Goal: Information Seeking & Learning: Learn about a topic

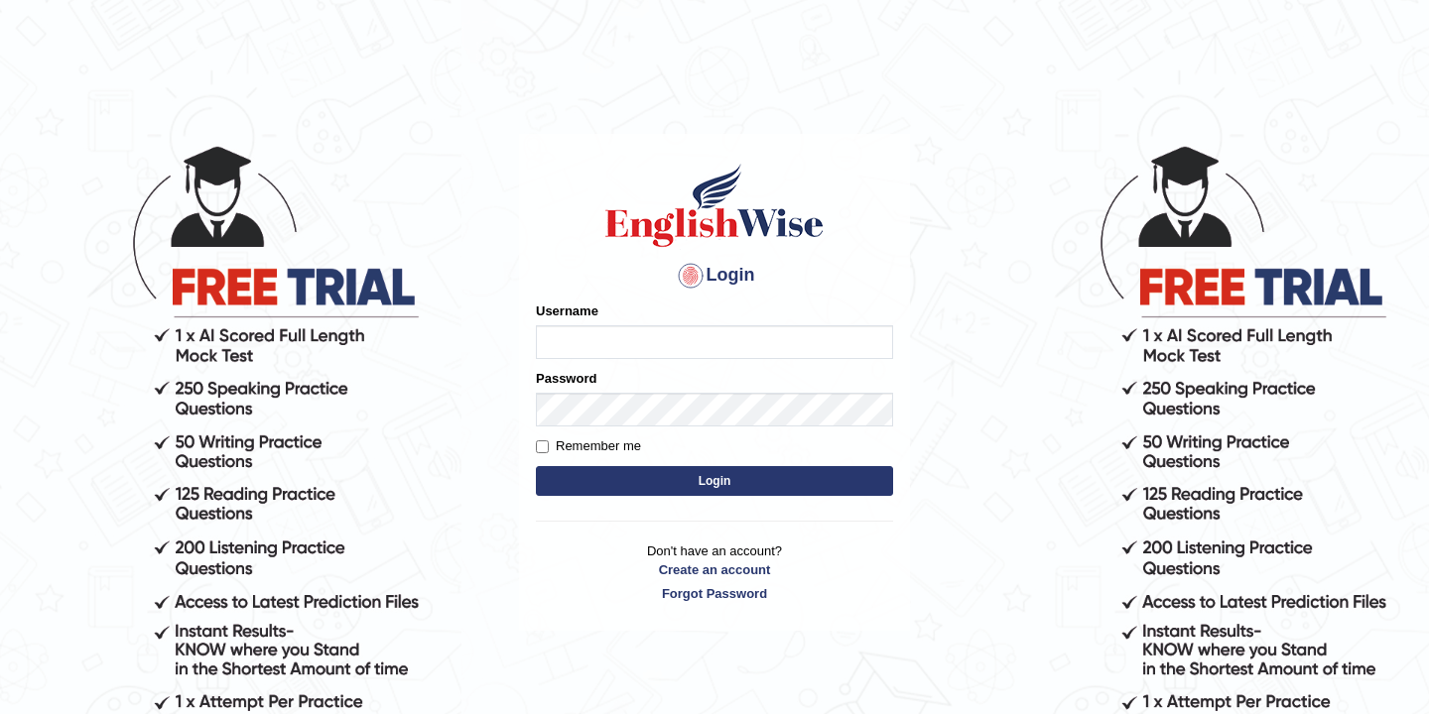
type input "bikramgurung_parramatta"
click at [701, 487] on button "Login" at bounding box center [714, 481] width 357 height 30
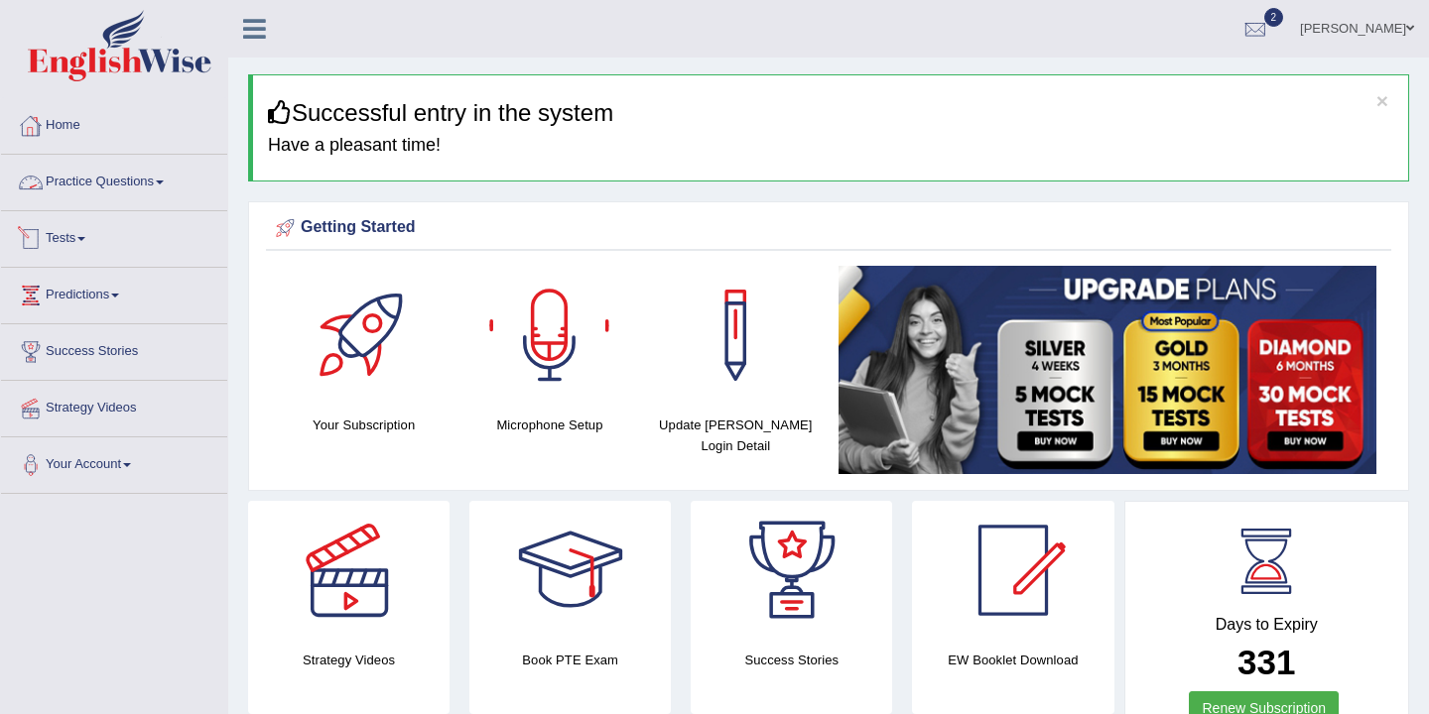
click at [149, 188] on link "Practice Questions" at bounding box center [114, 180] width 226 height 50
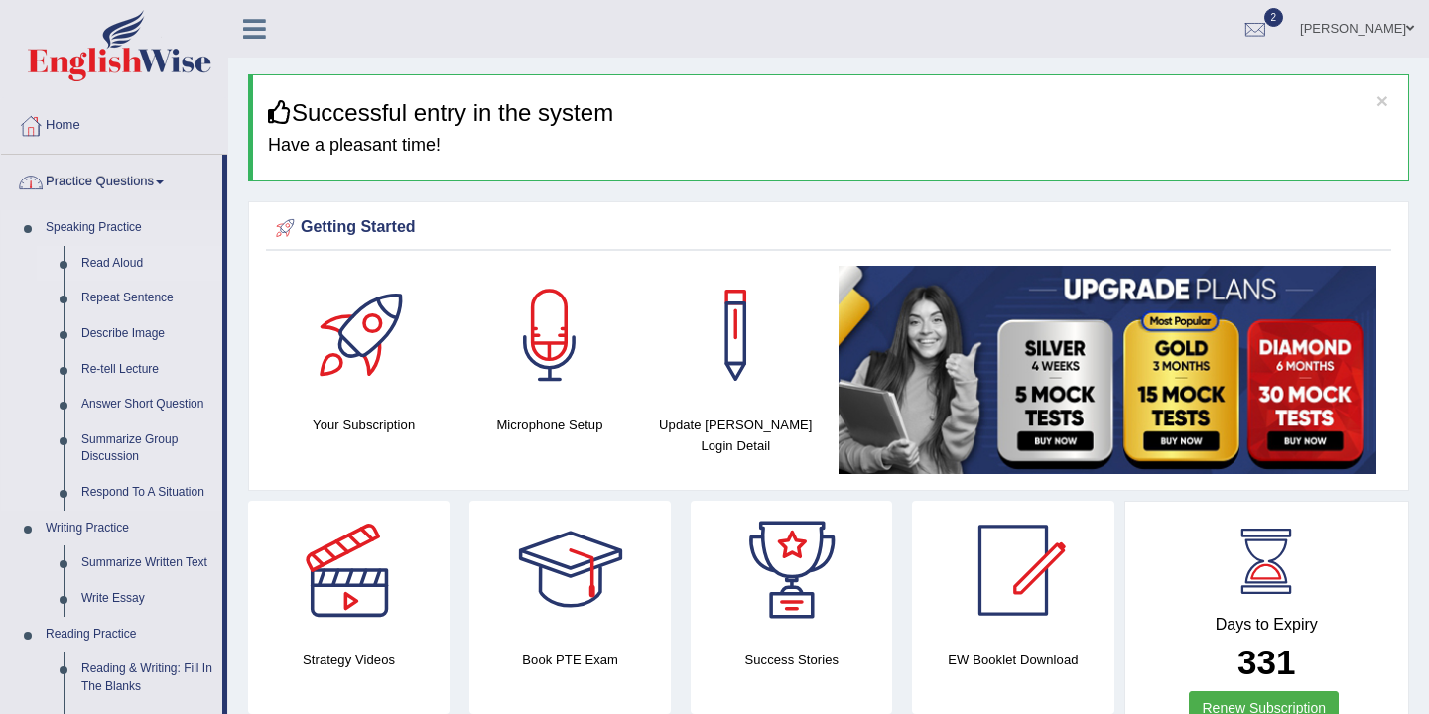
click at [117, 267] on link "Read Aloud" at bounding box center [147, 264] width 150 height 36
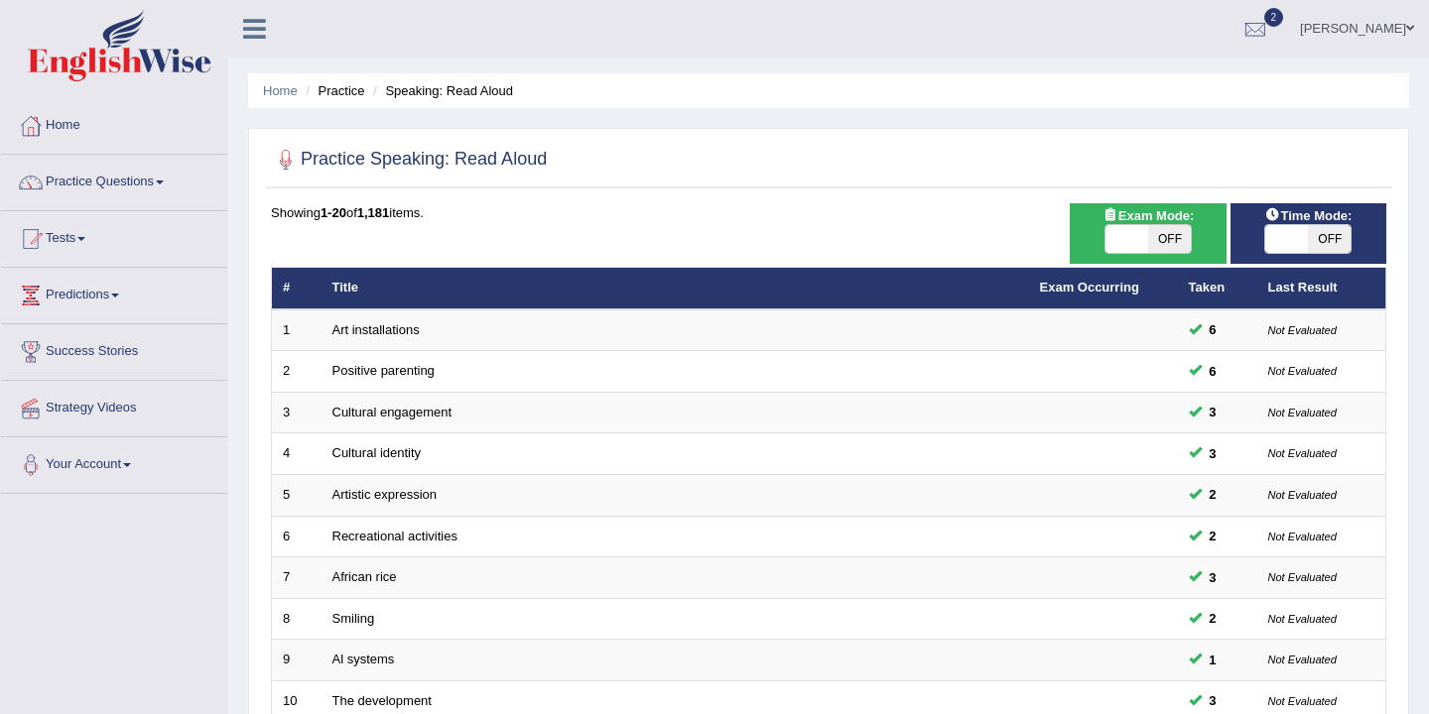
click at [1165, 243] on span "OFF" at bounding box center [1169, 239] width 43 height 28
checkbox input "true"
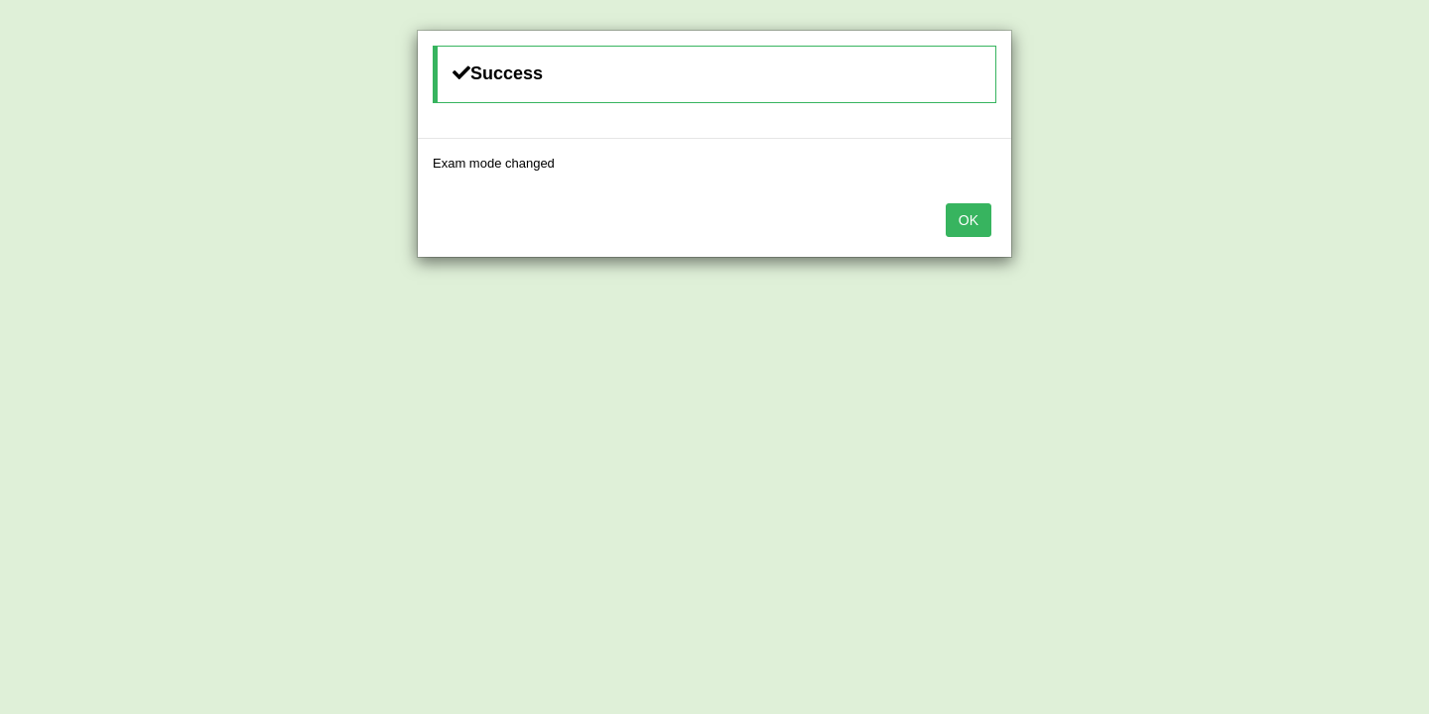
click at [972, 214] on button "OK" at bounding box center [969, 220] width 46 height 34
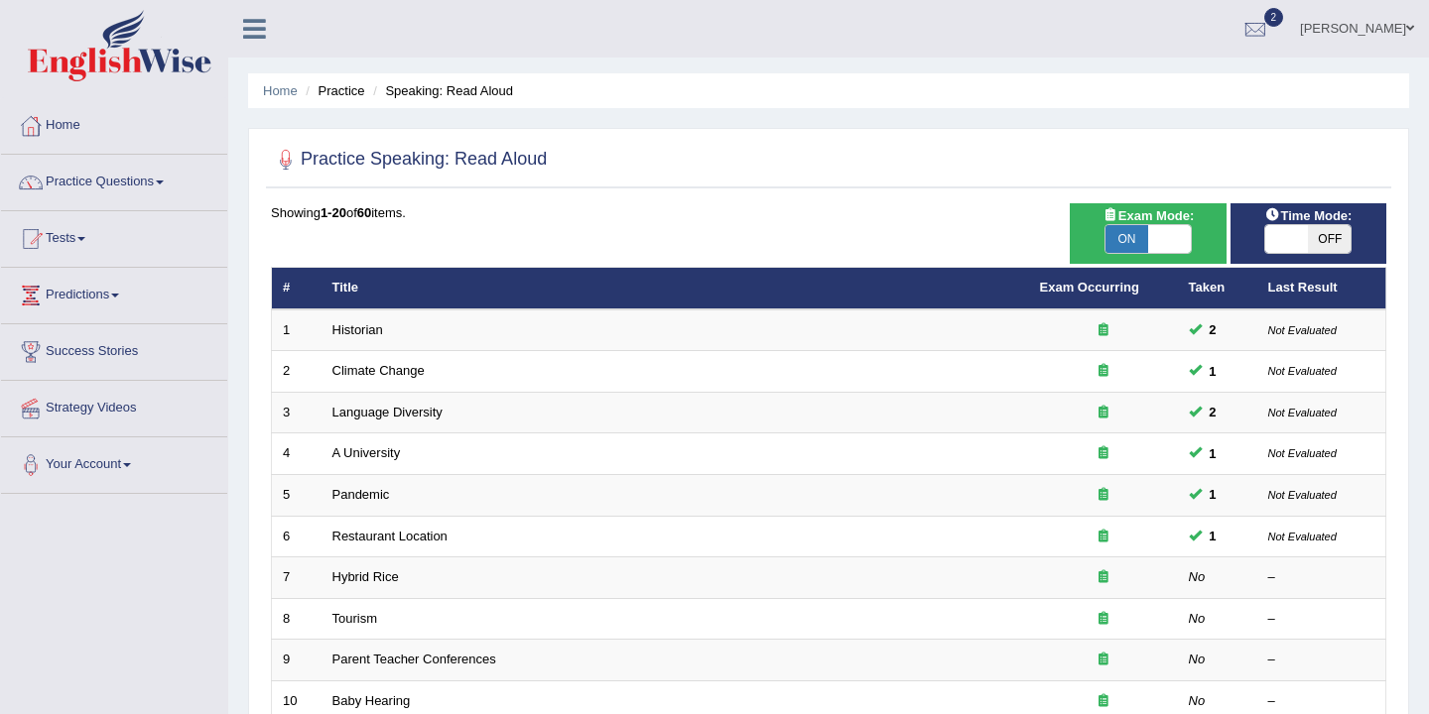
click at [1322, 240] on span "OFF" at bounding box center [1329, 239] width 43 height 28
checkbox input "true"
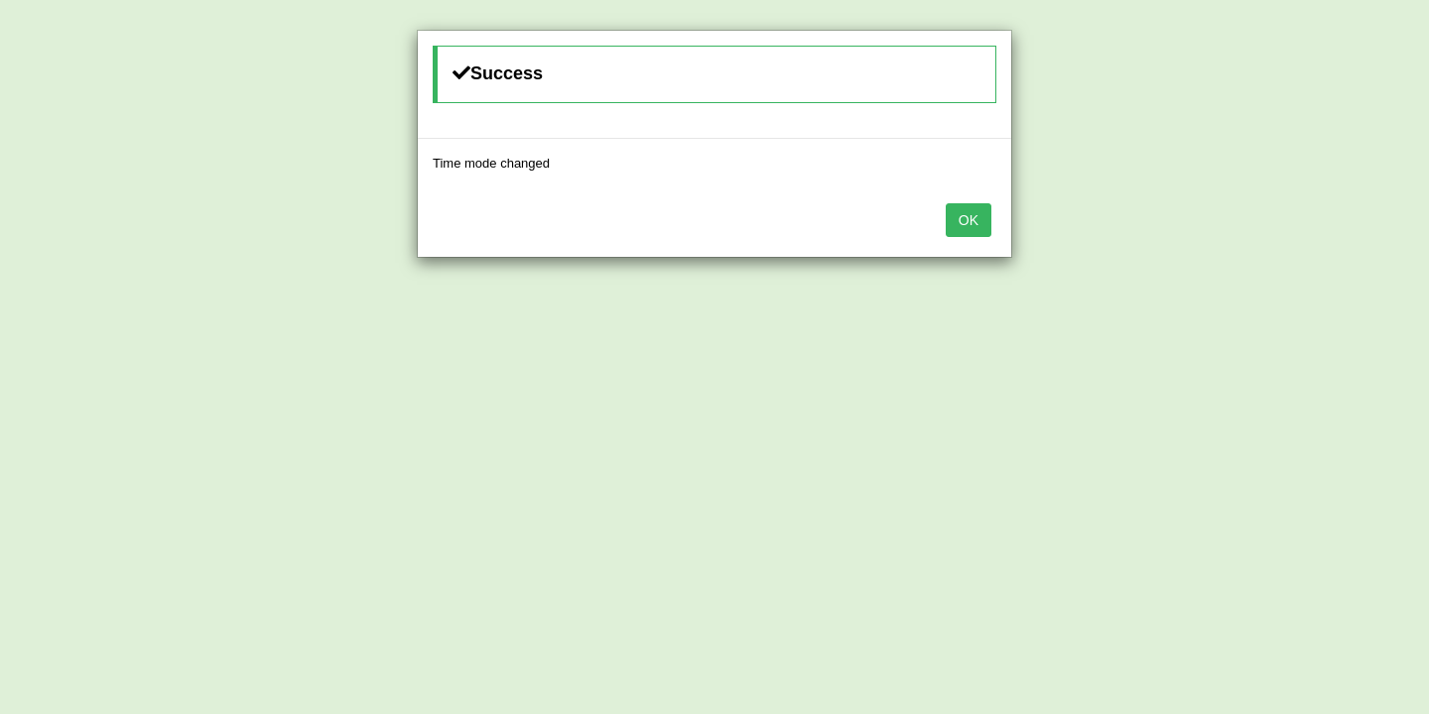
click at [972, 220] on button "OK" at bounding box center [969, 220] width 46 height 34
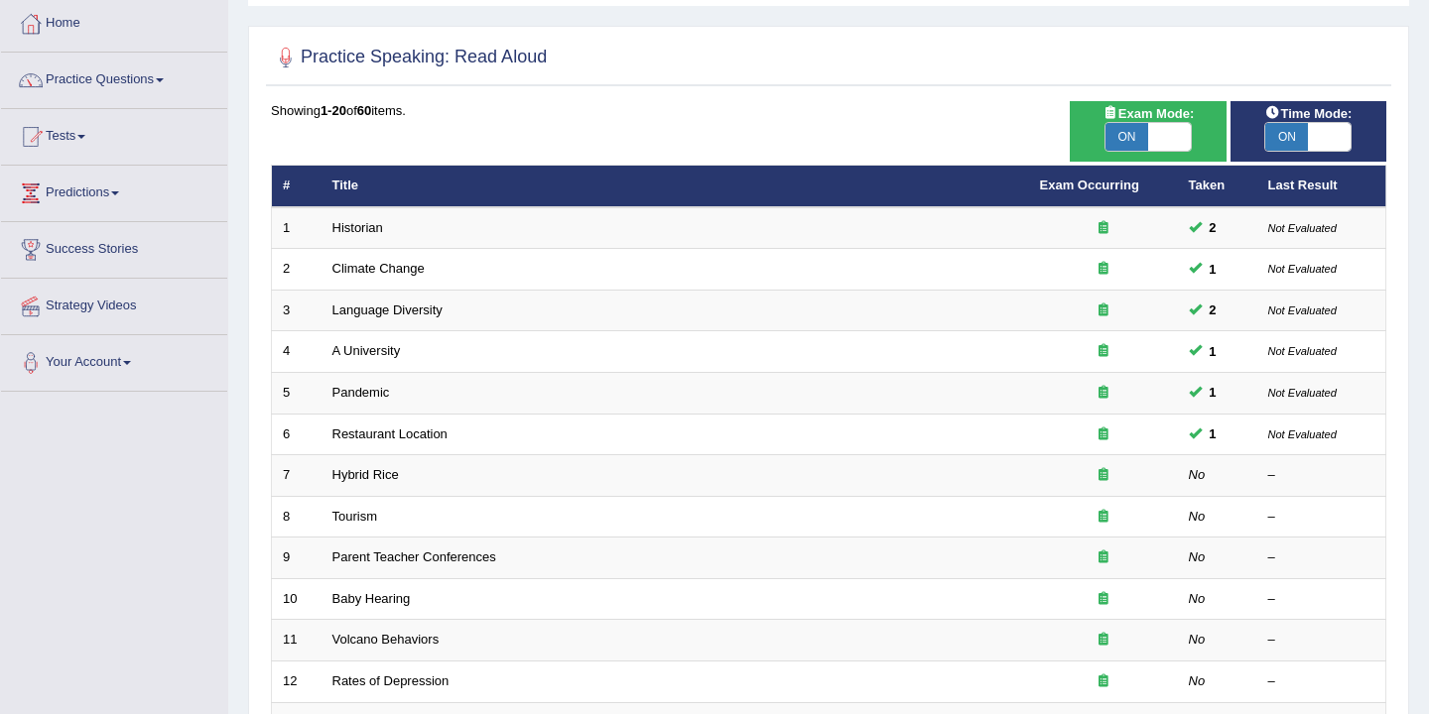
scroll to position [105, 0]
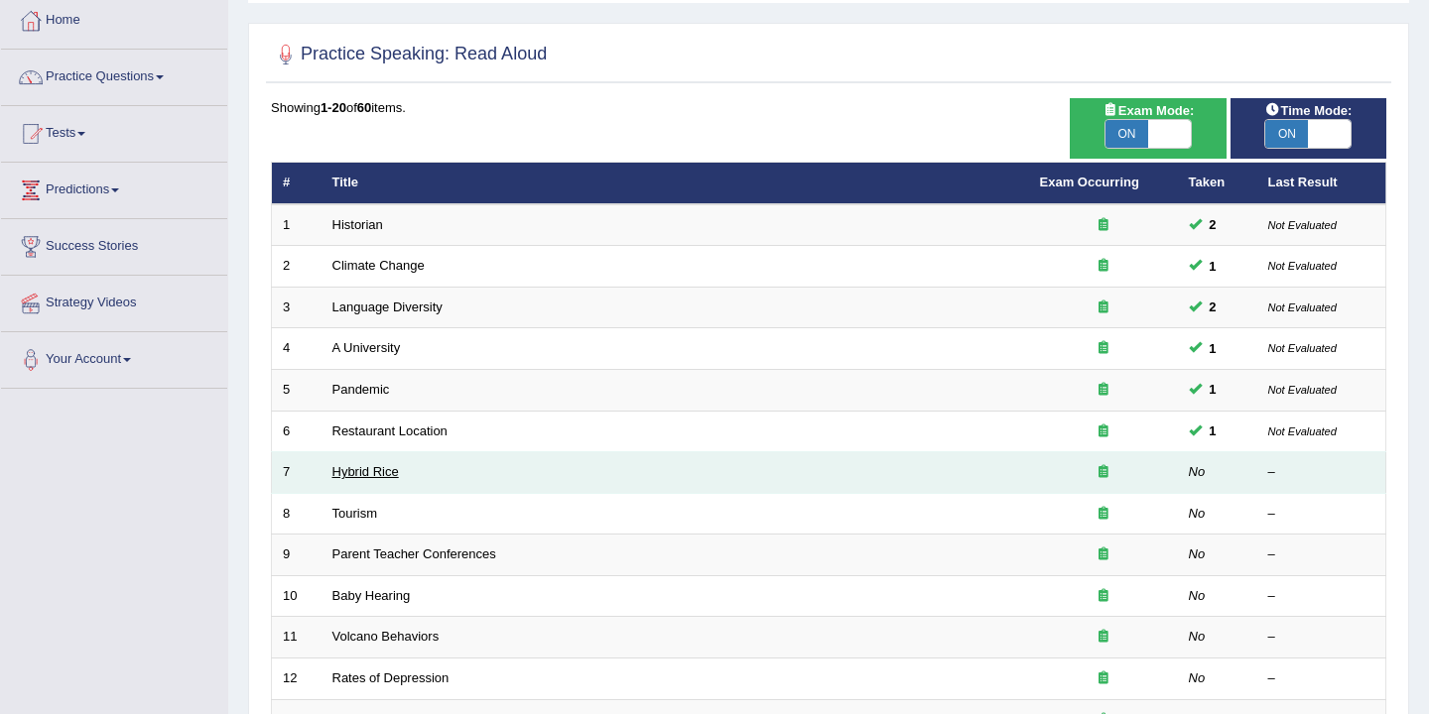
click at [361, 469] on link "Hybrid Rice" at bounding box center [365, 471] width 66 height 15
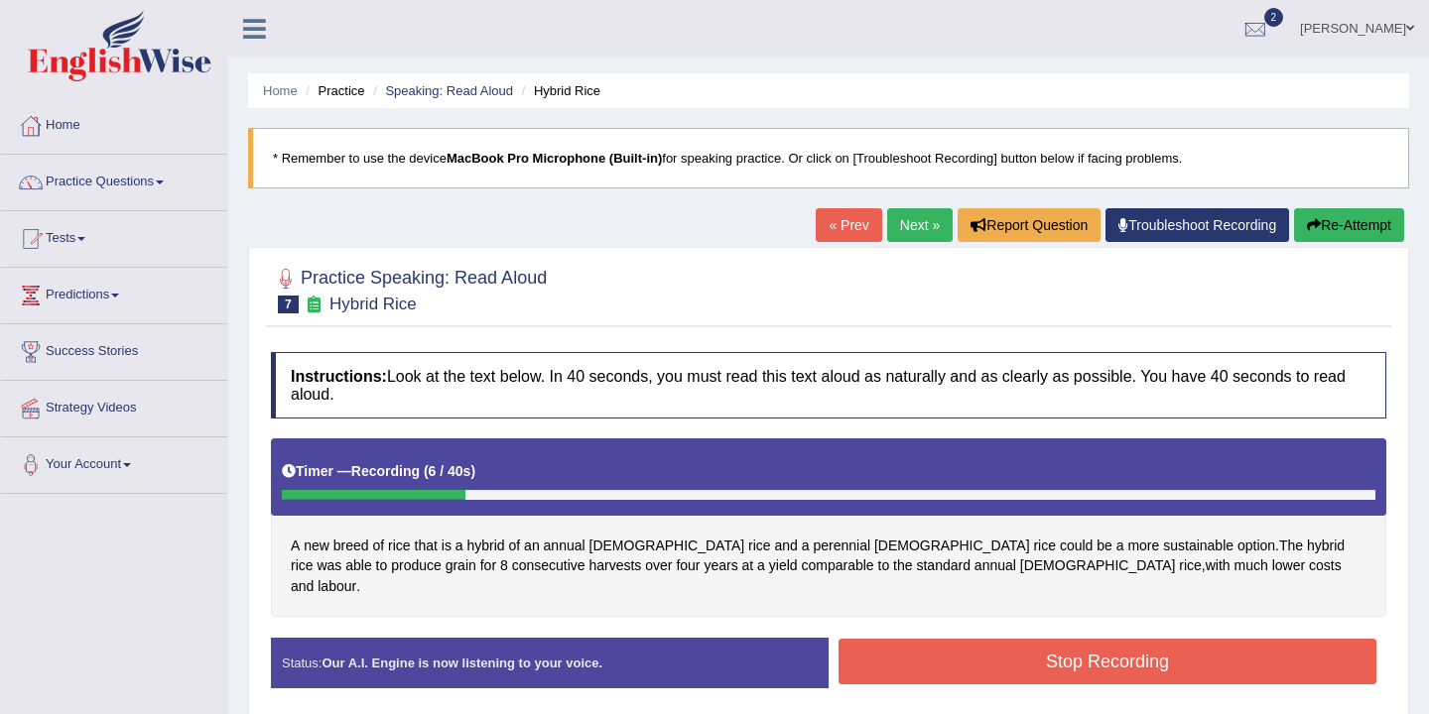
click at [1145, 640] on button "Stop Recording" at bounding box center [1107, 662] width 538 height 46
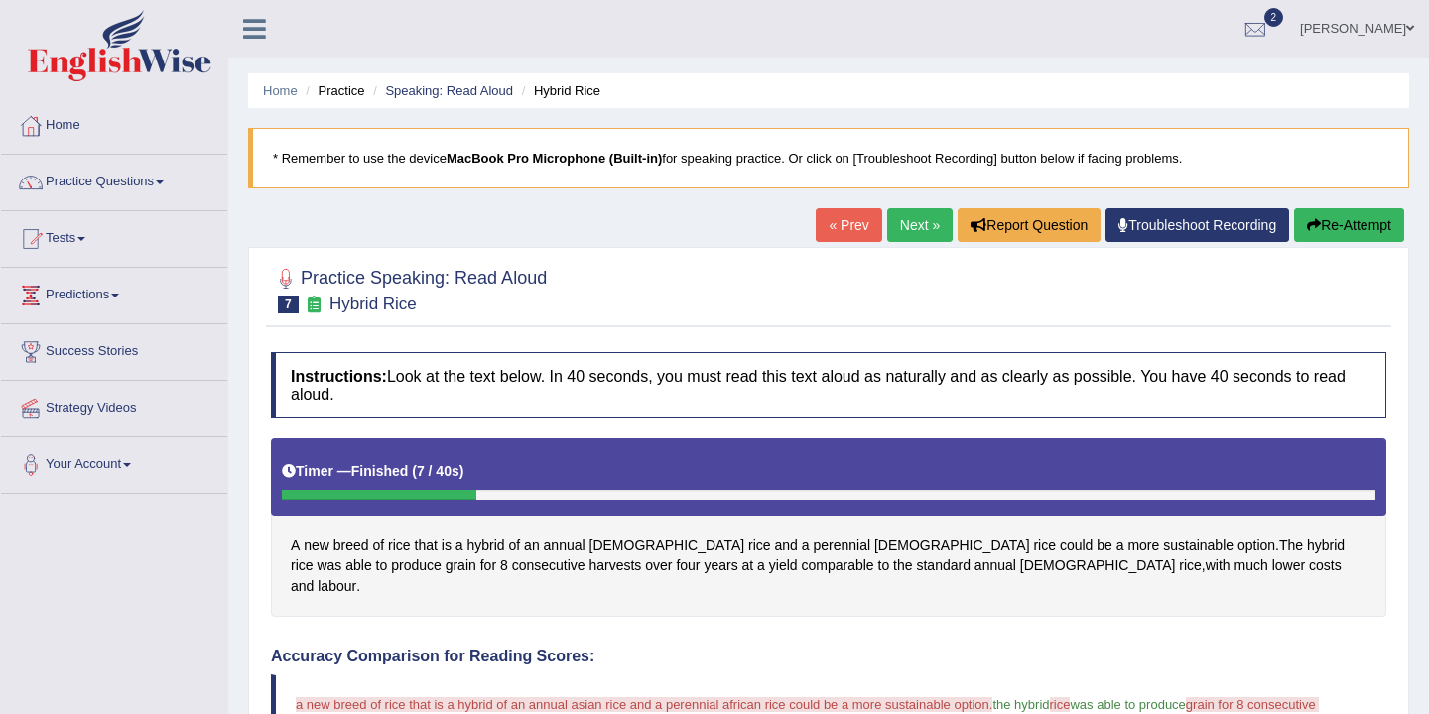
click at [905, 227] on link "Next »" at bounding box center [919, 225] width 65 height 34
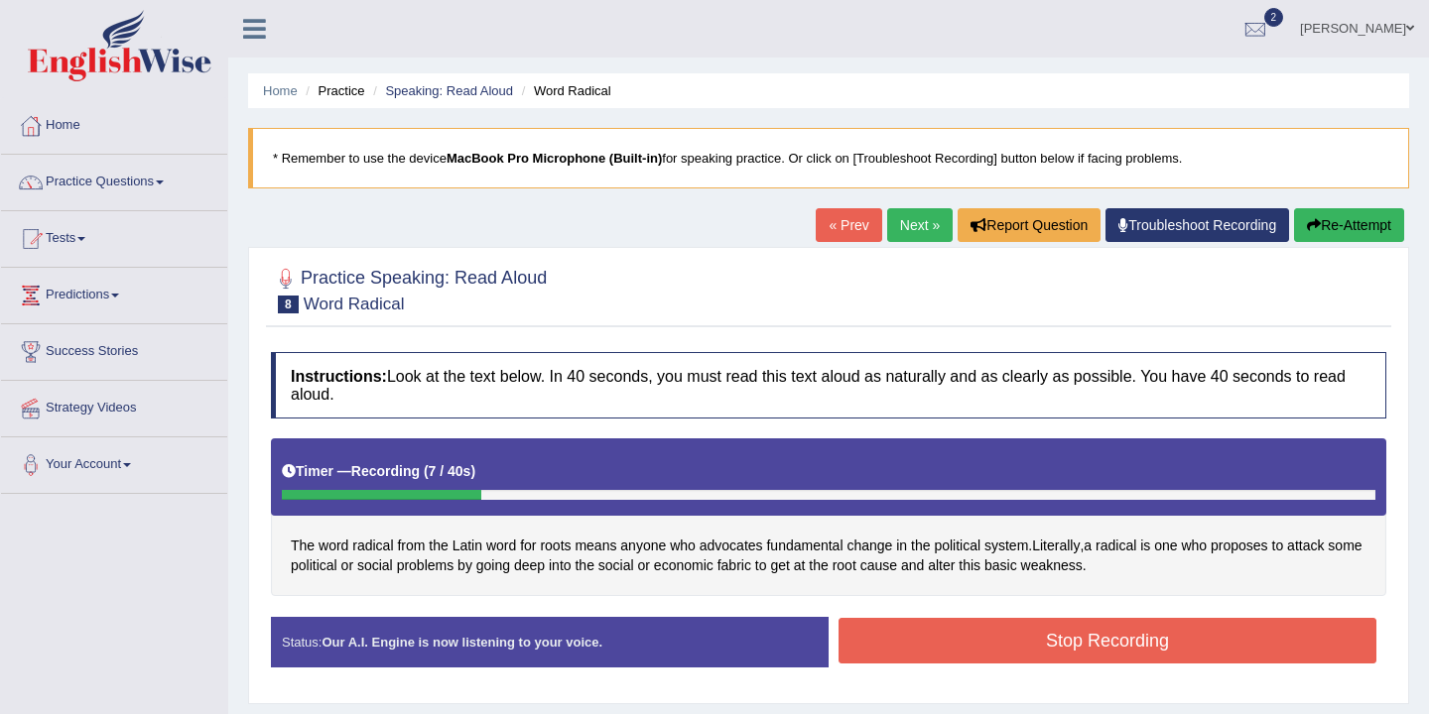
click at [1044, 647] on button "Stop Recording" at bounding box center [1107, 641] width 538 height 46
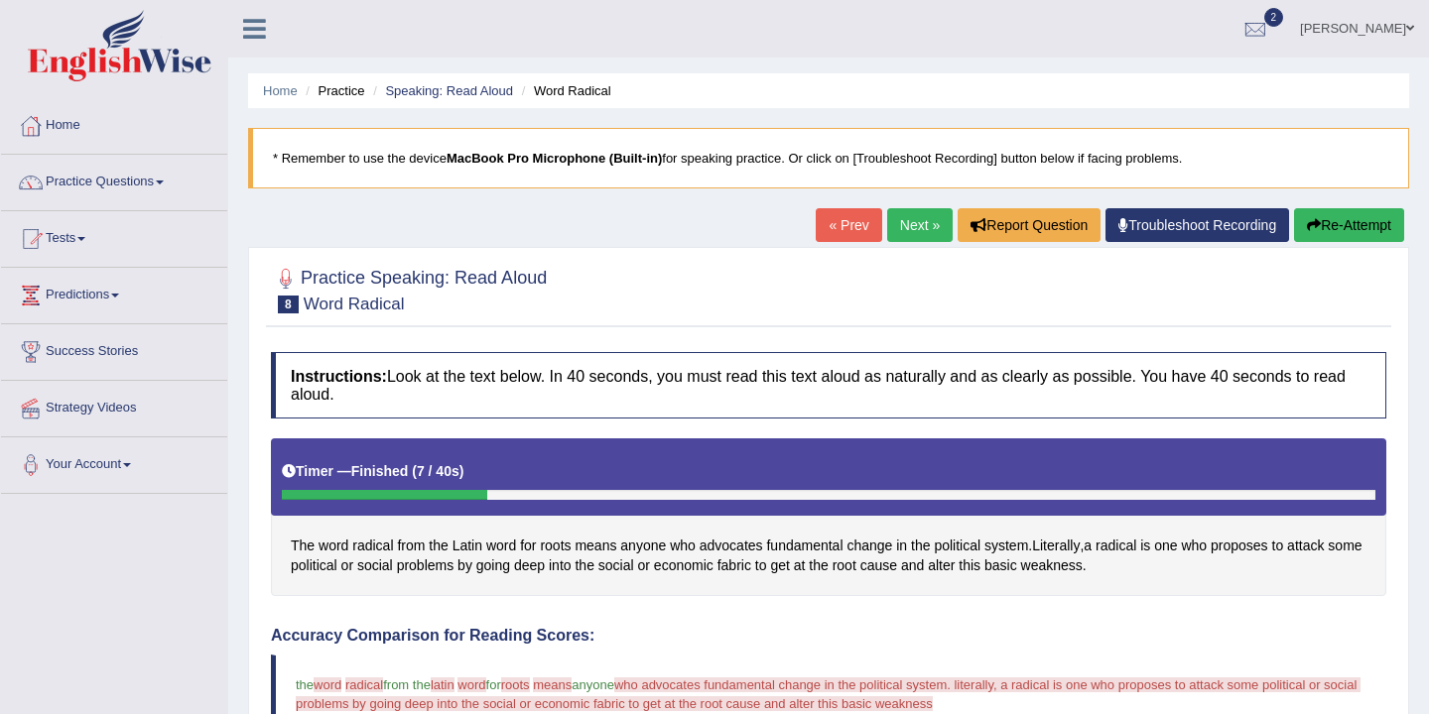
click at [897, 224] on link "Next »" at bounding box center [919, 225] width 65 height 34
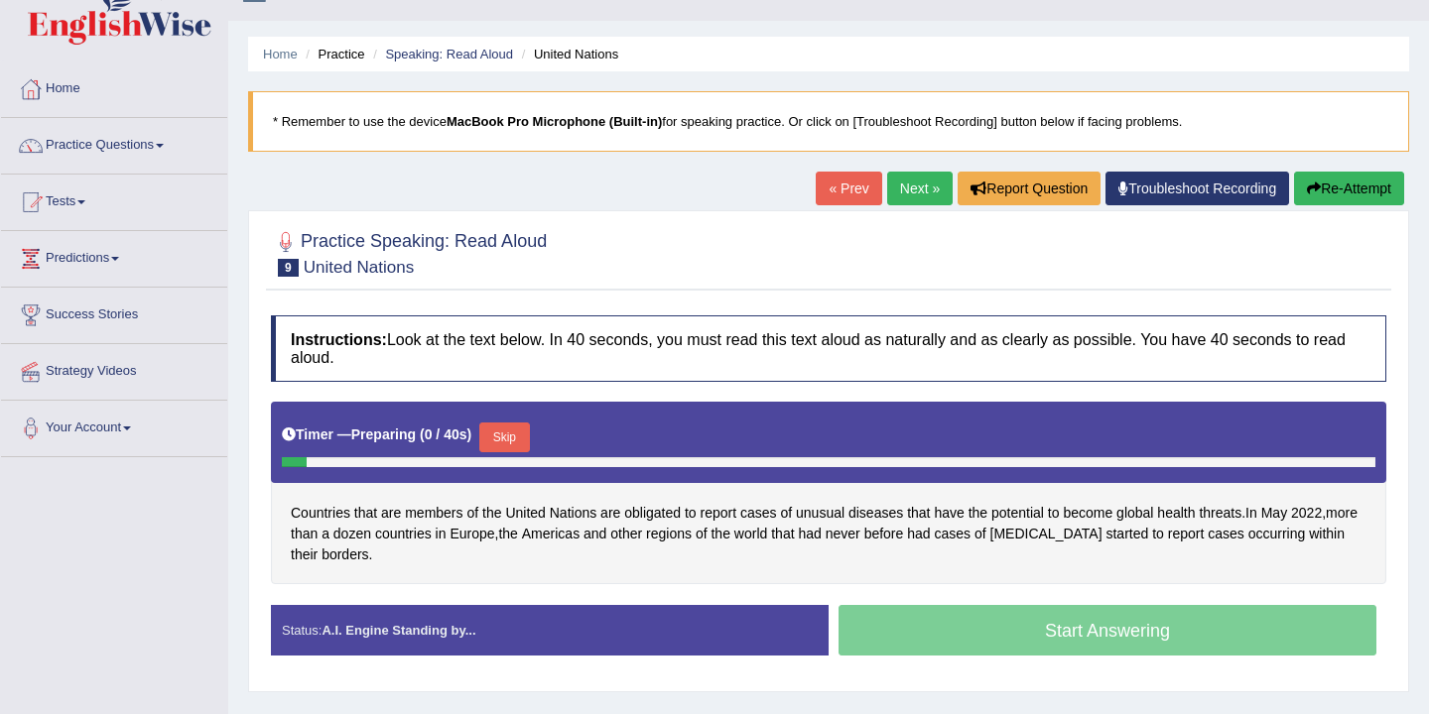
scroll to position [52, 0]
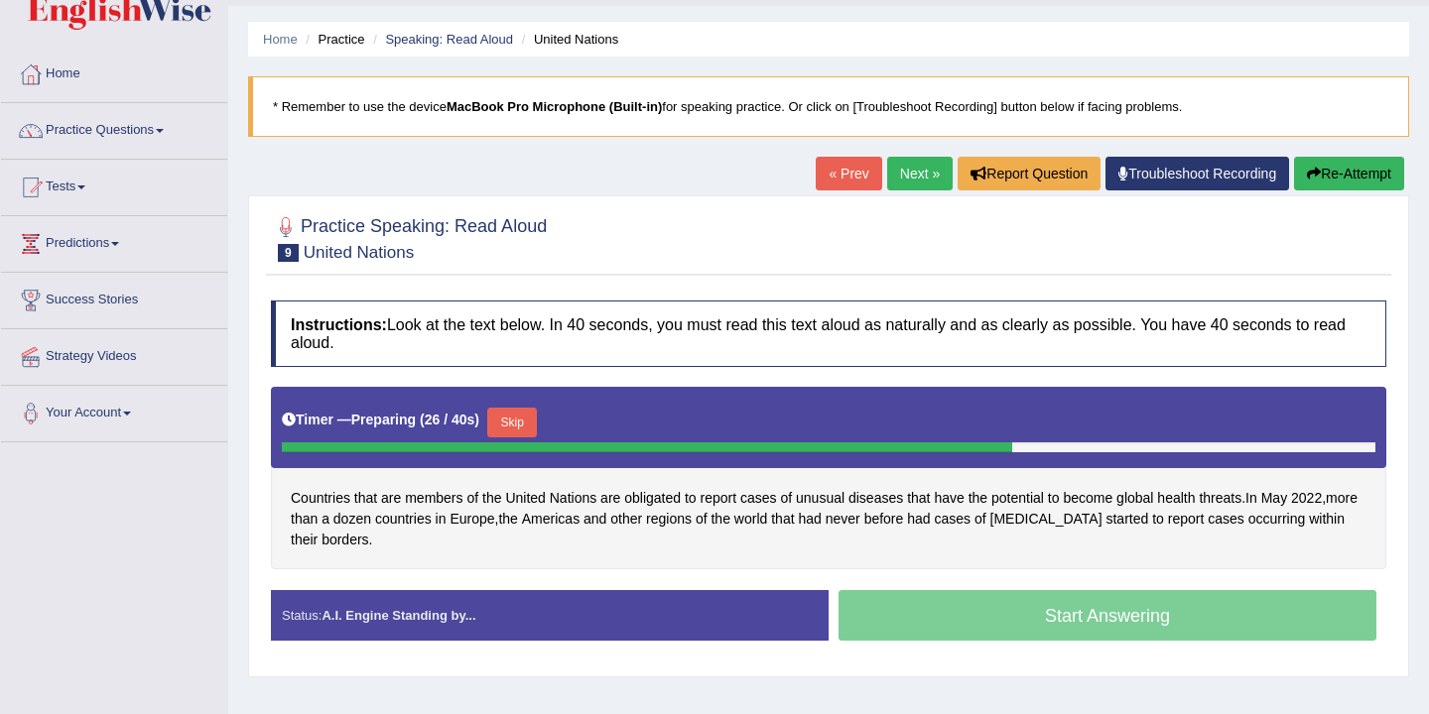
click at [1080, 621] on div "Start Answering" at bounding box center [1108, 618] width 558 height 56
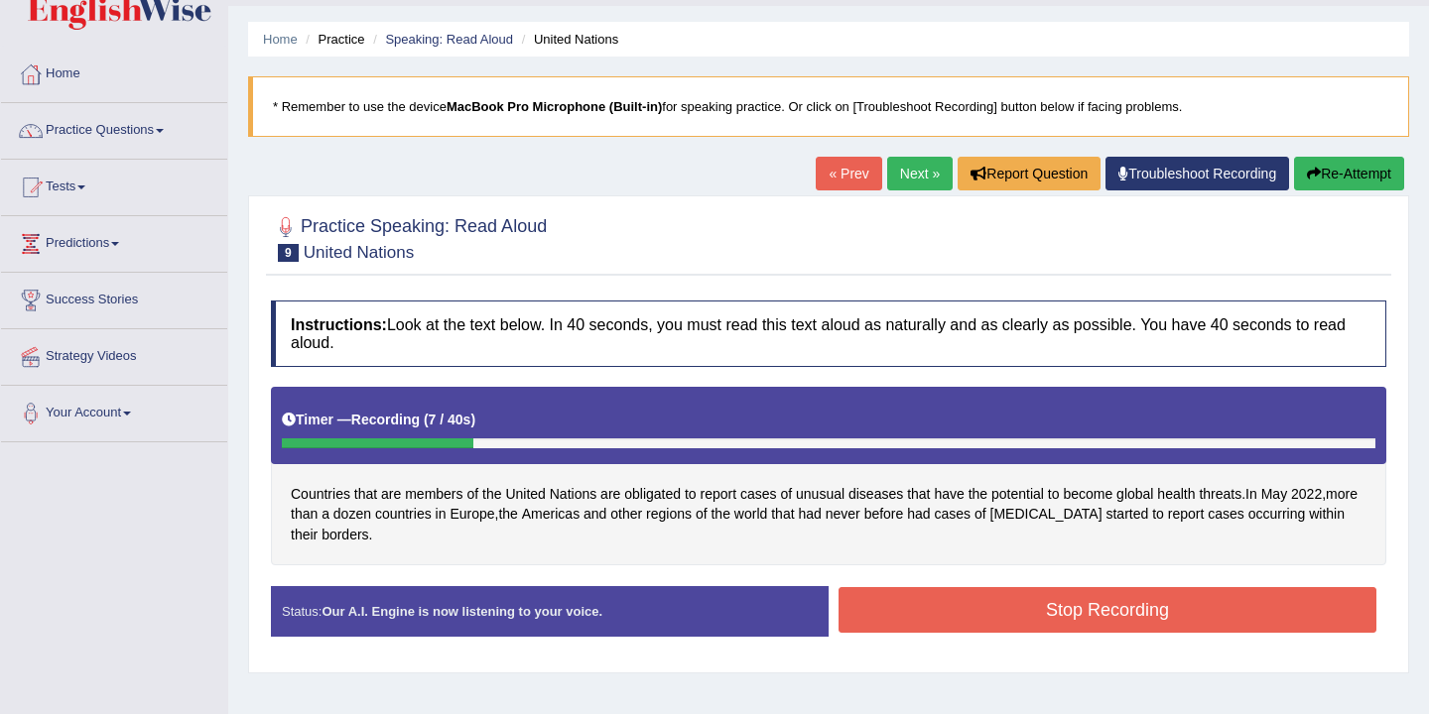
click at [1080, 621] on button "Stop Recording" at bounding box center [1107, 610] width 538 height 46
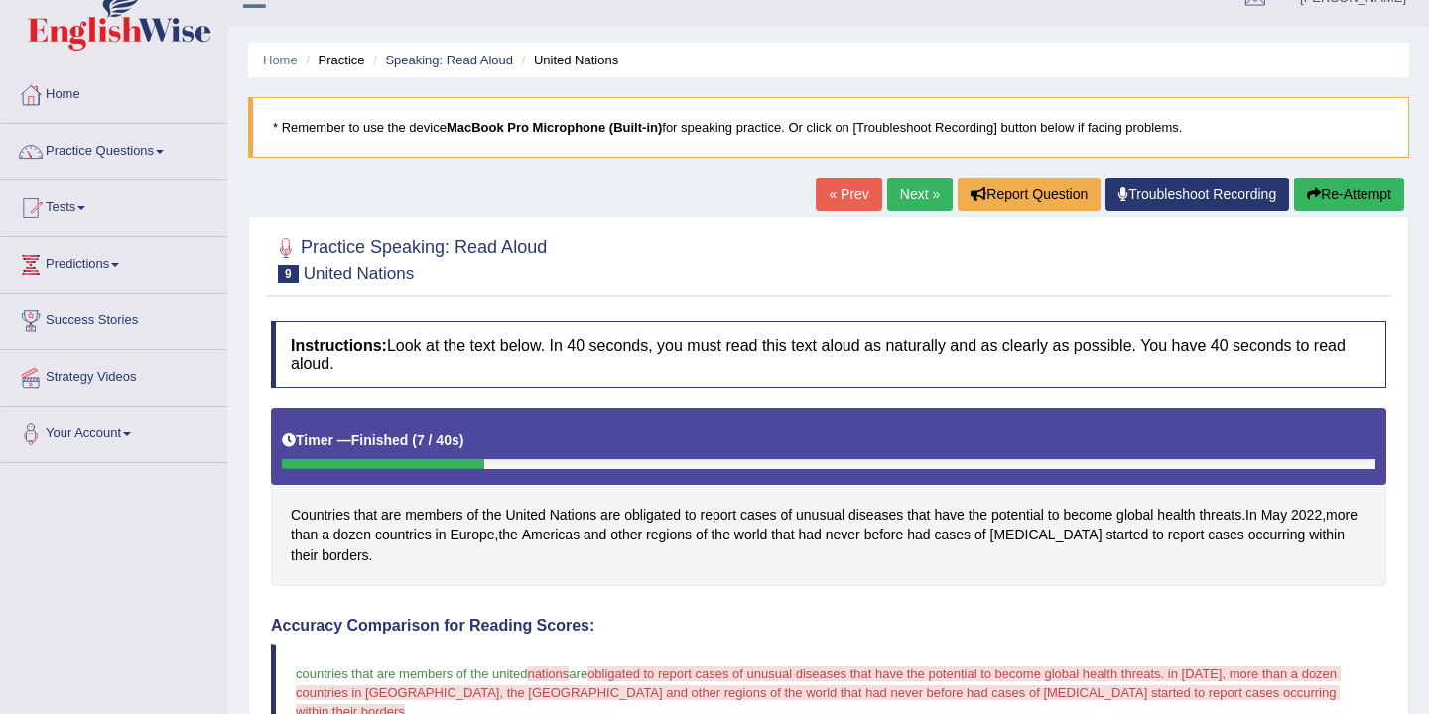
scroll to position [0, 0]
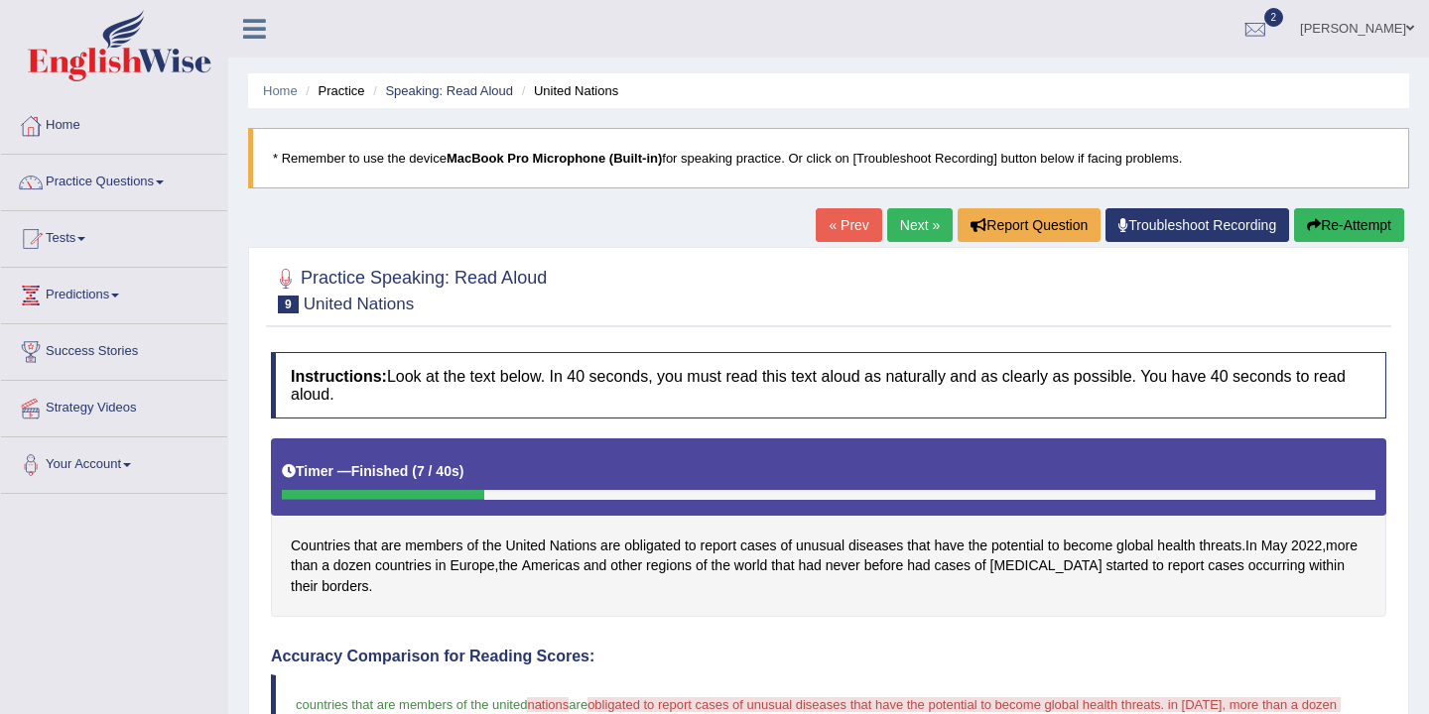
click at [904, 226] on link "Next »" at bounding box center [919, 225] width 65 height 34
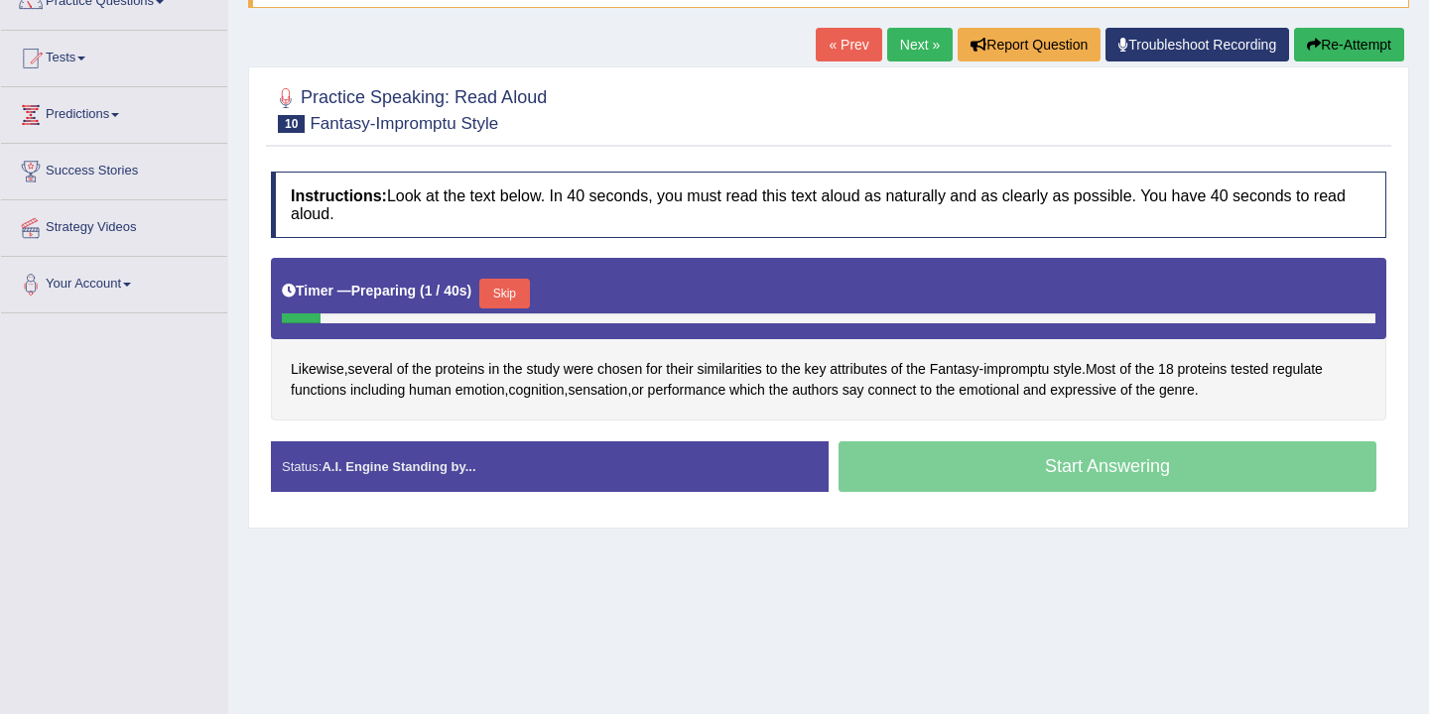
scroll to position [171, 0]
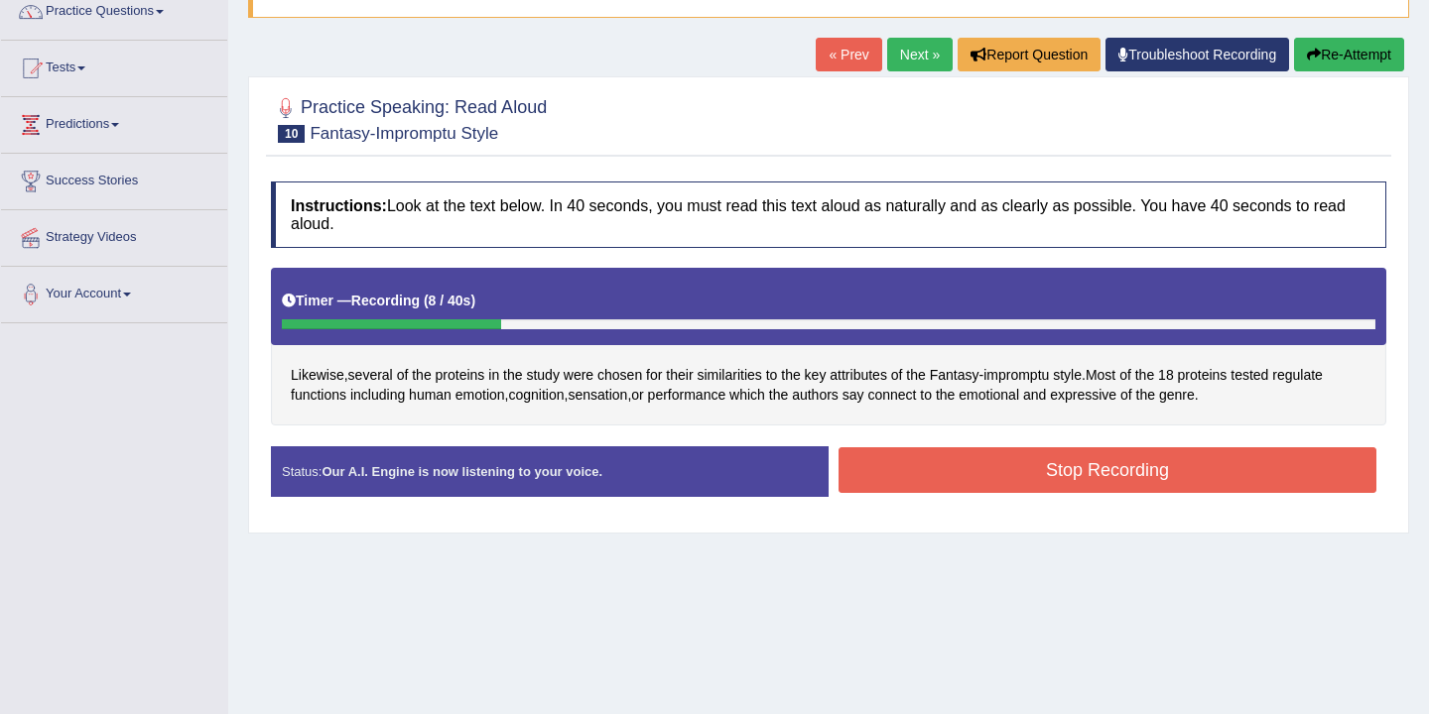
click at [1180, 477] on button "Stop Recording" at bounding box center [1107, 470] width 538 height 46
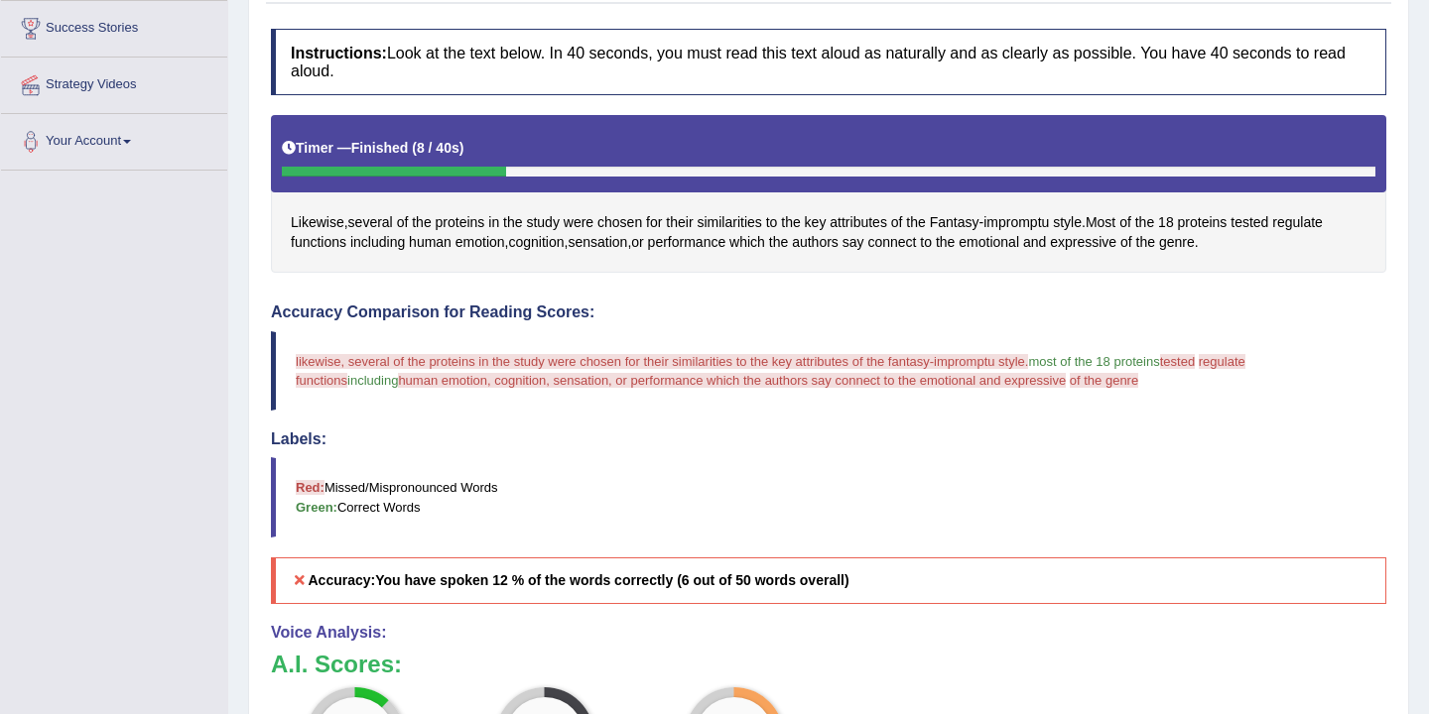
scroll to position [0, 0]
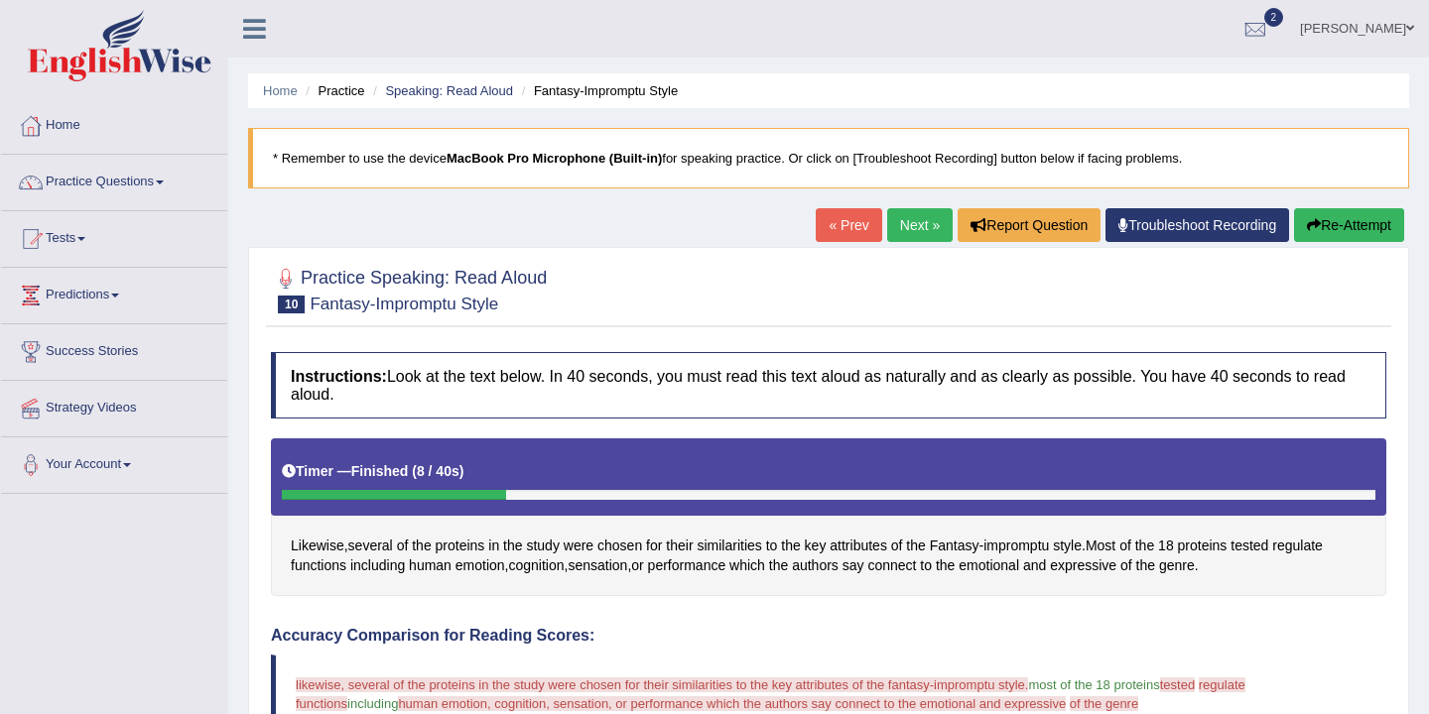
click at [1344, 224] on button "Re-Attempt" at bounding box center [1349, 225] width 110 height 34
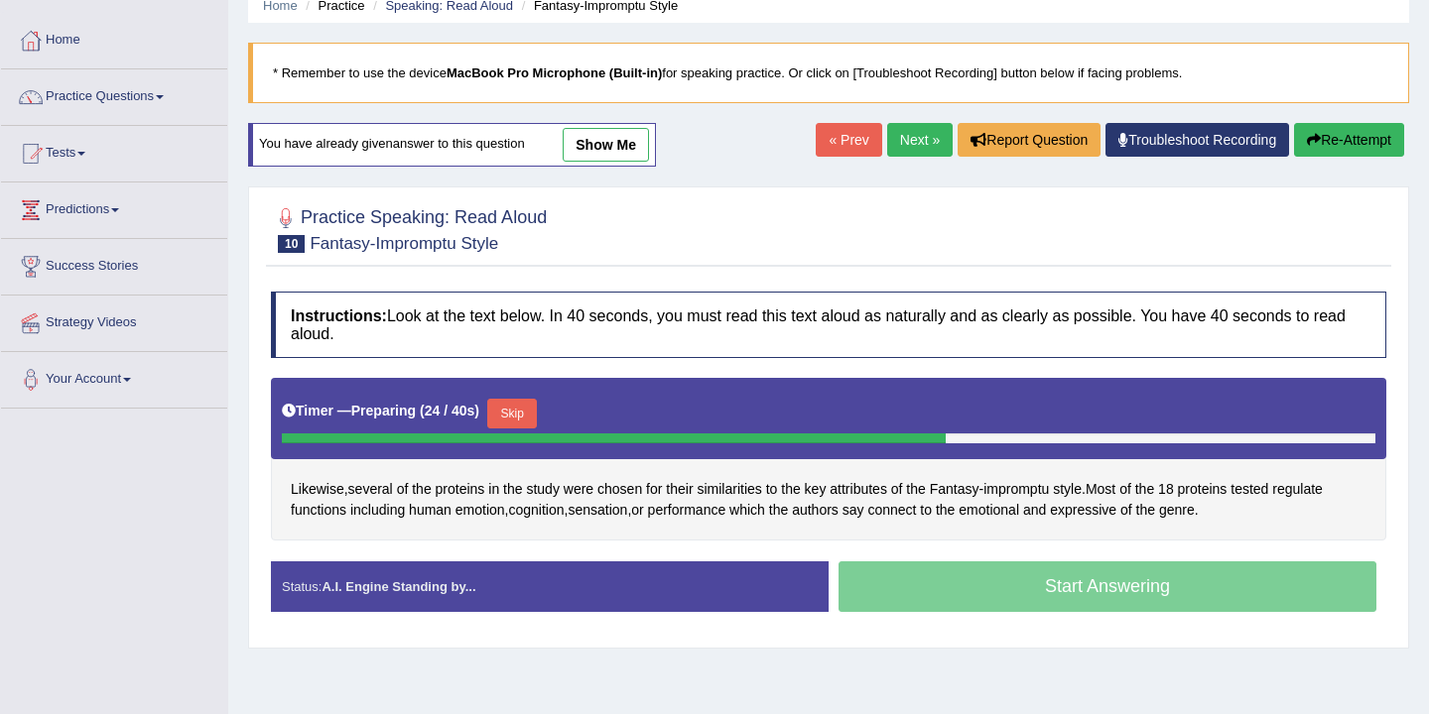
scroll to position [109, 0]
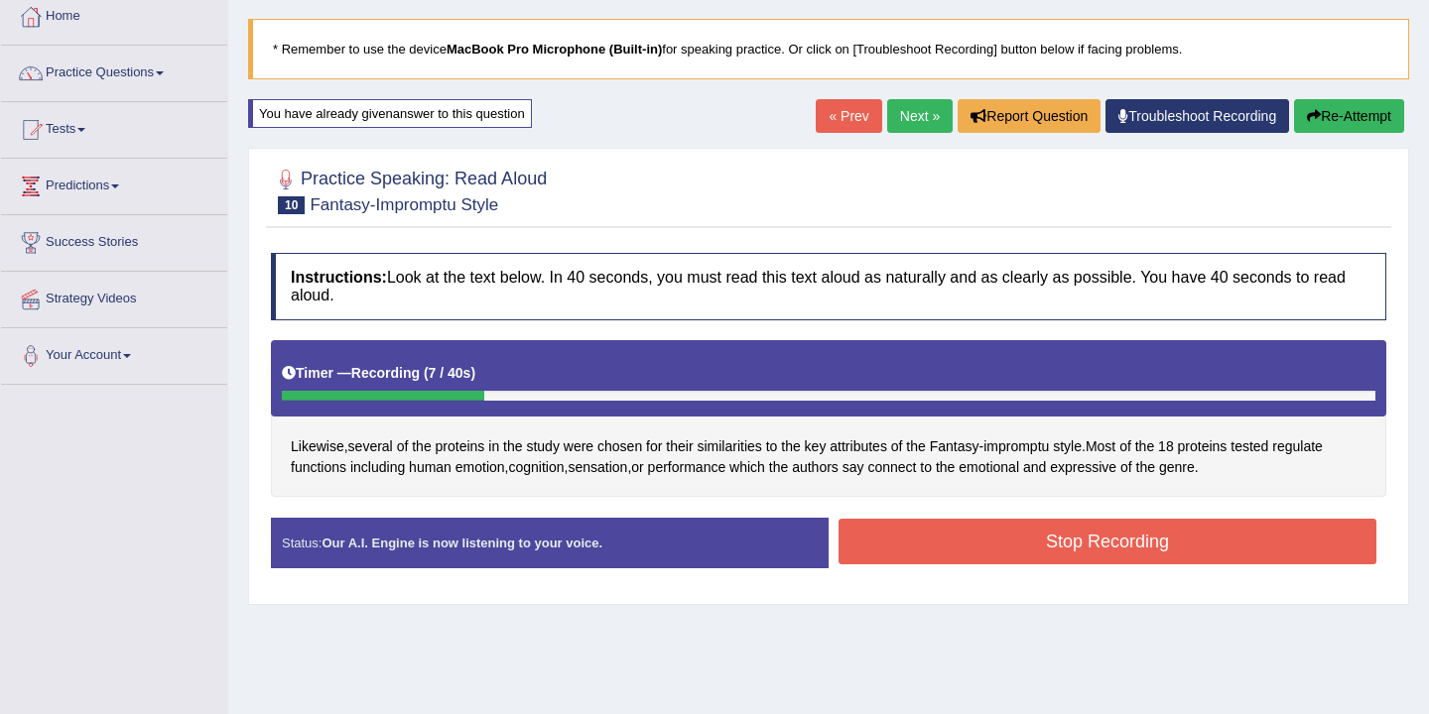
click at [1081, 537] on button "Stop Recording" at bounding box center [1107, 542] width 538 height 46
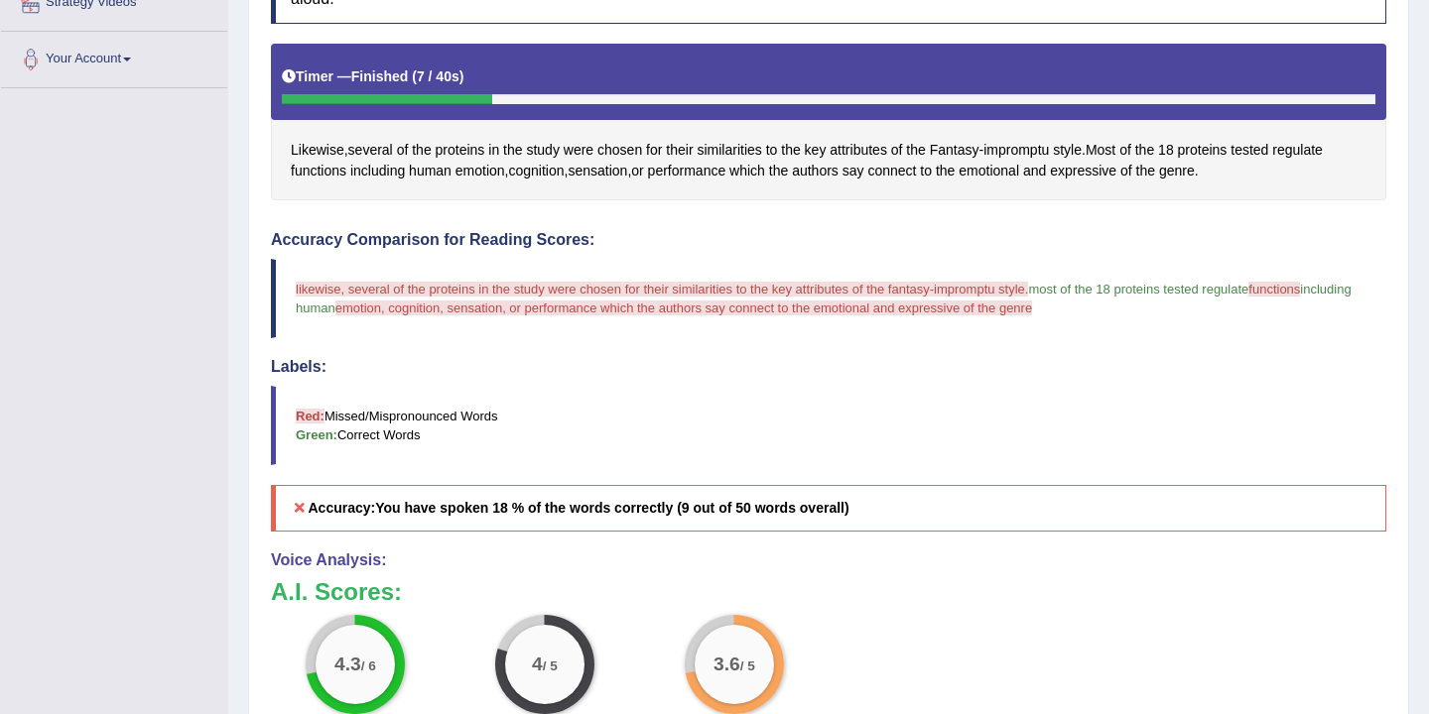
scroll to position [0, 0]
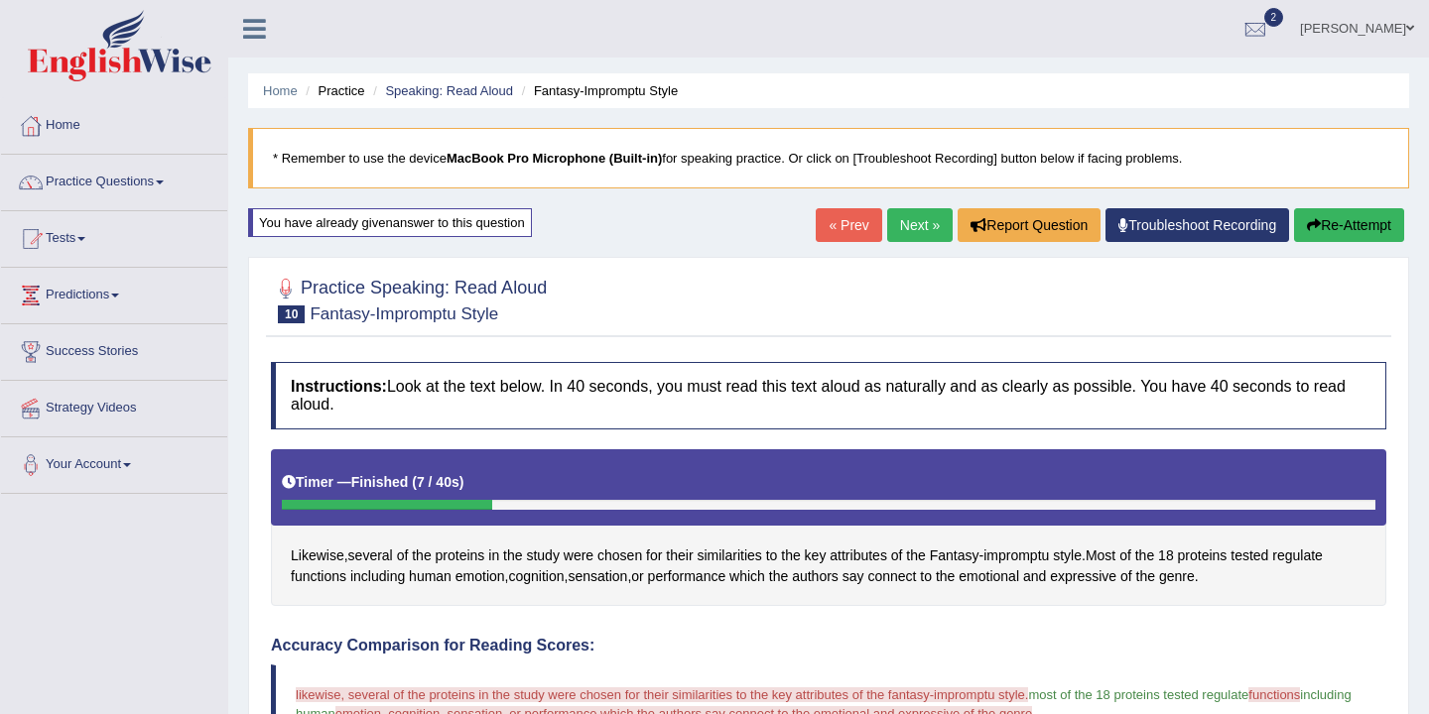
click at [901, 224] on link "Next »" at bounding box center [919, 225] width 65 height 34
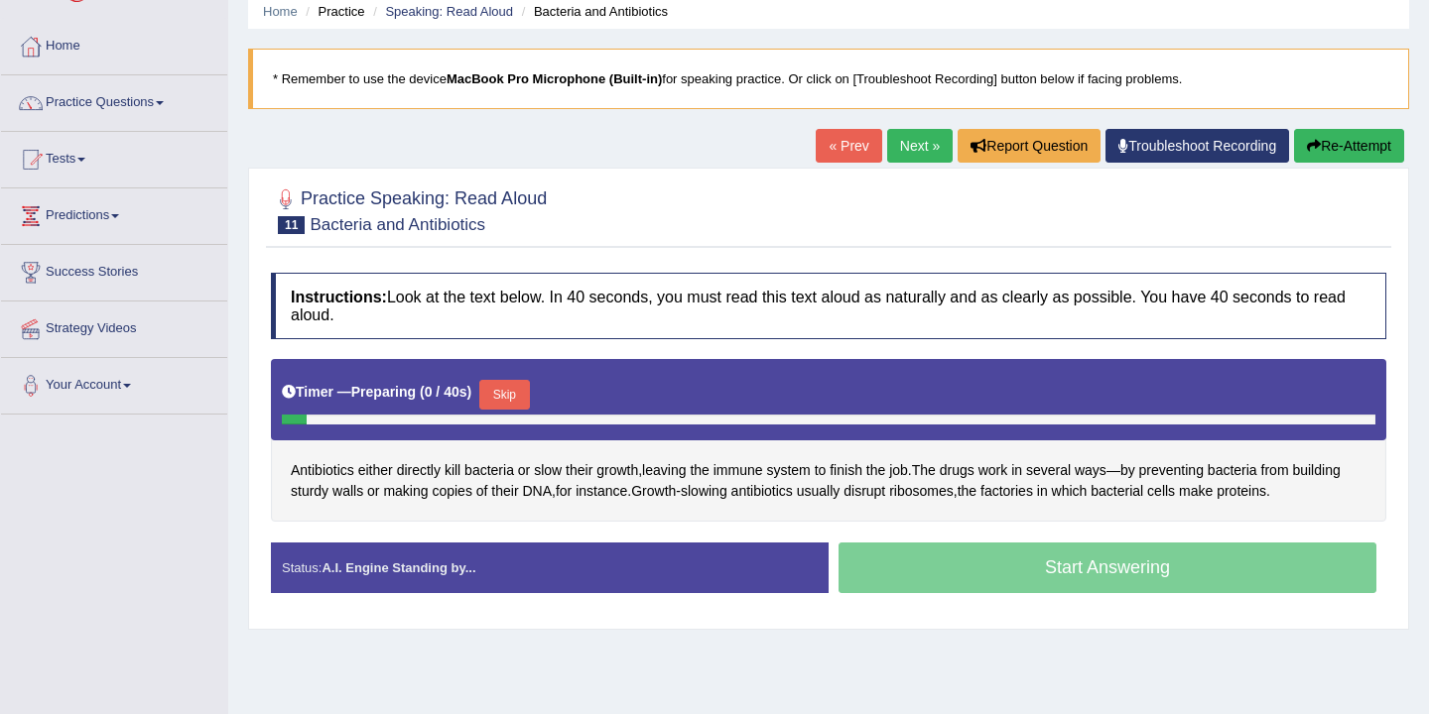
scroll to position [78, 0]
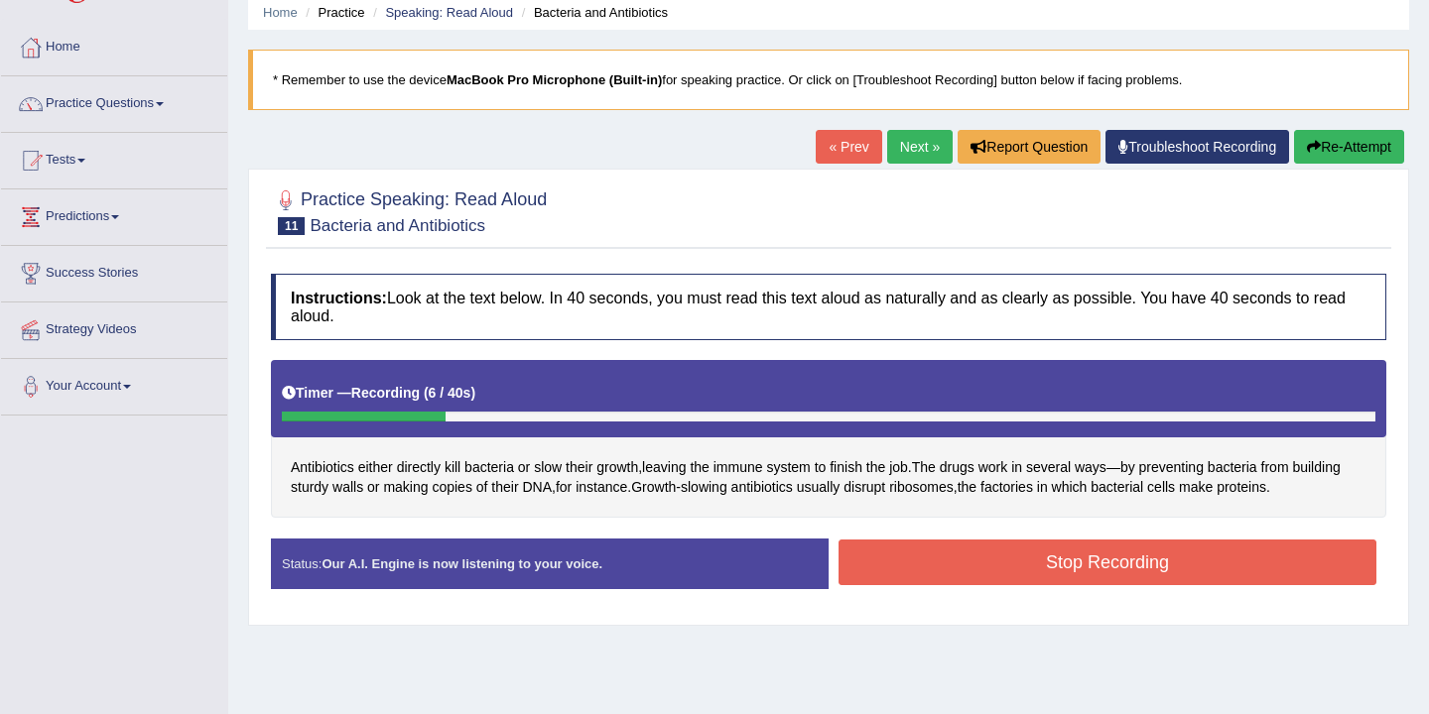
click at [1069, 571] on button "Stop Recording" at bounding box center [1107, 563] width 538 height 46
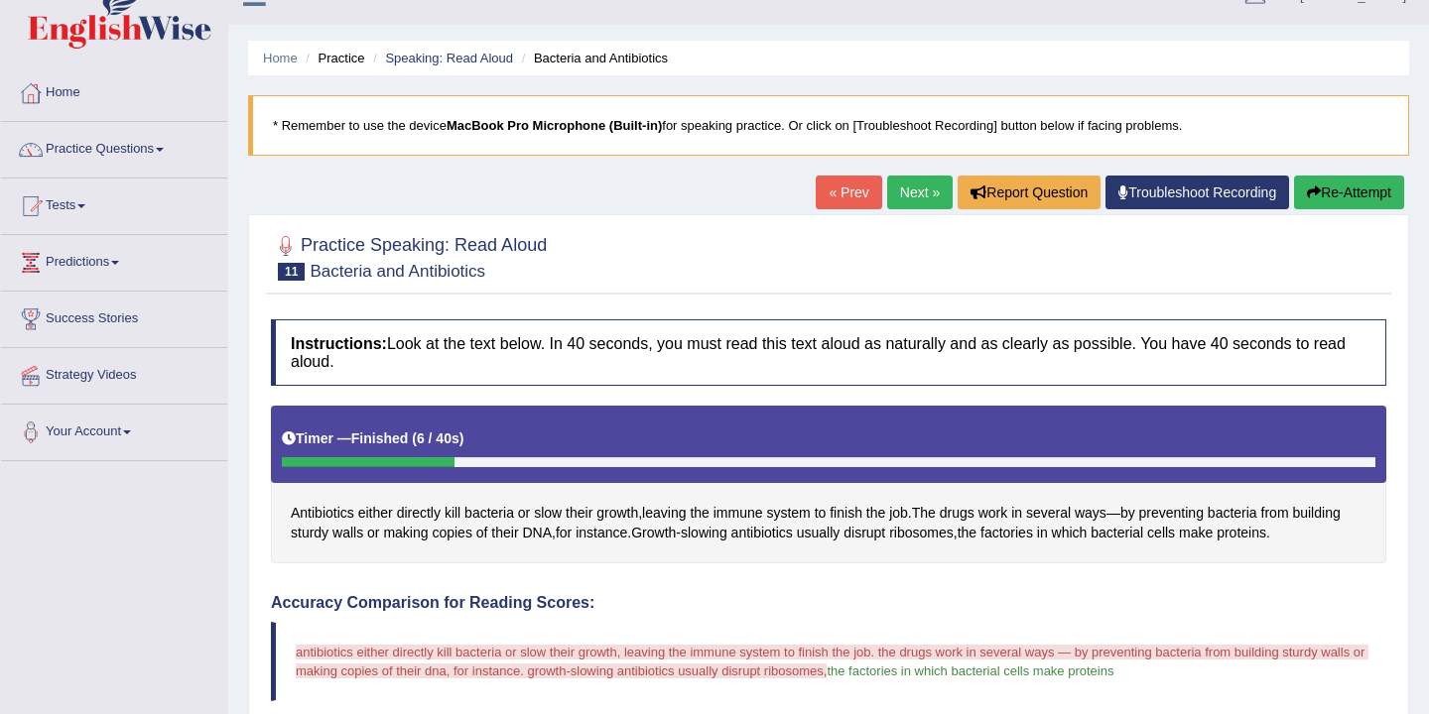
scroll to position [0, 0]
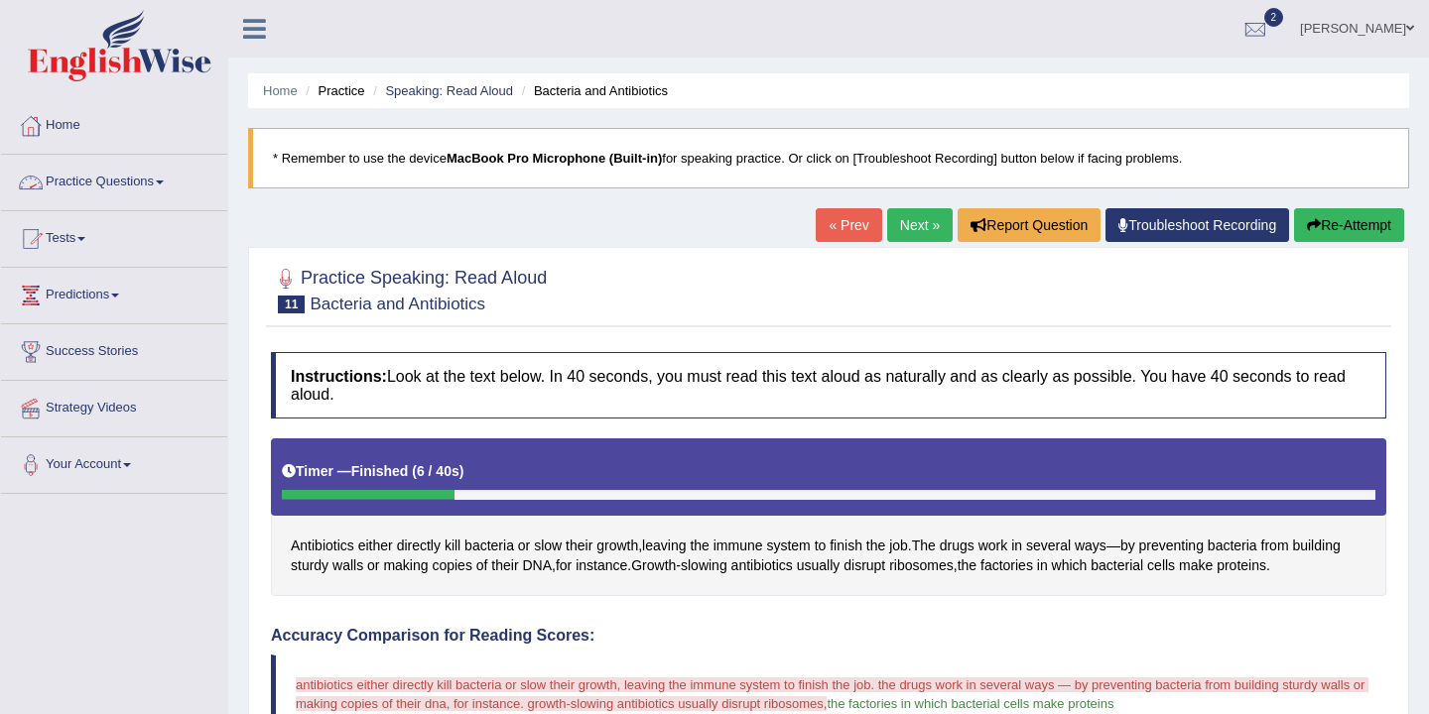
click at [164, 182] on link "Practice Questions" at bounding box center [114, 180] width 226 height 50
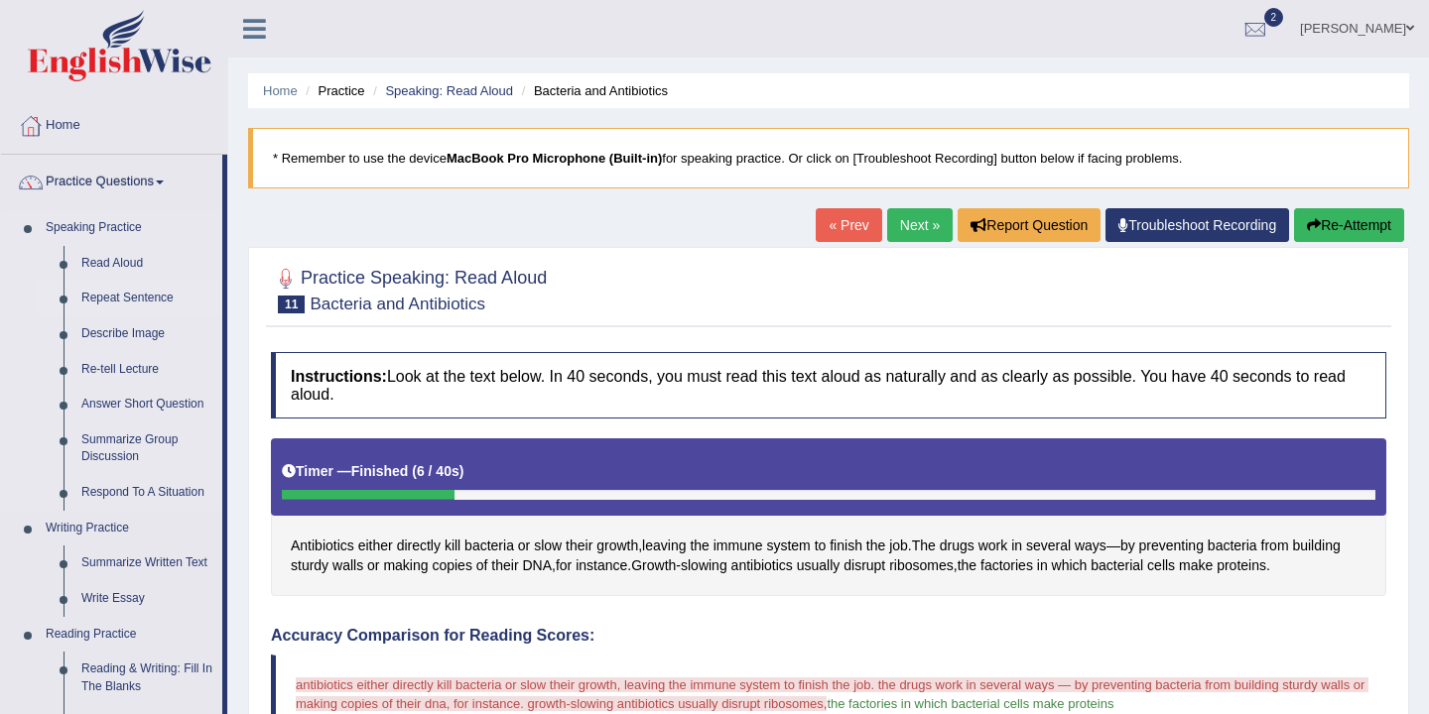
click at [159, 303] on link "Repeat Sentence" at bounding box center [147, 299] width 150 height 36
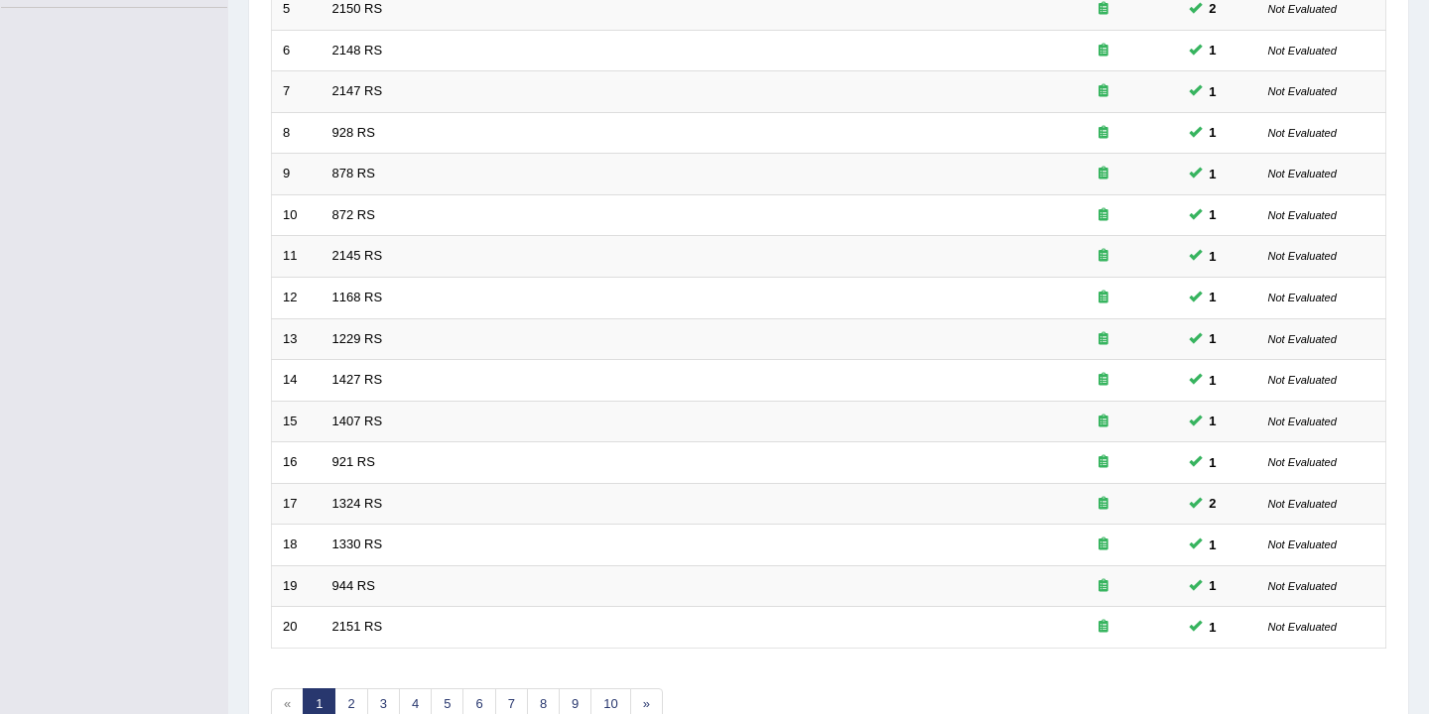
scroll to position [599, 0]
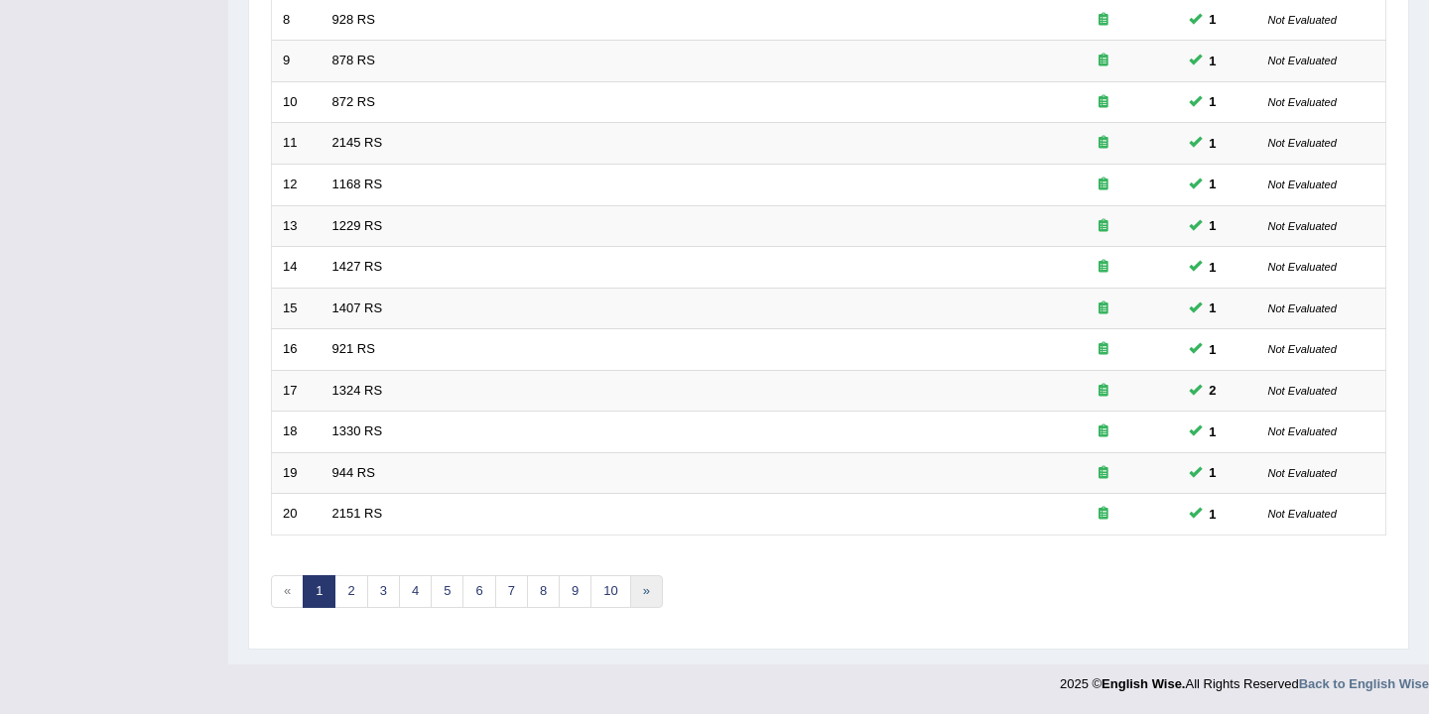
click at [644, 603] on link "»" at bounding box center [646, 591] width 33 height 33
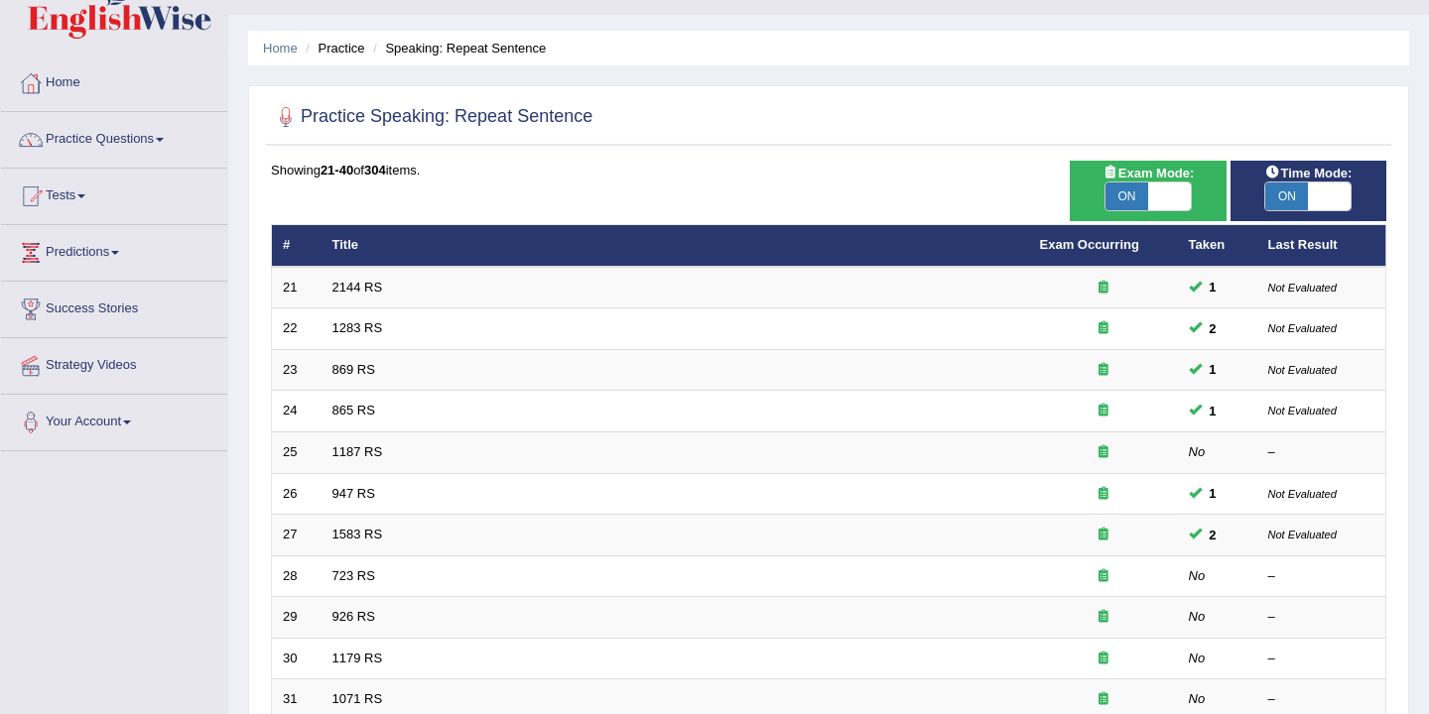
scroll to position [54, 0]
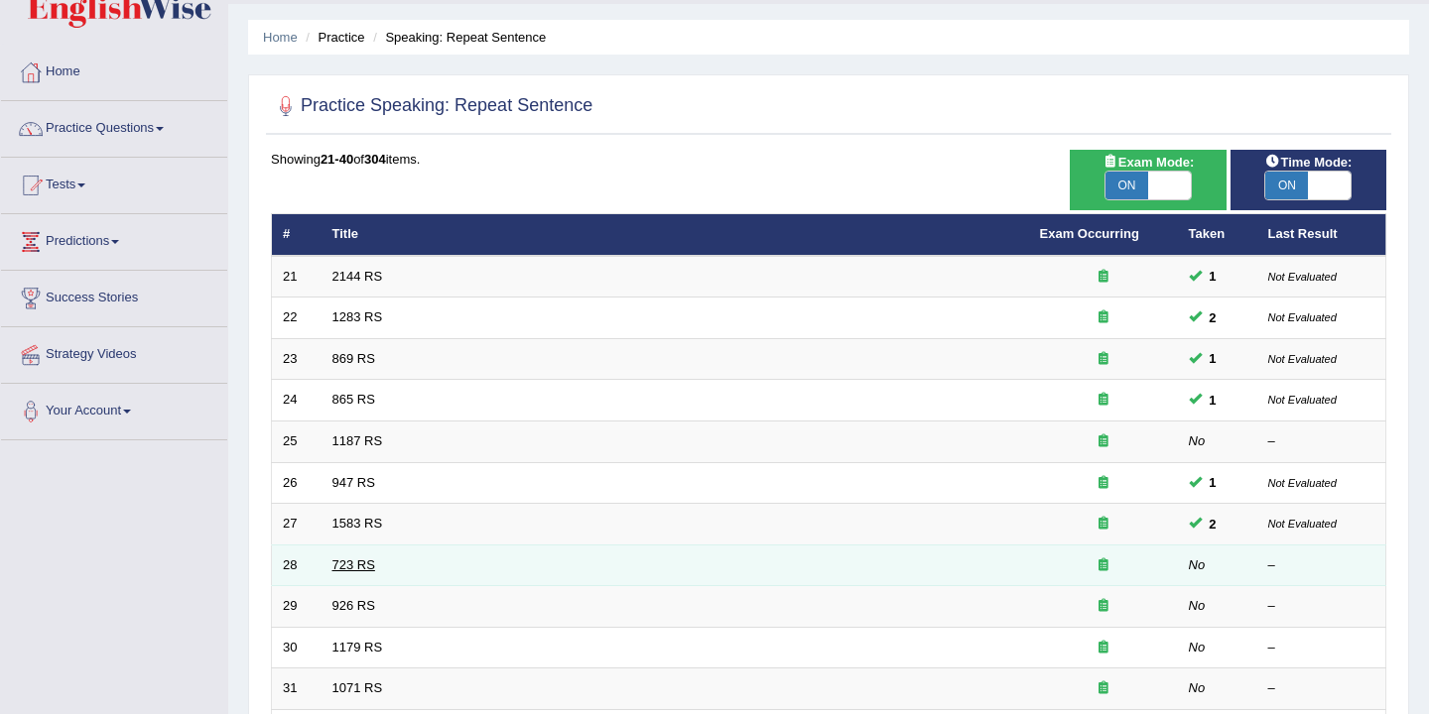
click at [350, 567] on link "723 RS" at bounding box center [353, 565] width 43 height 15
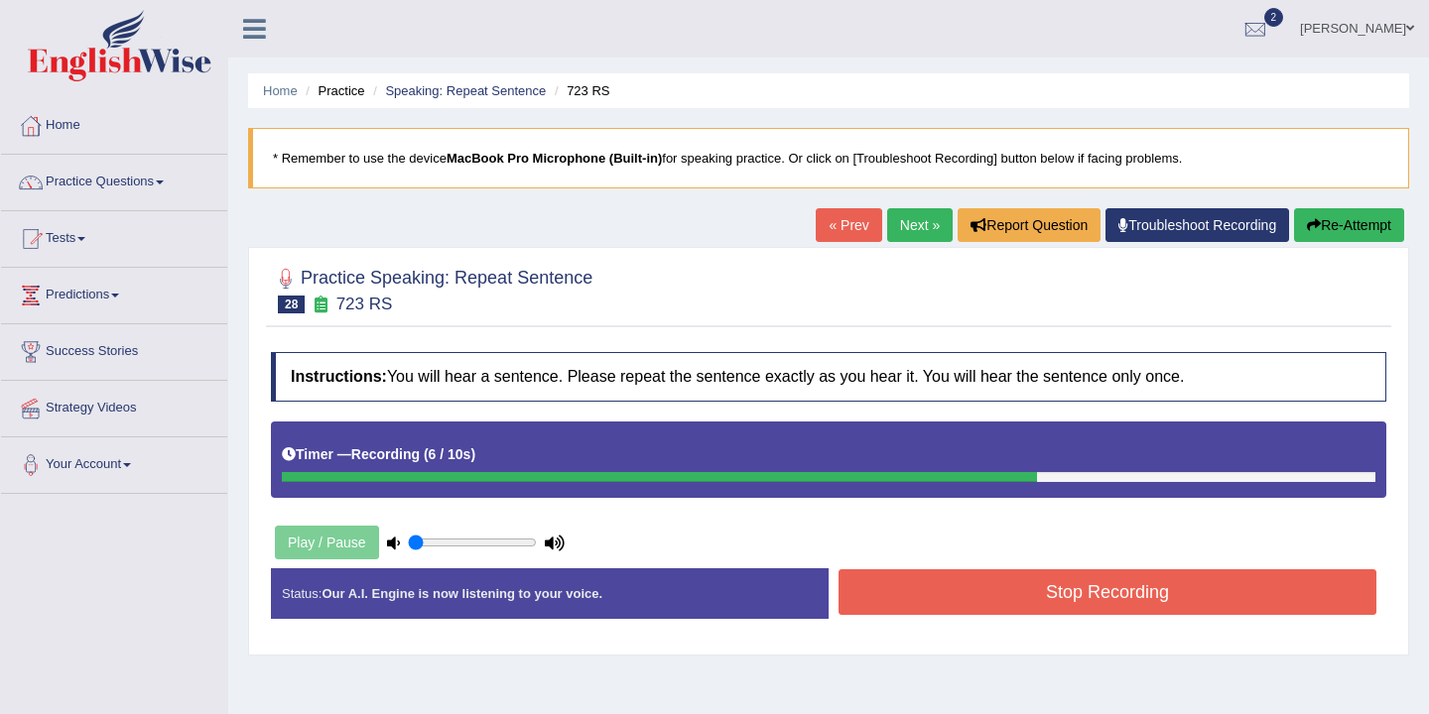
click at [985, 597] on button "Stop Recording" at bounding box center [1107, 593] width 538 height 46
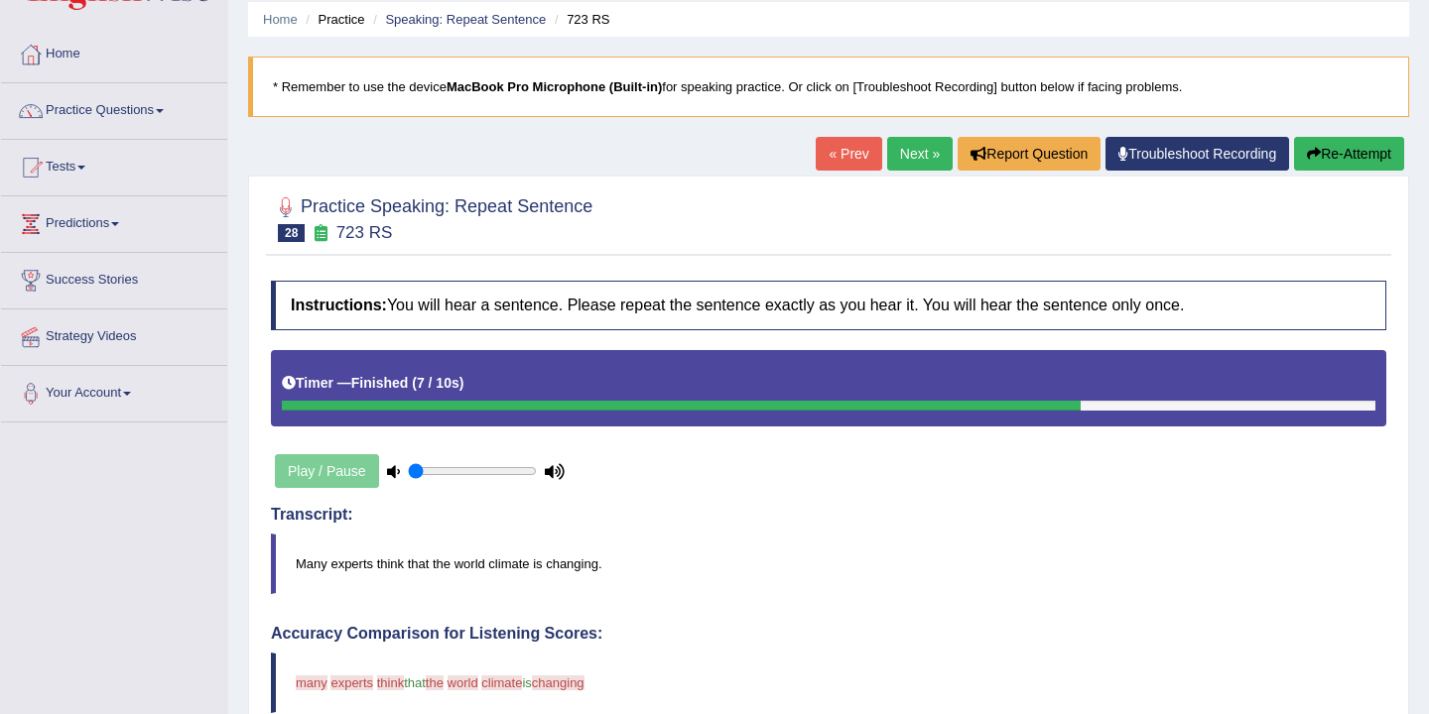
scroll to position [69, 0]
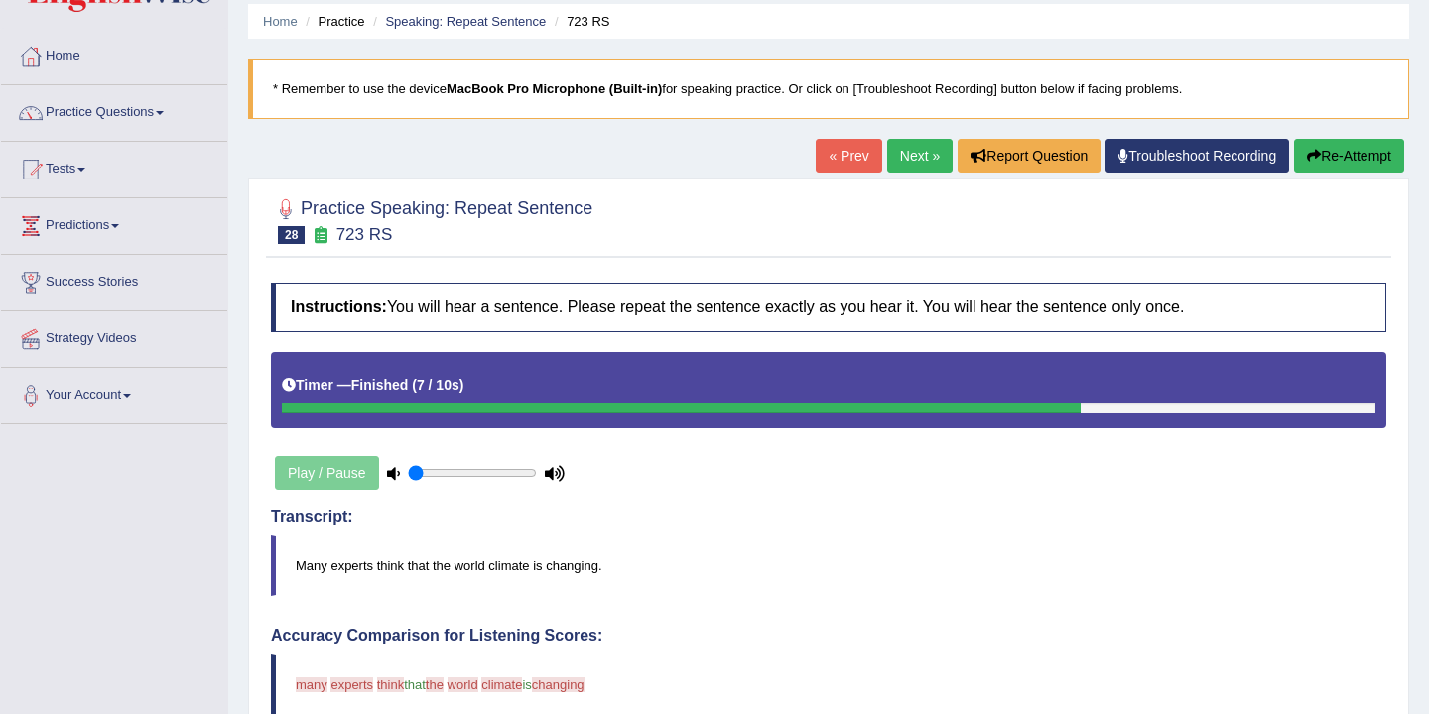
click at [909, 150] on link "Next »" at bounding box center [919, 156] width 65 height 34
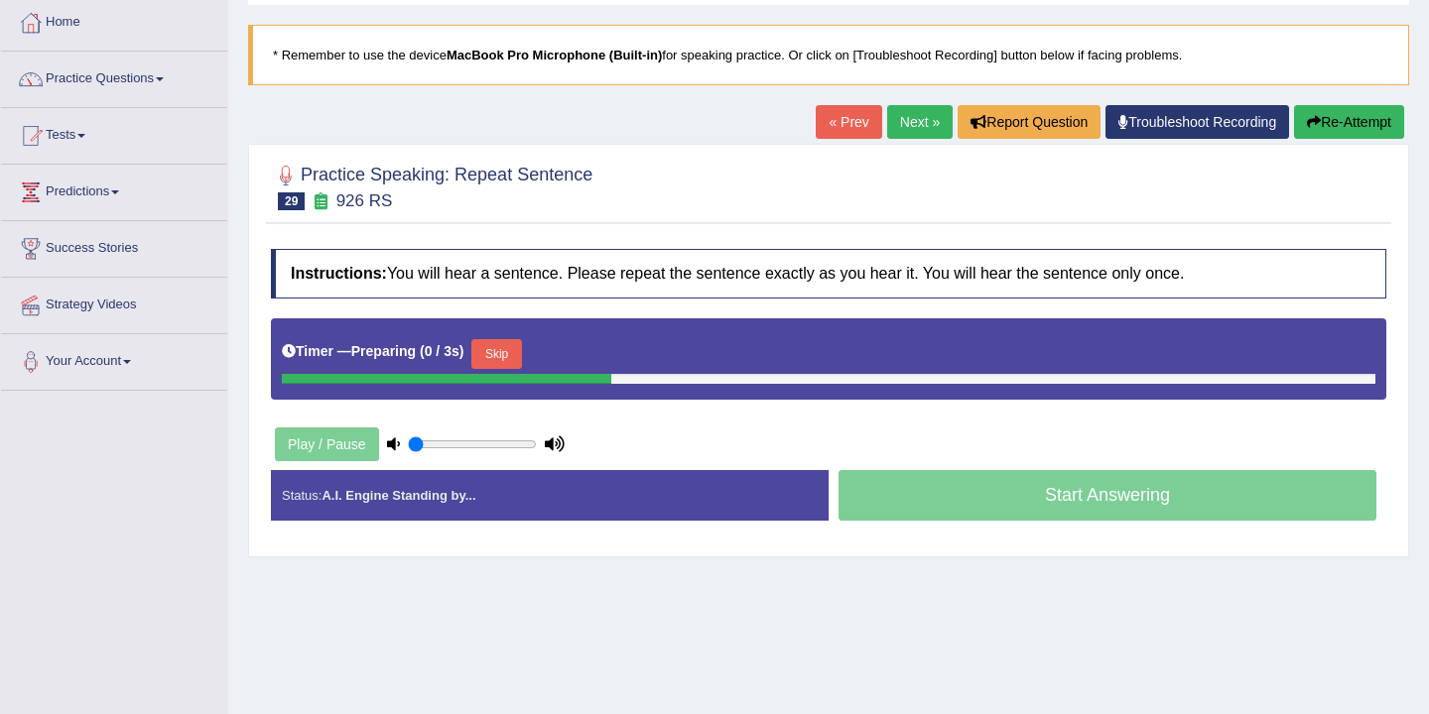
scroll to position [110, 0]
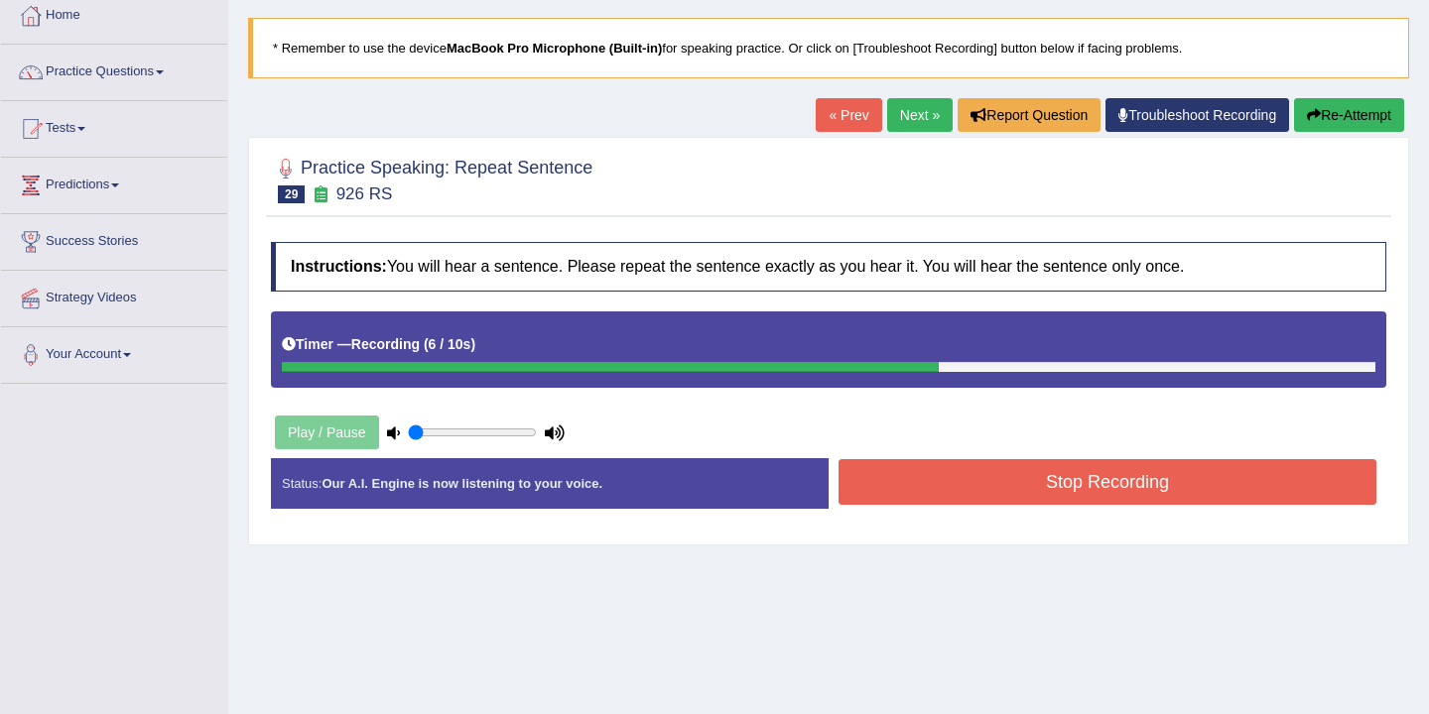
click at [995, 486] on button "Stop Recording" at bounding box center [1107, 482] width 538 height 46
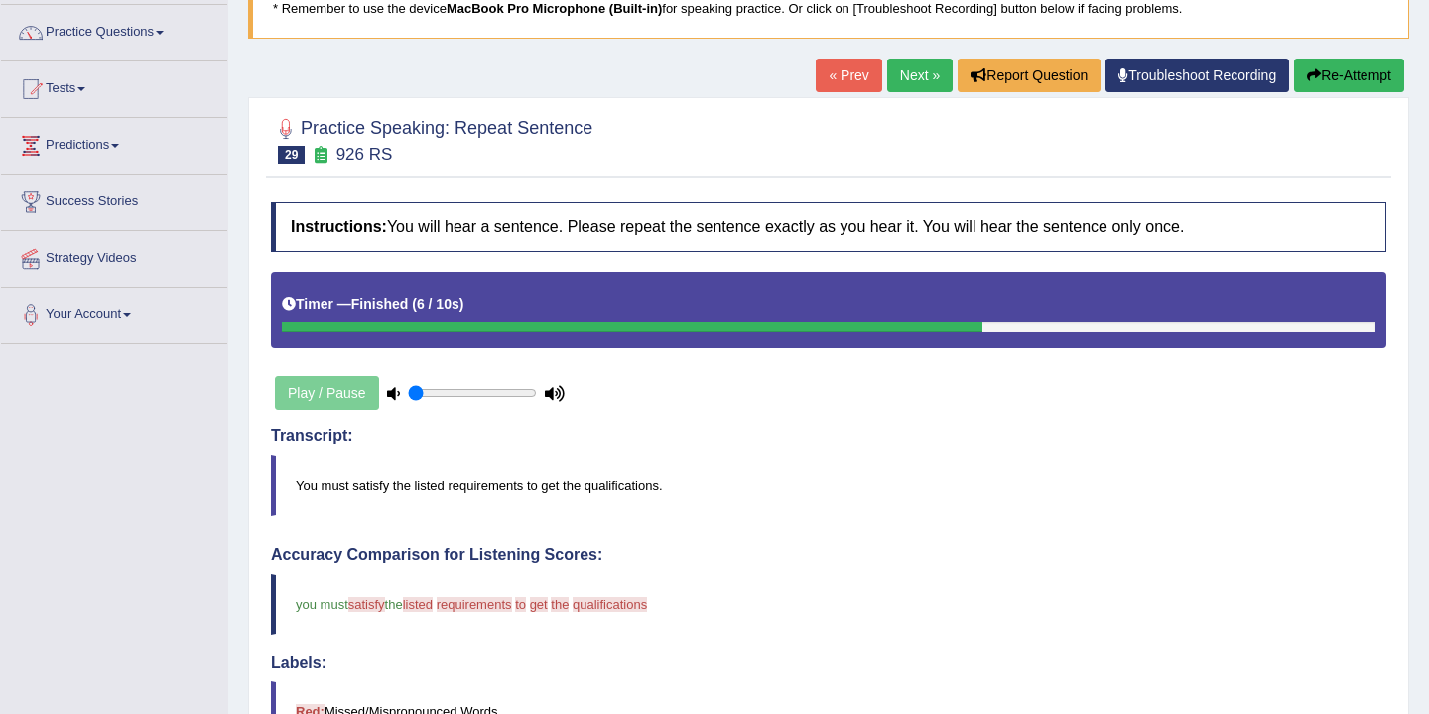
scroll to position [0, 0]
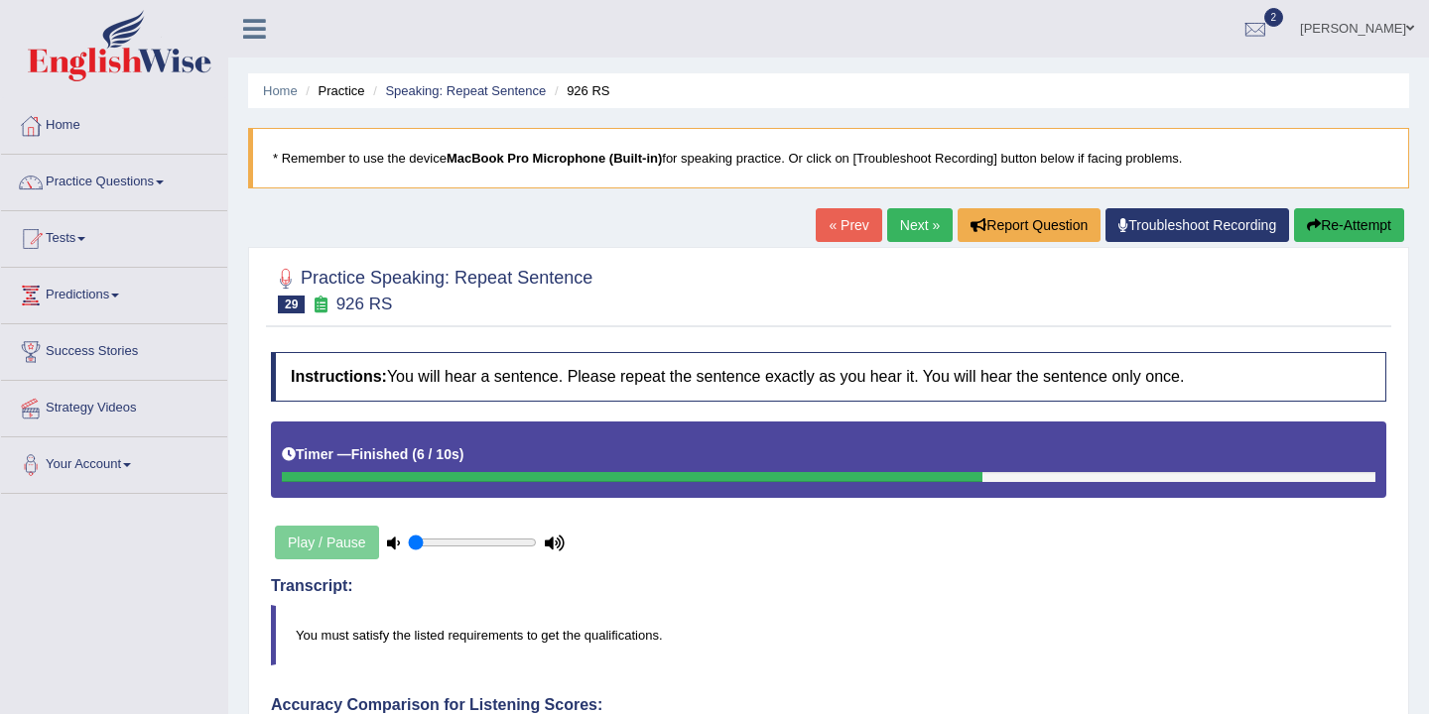
click at [918, 226] on link "Next »" at bounding box center [919, 225] width 65 height 34
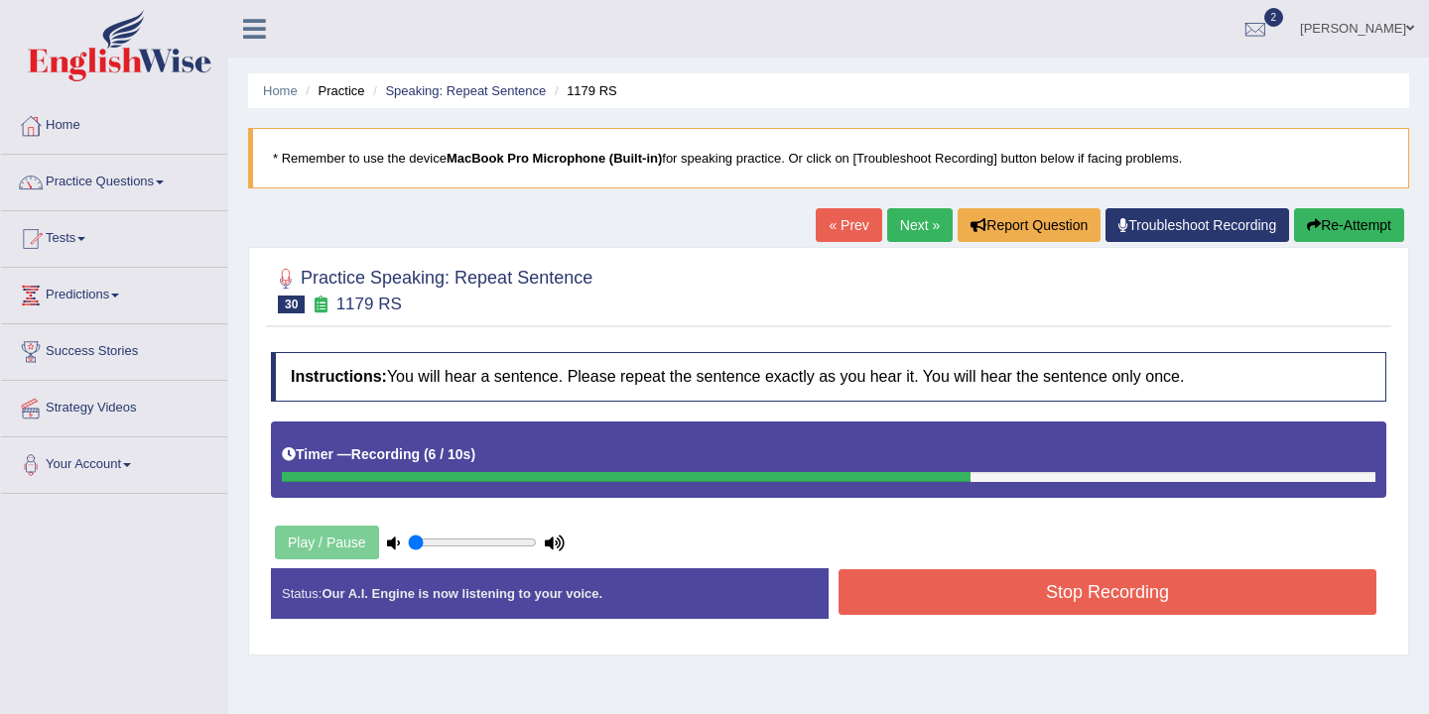
click at [1009, 596] on button "Stop Recording" at bounding box center [1107, 593] width 538 height 46
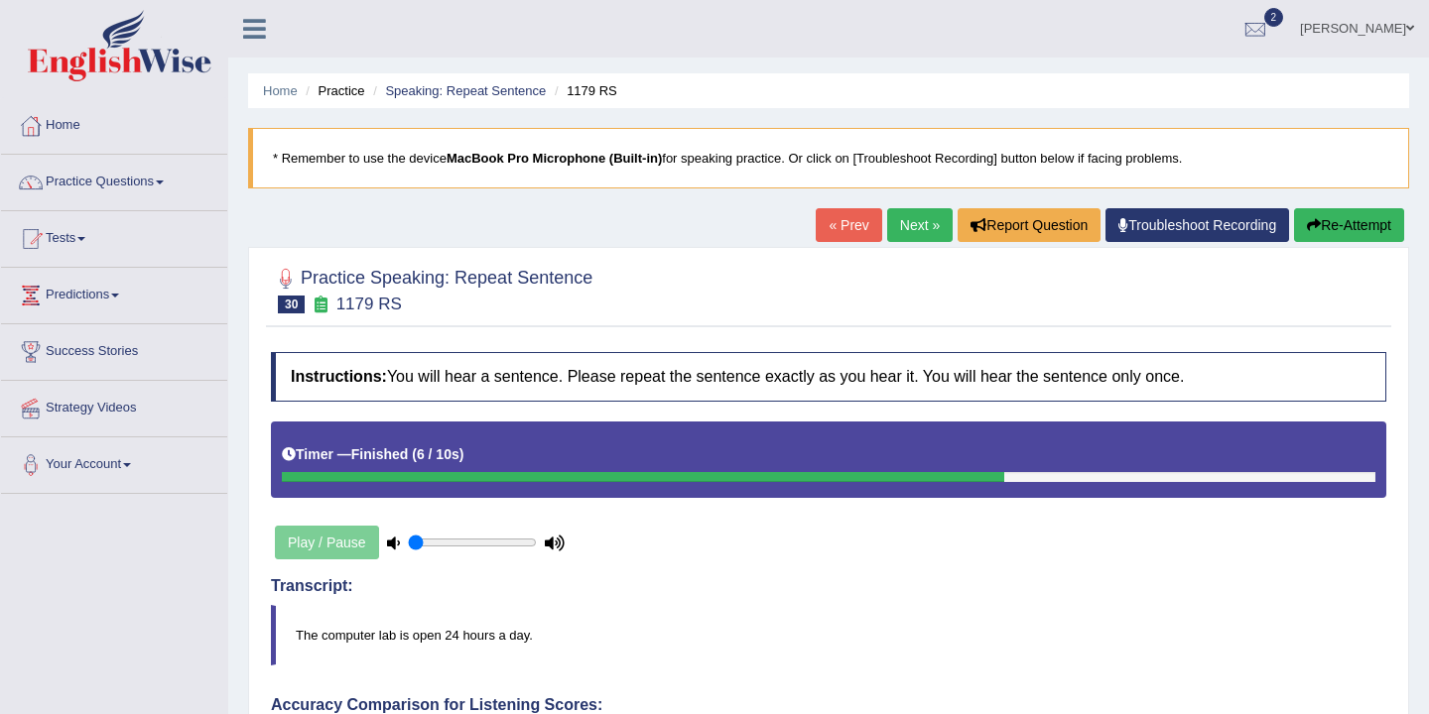
click at [910, 226] on link "Next »" at bounding box center [919, 225] width 65 height 34
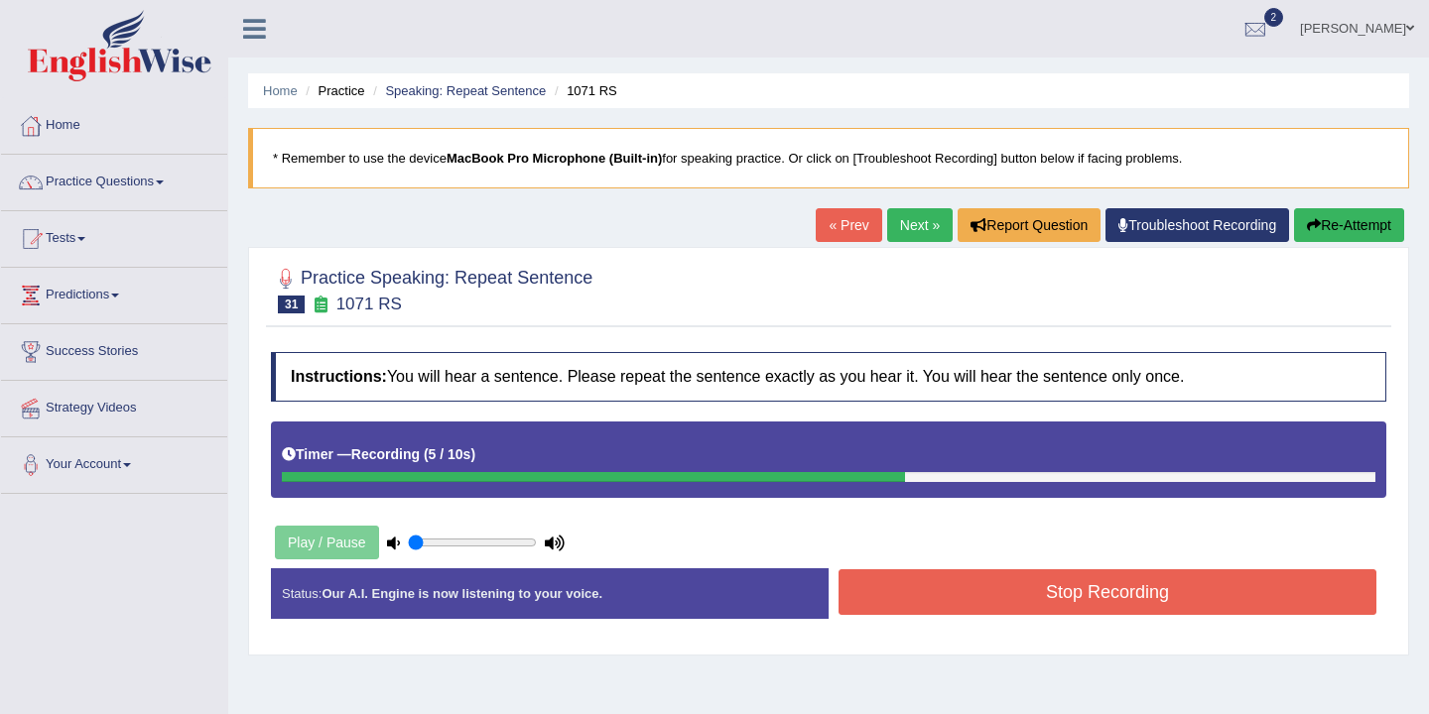
click at [1057, 595] on button "Stop Recording" at bounding box center [1107, 593] width 538 height 46
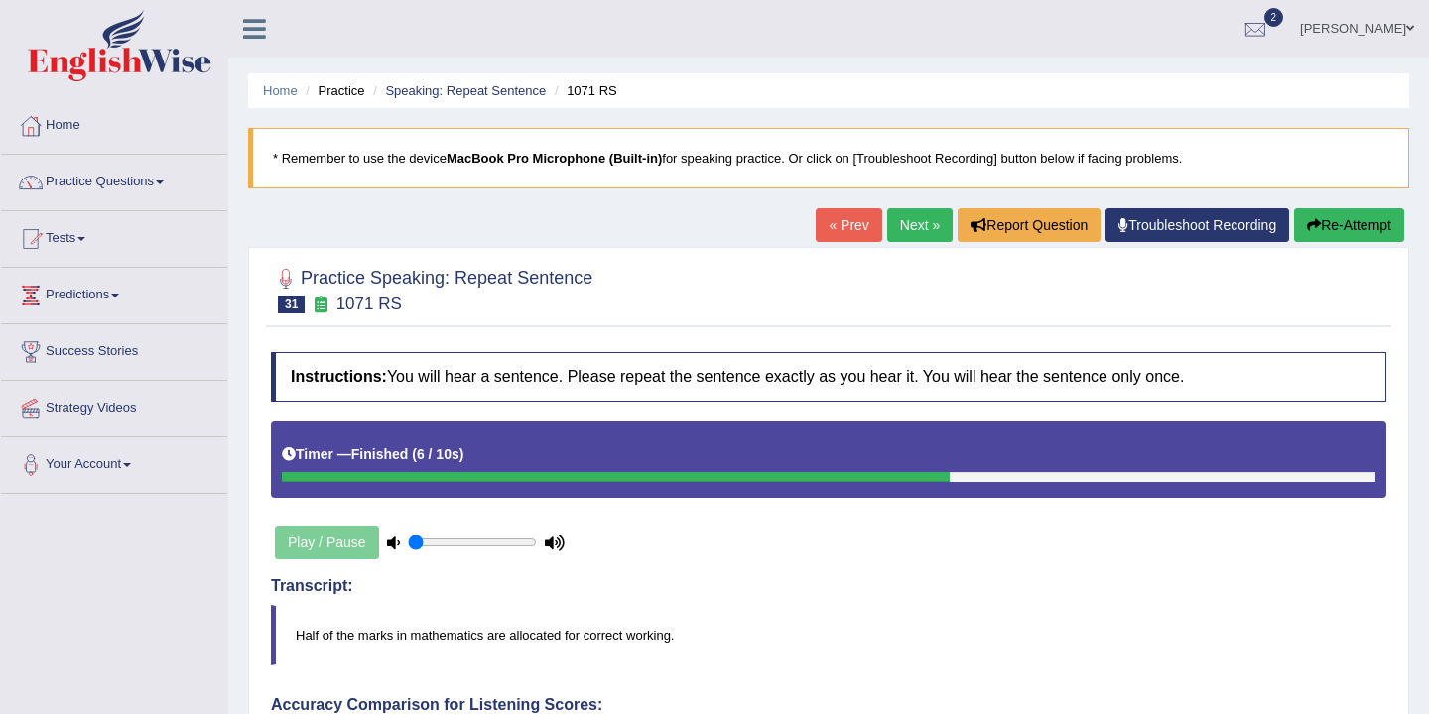
click at [902, 225] on link "Next »" at bounding box center [919, 225] width 65 height 34
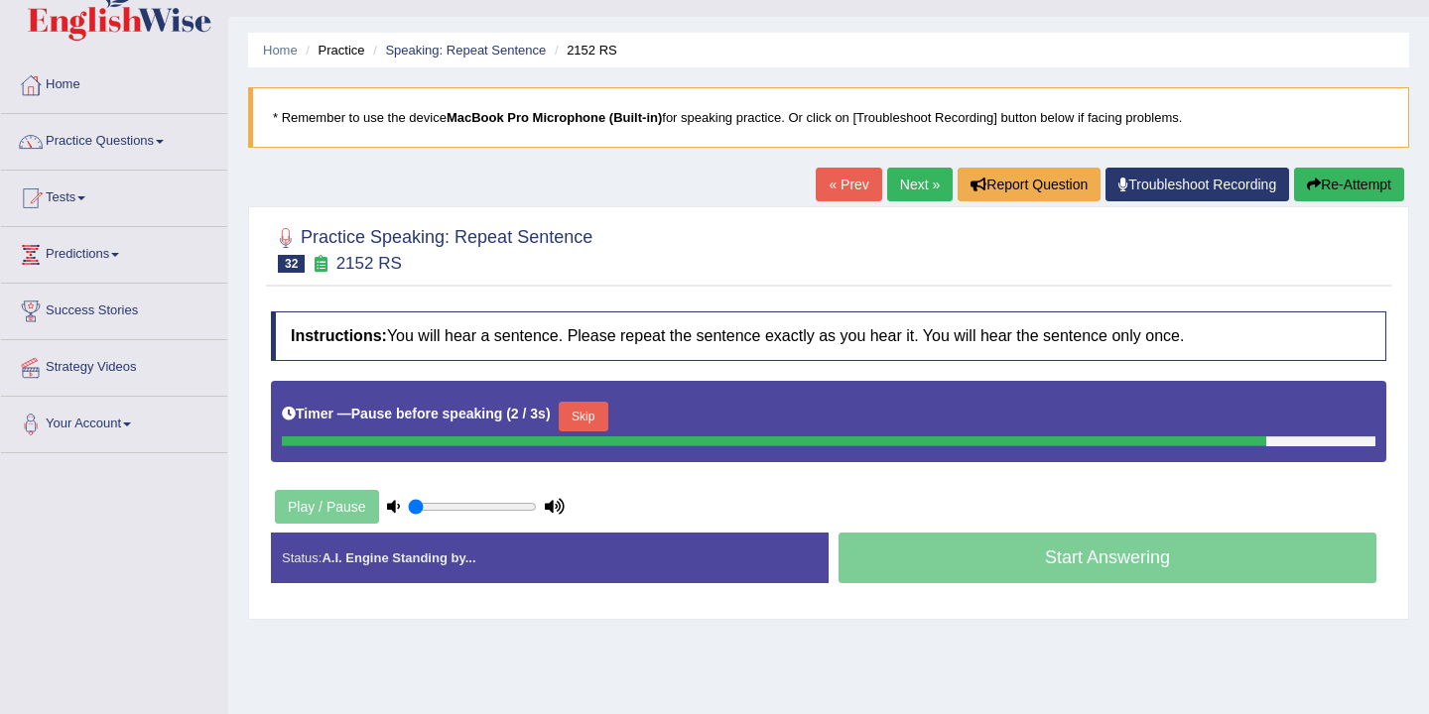
scroll to position [45, 0]
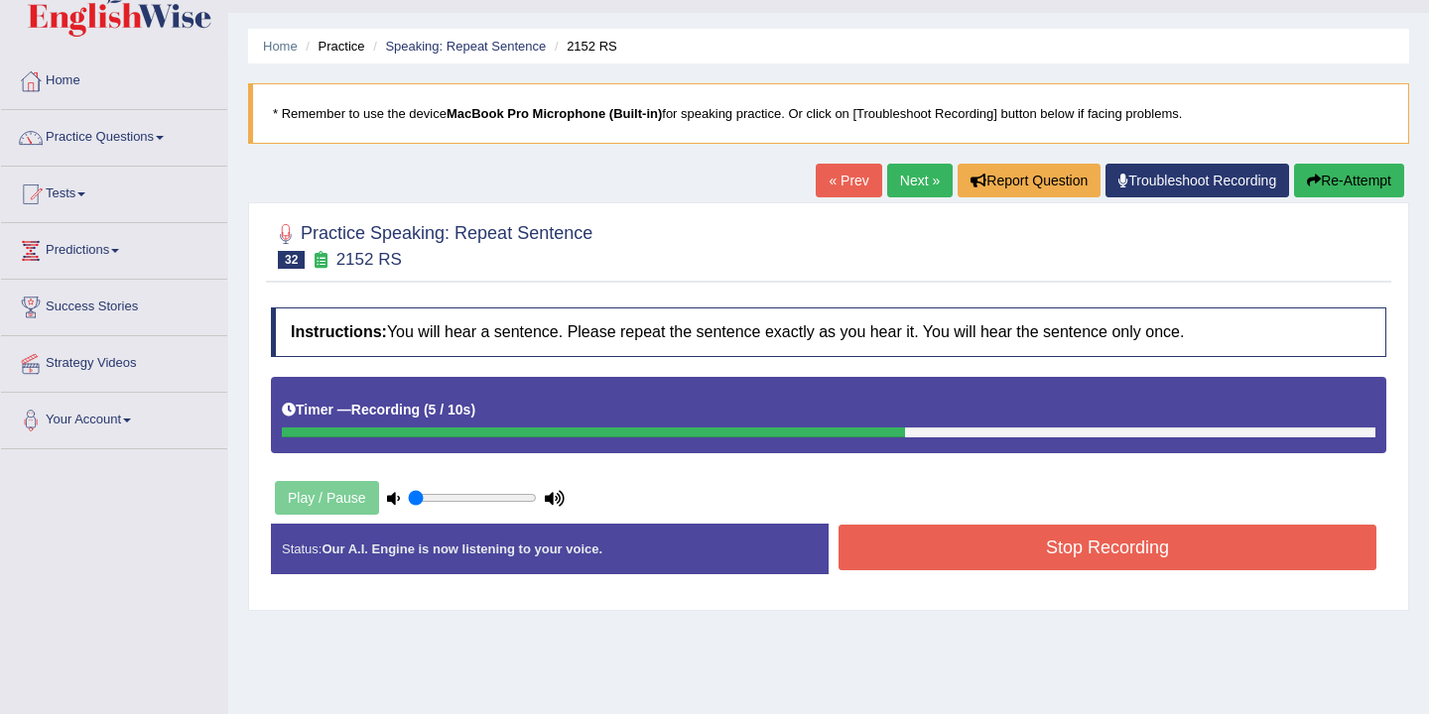
click at [1343, 179] on button "Re-Attempt" at bounding box center [1349, 181] width 110 height 34
click at [1128, 547] on button "Stop Recording" at bounding box center [1107, 548] width 538 height 46
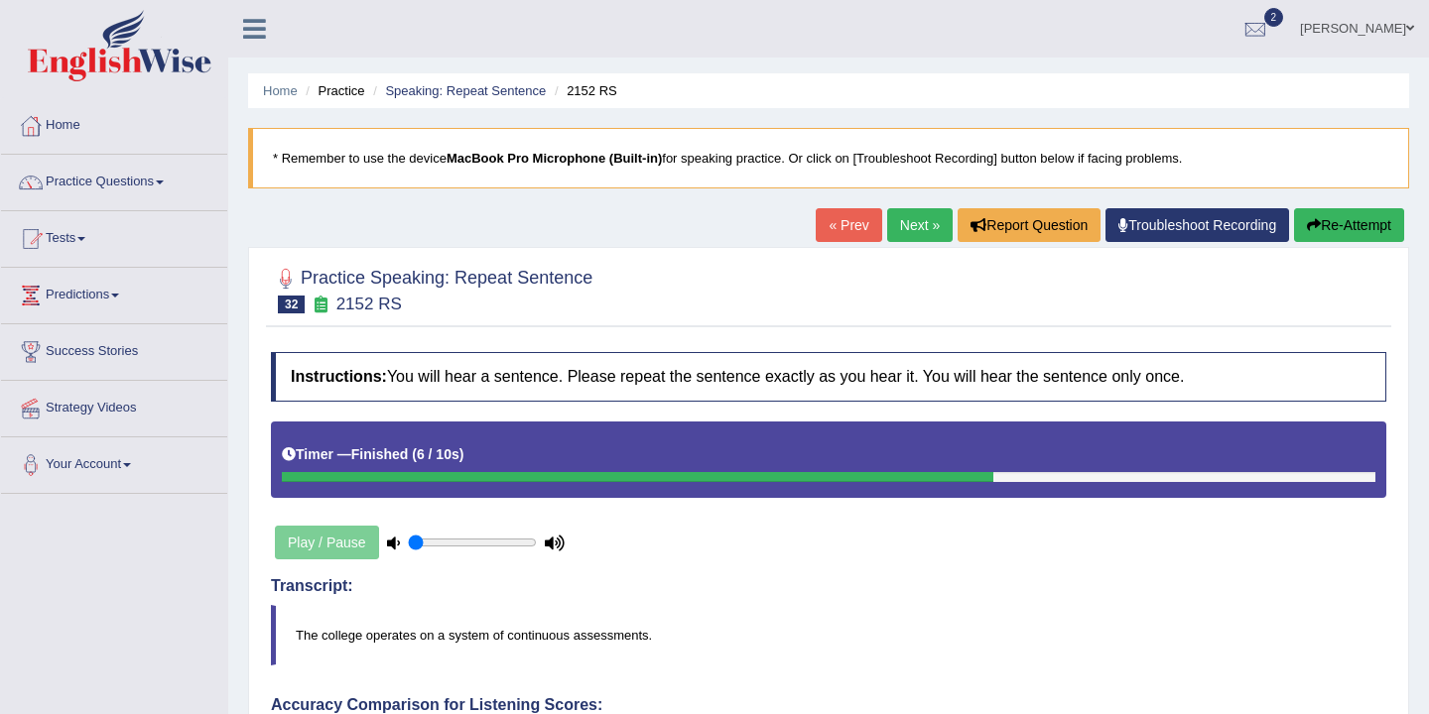
click at [913, 228] on link "Next »" at bounding box center [919, 225] width 65 height 34
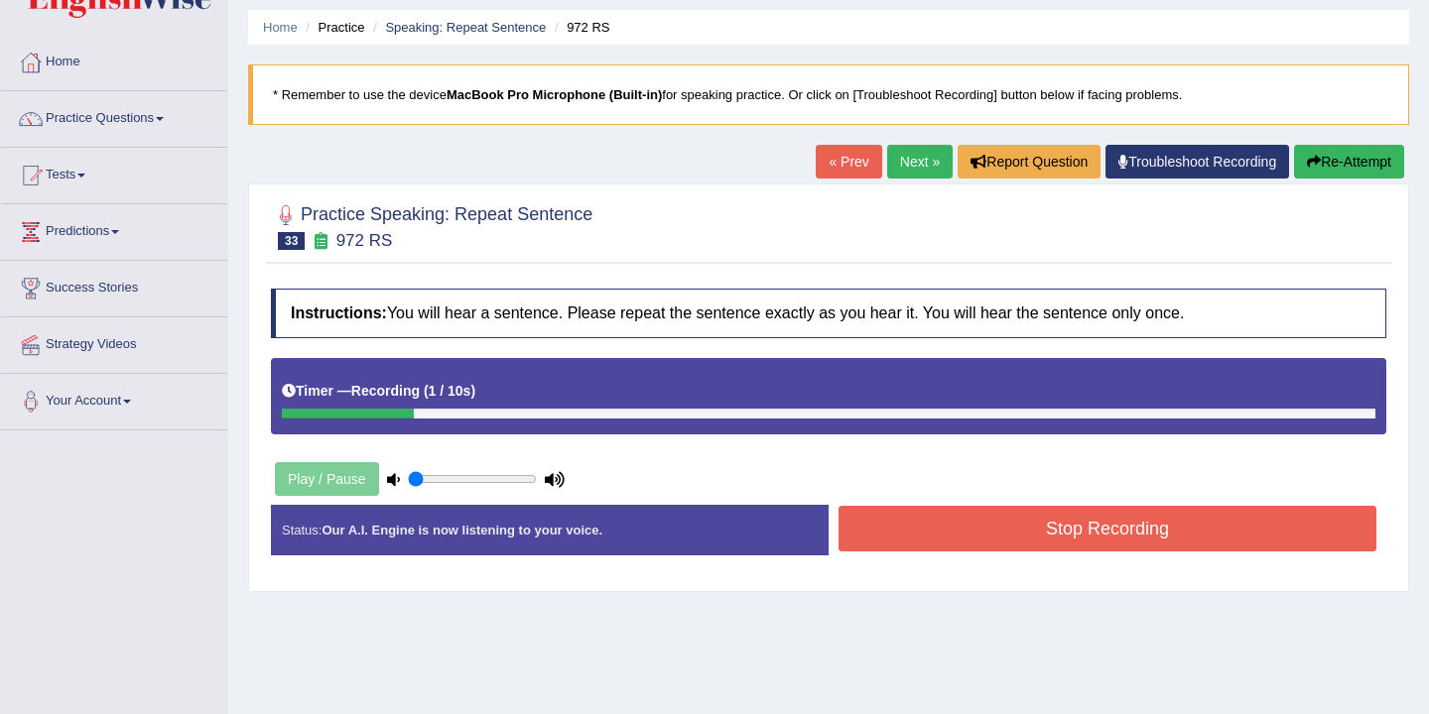
scroll to position [83, 0]
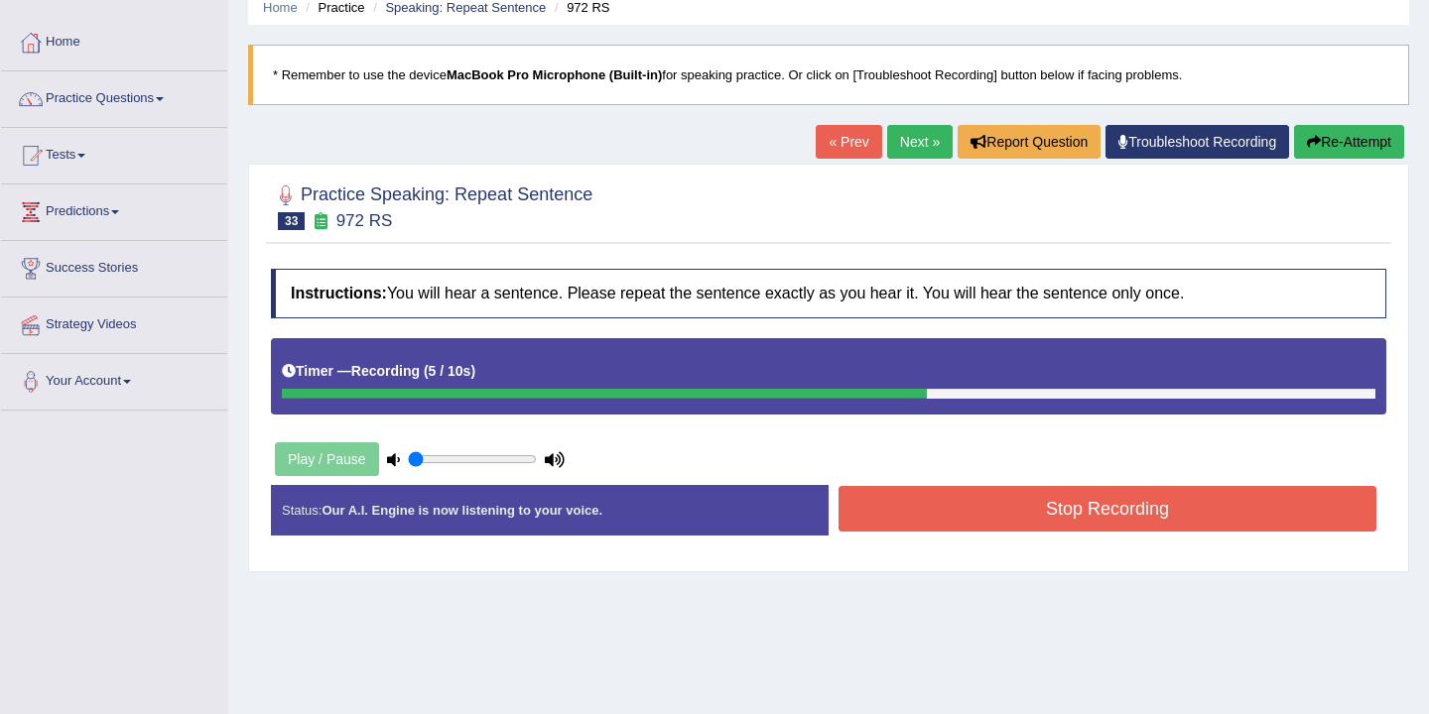
click at [956, 509] on button "Stop Recording" at bounding box center [1107, 509] width 538 height 46
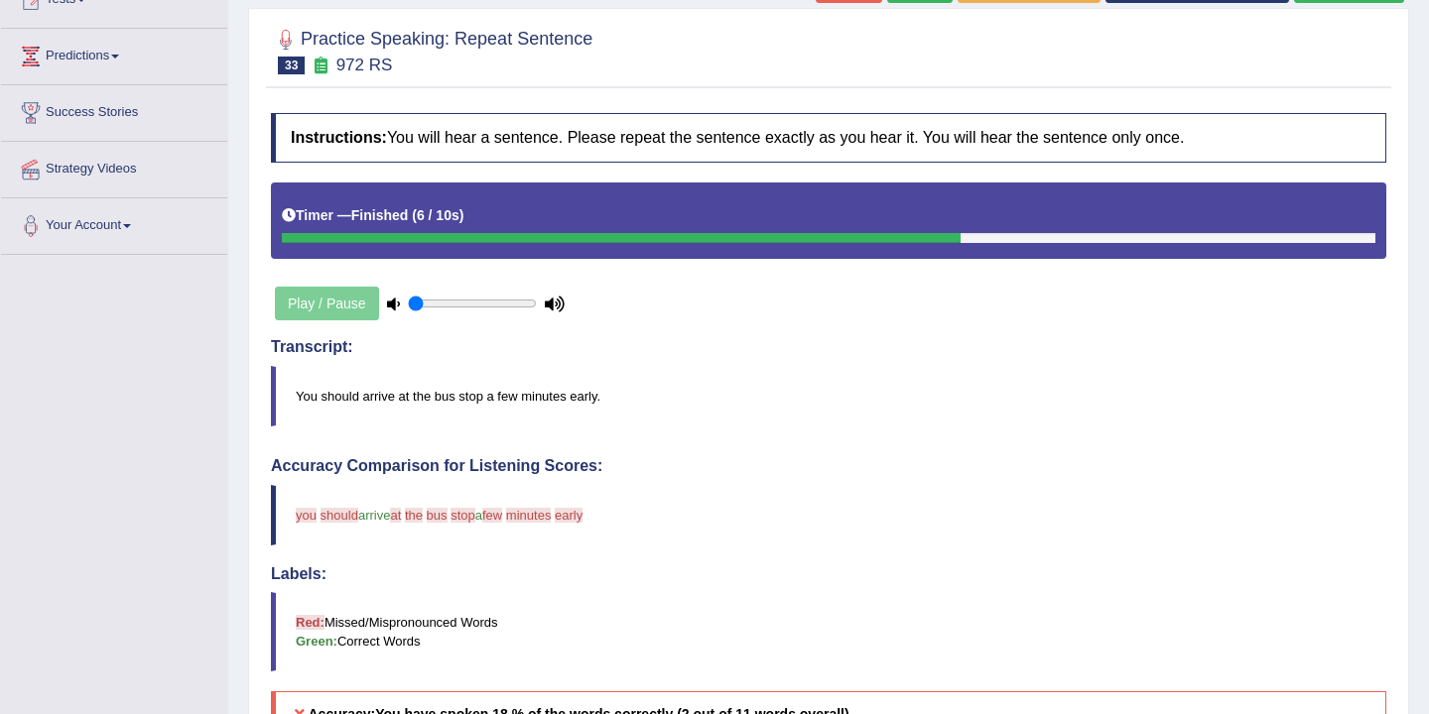
scroll to position [0, 0]
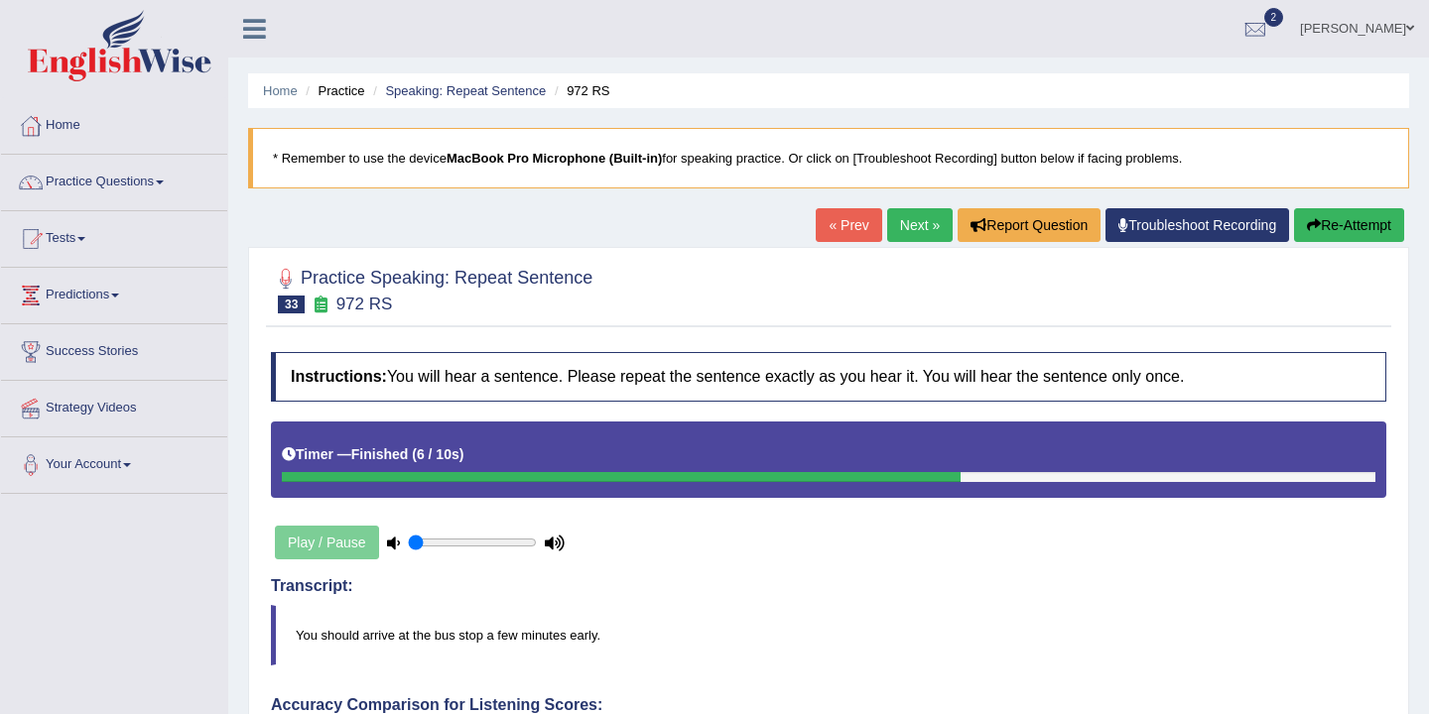
click at [1335, 227] on button "Re-Attempt" at bounding box center [1349, 225] width 110 height 34
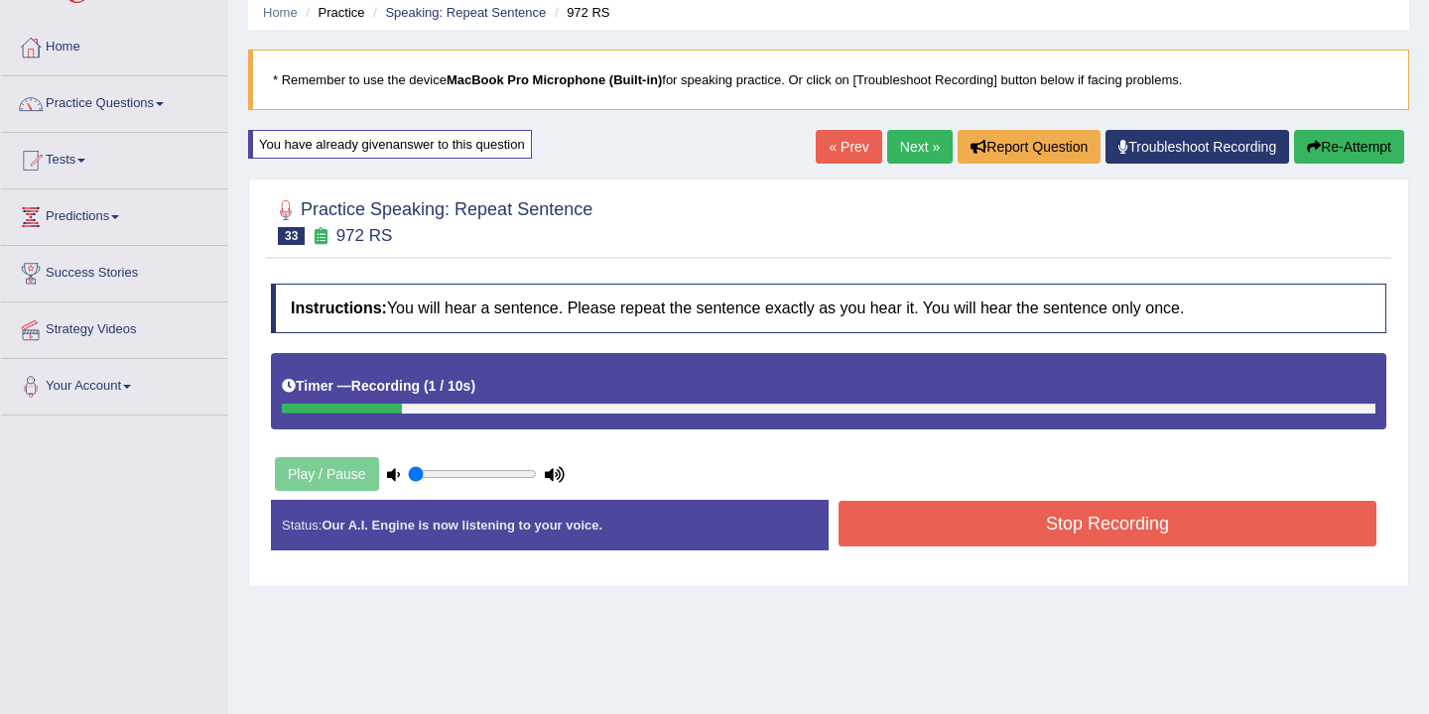
scroll to position [104, 0]
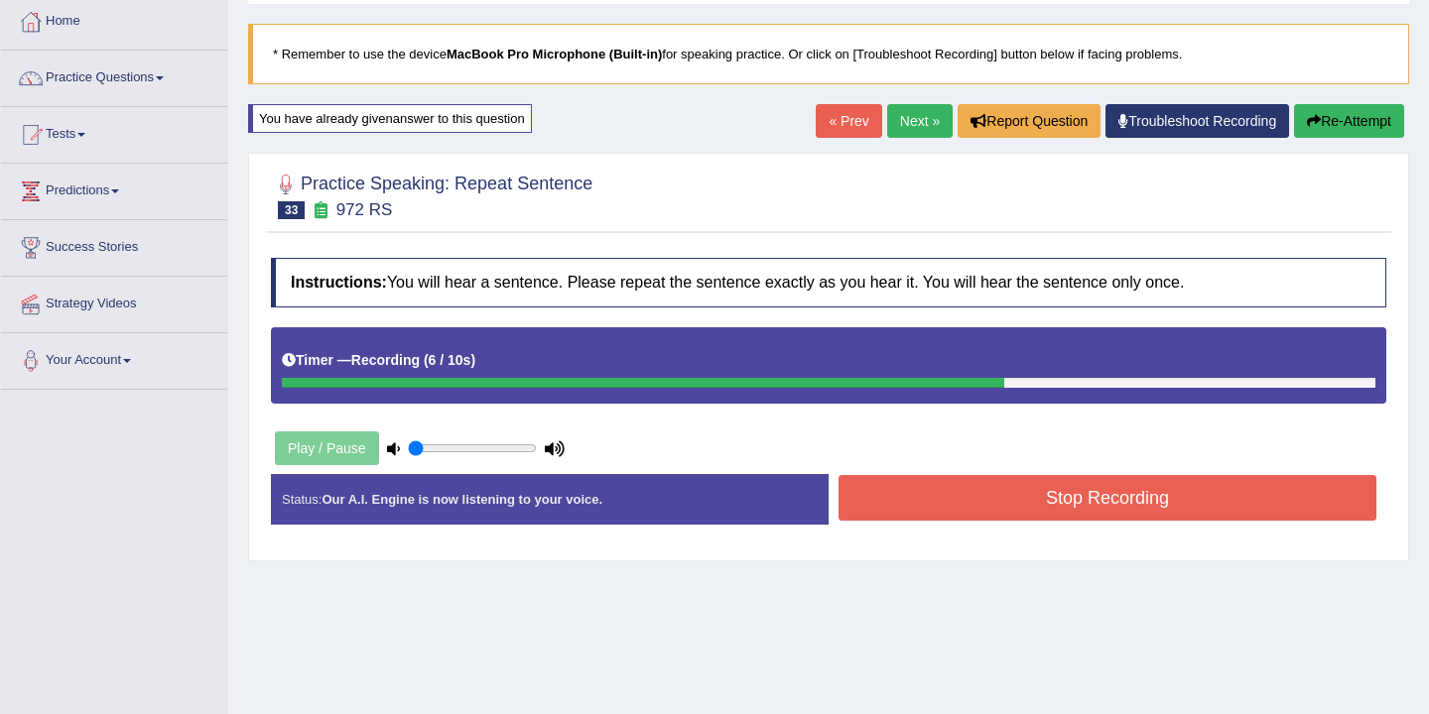
click at [1184, 506] on button "Stop Recording" at bounding box center [1107, 498] width 538 height 46
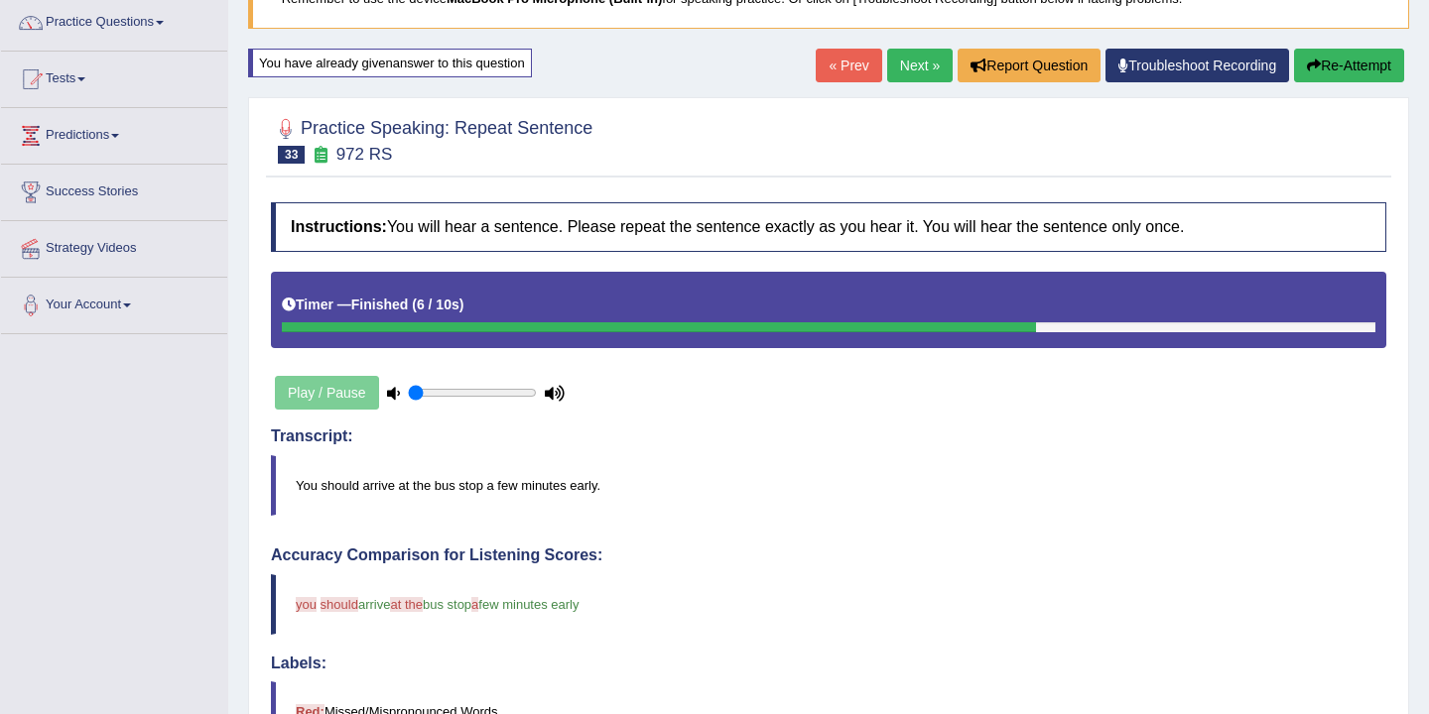
scroll to position [0, 0]
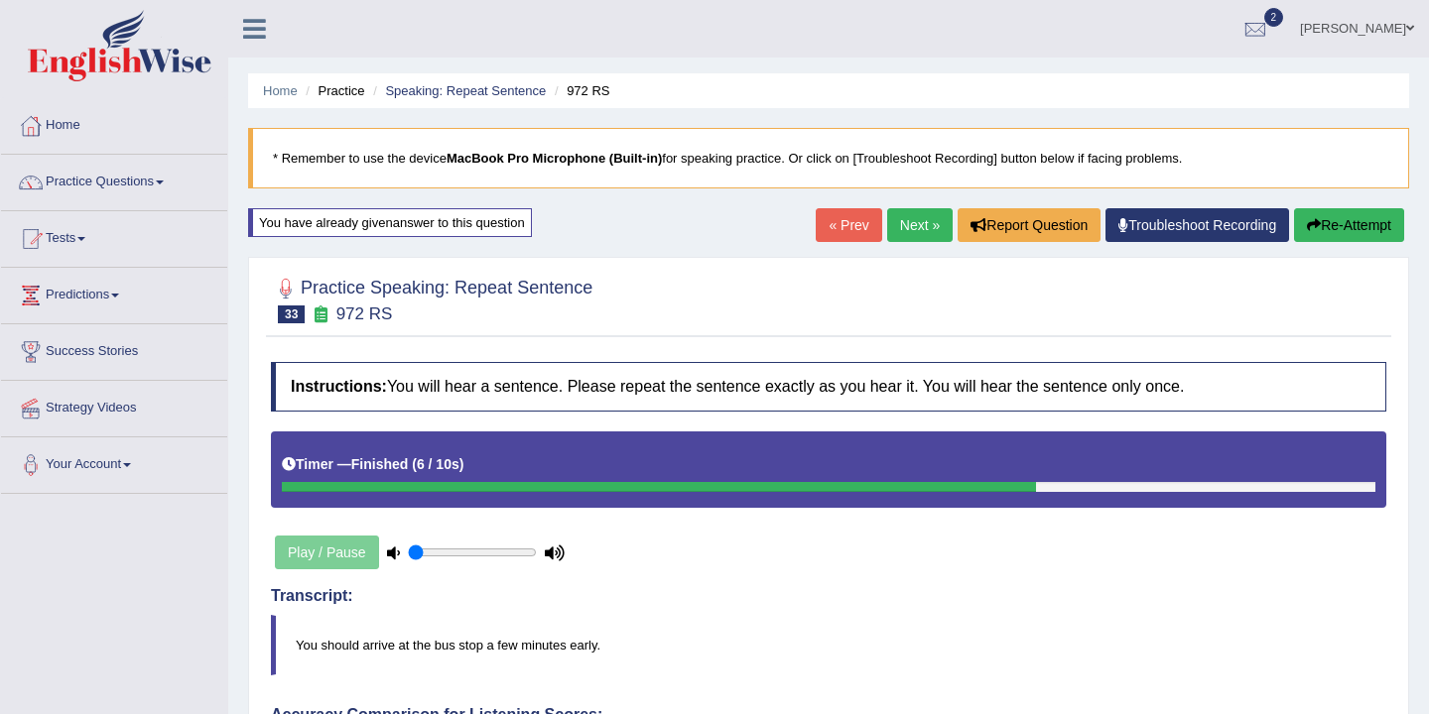
click at [909, 222] on link "Next »" at bounding box center [919, 225] width 65 height 34
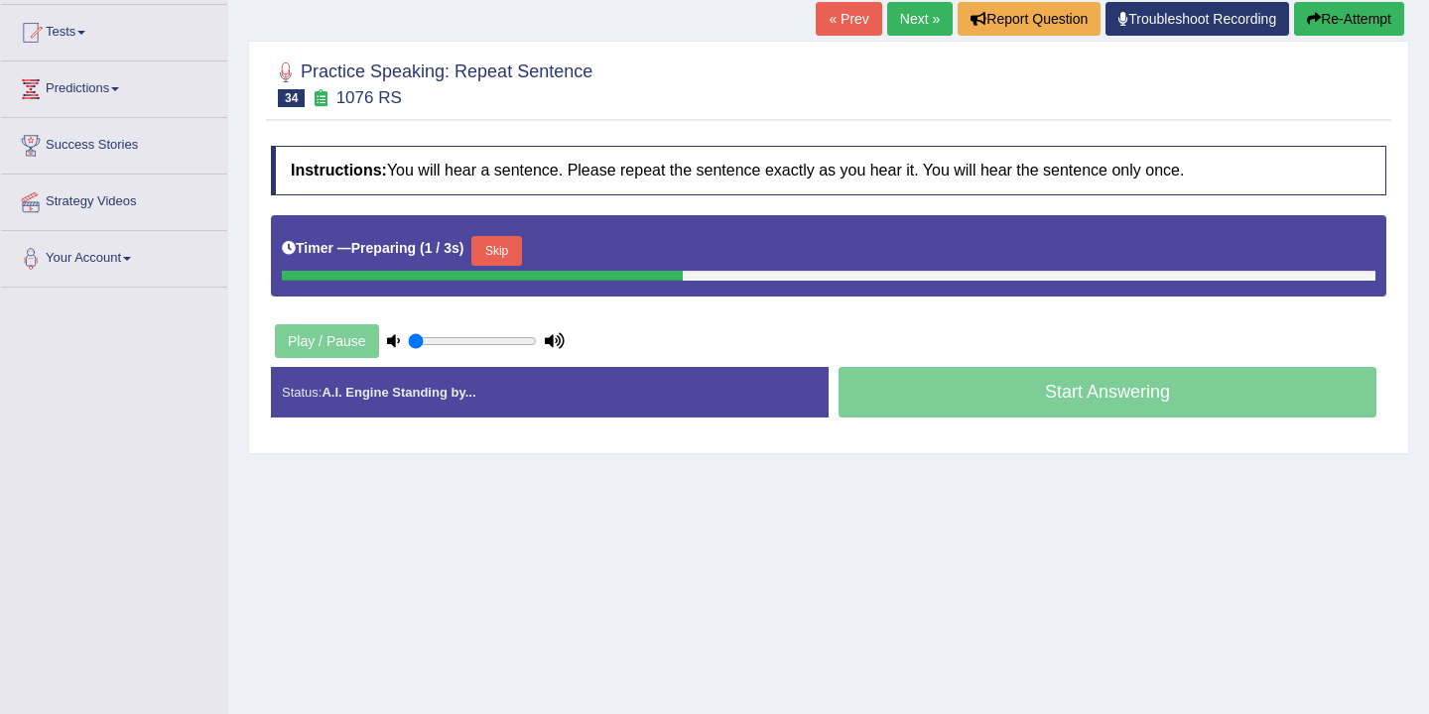
scroll to position [210, 0]
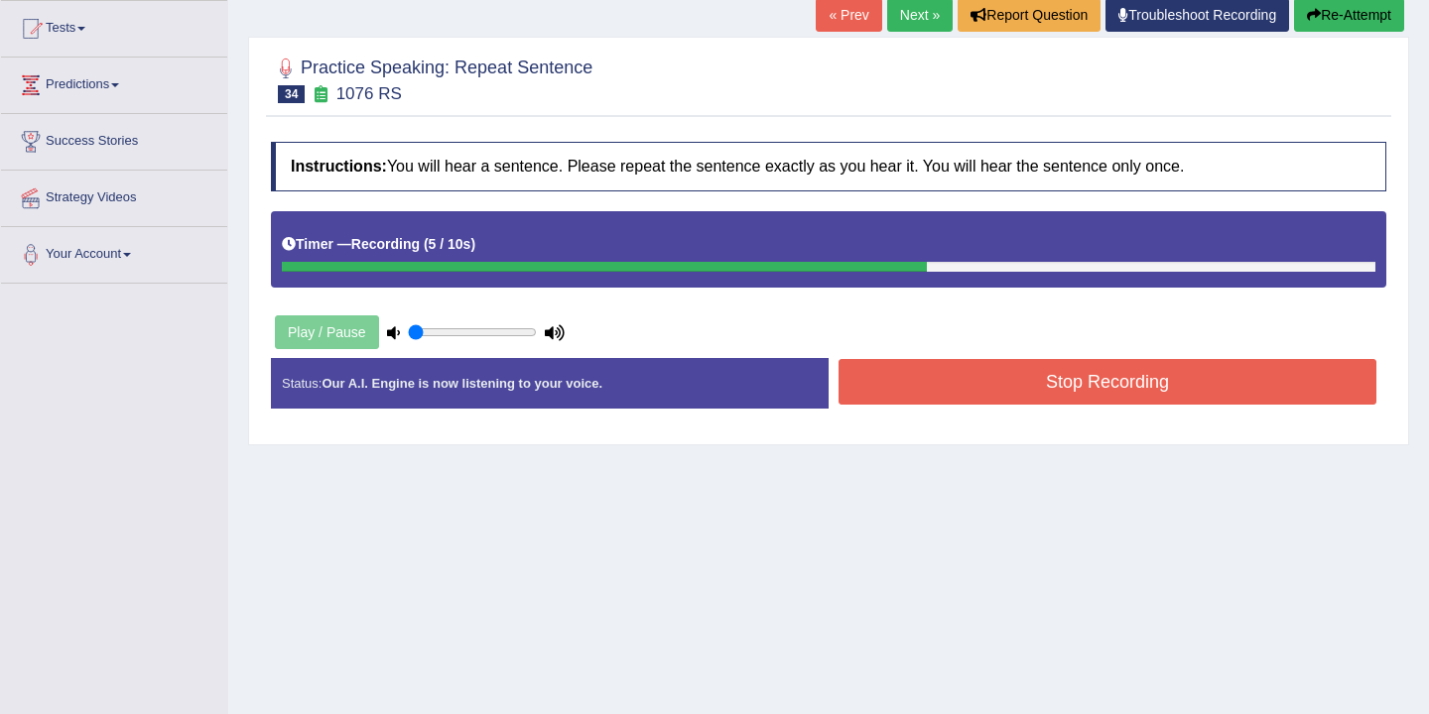
click at [966, 389] on button "Stop Recording" at bounding box center [1107, 382] width 538 height 46
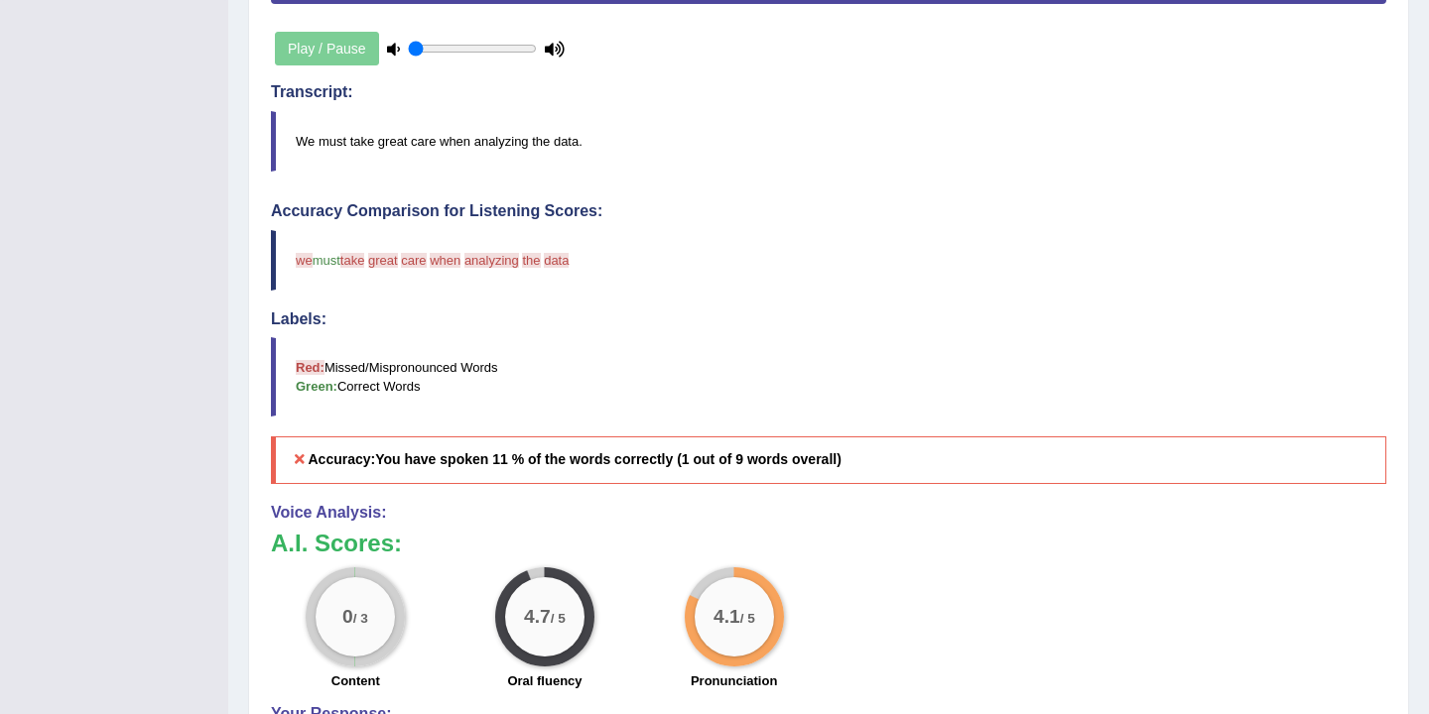
scroll to position [0, 0]
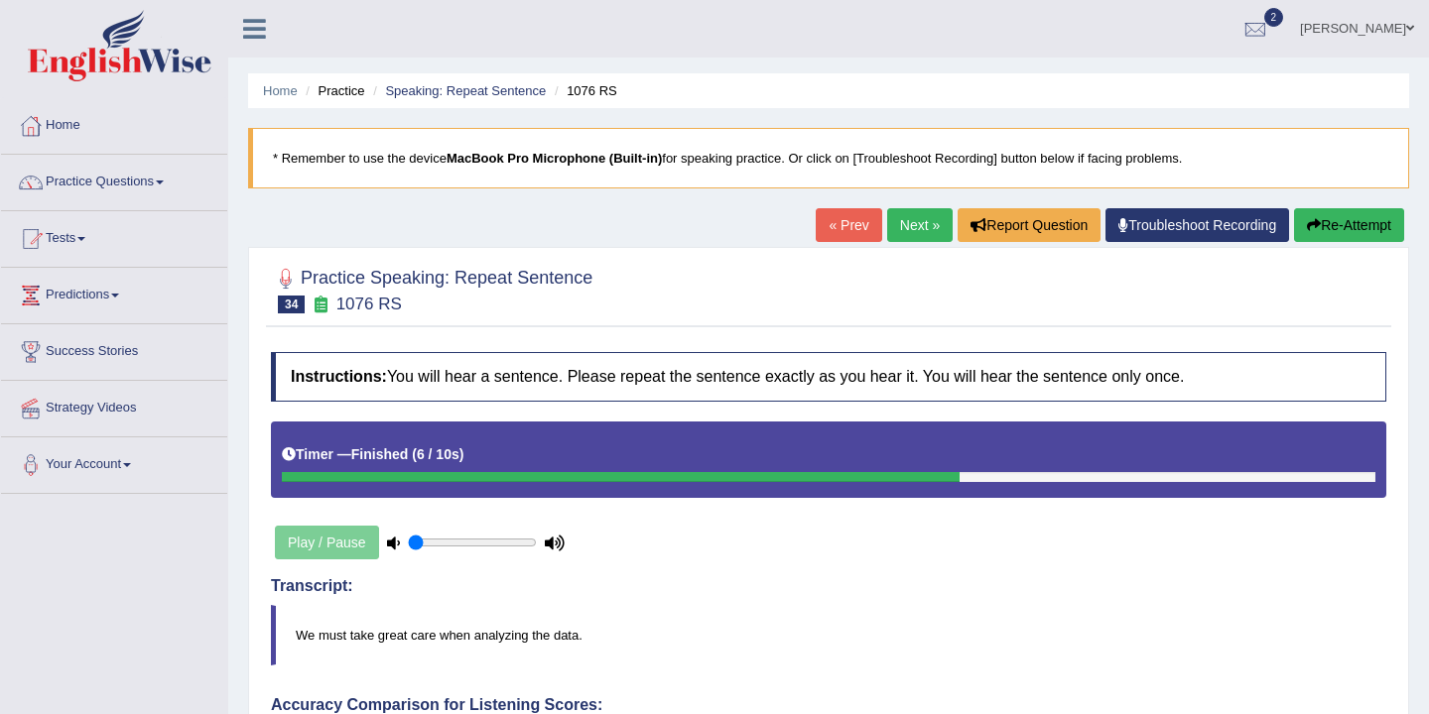
click at [1338, 218] on button "Re-Attempt" at bounding box center [1349, 225] width 110 height 34
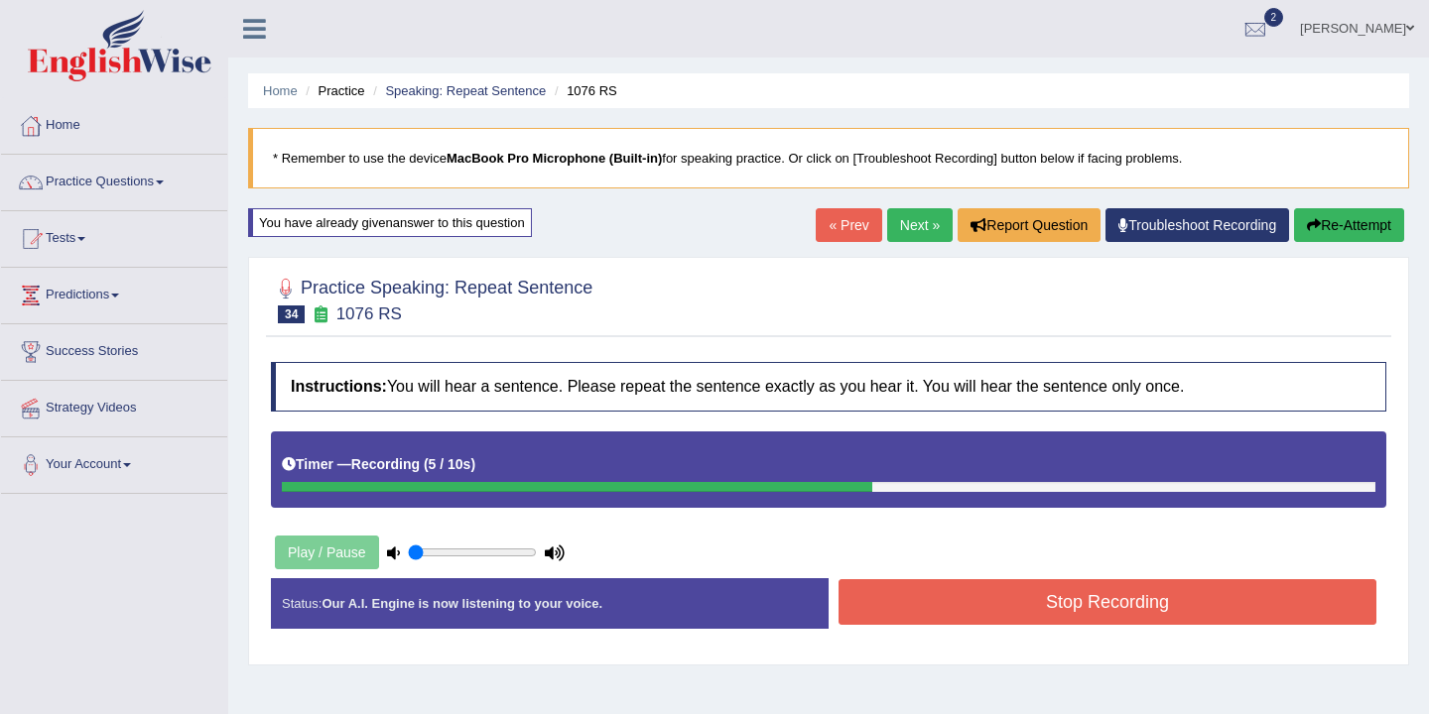
click at [1159, 623] on button "Stop Recording" at bounding box center [1107, 602] width 538 height 46
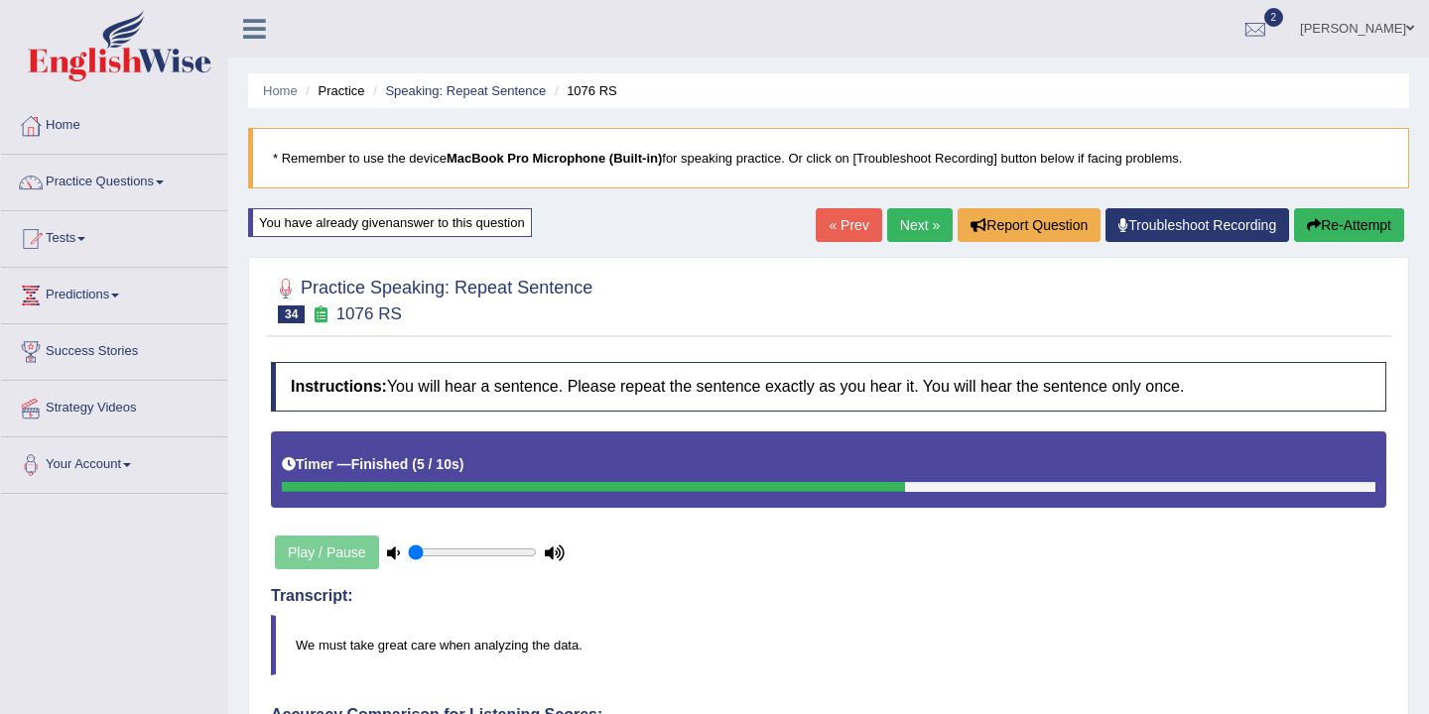
click at [908, 232] on link "Next »" at bounding box center [919, 225] width 65 height 34
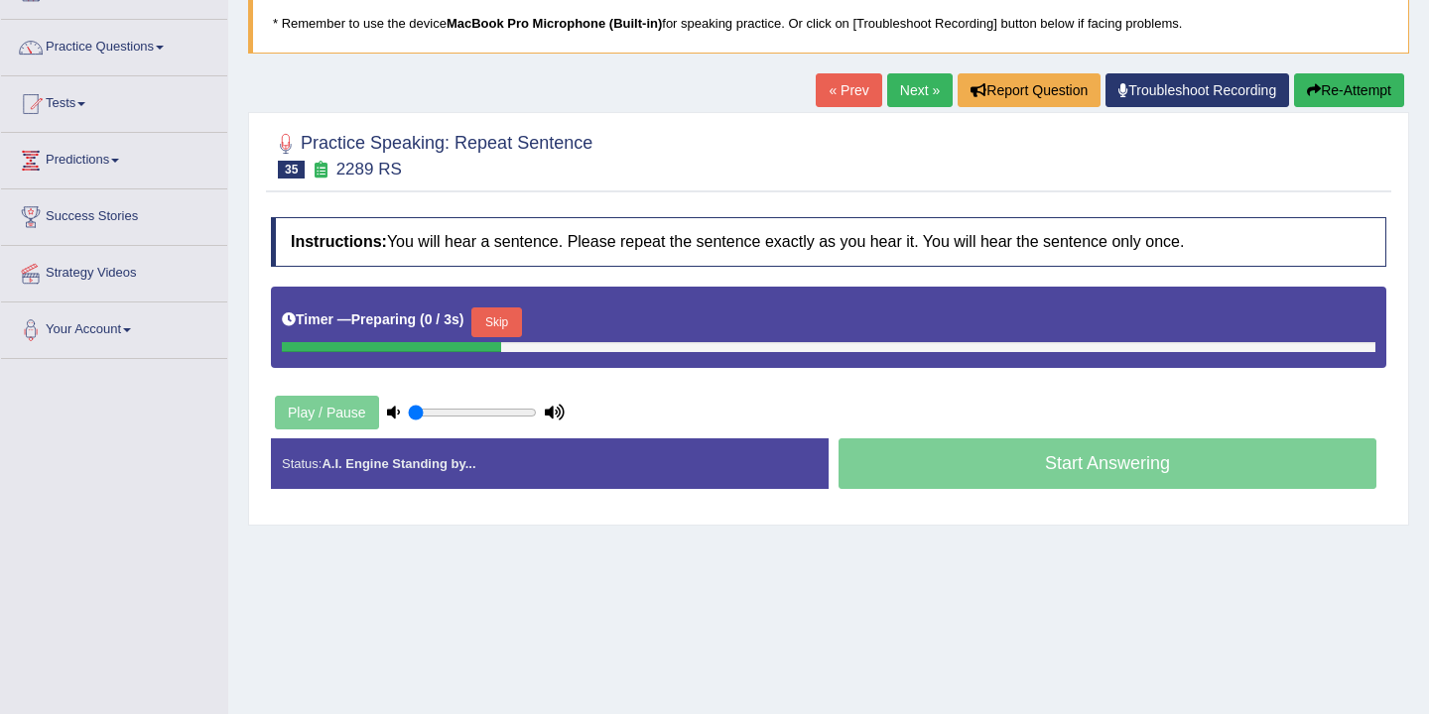
scroll to position [258, 0]
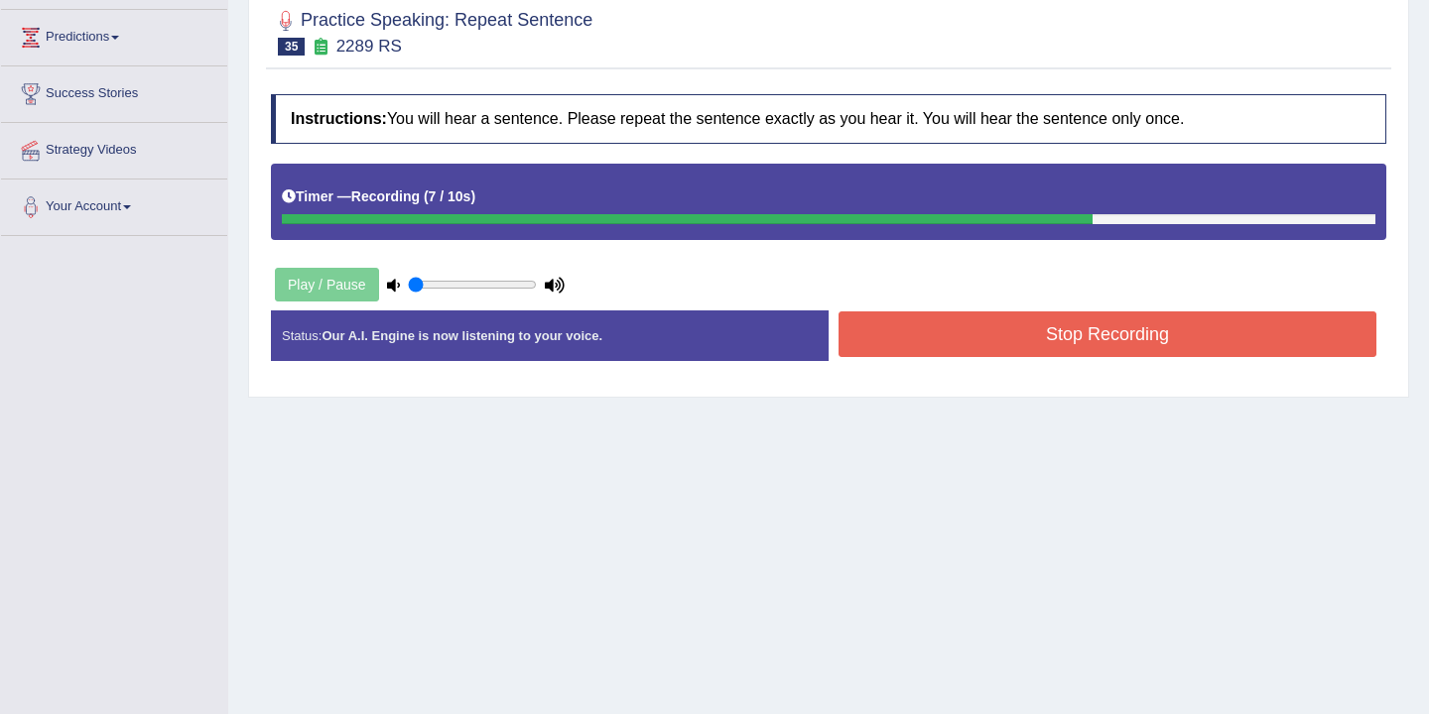
click at [1005, 340] on button "Stop Recording" at bounding box center [1107, 335] width 538 height 46
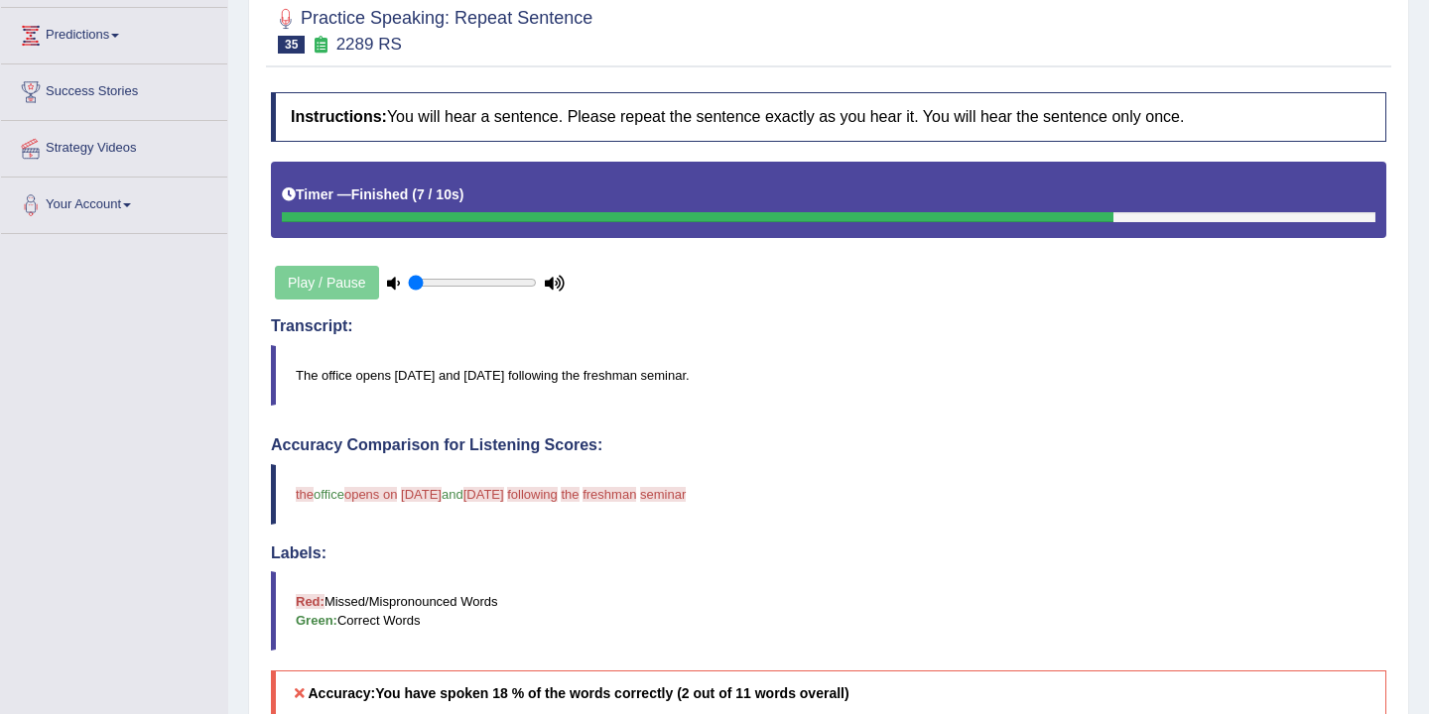
scroll to position [0, 0]
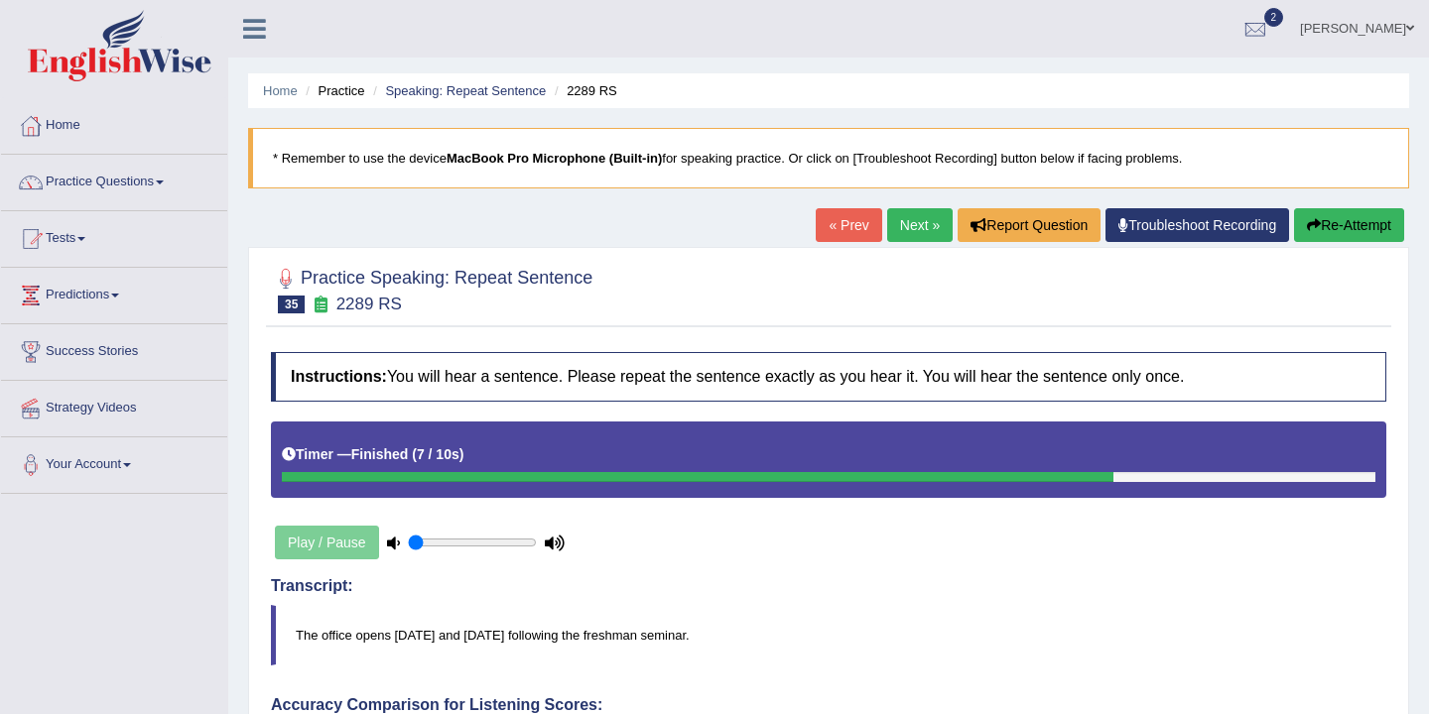
click at [910, 223] on link "Next »" at bounding box center [919, 225] width 65 height 34
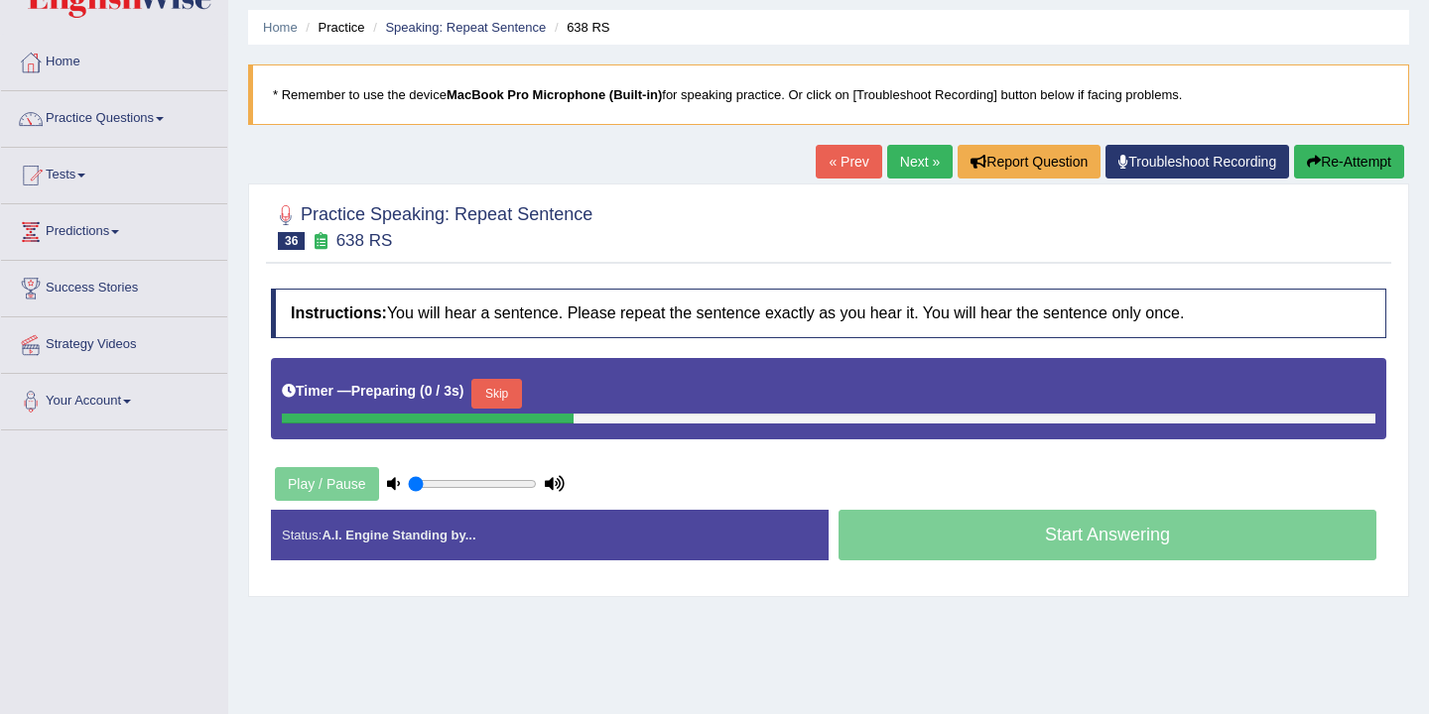
scroll to position [89, 0]
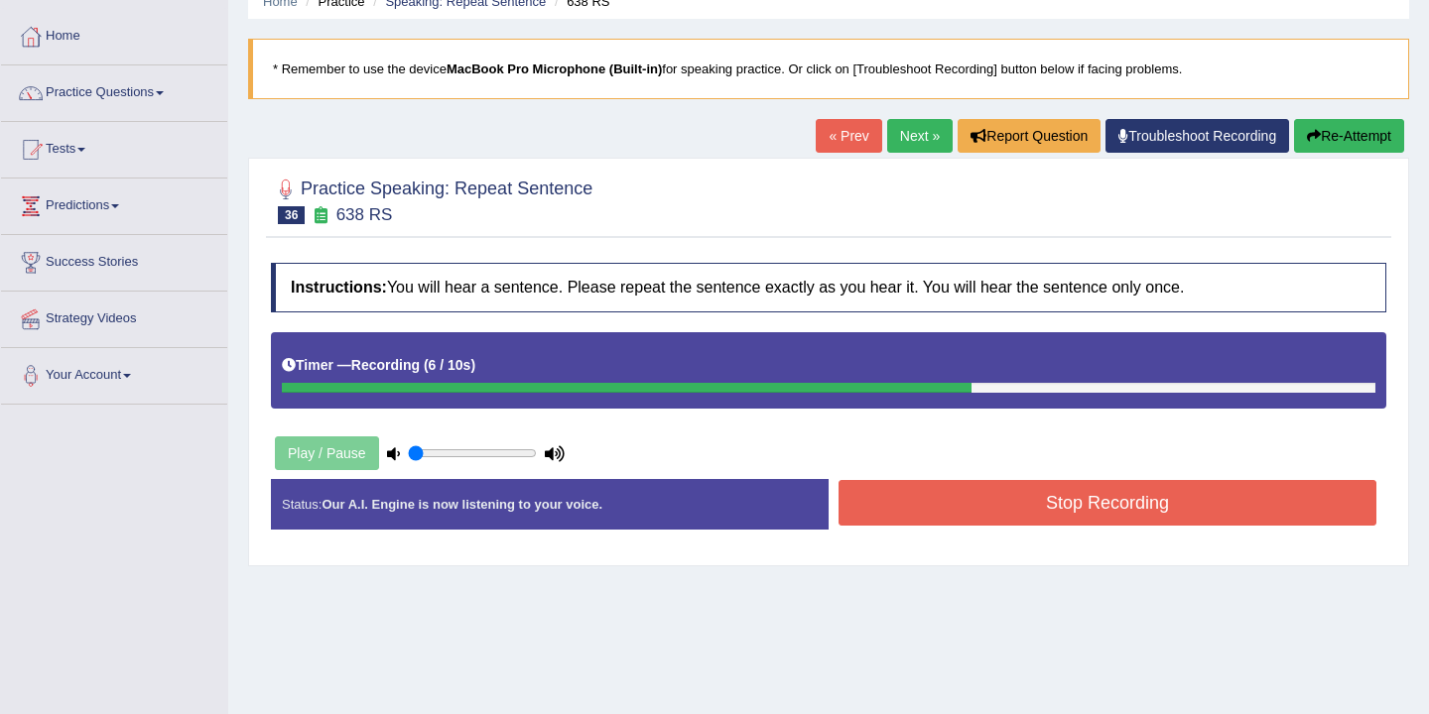
click at [955, 500] on button "Stop Recording" at bounding box center [1107, 503] width 538 height 46
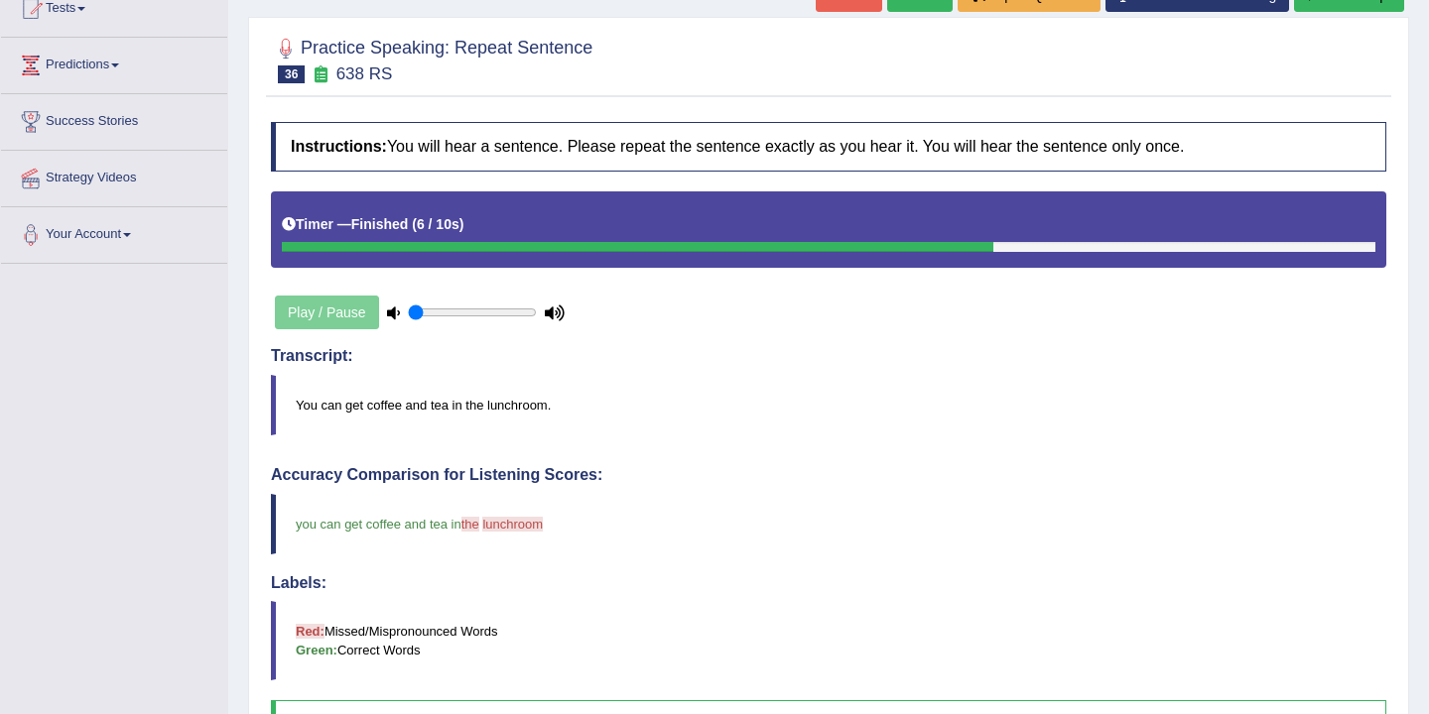
scroll to position [0, 0]
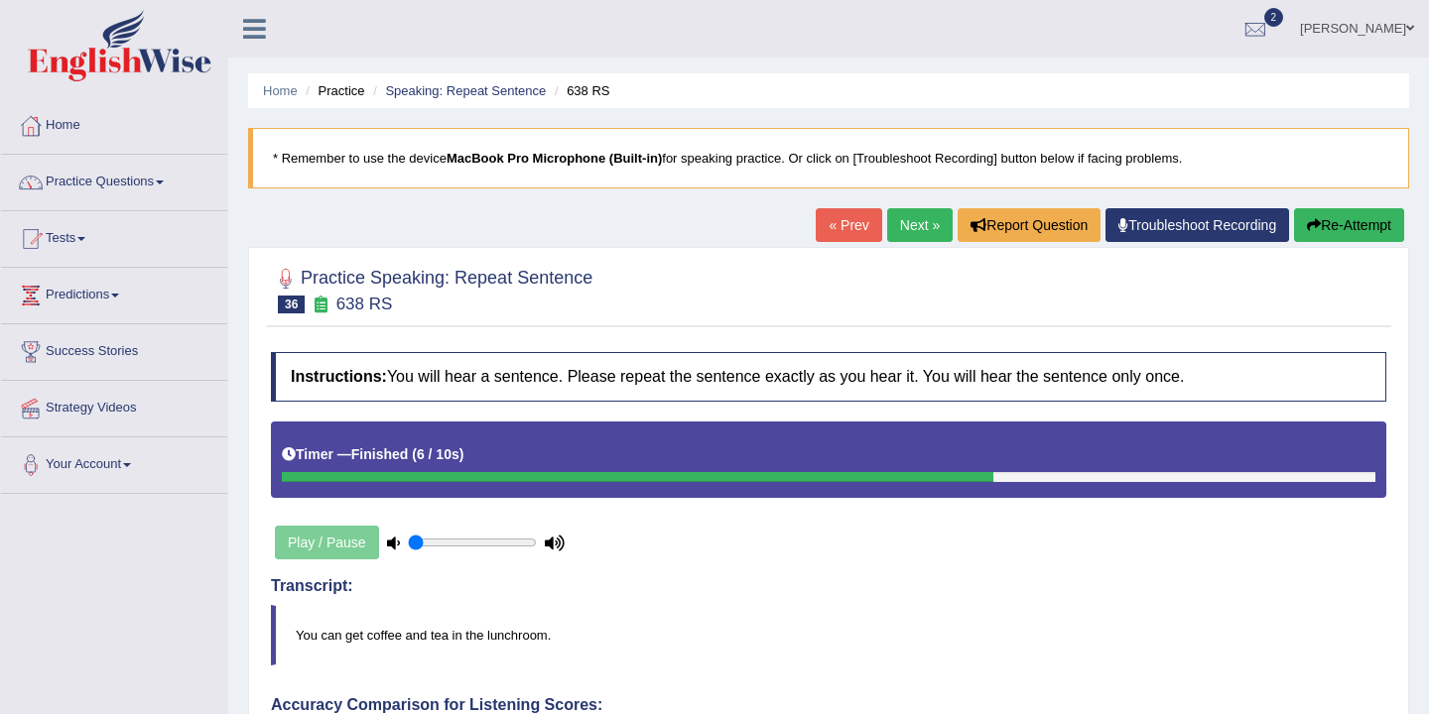
click at [908, 219] on link "Next »" at bounding box center [919, 225] width 65 height 34
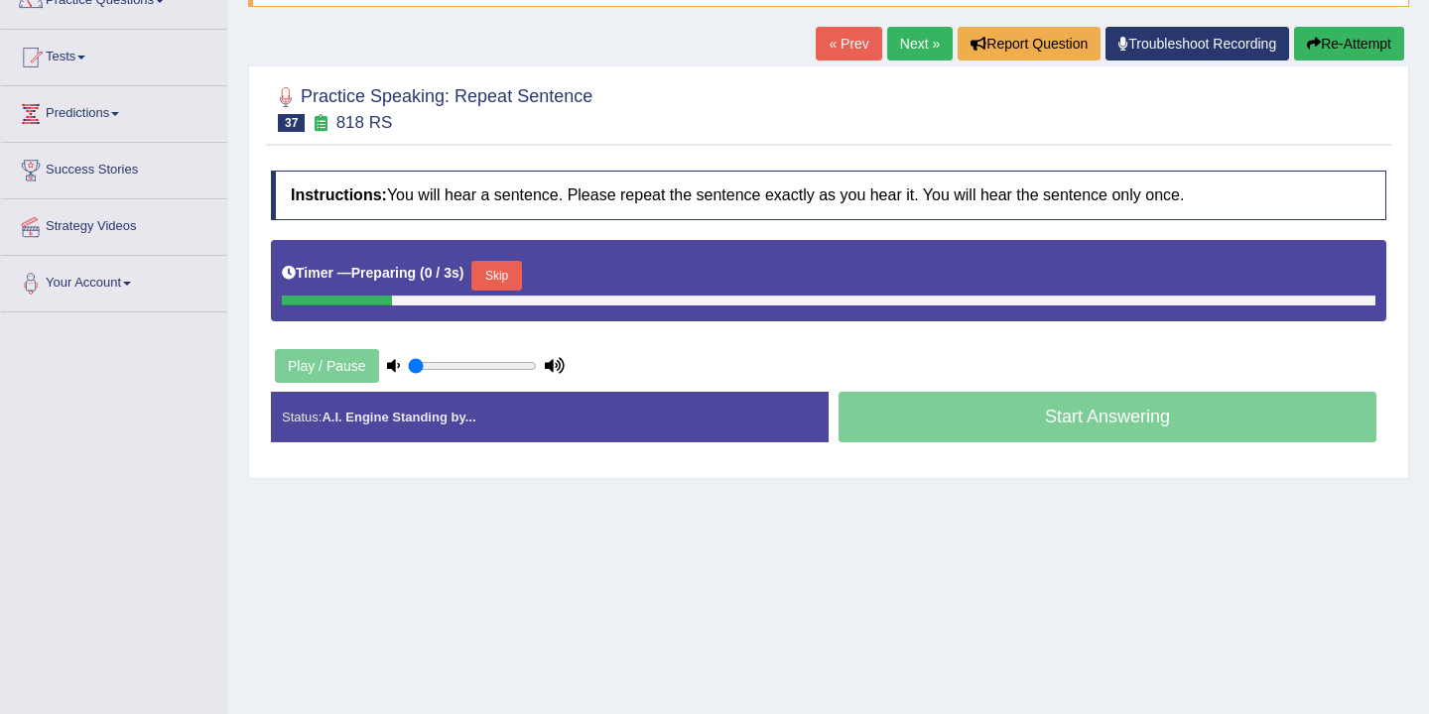
scroll to position [327, 0]
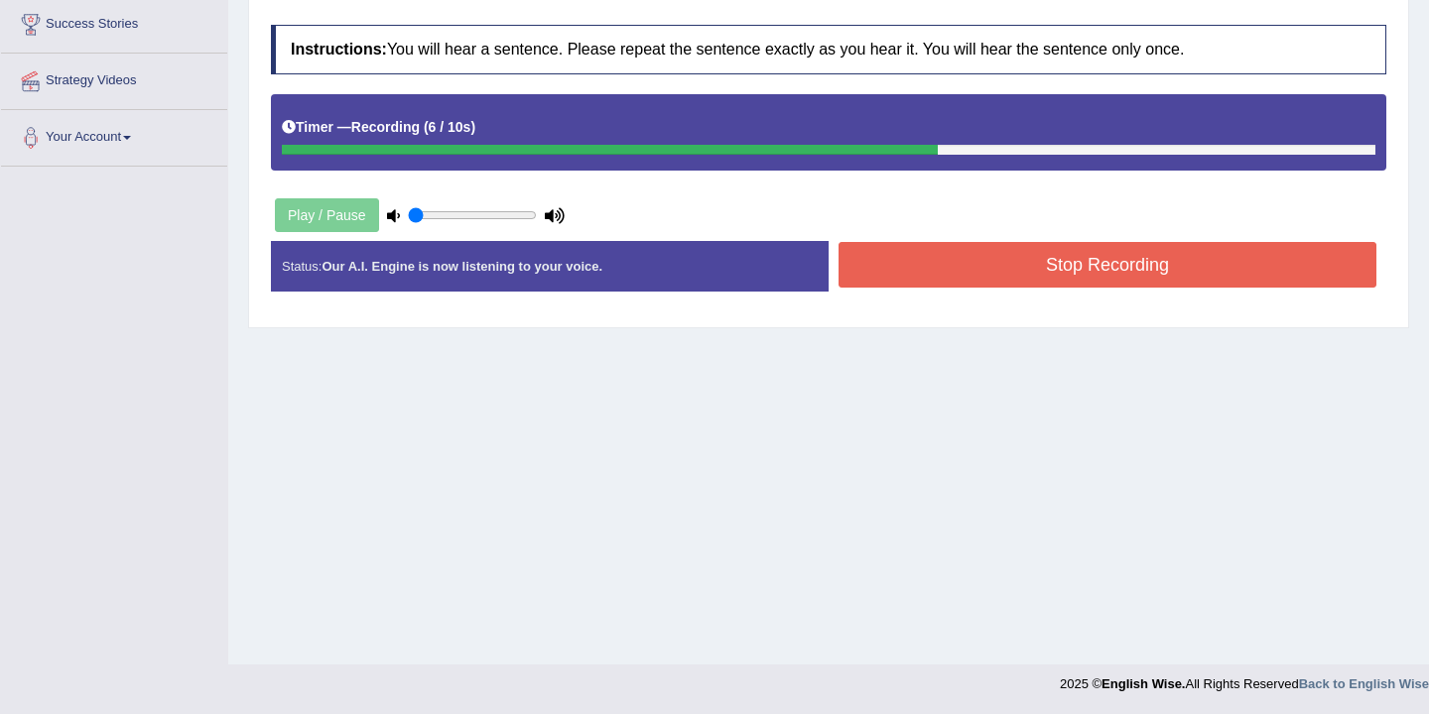
click at [986, 271] on button "Stop Recording" at bounding box center [1107, 265] width 538 height 46
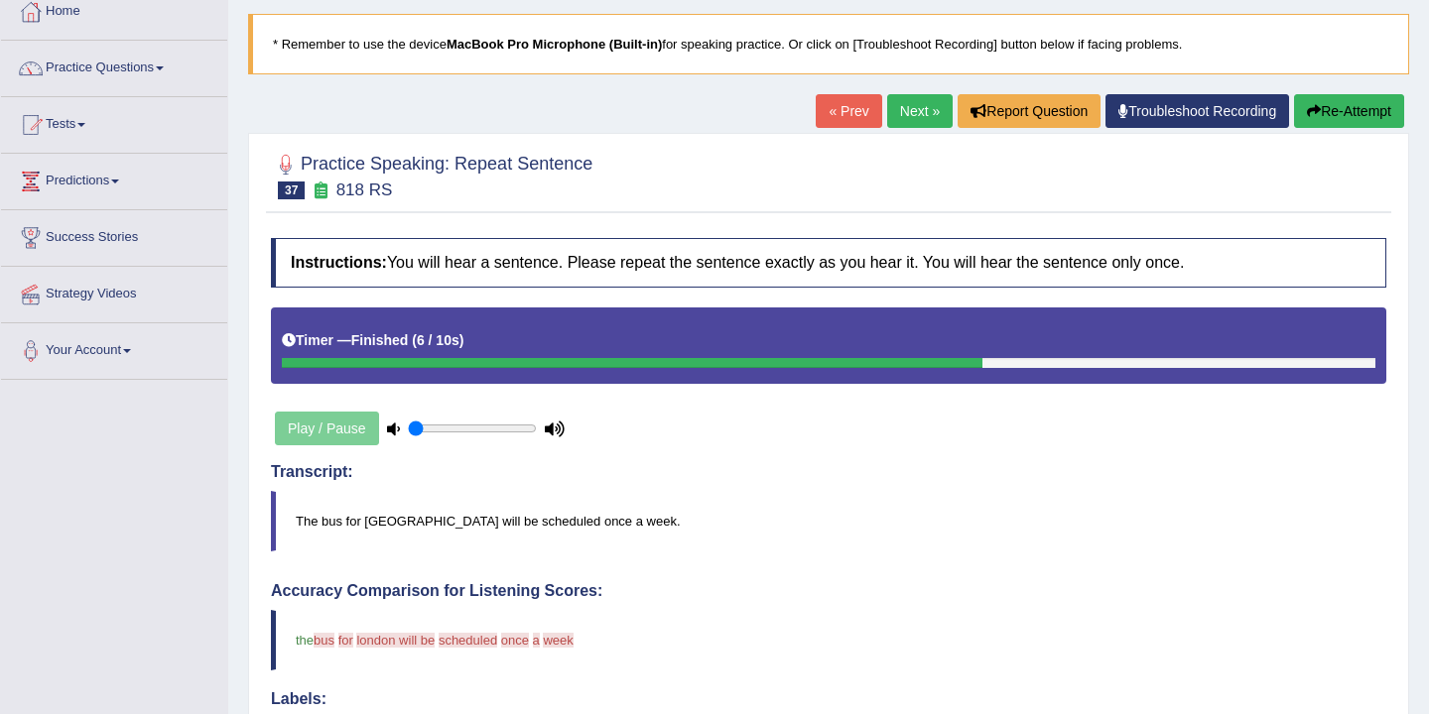
scroll to position [107, 0]
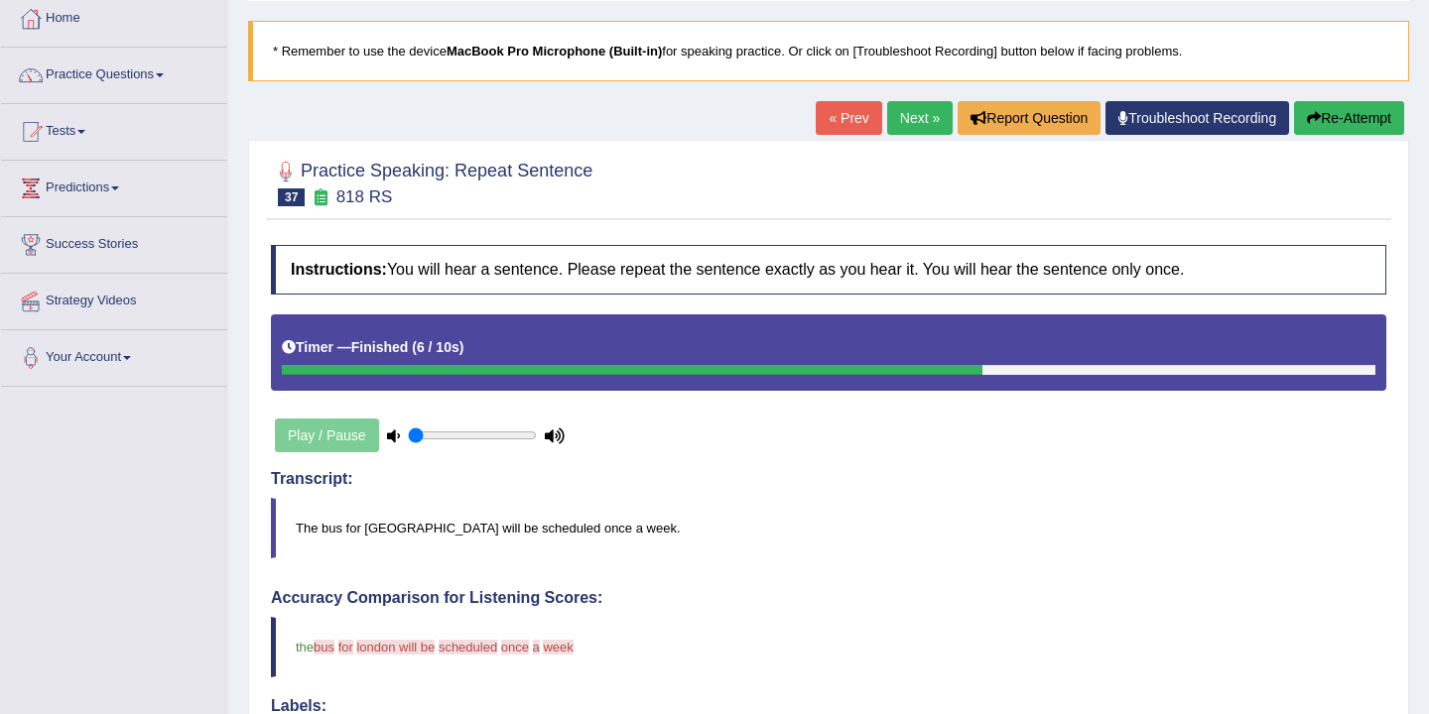
click at [1357, 116] on button "Re-Attempt" at bounding box center [1349, 118] width 110 height 34
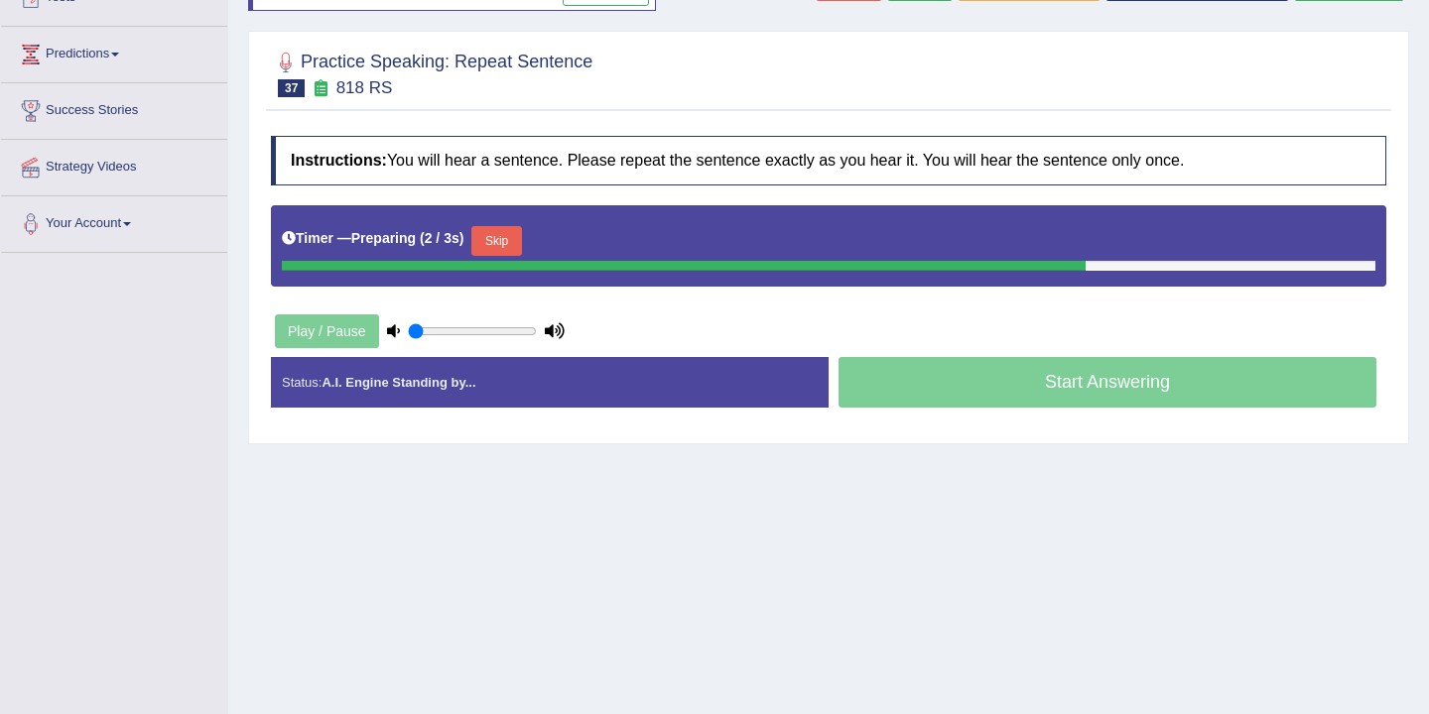
scroll to position [246, 0]
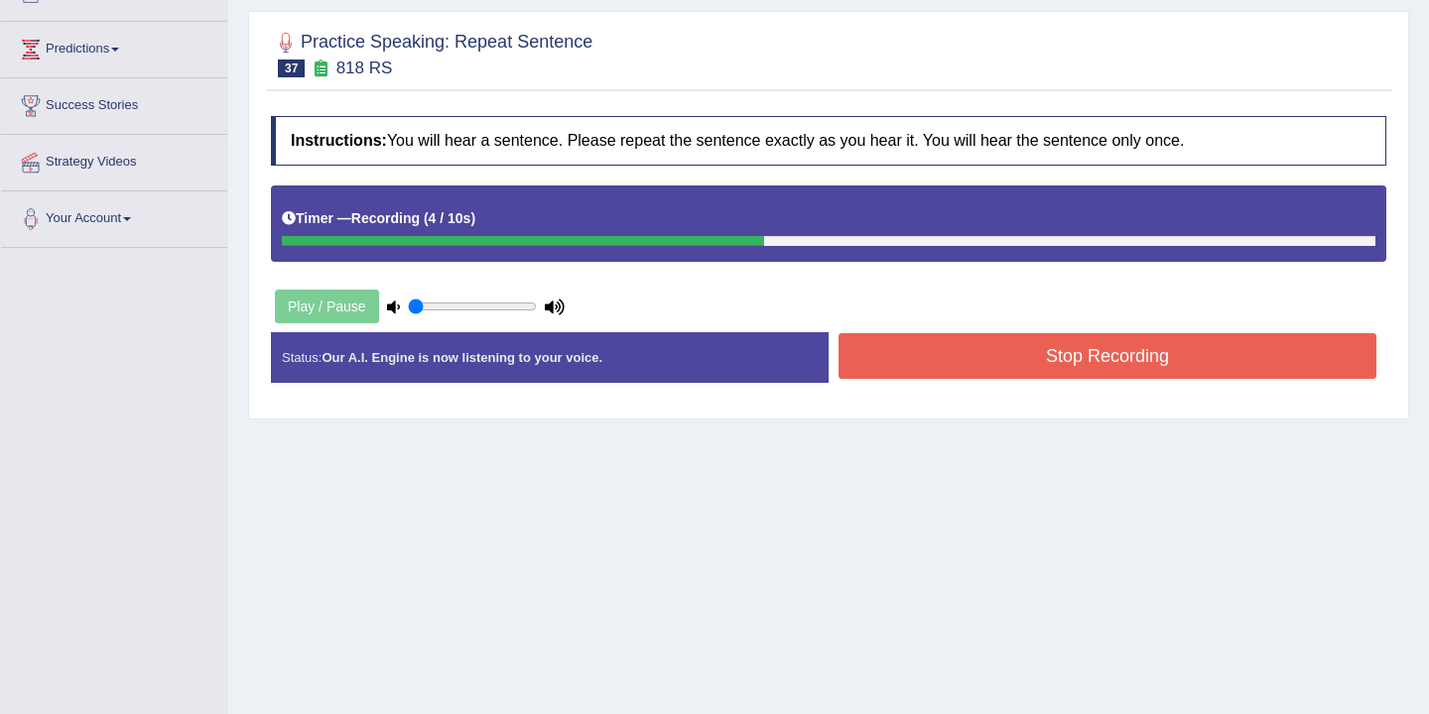
click at [1065, 371] on button "Stop Recording" at bounding box center [1107, 356] width 538 height 46
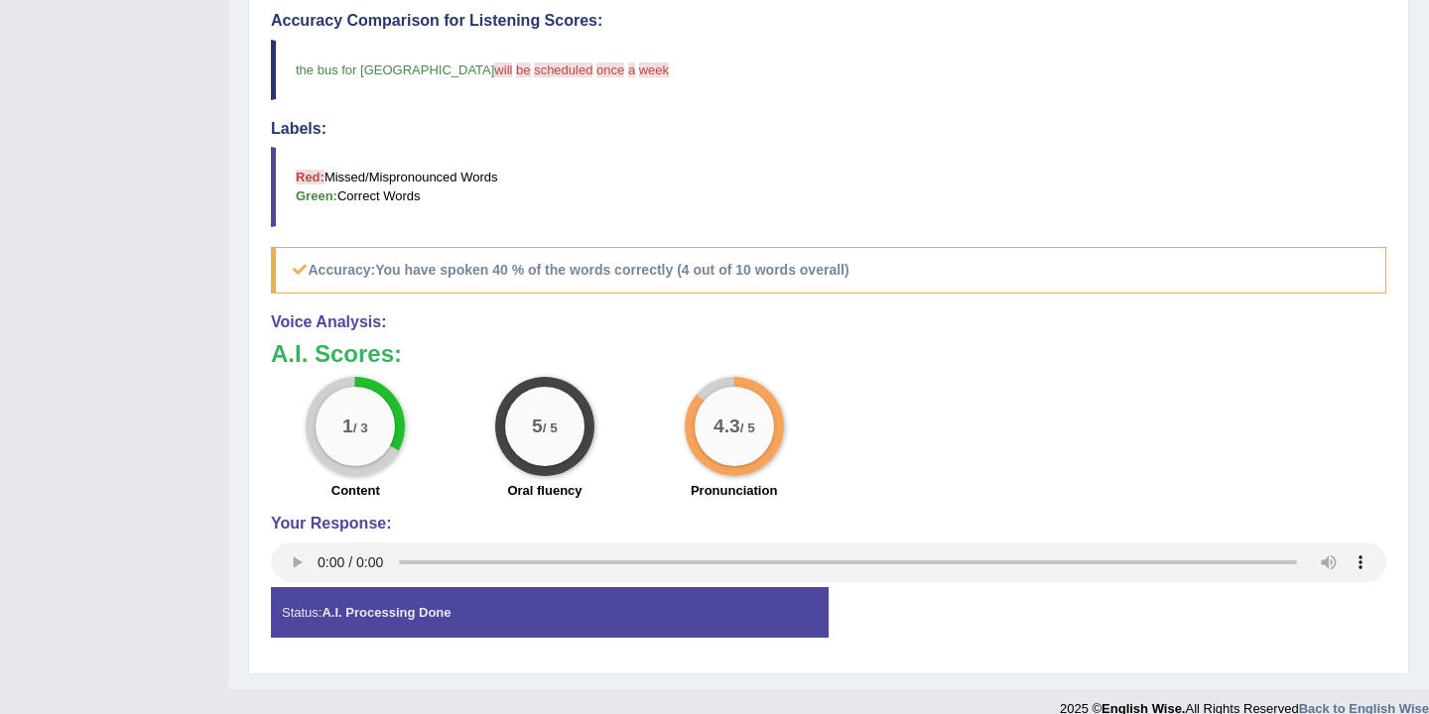
scroll to position [0, 0]
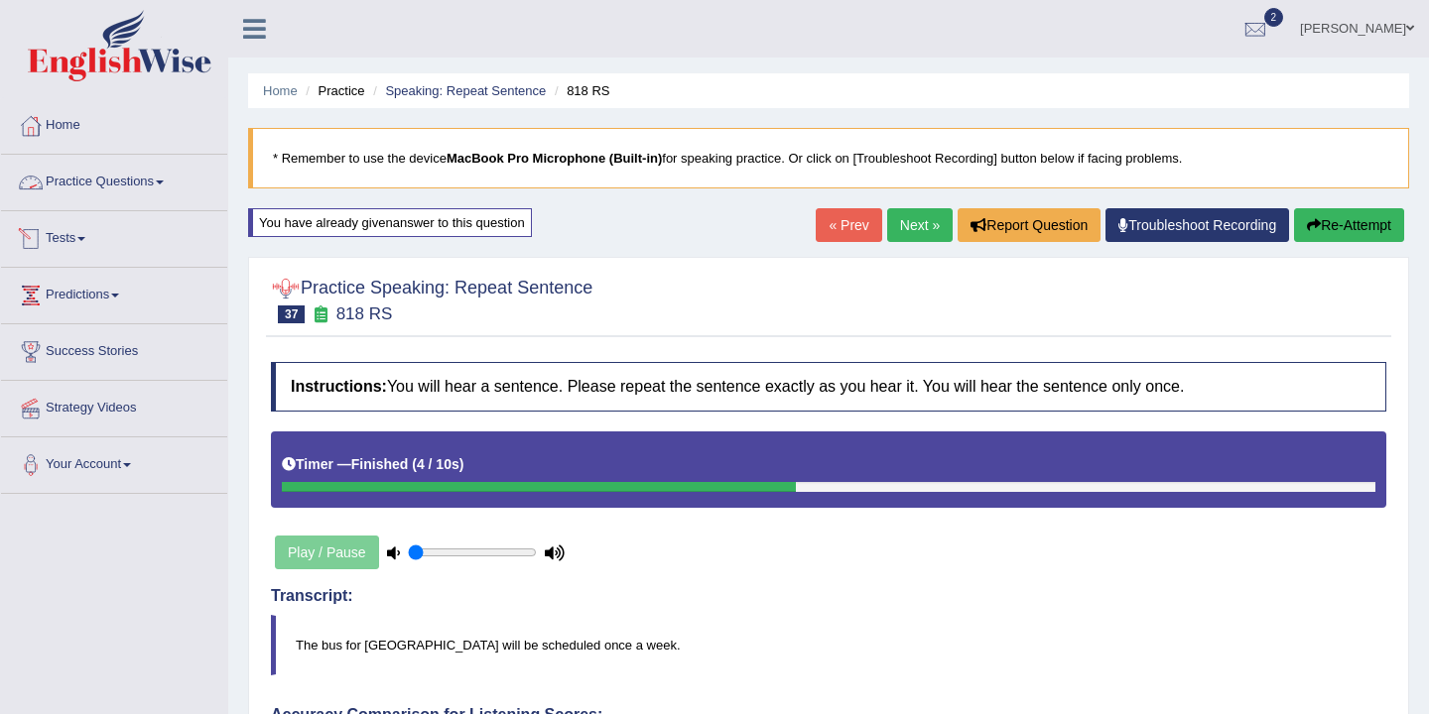
click at [168, 178] on link "Practice Questions" at bounding box center [114, 180] width 226 height 50
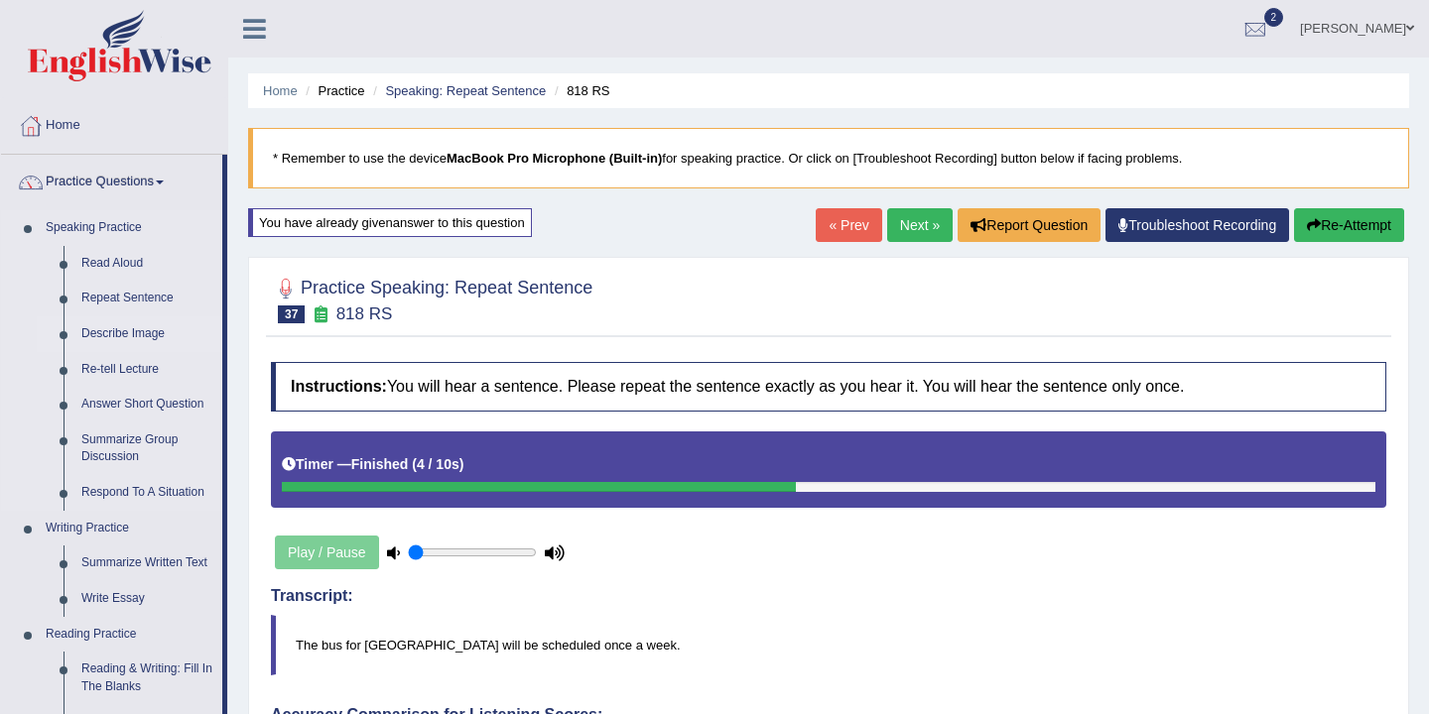
click at [142, 339] on link "Describe Image" at bounding box center [147, 335] width 150 height 36
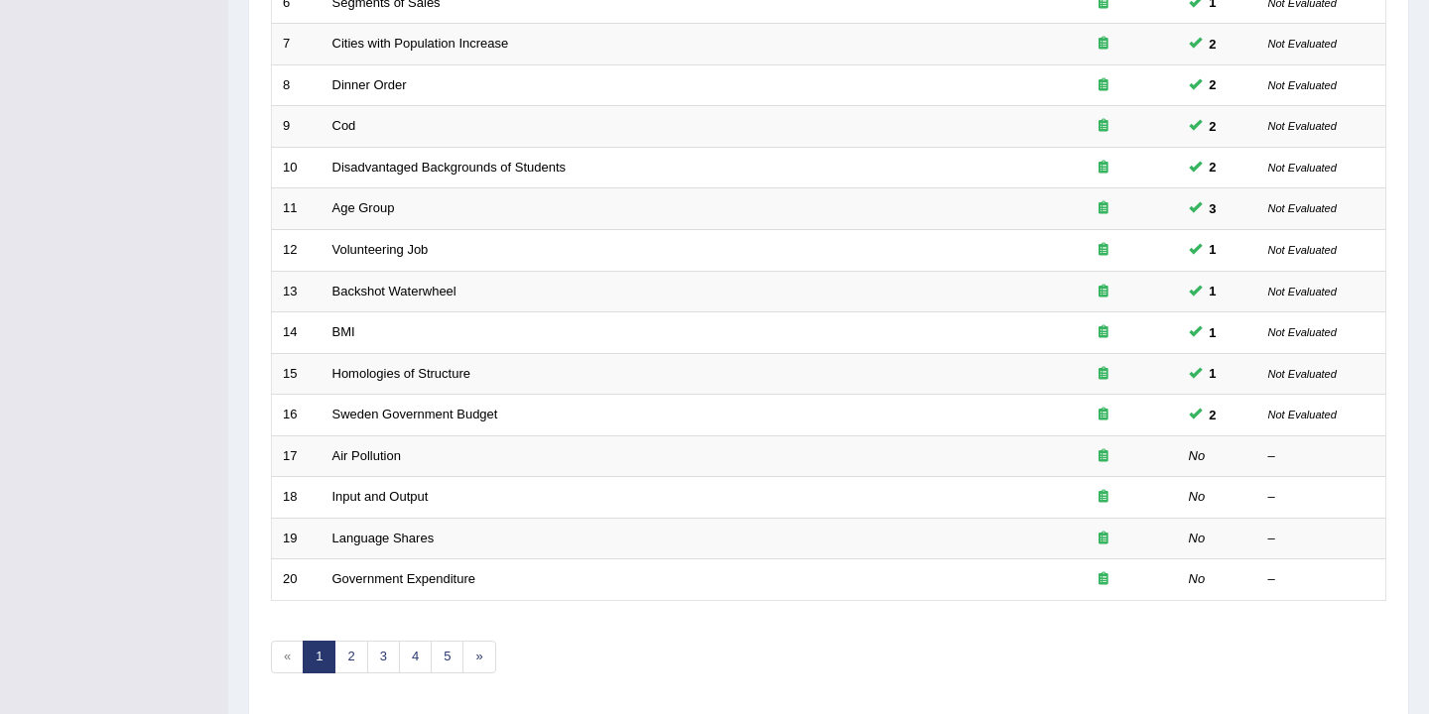
scroll to position [540, 0]
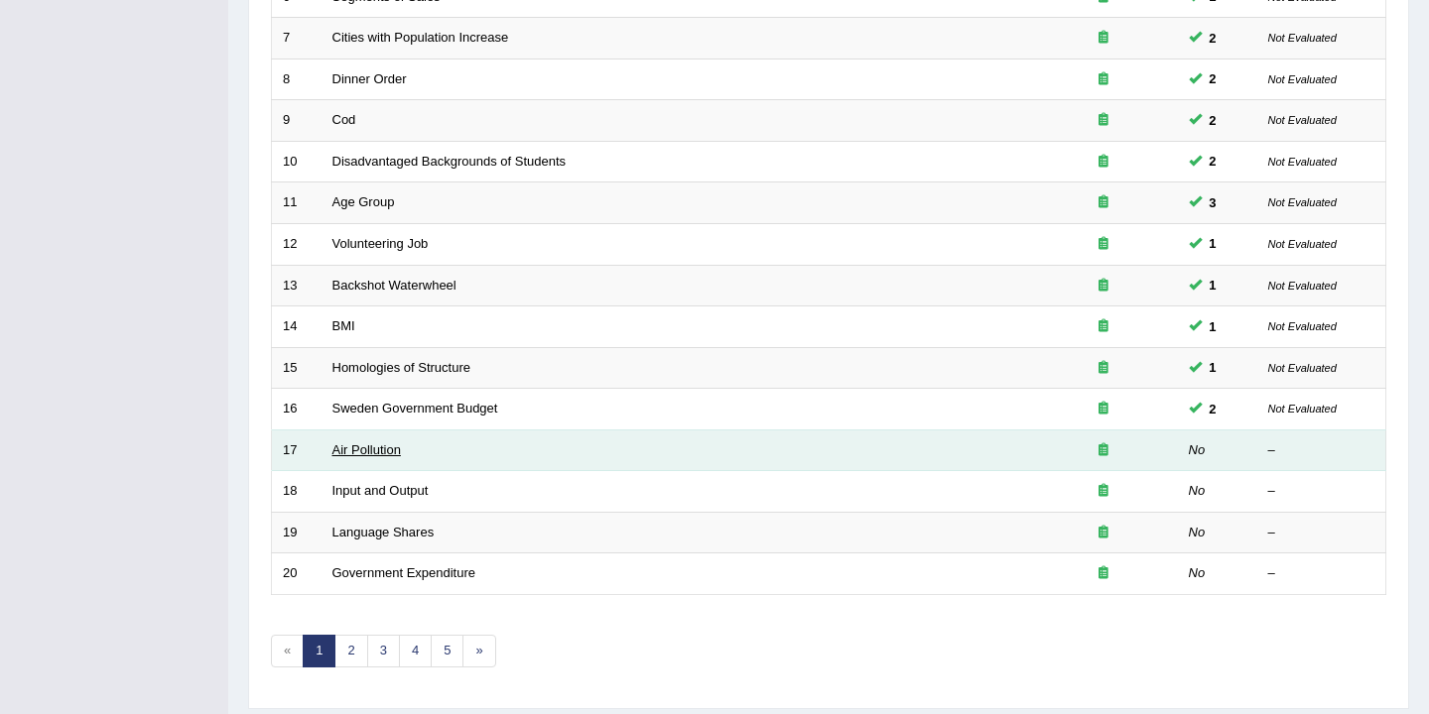
click at [383, 446] on link "Air Pollution" at bounding box center [366, 450] width 68 height 15
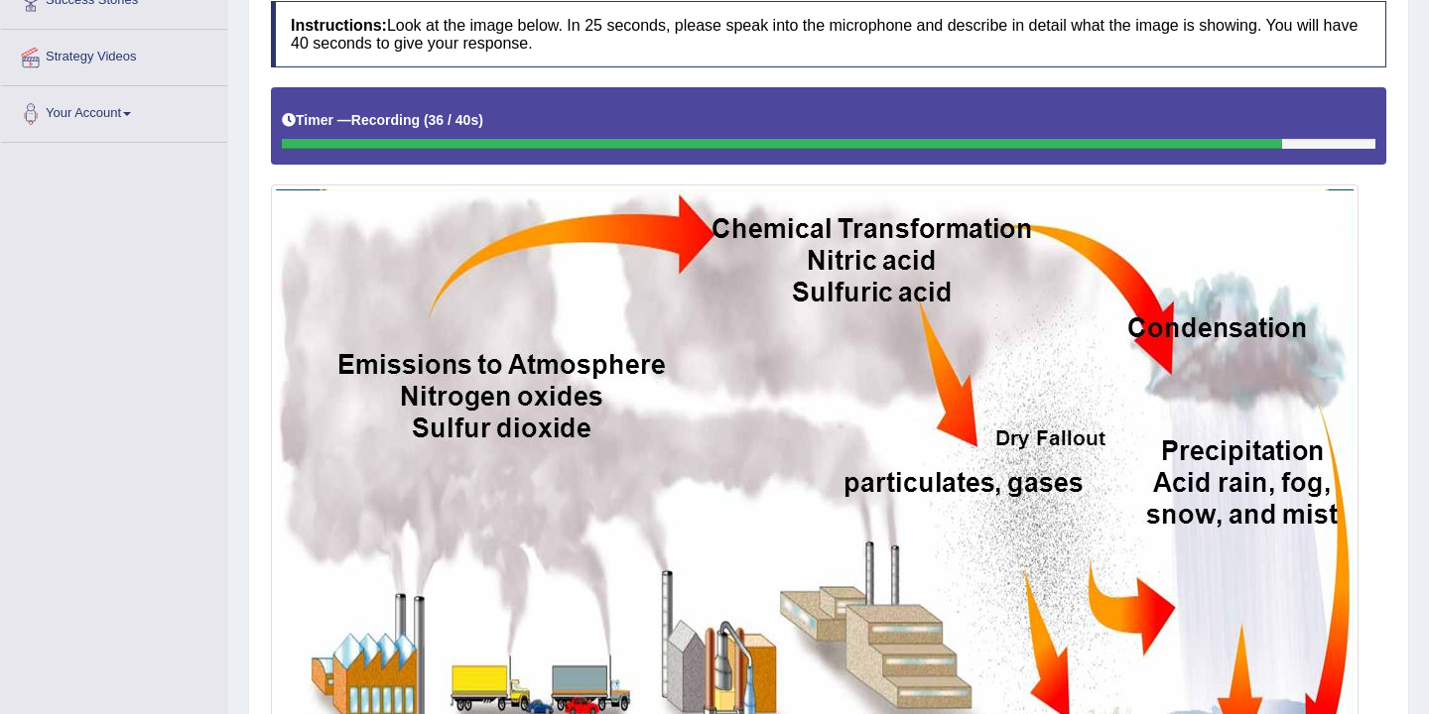
scroll to position [577, 0]
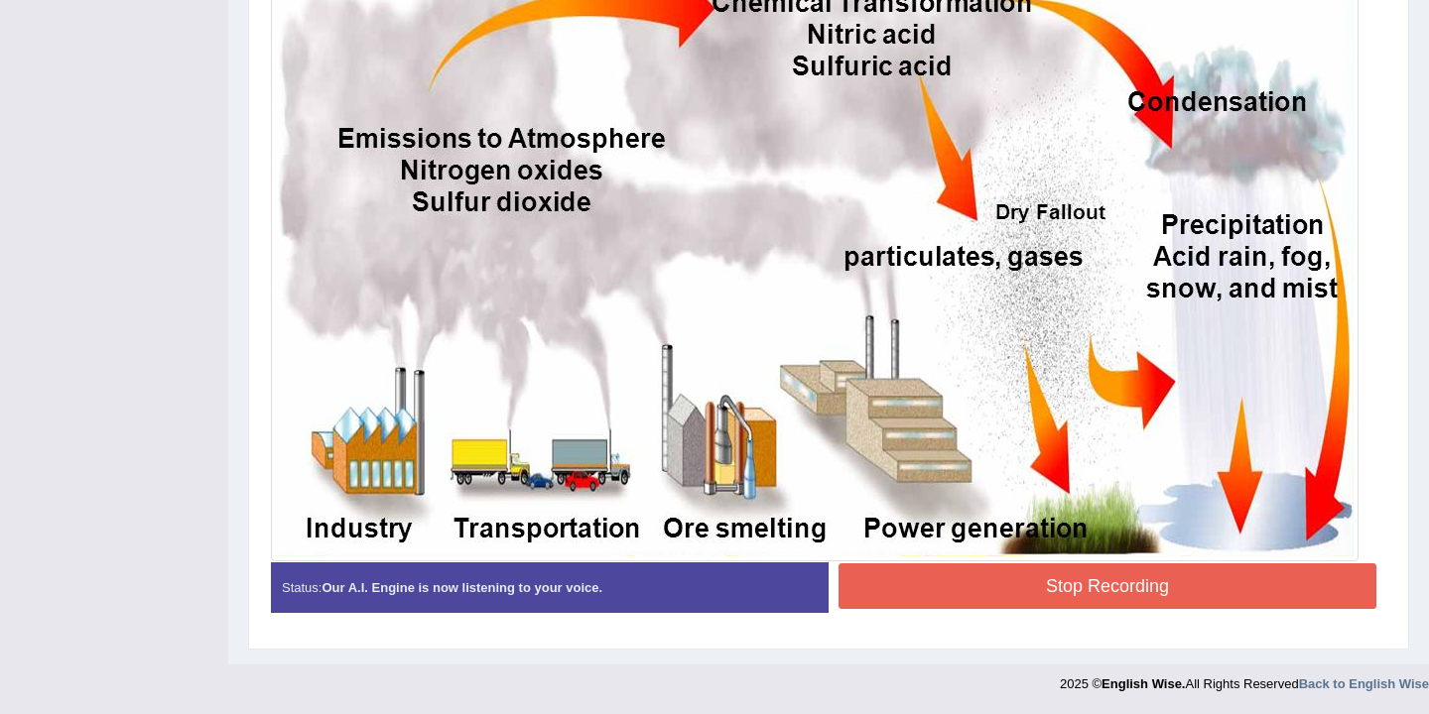
click at [969, 589] on button "Stop Recording" at bounding box center [1107, 587] width 538 height 46
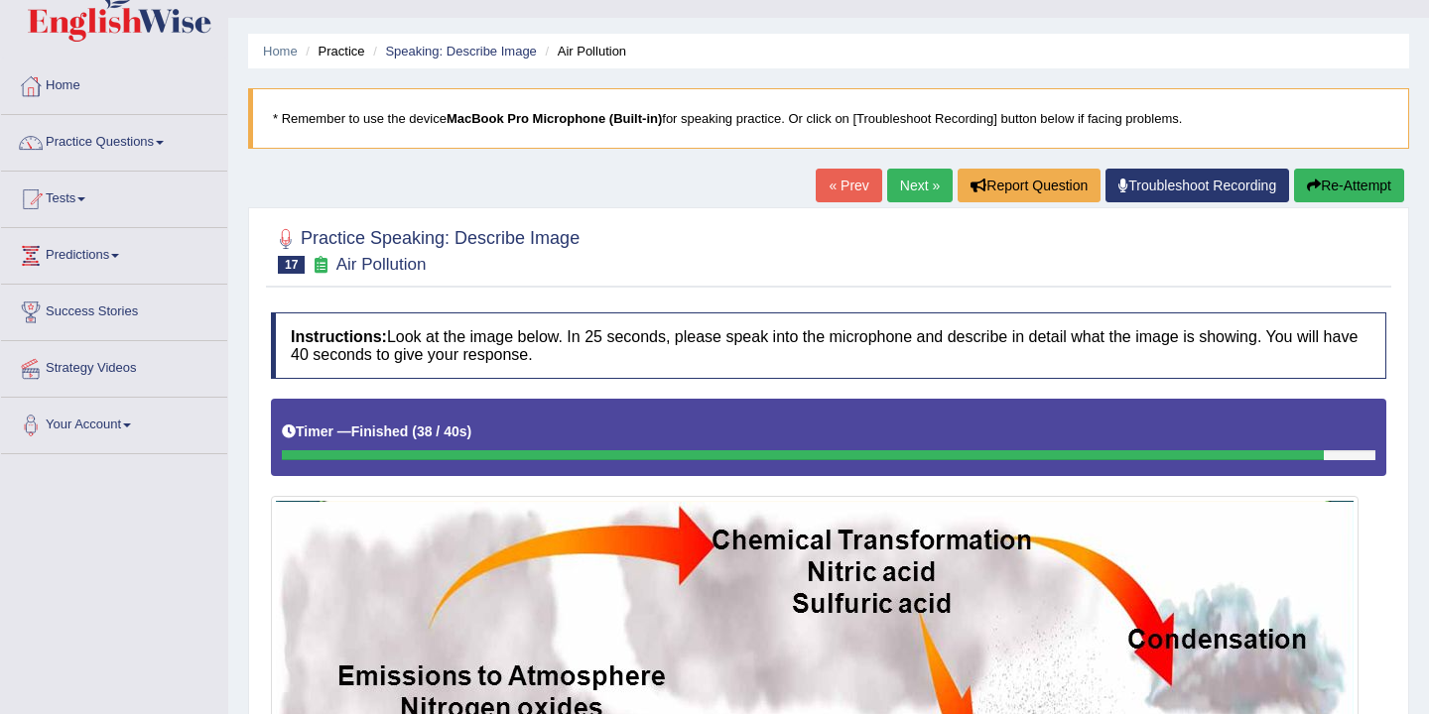
scroll to position [0, 0]
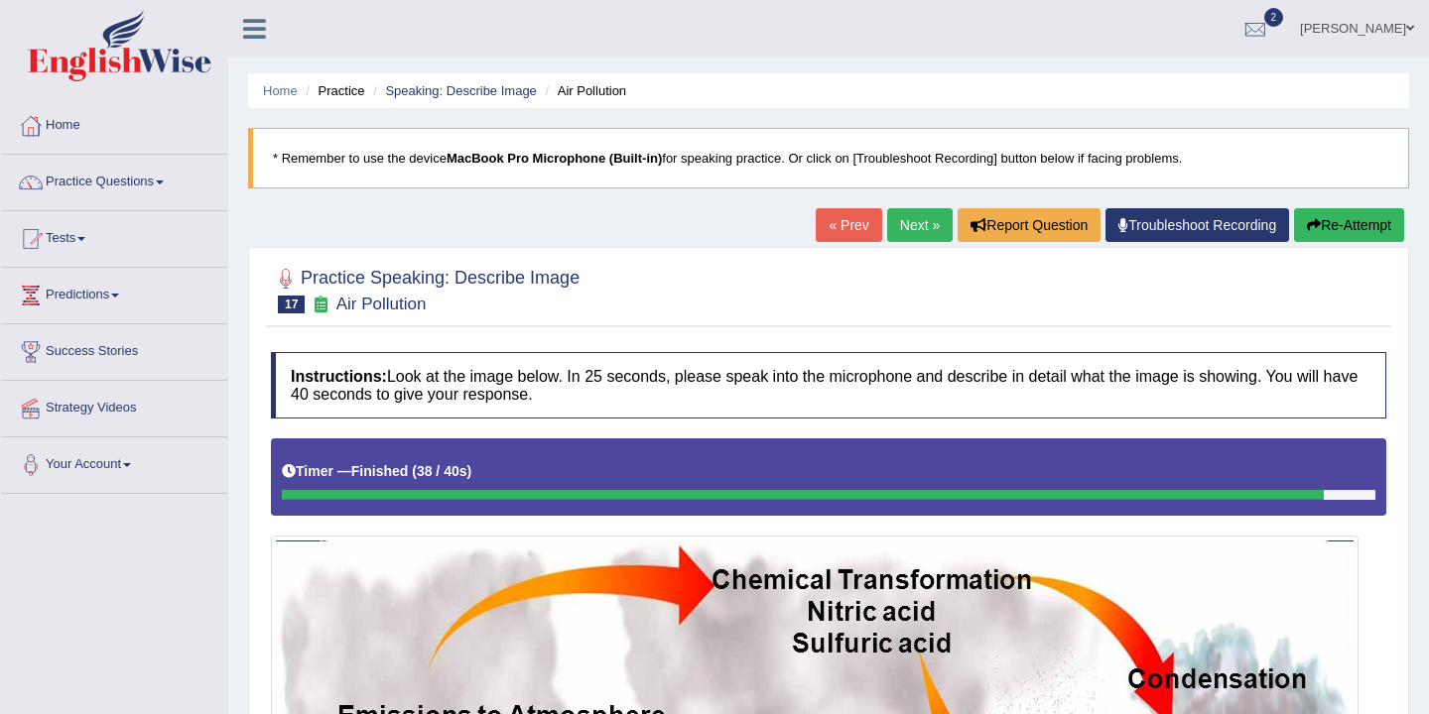
click at [899, 226] on link "Next »" at bounding box center [919, 225] width 65 height 34
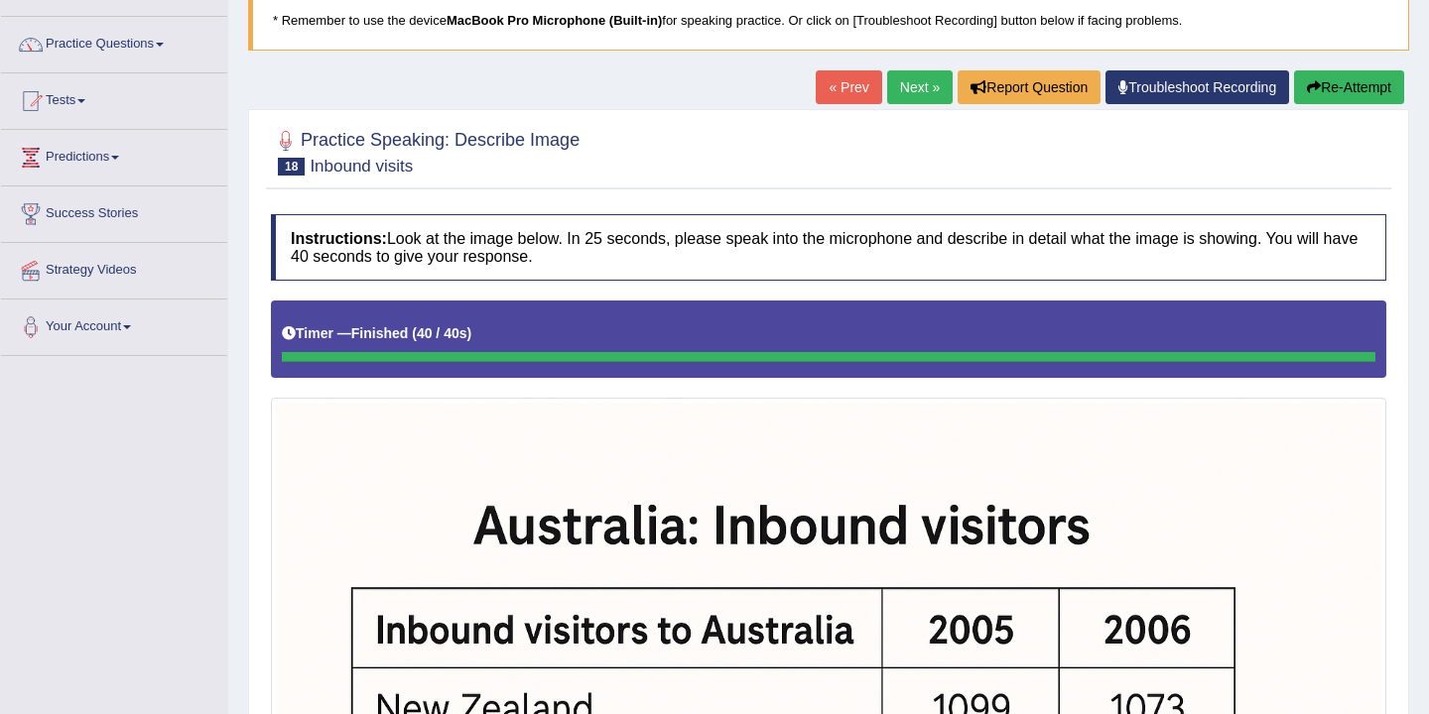
scroll to position [142, 0]
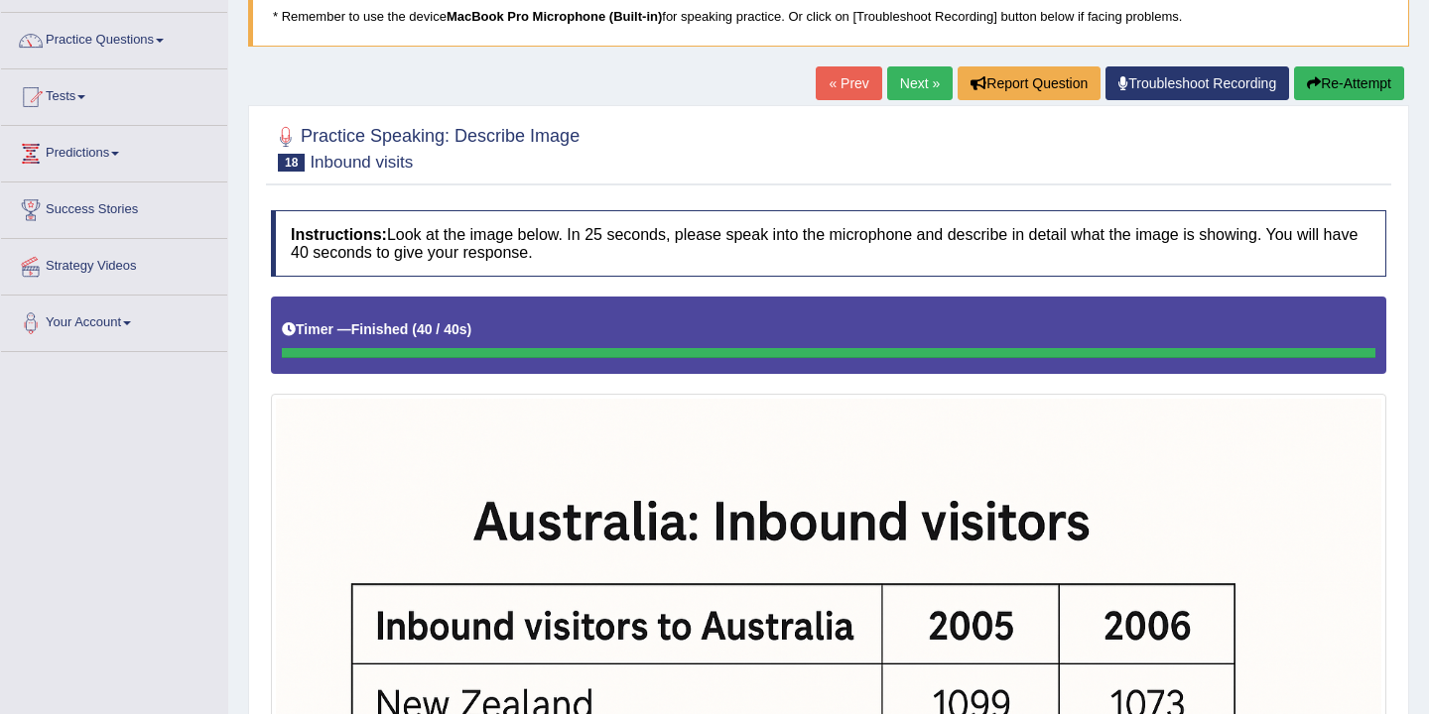
click at [1327, 90] on button "Re-Attempt" at bounding box center [1349, 83] width 110 height 34
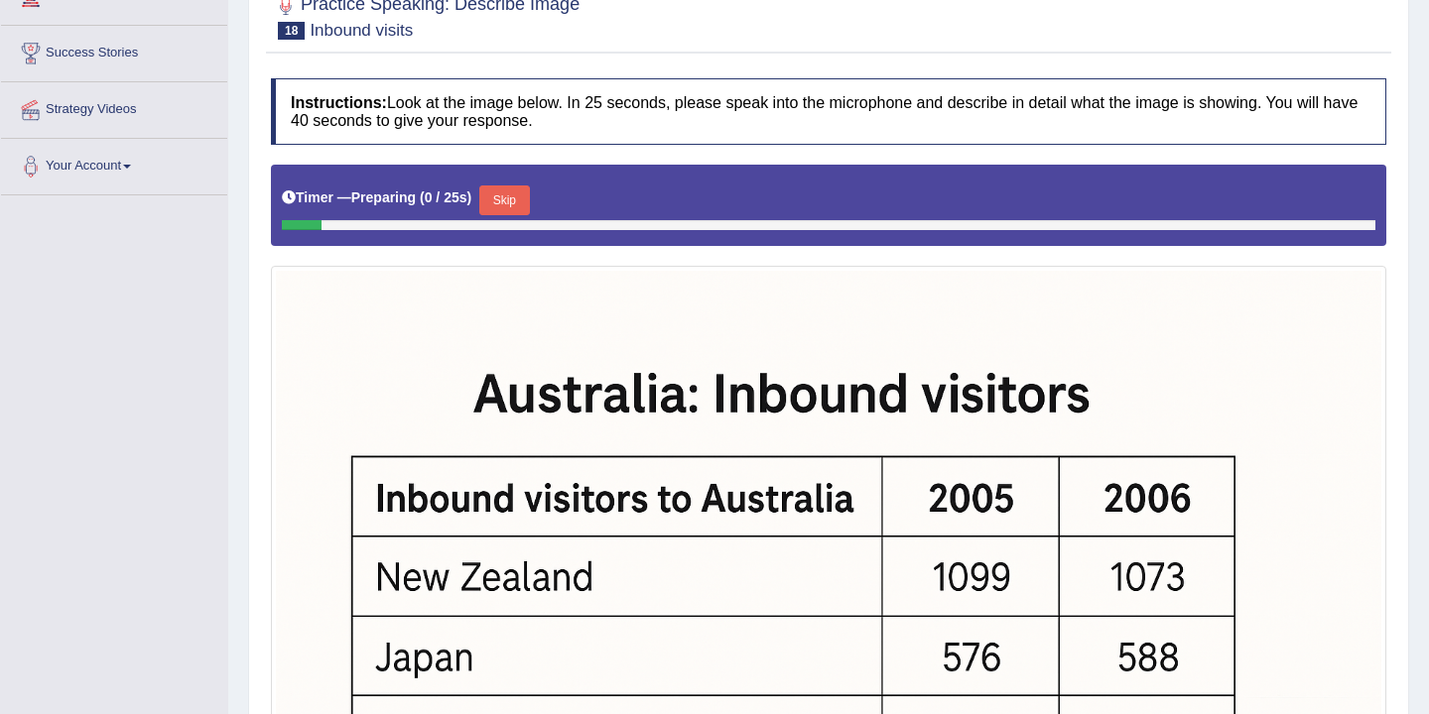
scroll to position [323, 0]
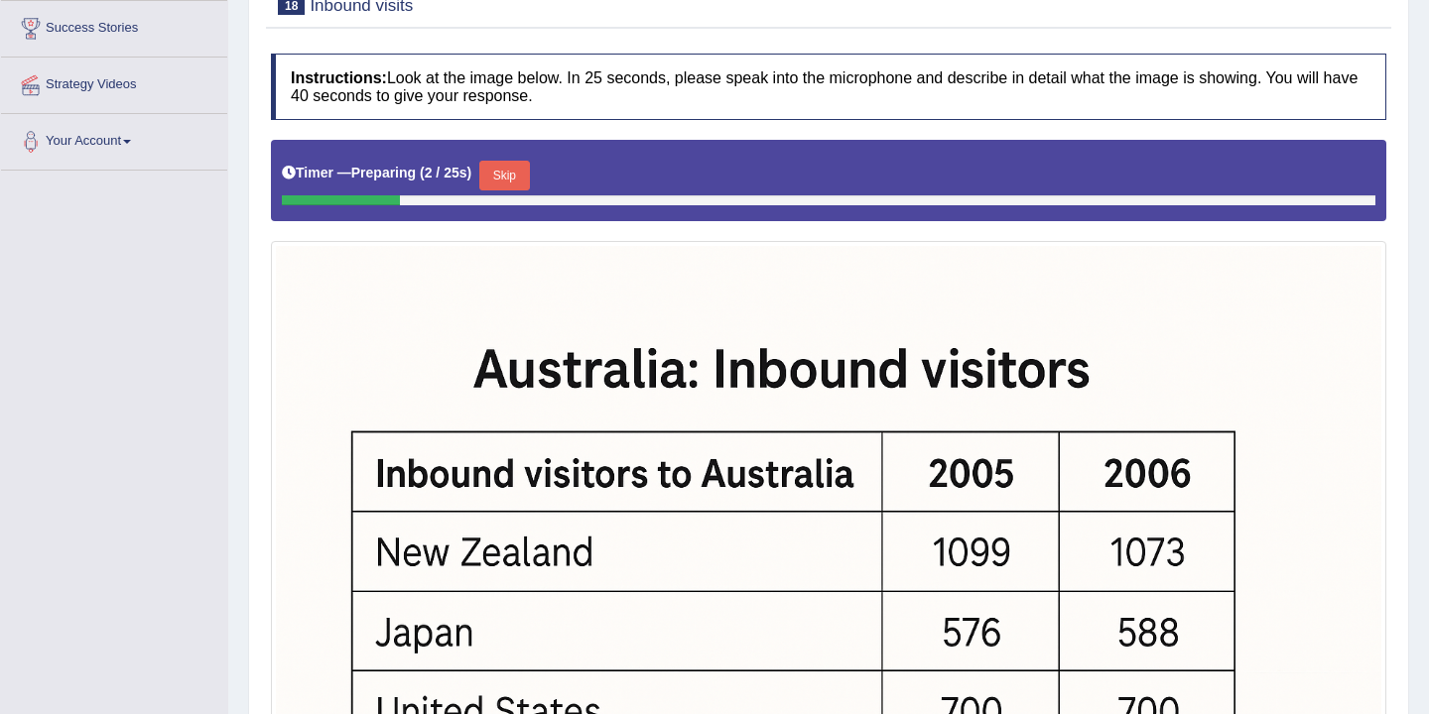
click at [513, 185] on button "Skip" at bounding box center [504, 176] width 50 height 30
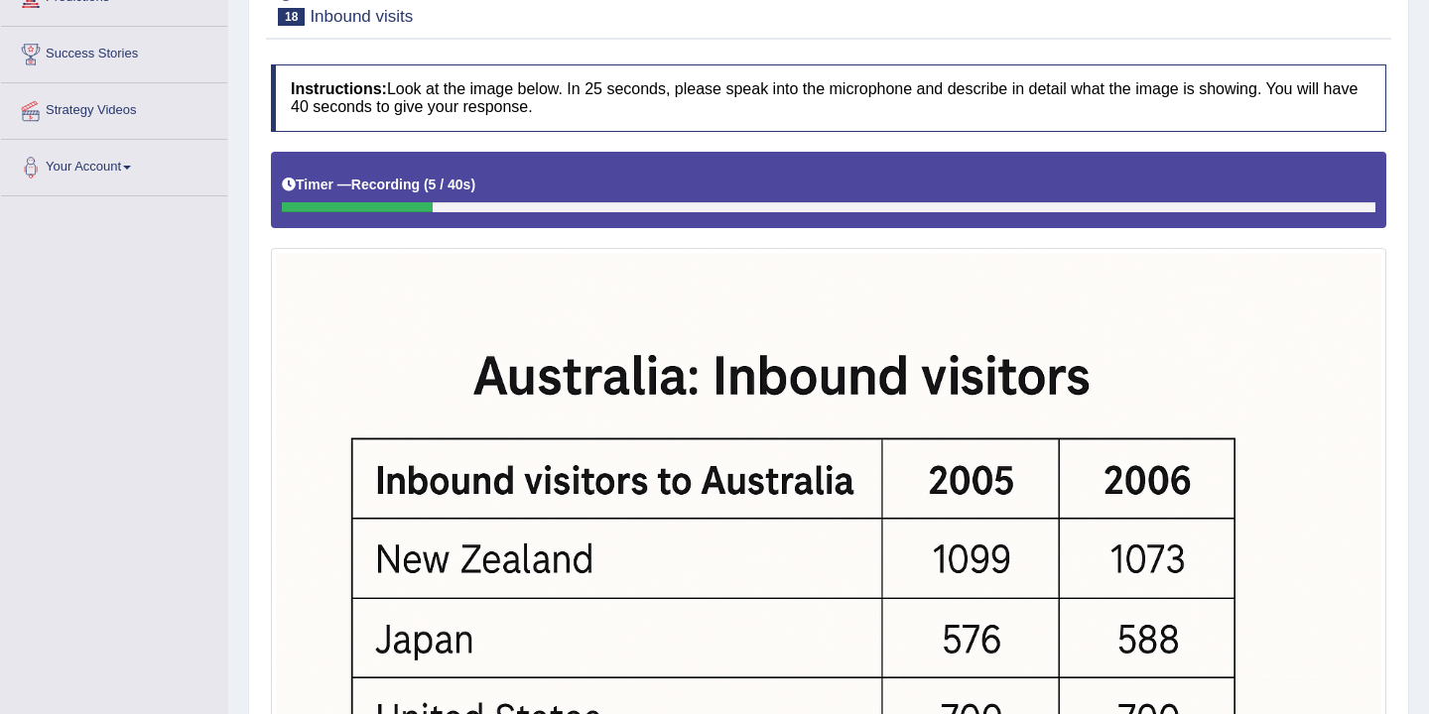
scroll to position [39, 0]
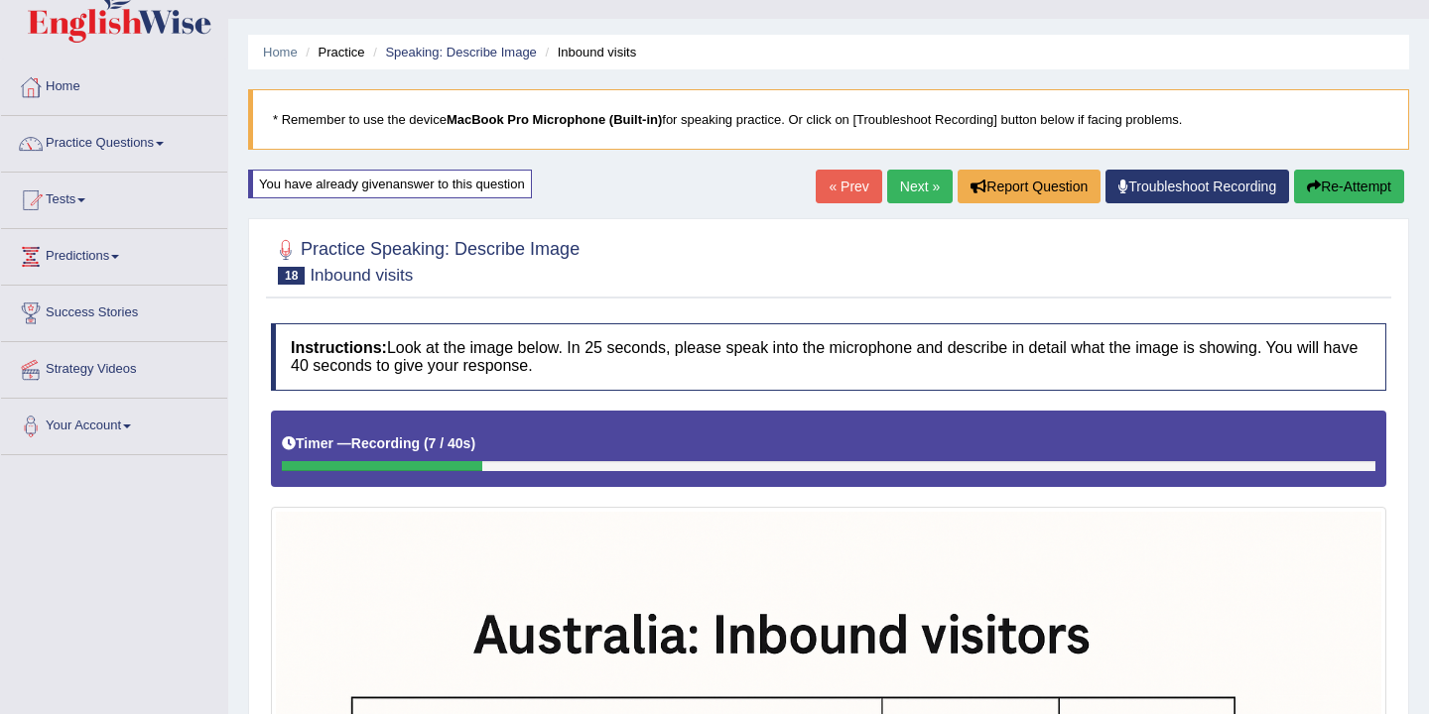
click at [1341, 192] on button "Re-Attempt" at bounding box center [1349, 187] width 110 height 34
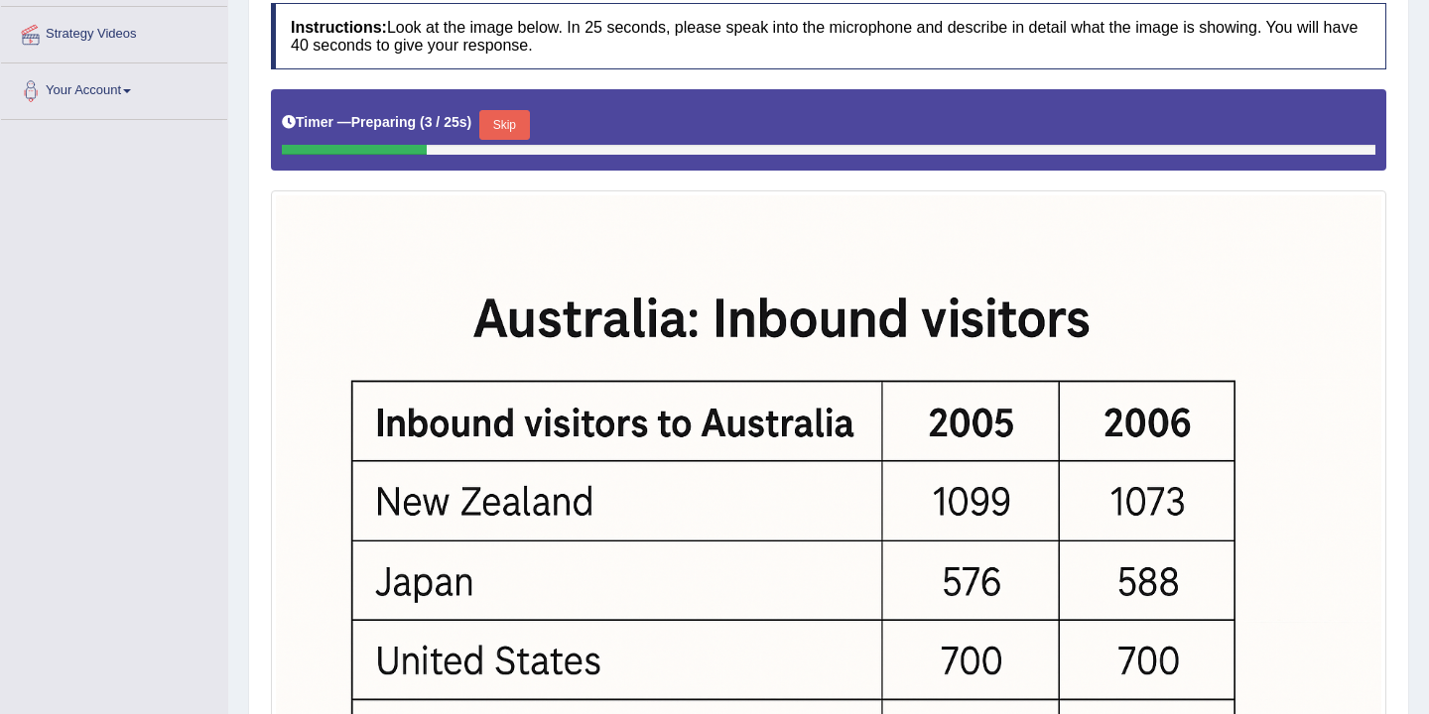
scroll to position [384, 0]
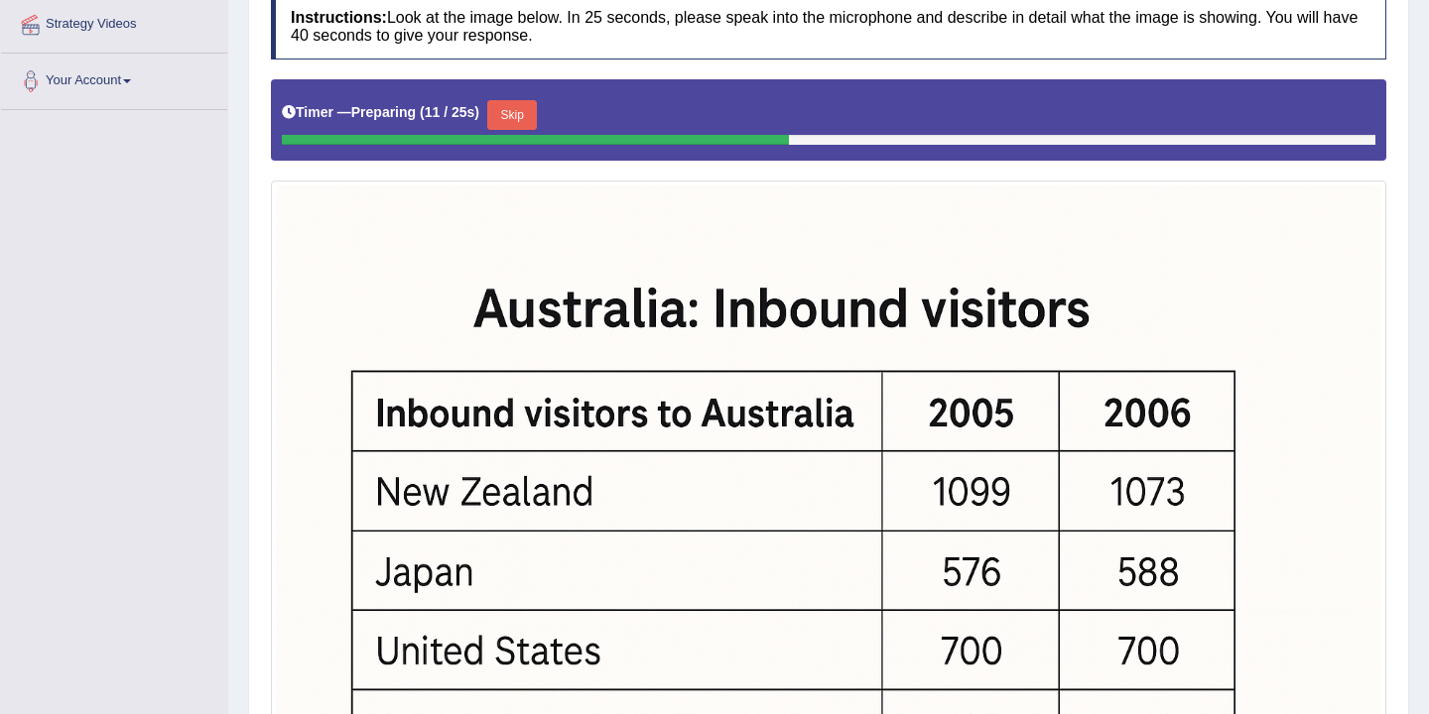
click at [520, 110] on button "Skip" at bounding box center [512, 115] width 50 height 30
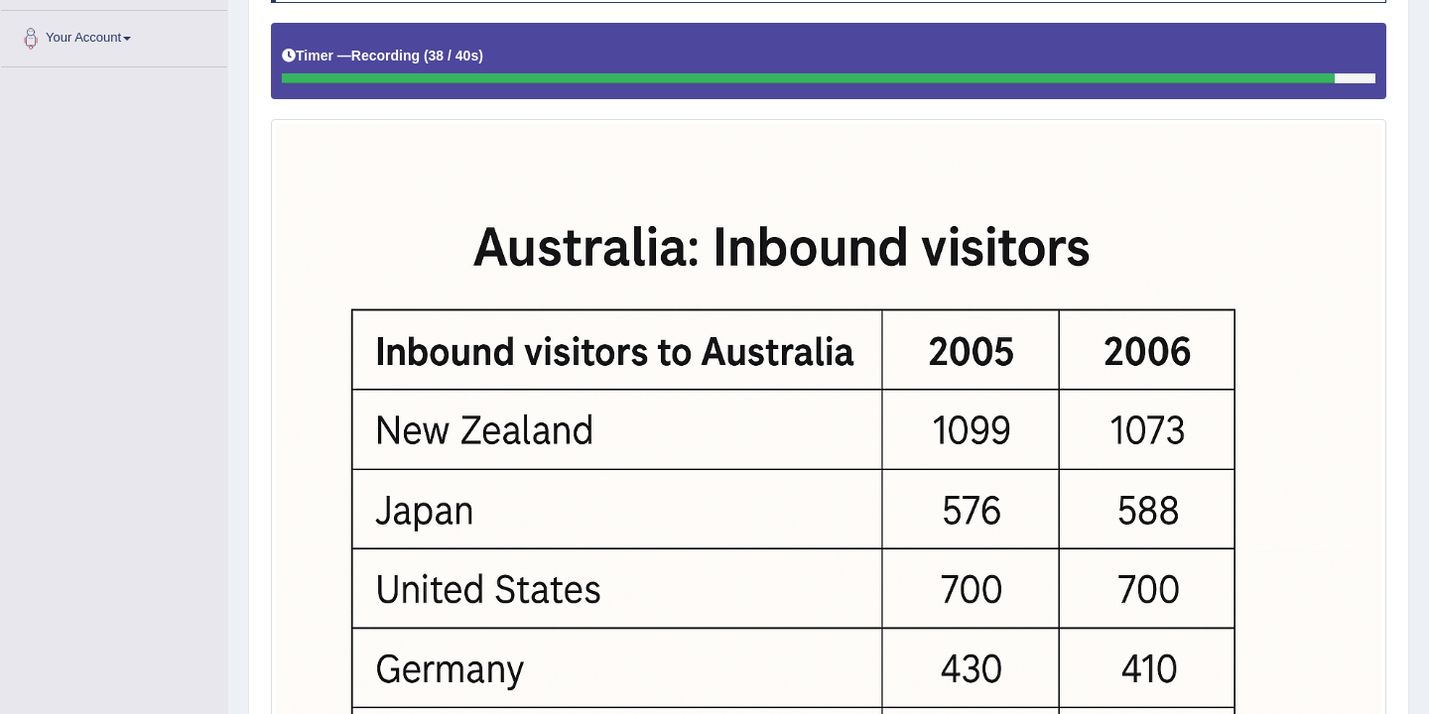
scroll to position [731, 0]
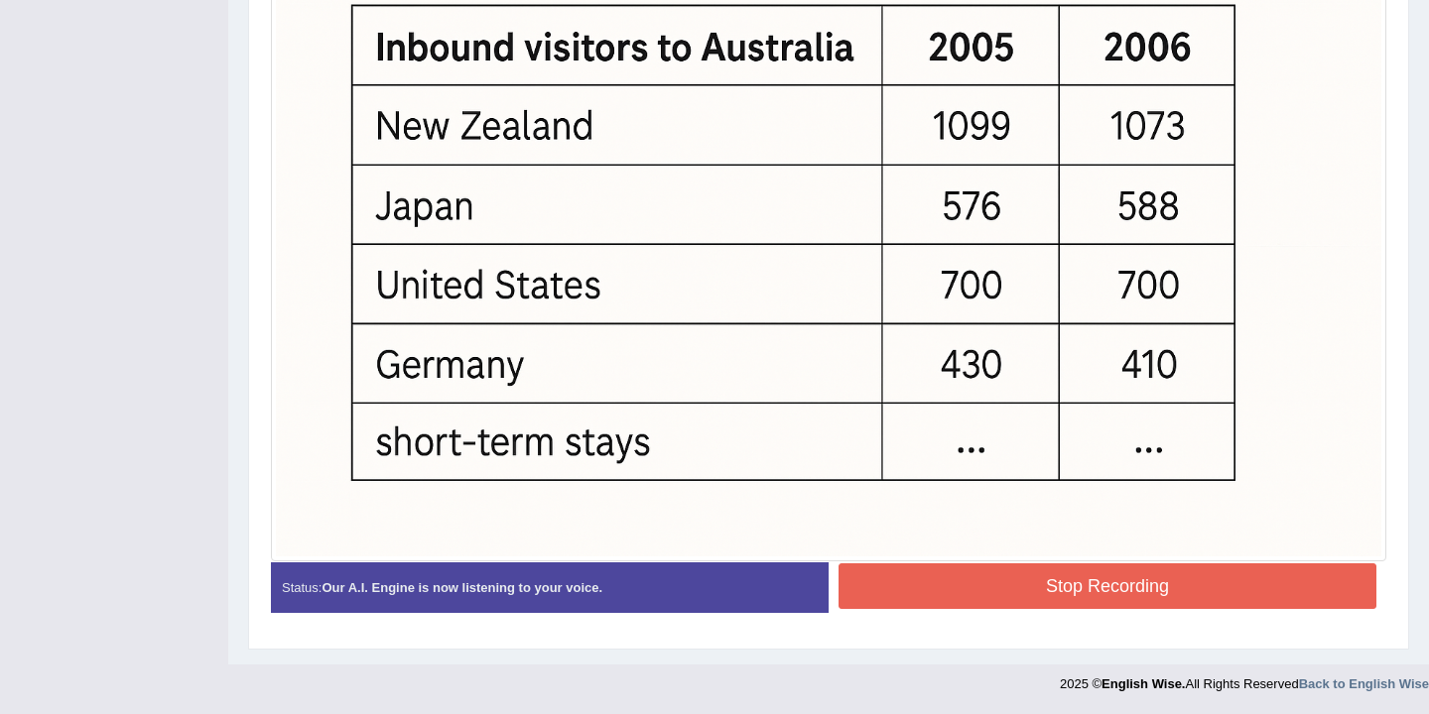
click at [1080, 566] on div "Instructions: Look at the image below. In 25 seconds, please speak into the mic…" at bounding box center [828, 129] width 1125 height 1017
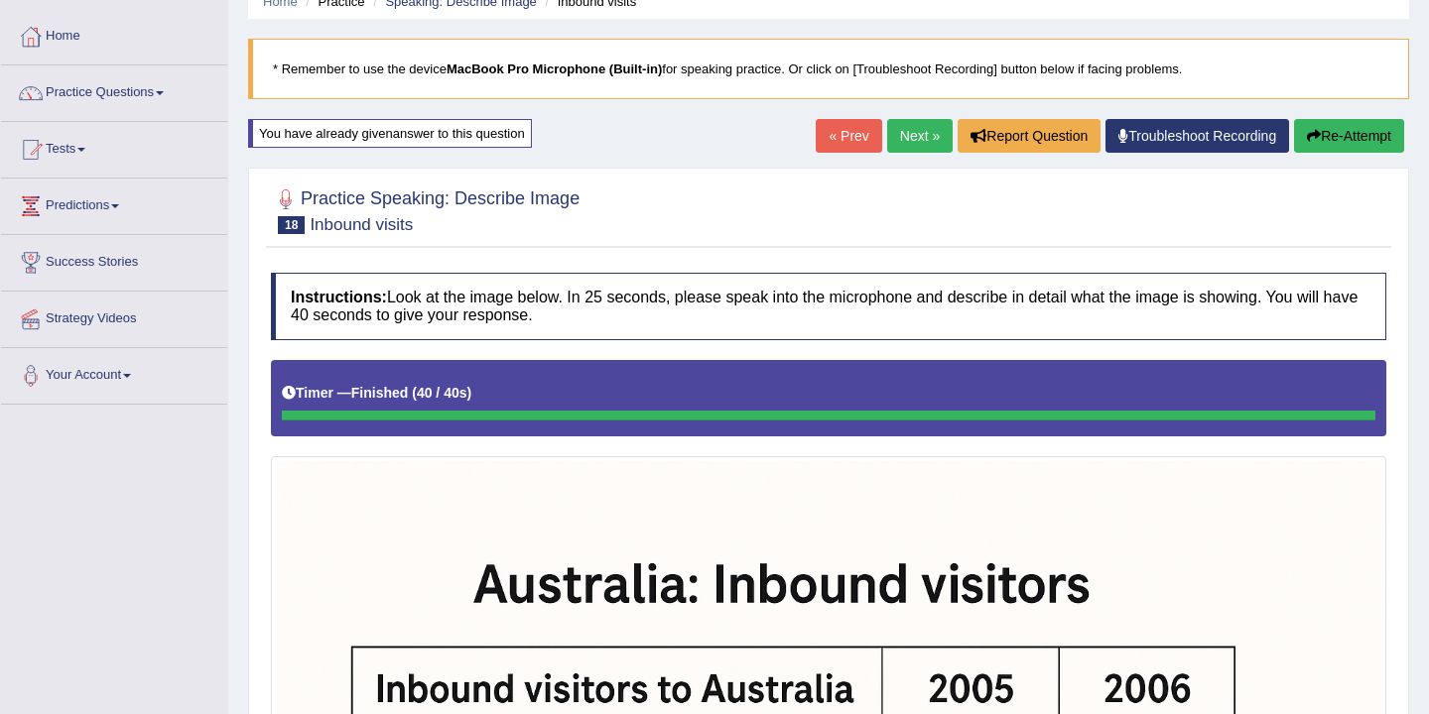
scroll to position [0, 0]
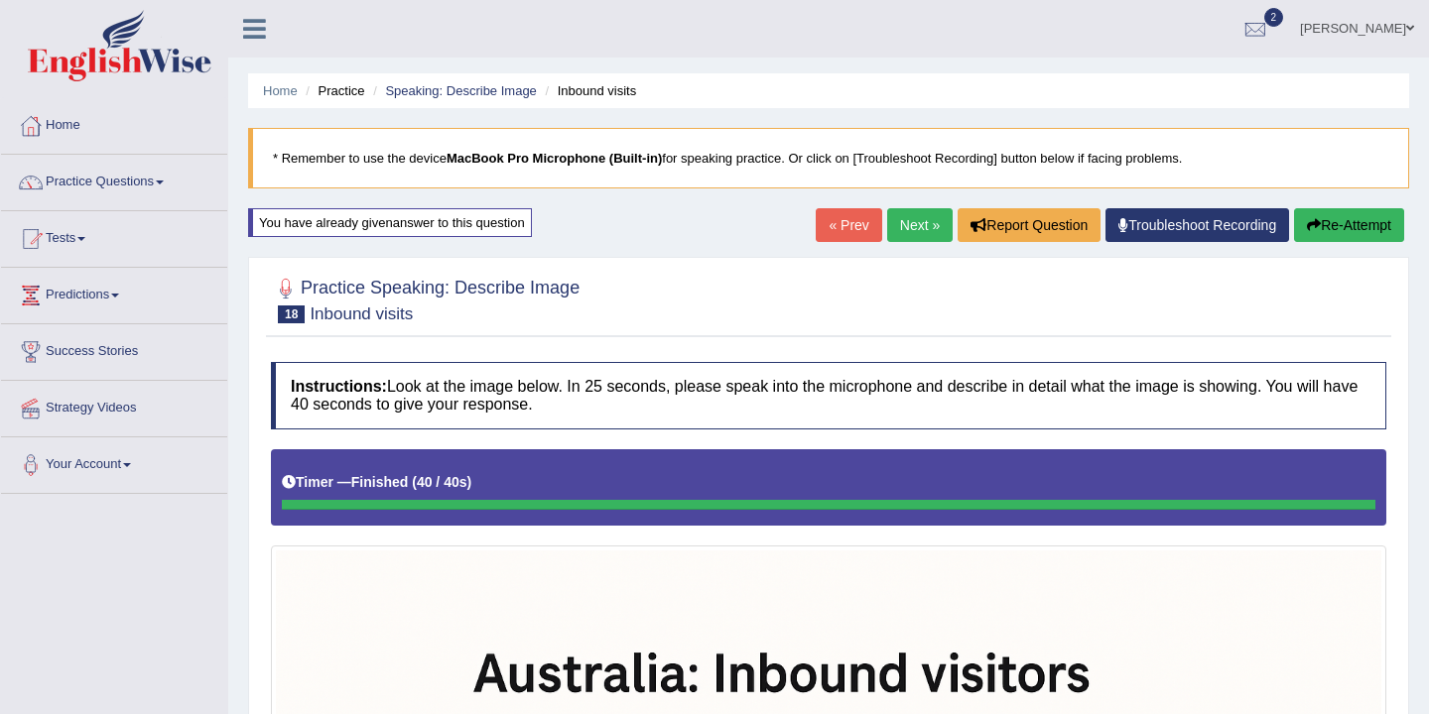
click at [916, 229] on link "Next »" at bounding box center [919, 225] width 65 height 34
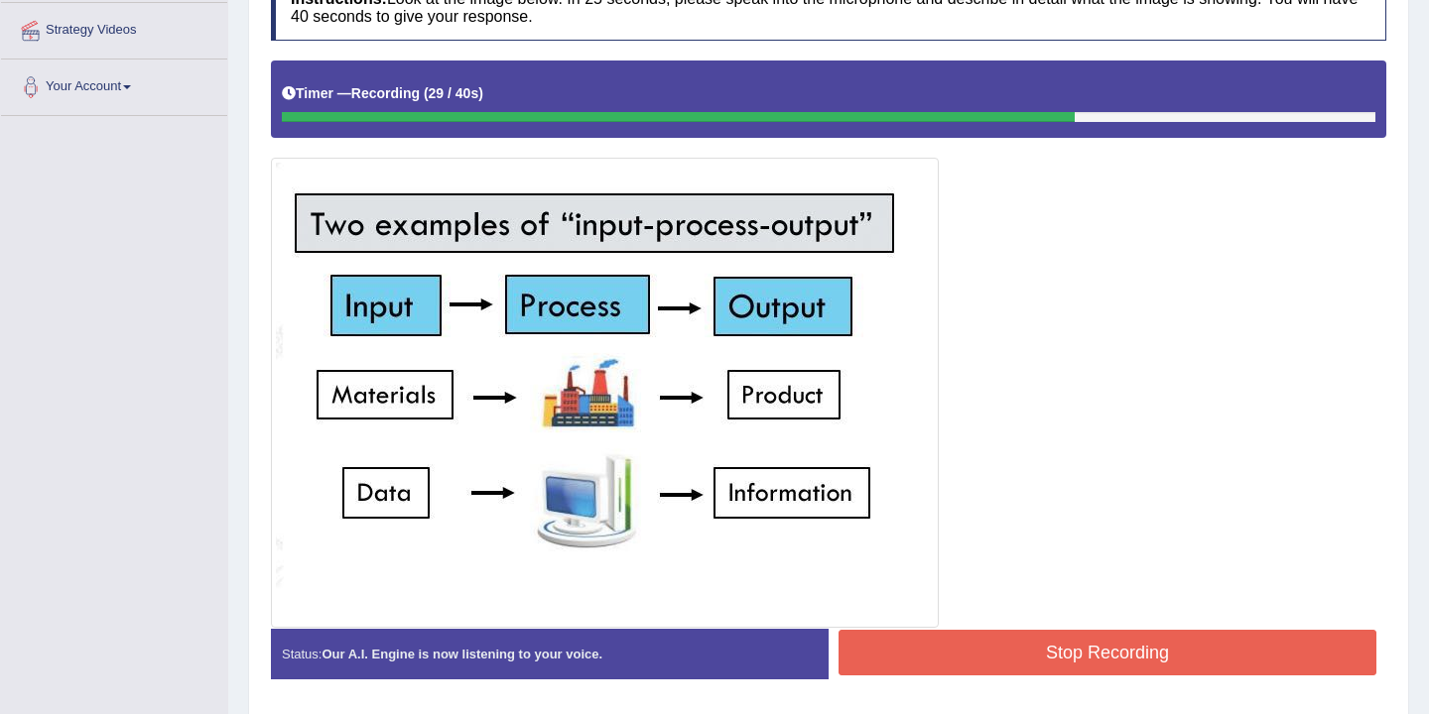
click at [1030, 660] on button "Stop Recording" at bounding box center [1107, 653] width 538 height 46
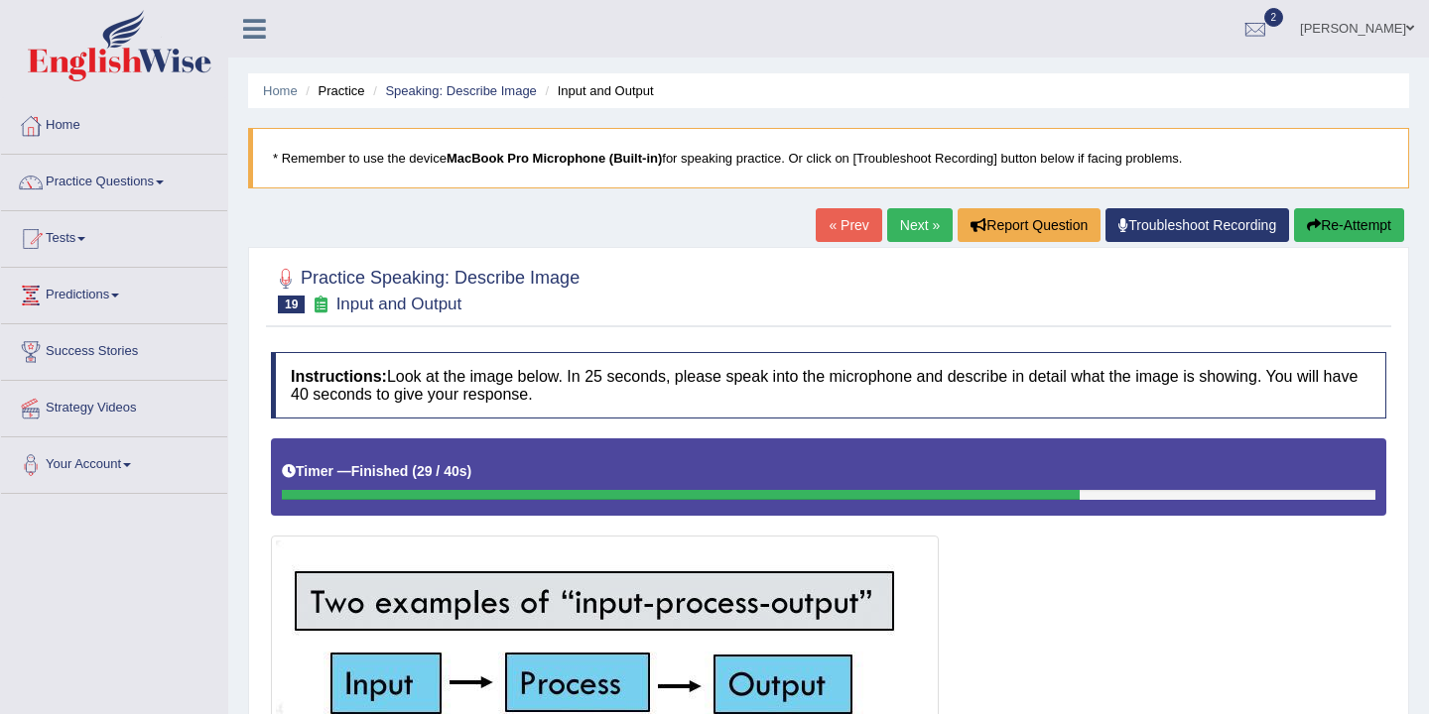
click at [911, 223] on link "Next »" at bounding box center [919, 225] width 65 height 34
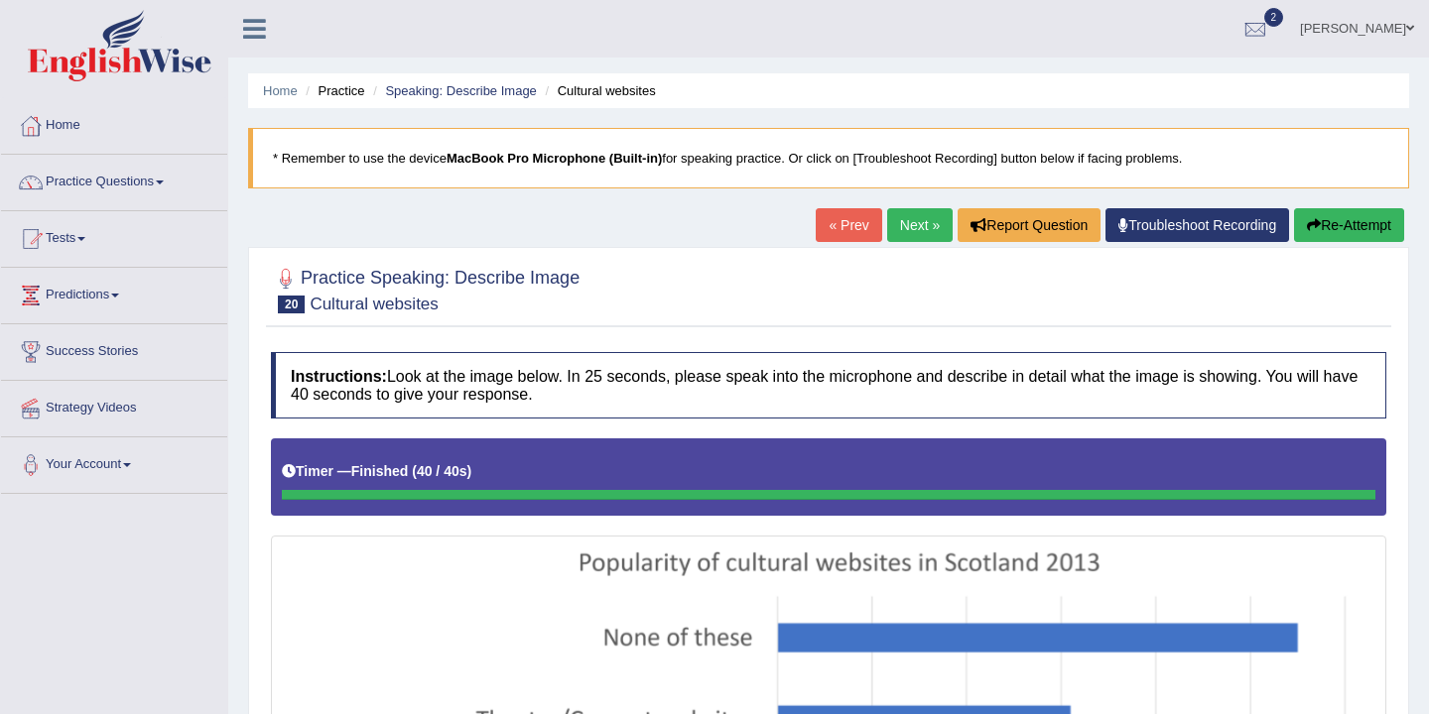
click at [1328, 225] on button "Re-Attempt" at bounding box center [1349, 225] width 110 height 34
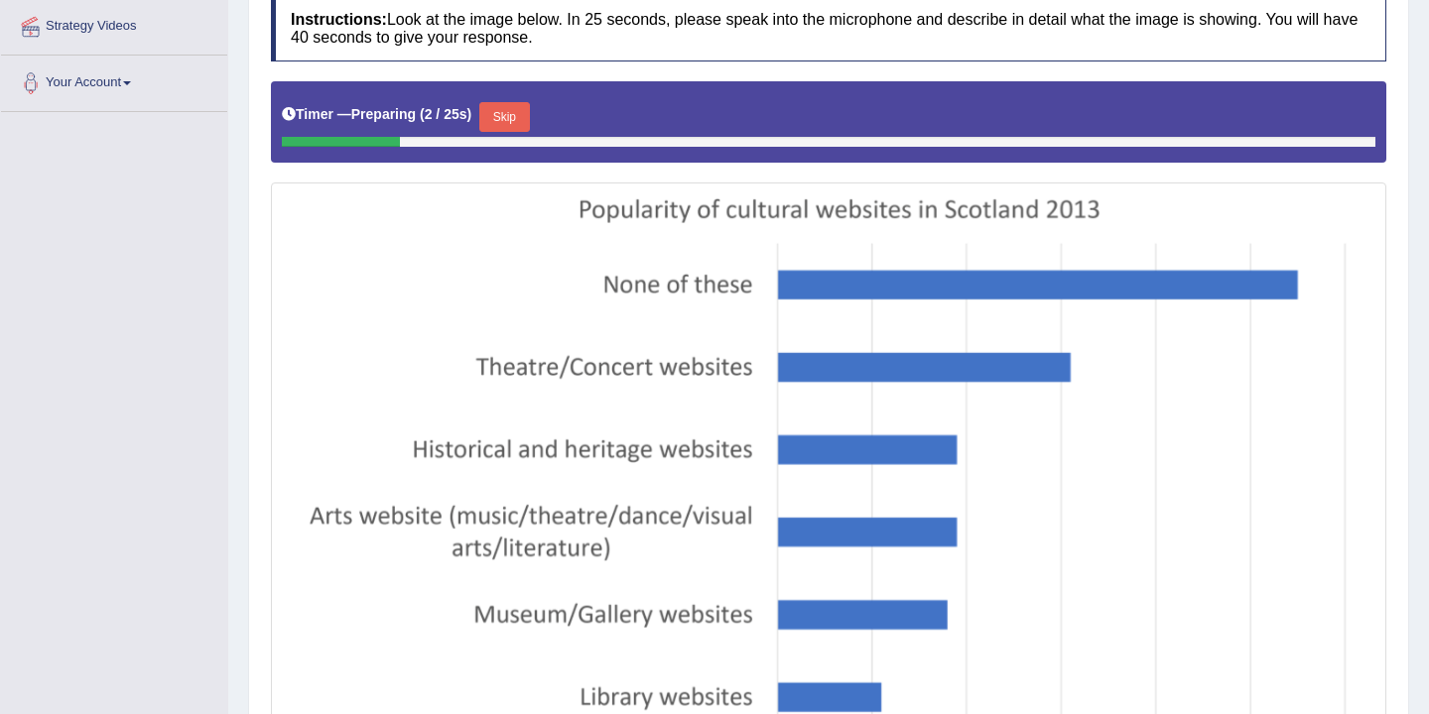
scroll to position [348, 0]
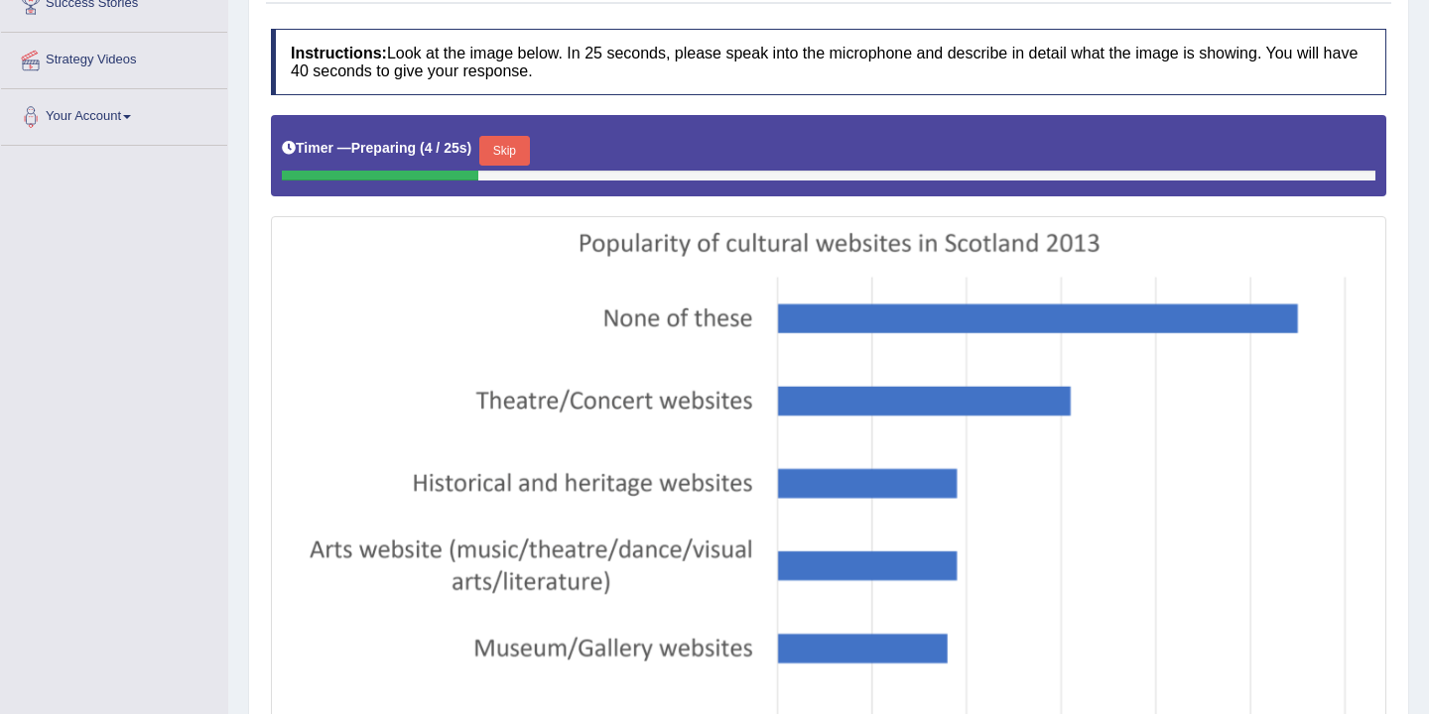
click at [517, 155] on button "Skip" at bounding box center [504, 151] width 50 height 30
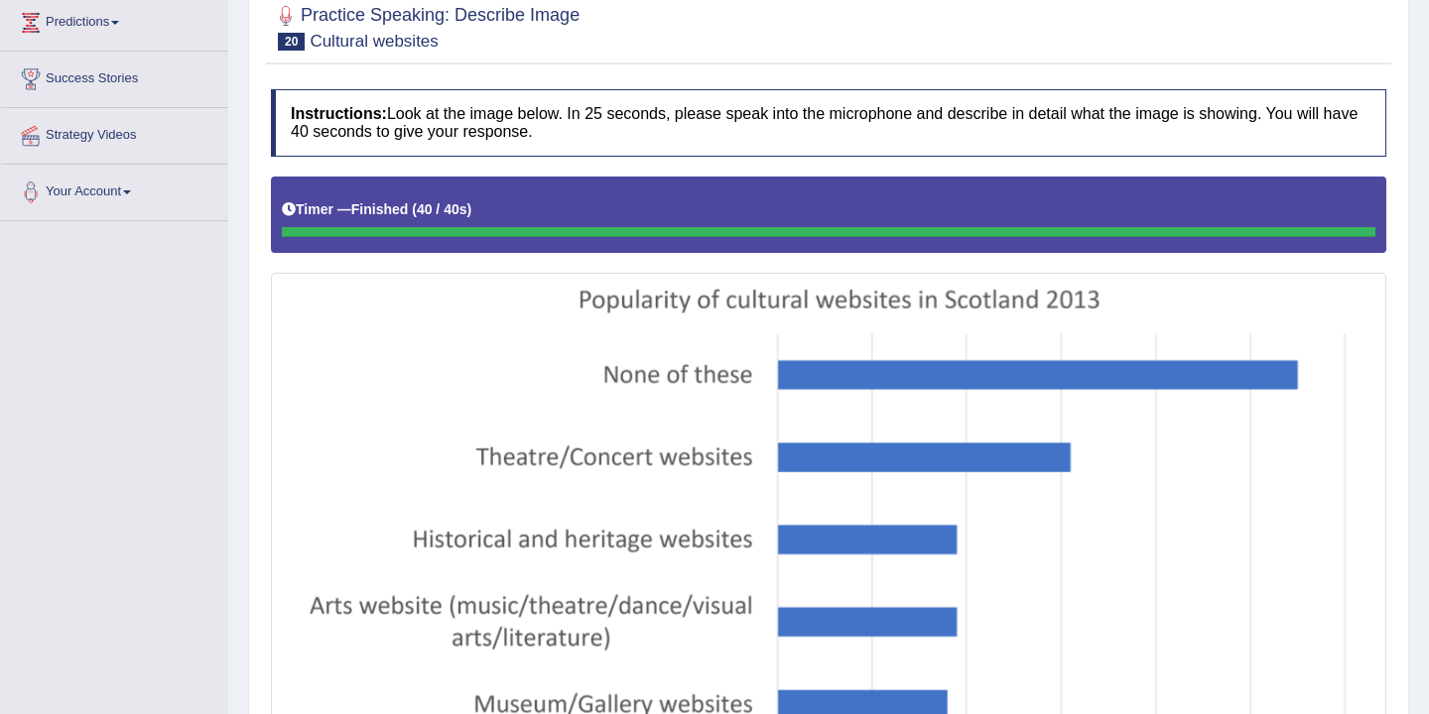
scroll to position [0, 0]
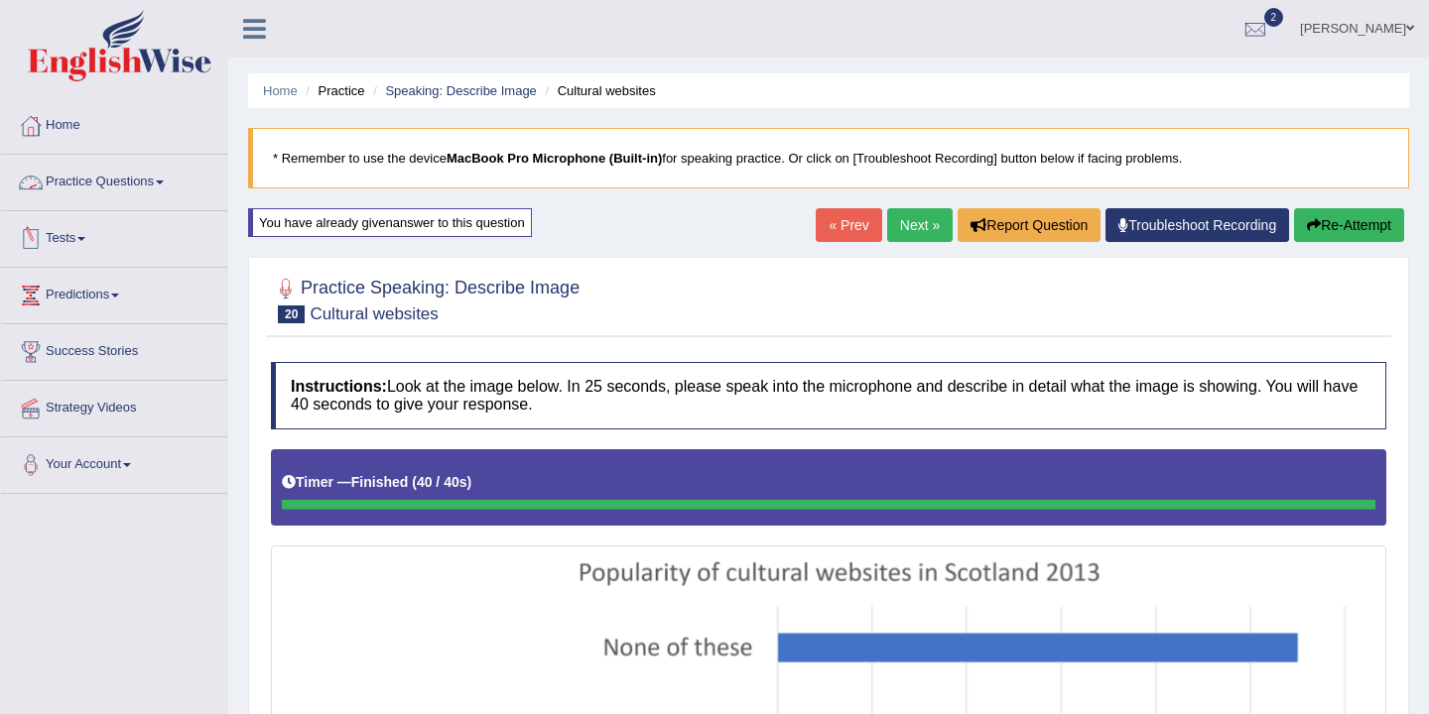
click at [171, 192] on link "Practice Questions" at bounding box center [114, 180] width 226 height 50
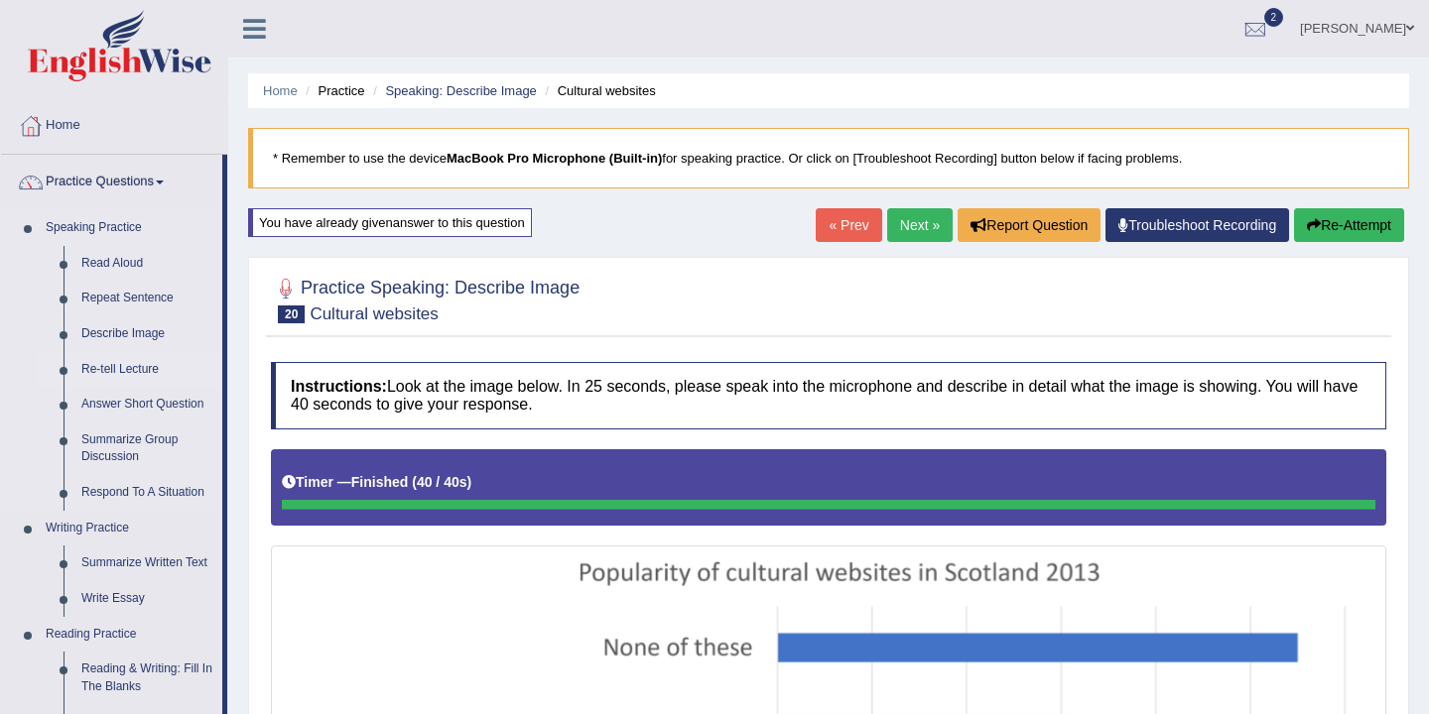
click at [137, 369] on link "Re-tell Lecture" at bounding box center [147, 370] width 150 height 36
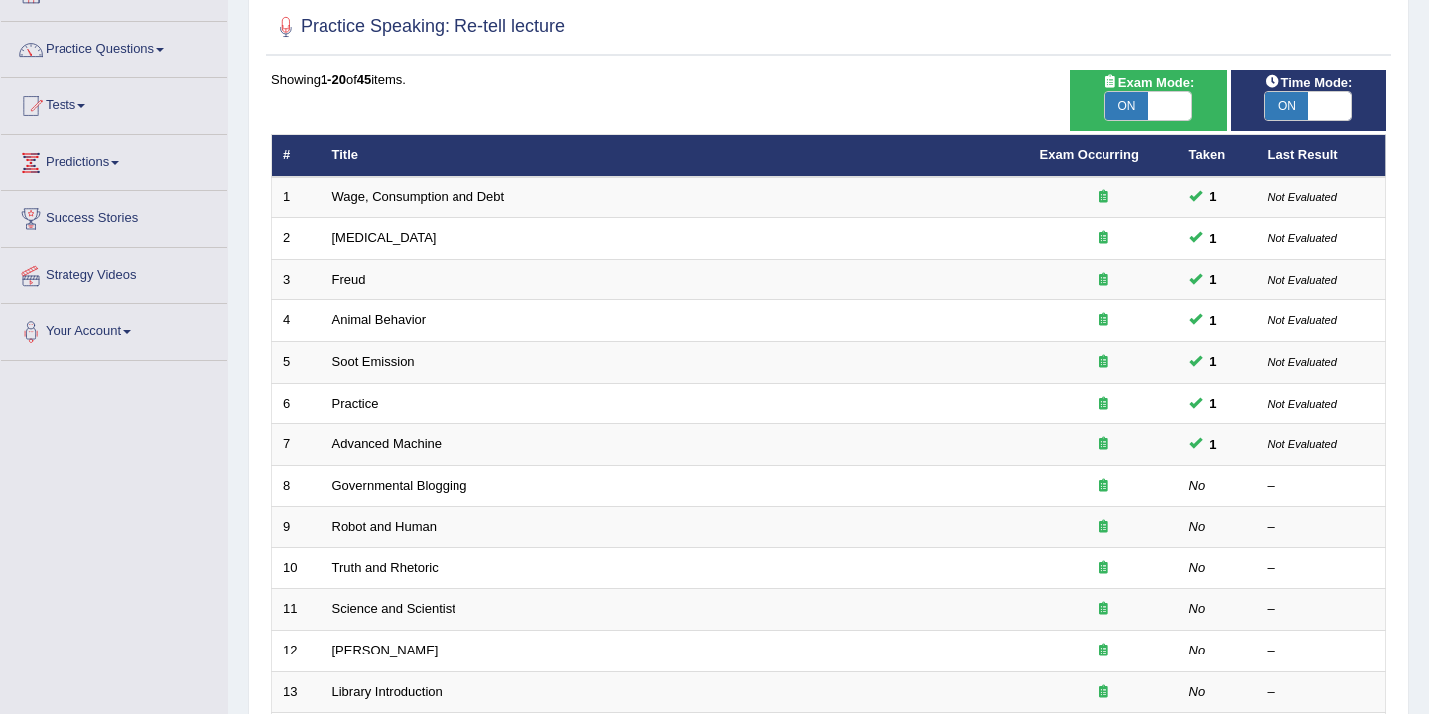
scroll to position [141, 0]
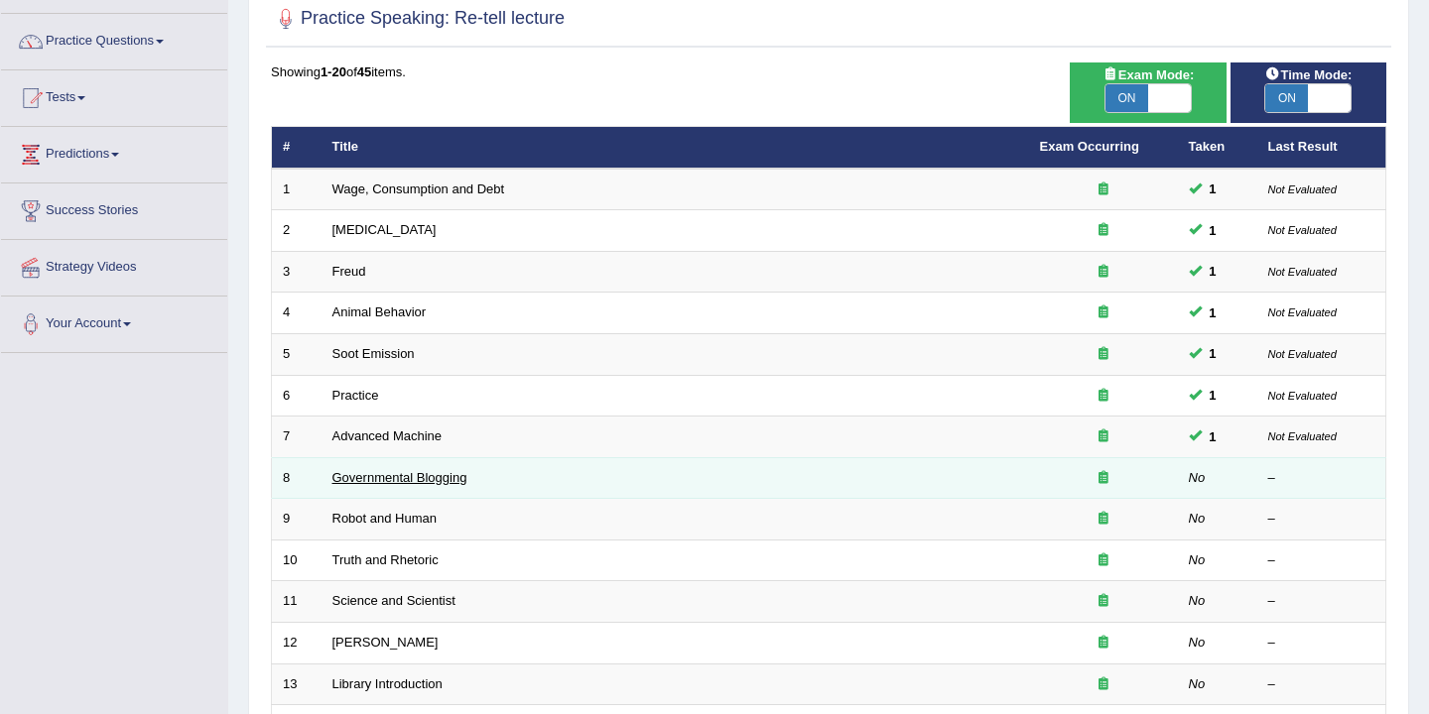
click at [379, 481] on link "Governmental Blogging" at bounding box center [399, 477] width 135 height 15
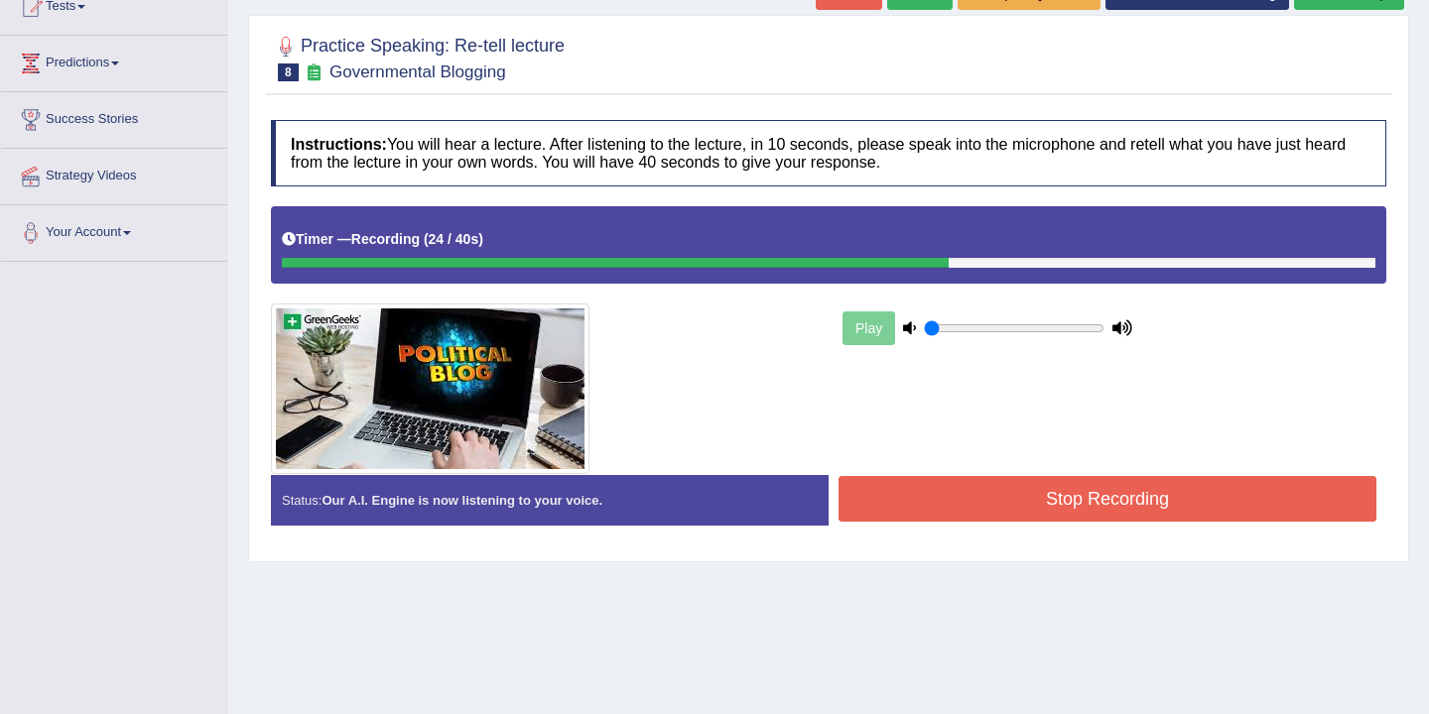
scroll to position [234, 0]
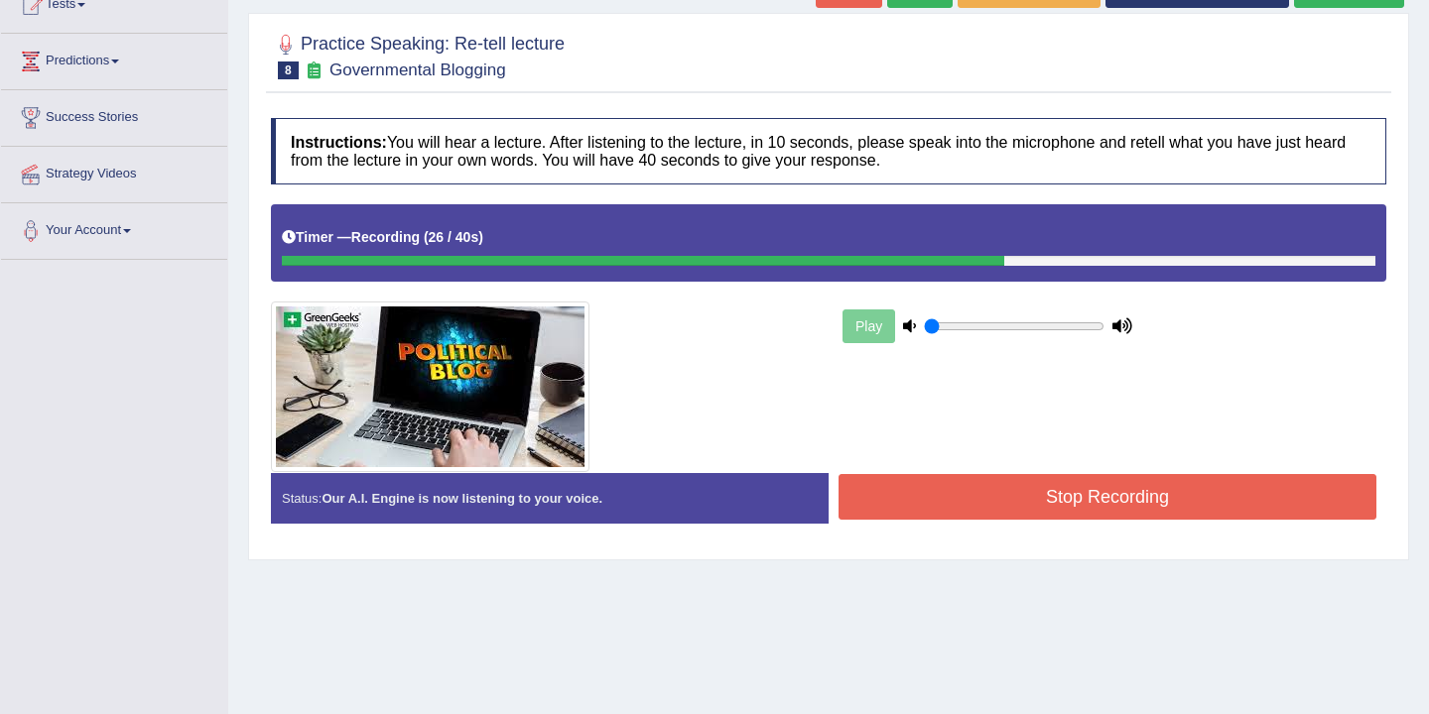
click at [999, 493] on button "Stop Recording" at bounding box center [1107, 497] width 538 height 46
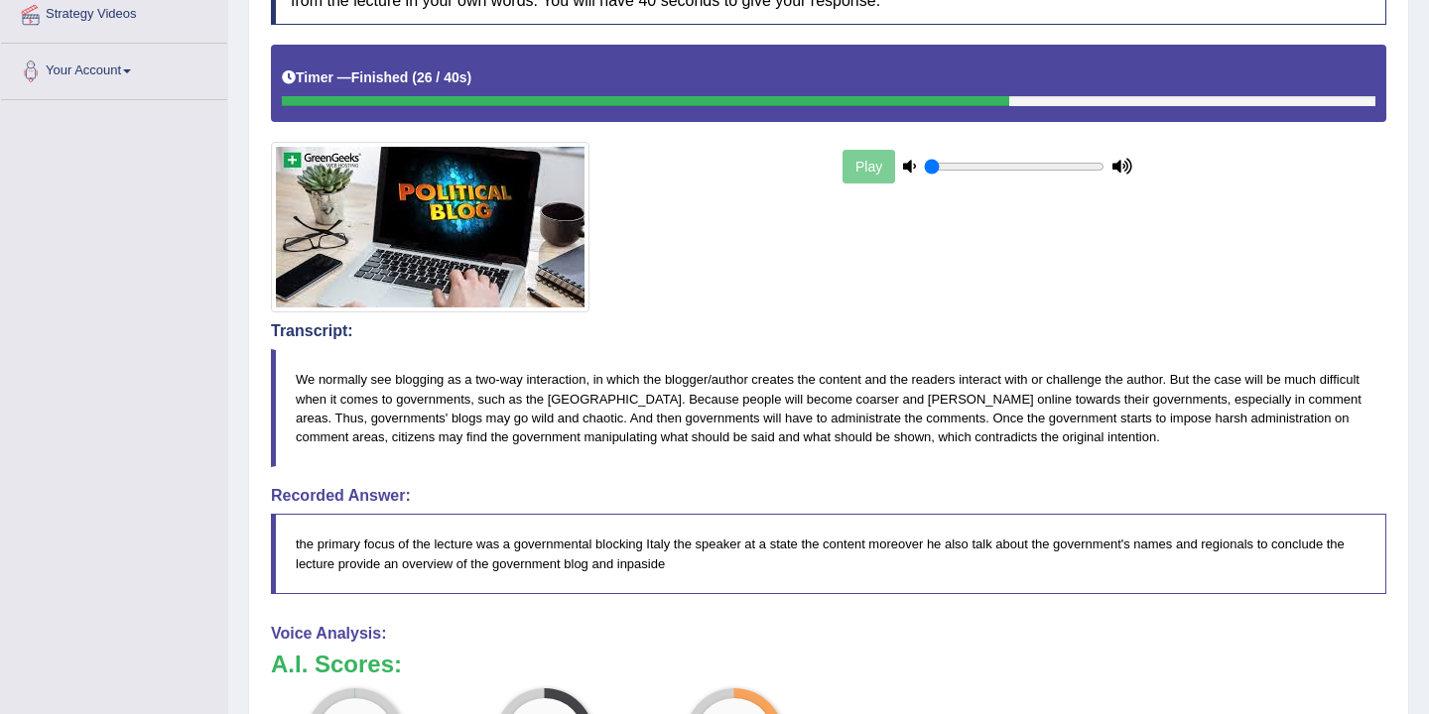
scroll to position [0, 0]
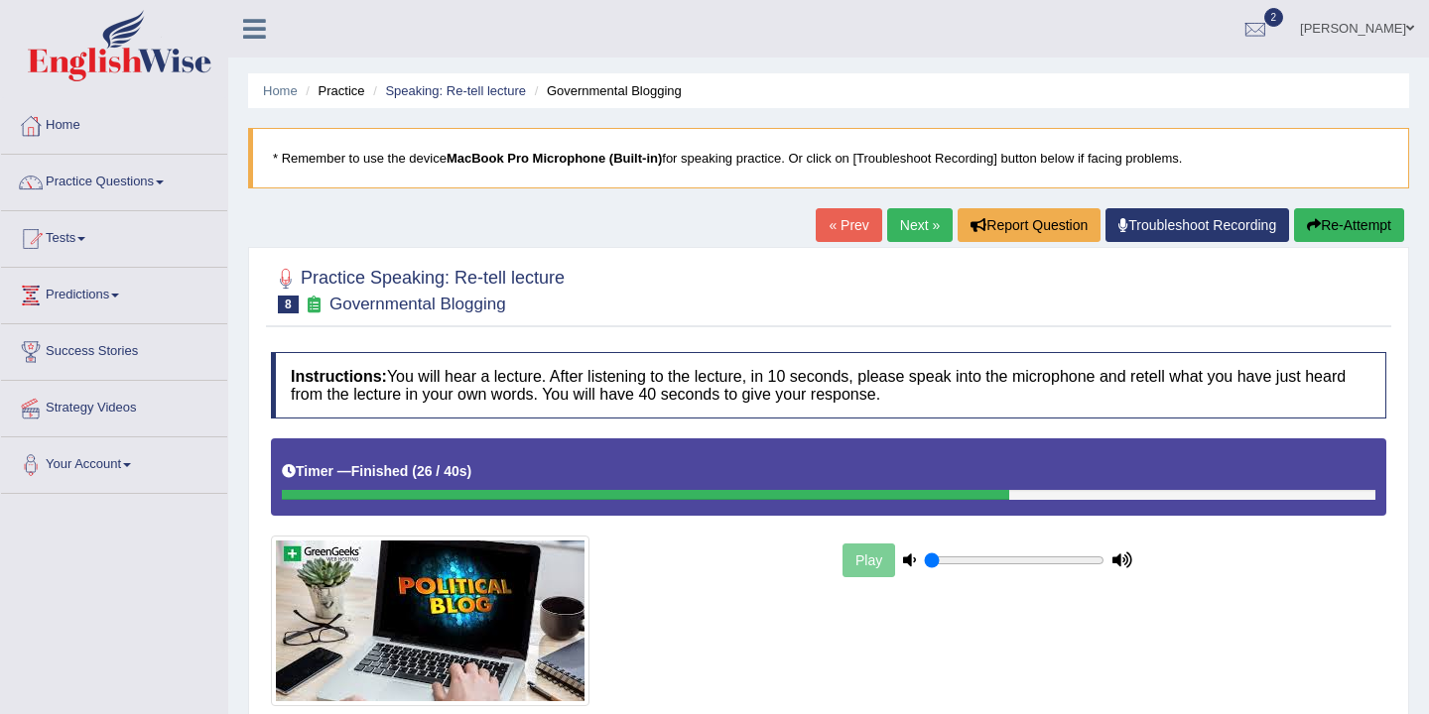
click at [906, 226] on link "Next »" at bounding box center [919, 225] width 65 height 34
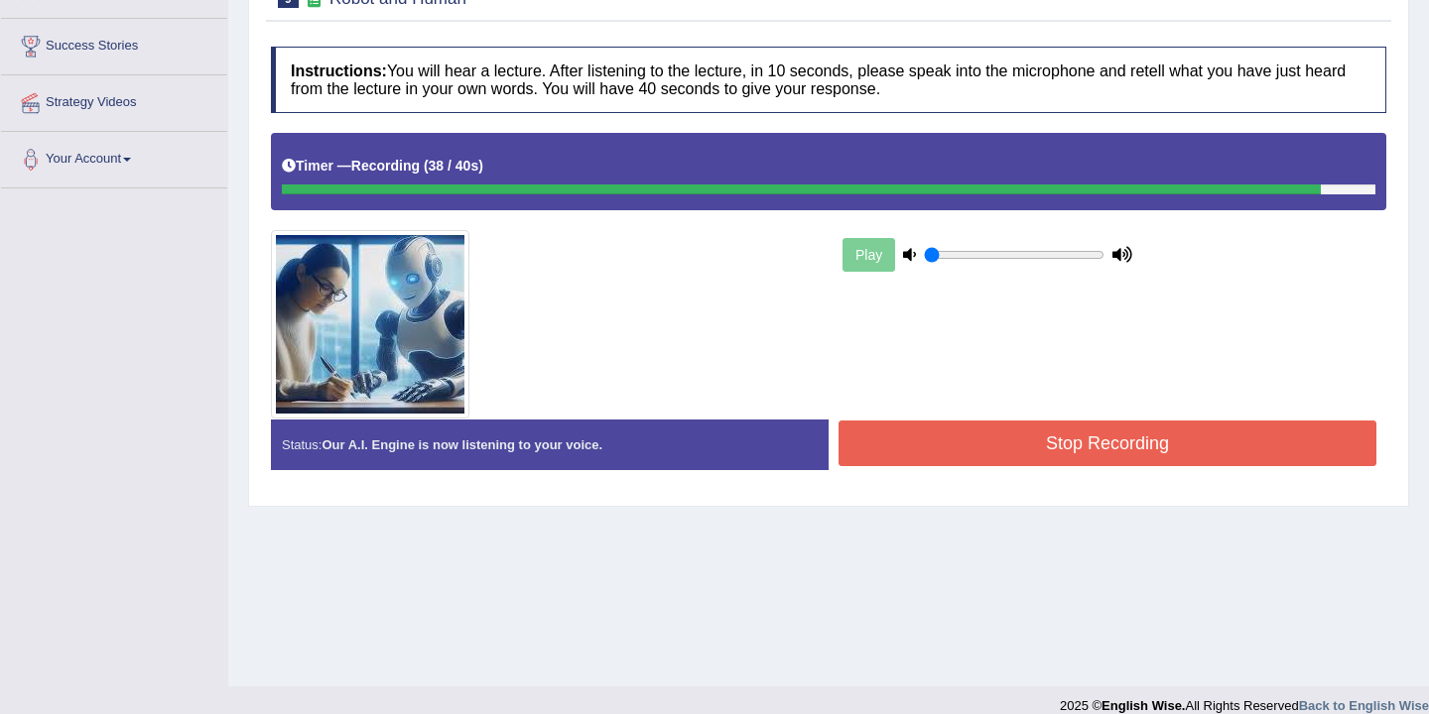
scroll to position [327, 0]
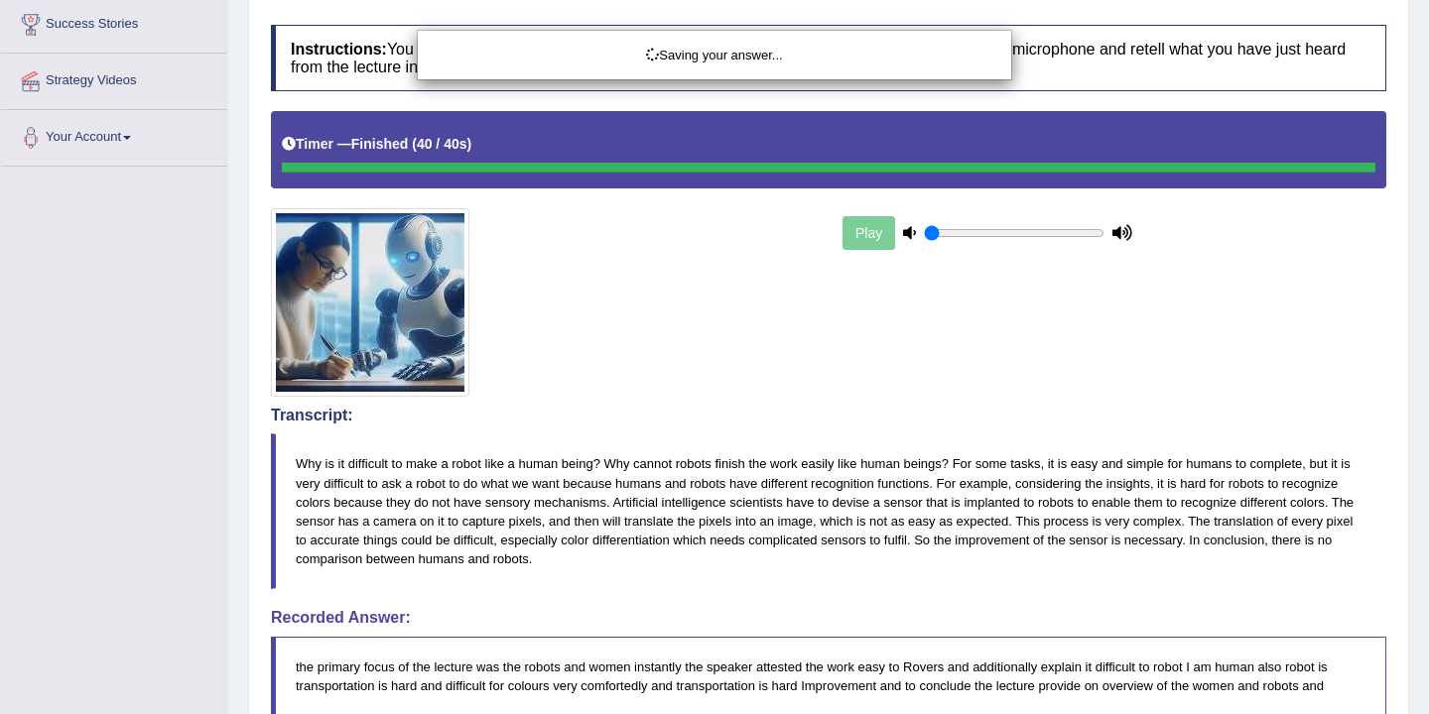
click at [1075, 424] on div "Saving your answer..." at bounding box center [714, 357] width 1429 height 714
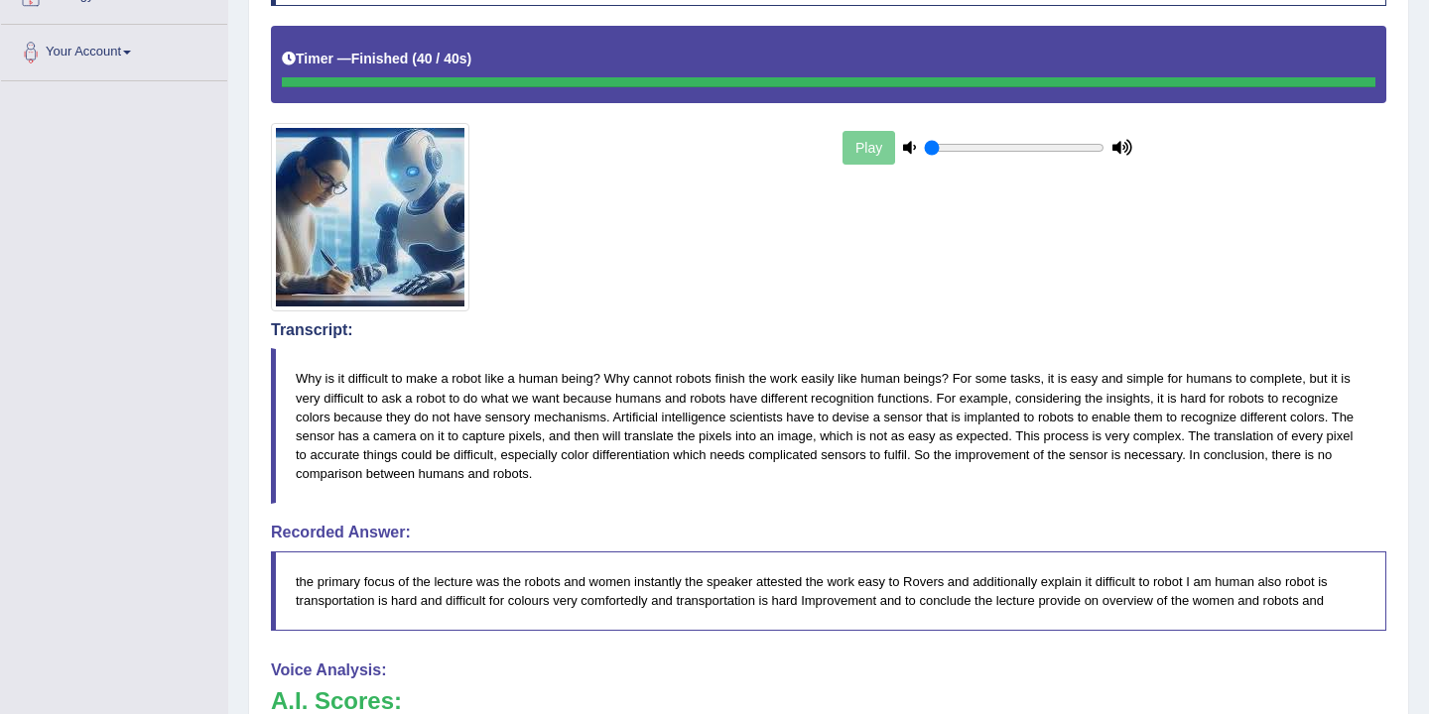
scroll to position [0, 0]
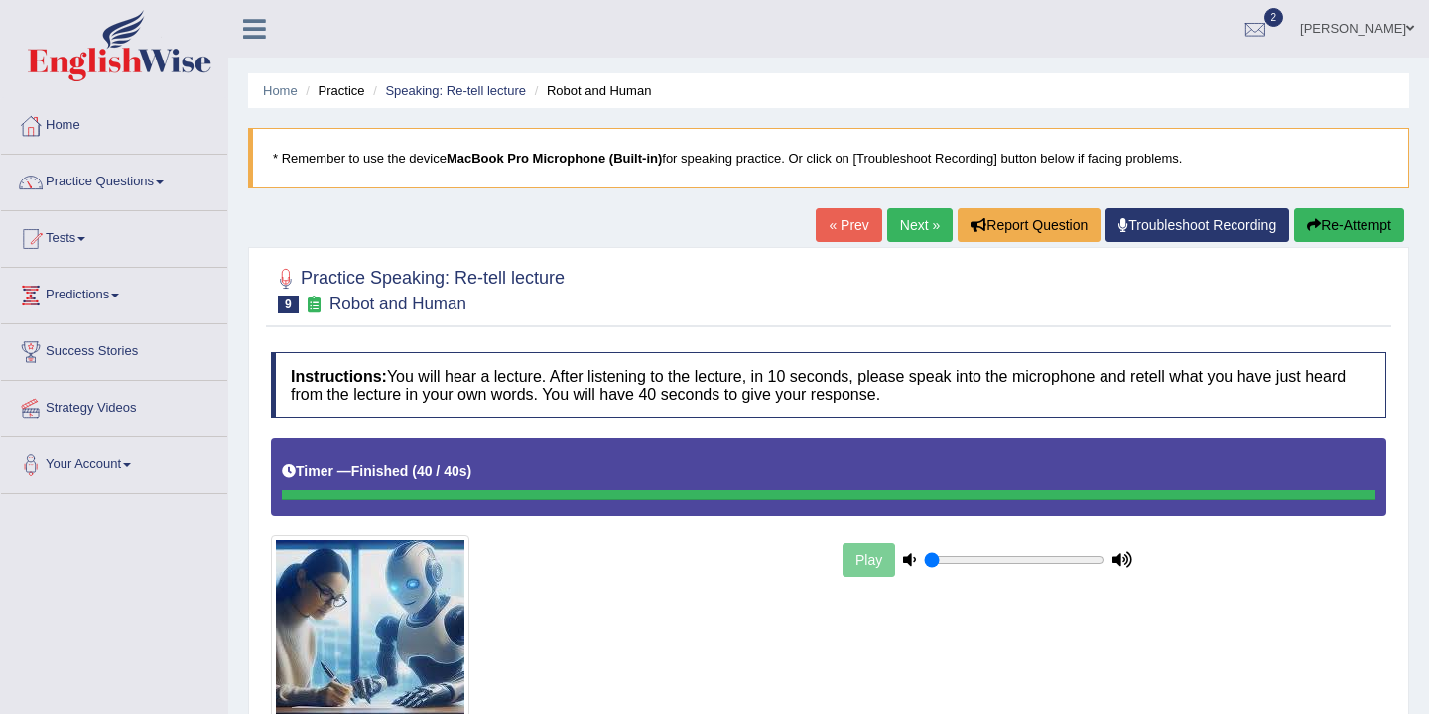
click at [913, 233] on link "Next »" at bounding box center [919, 225] width 65 height 34
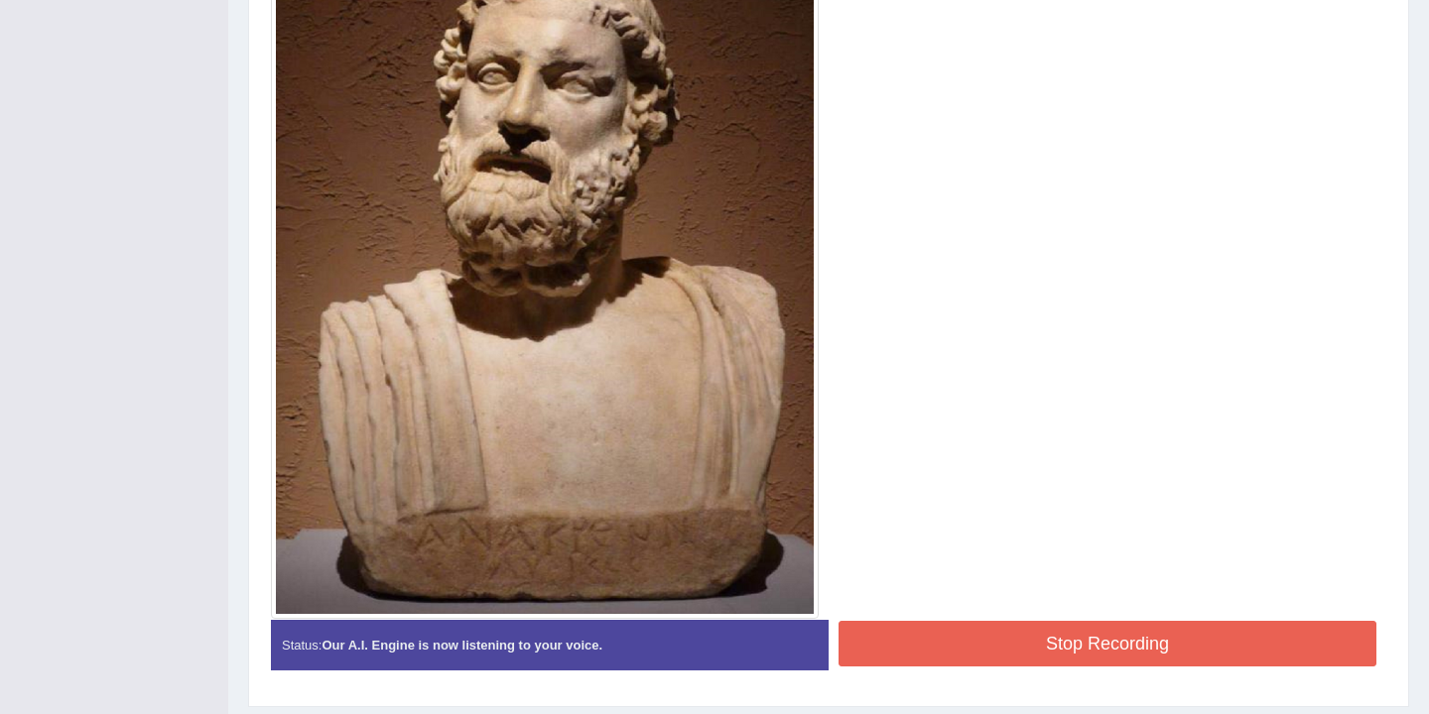
scroll to position [630, 0]
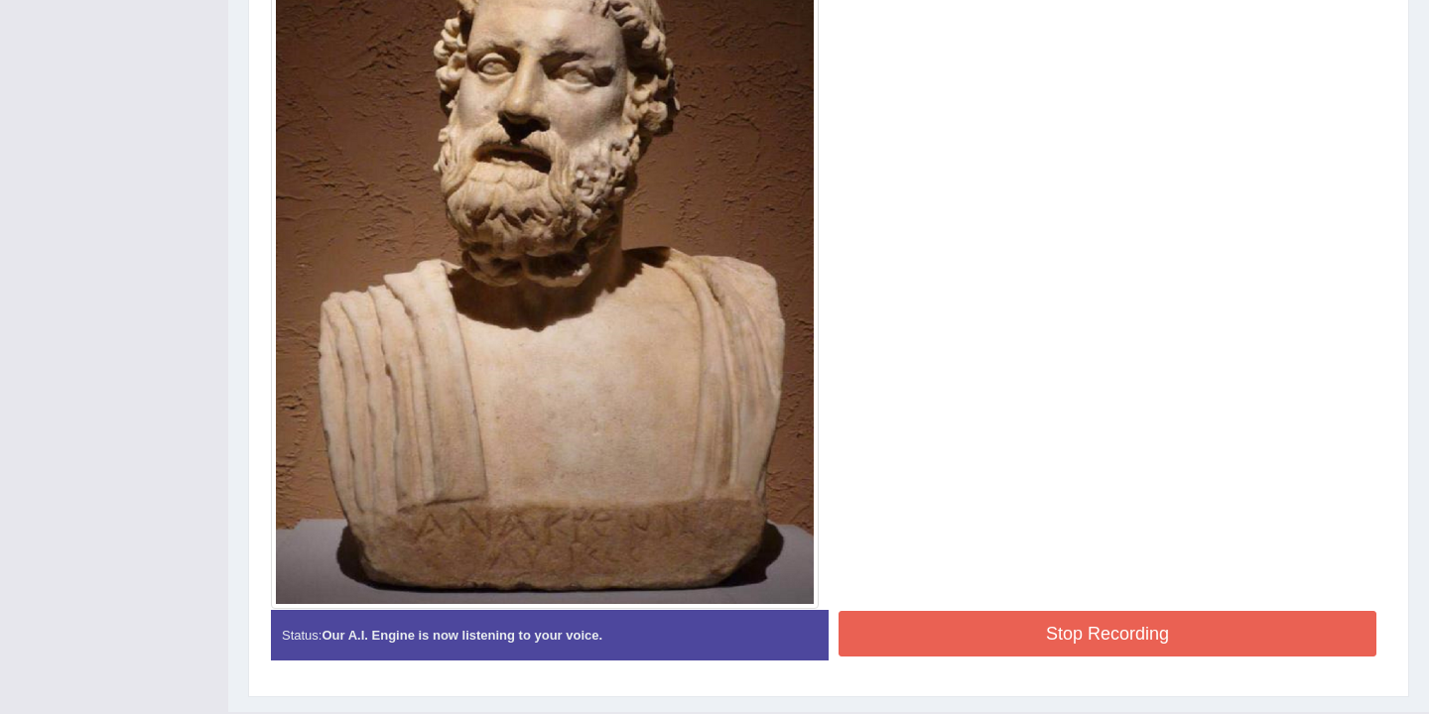
click at [1019, 640] on button "Stop Recording" at bounding box center [1107, 634] width 538 height 46
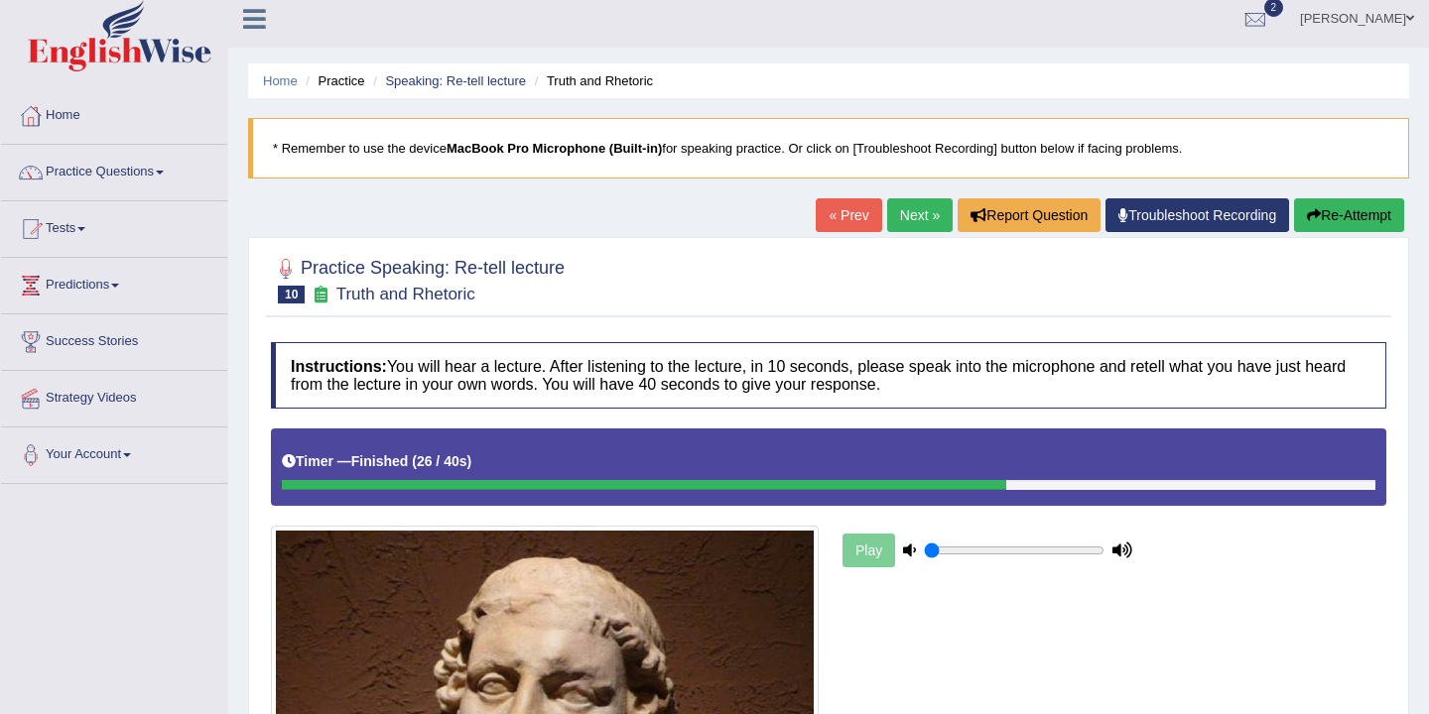
scroll to position [41, 0]
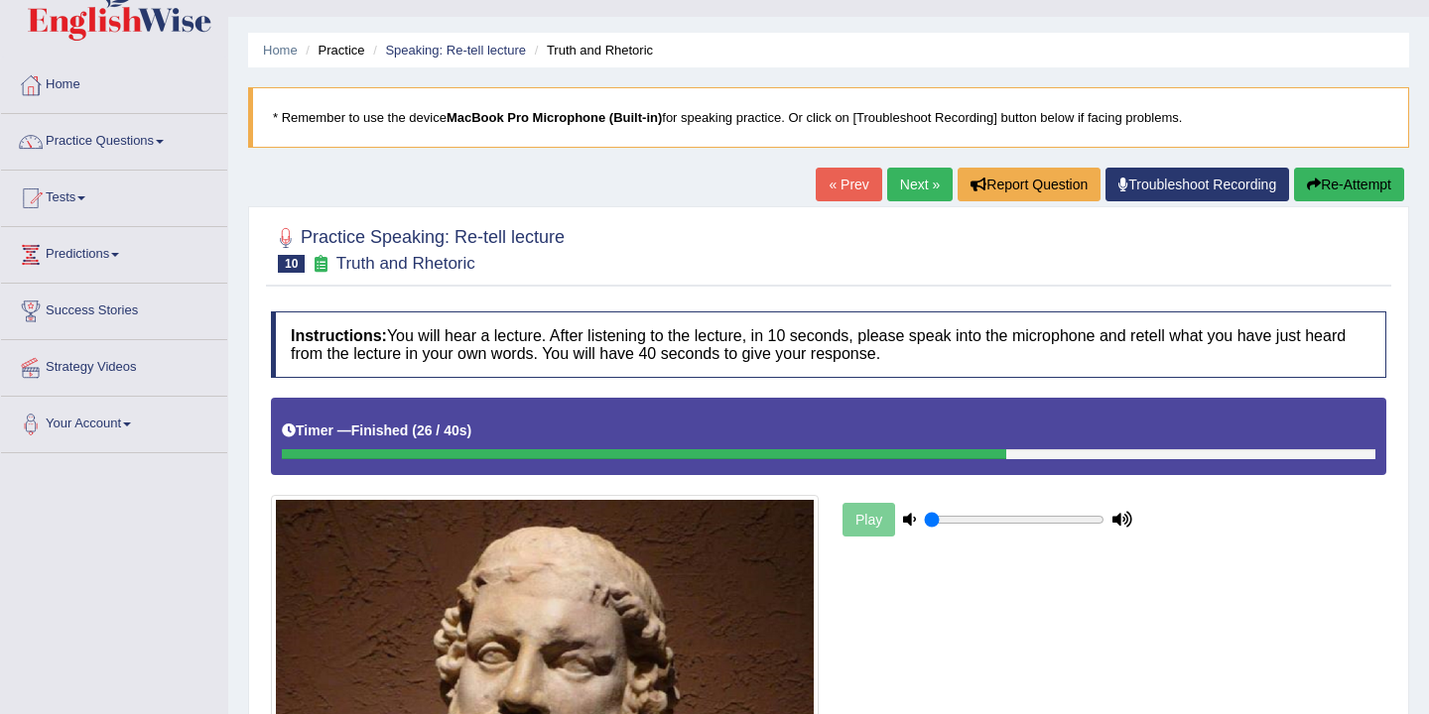
click at [1361, 188] on button "Re-Attempt" at bounding box center [1349, 185] width 110 height 34
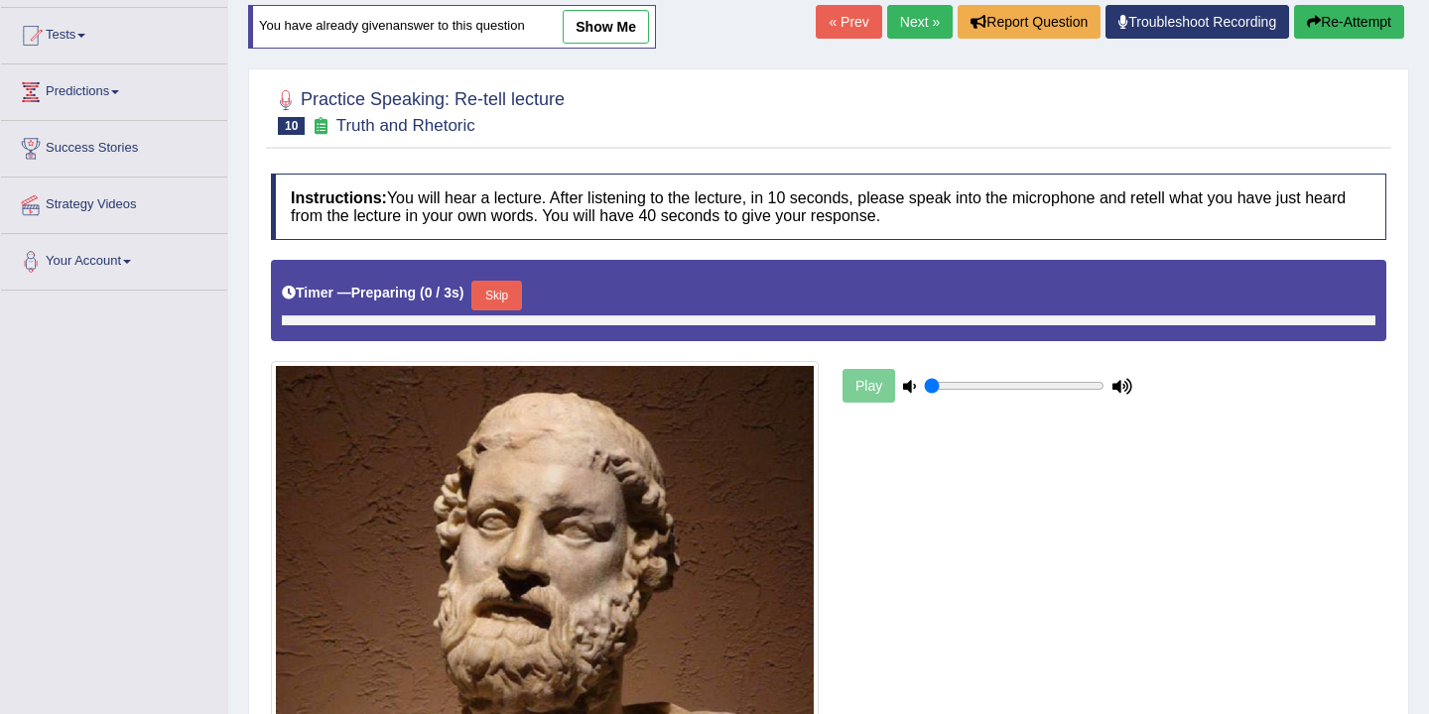
scroll to position [229, 0]
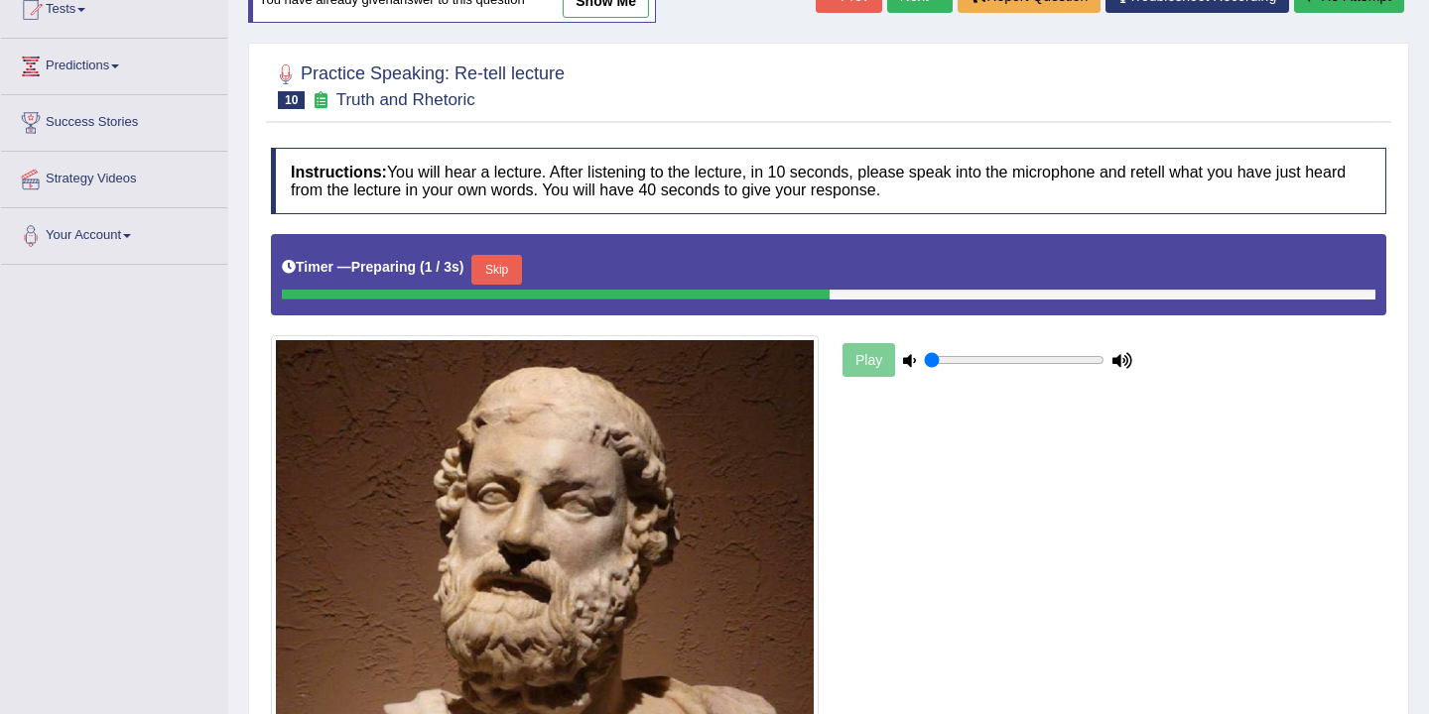
click at [507, 271] on button "Skip" at bounding box center [496, 270] width 50 height 30
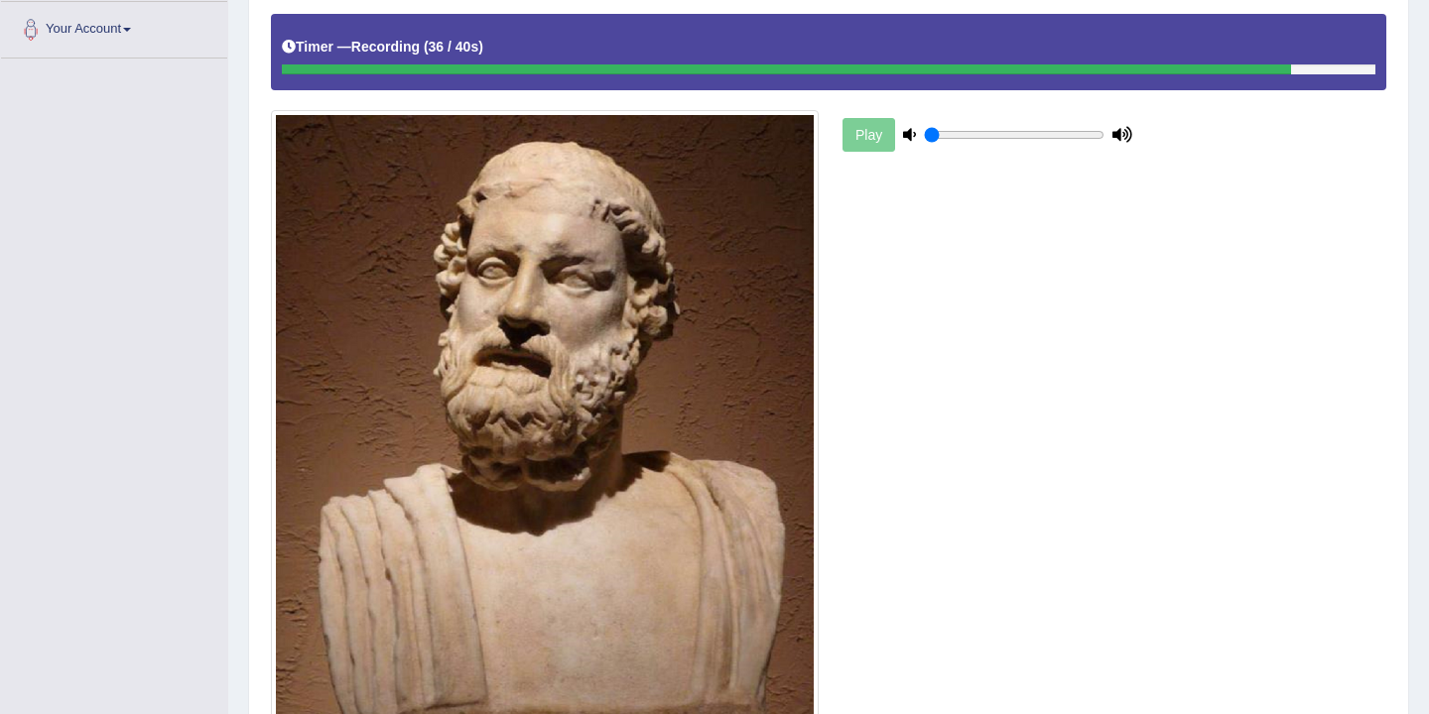
scroll to position [689, 0]
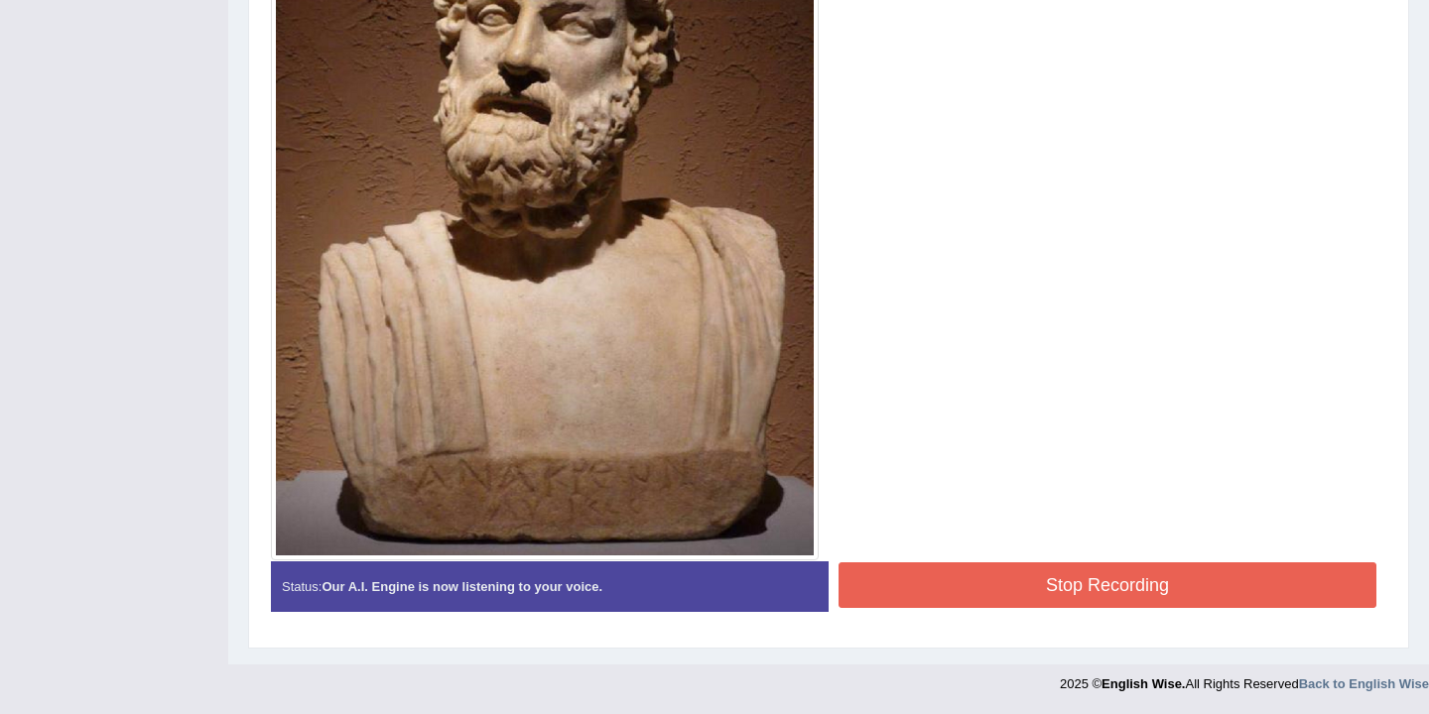
click at [1032, 595] on button "Stop Recording" at bounding box center [1107, 586] width 538 height 46
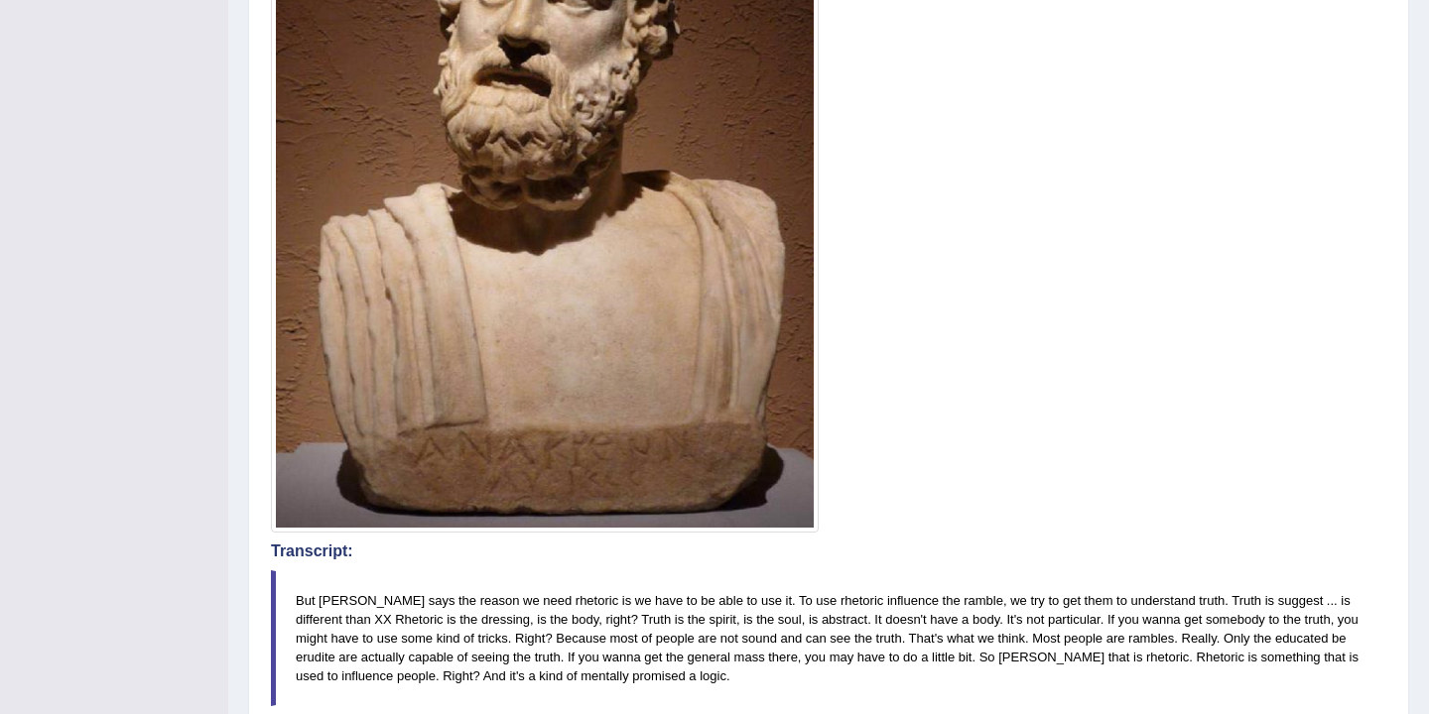
scroll to position [0, 0]
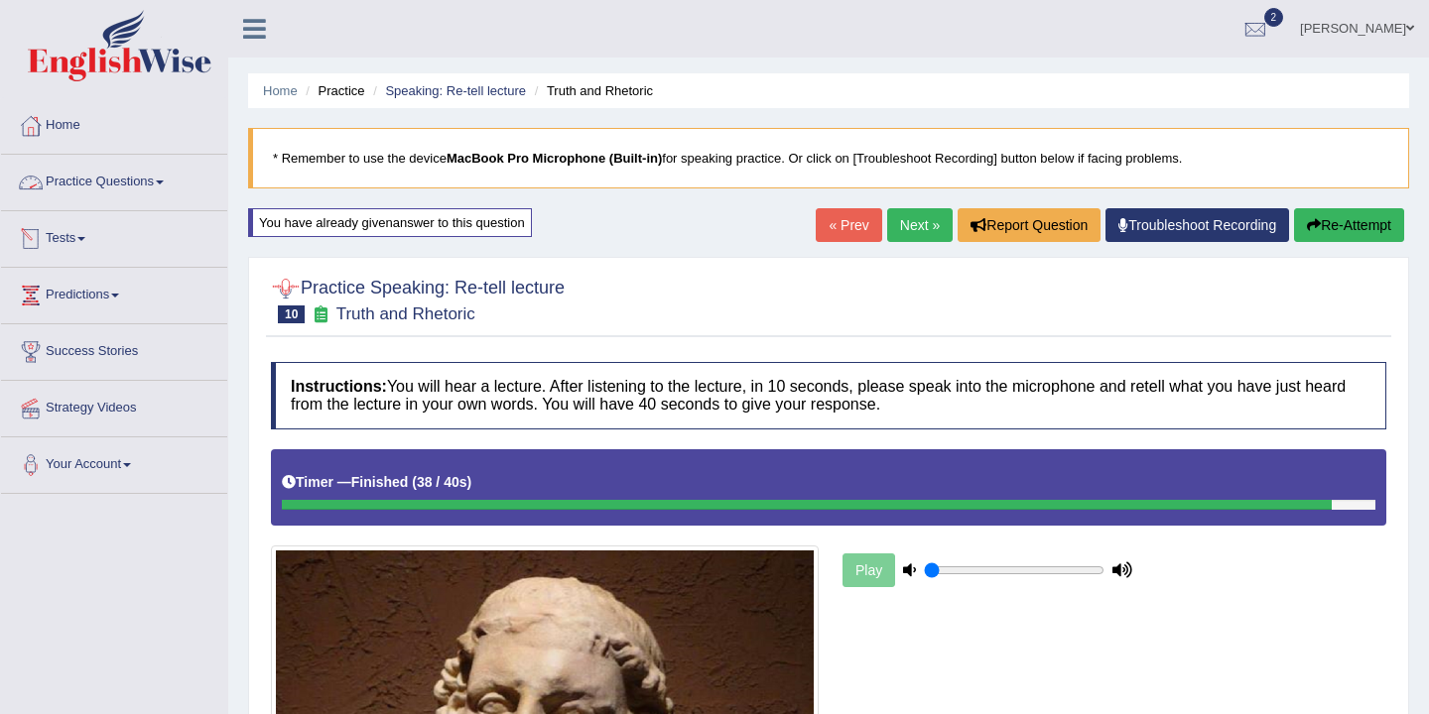
click at [157, 182] on link "Practice Questions" at bounding box center [114, 180] width 226 height 50
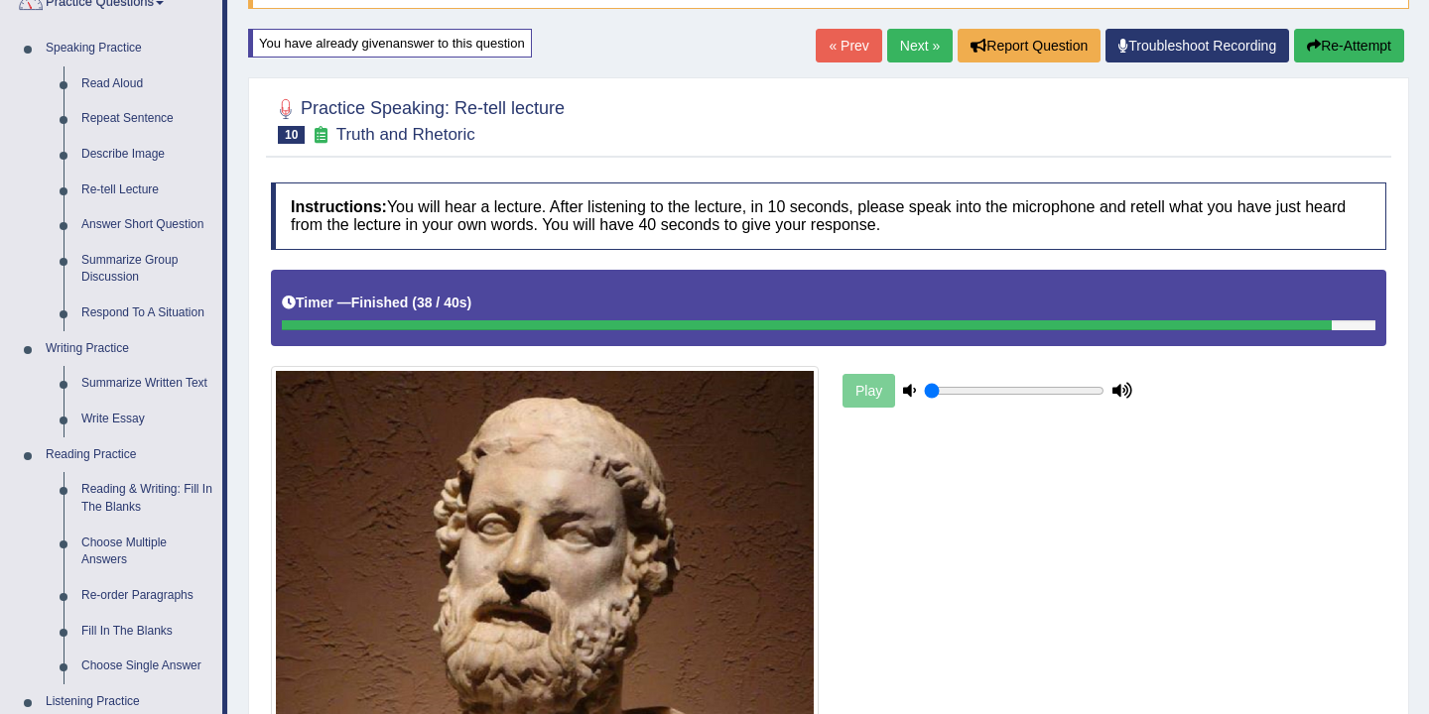
scroll to position [241, 0]
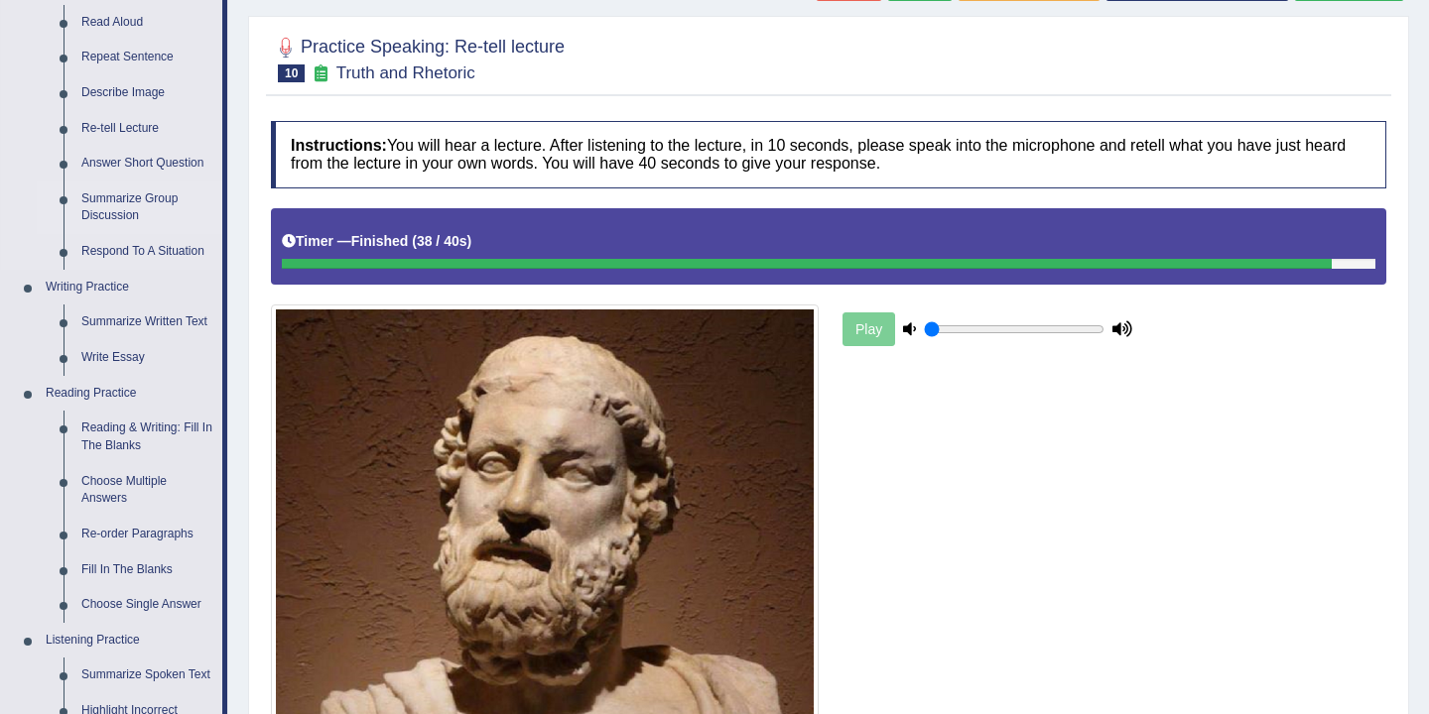
click at [149, 212] on link "Summarize Group Discussion" at bounding box center [147, 208] width 150 height 53
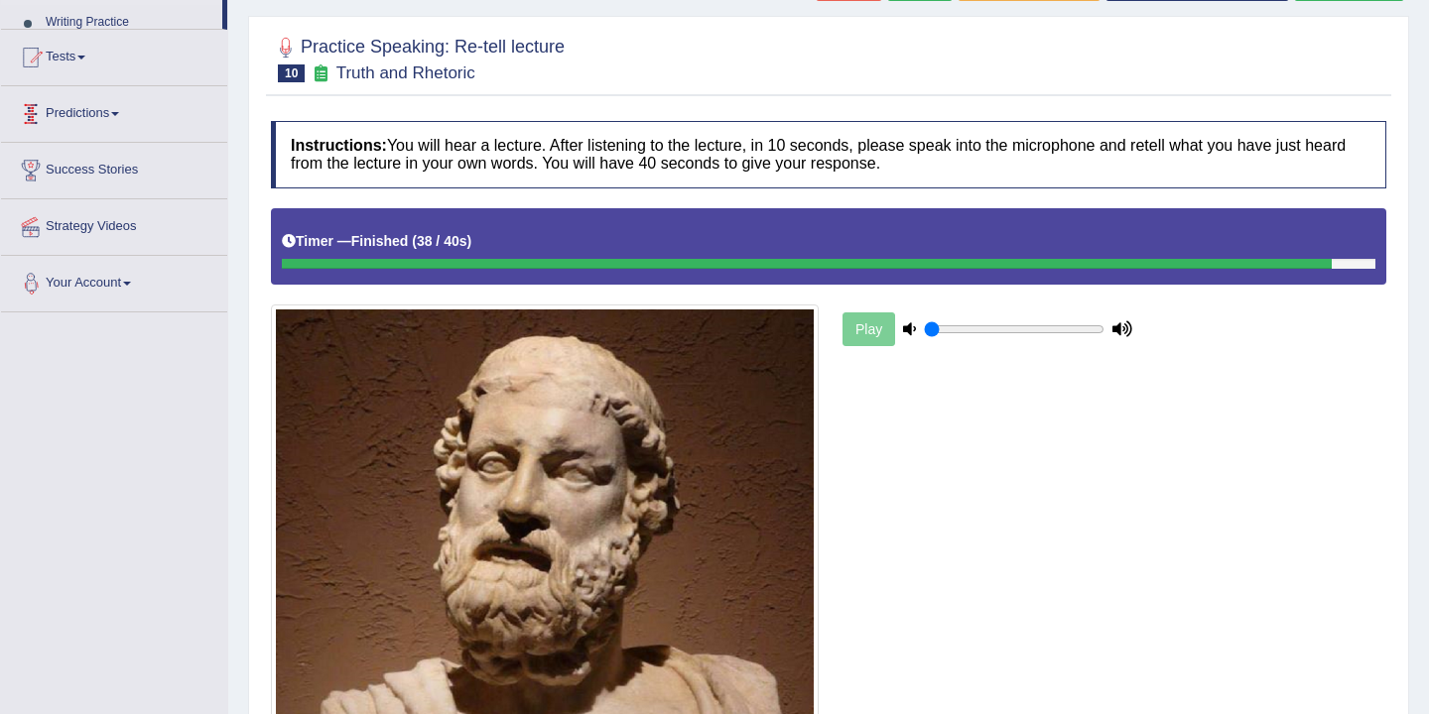
scroll to position [392, 0]
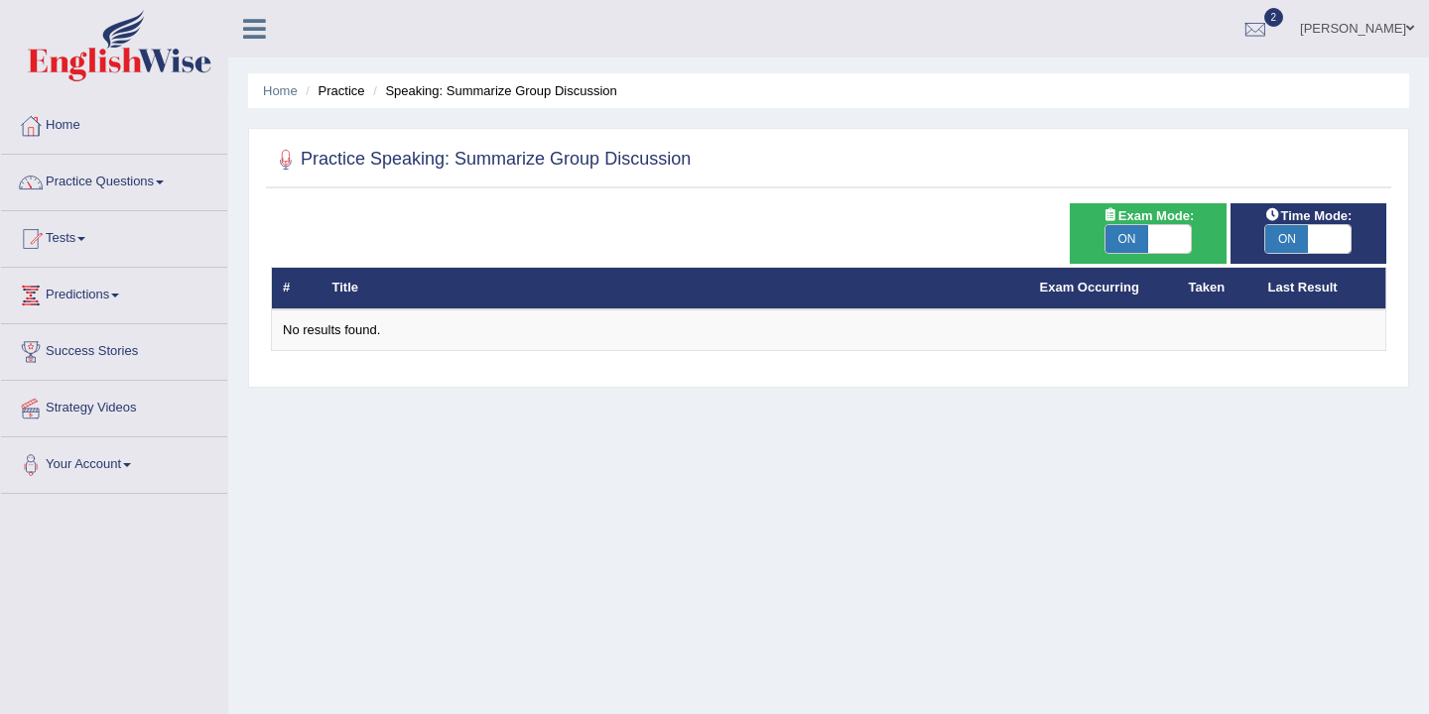
click at [1131, 237] on span "ON" at bounding box center [1126, 239] width 43 height 28
checkbox input "false"
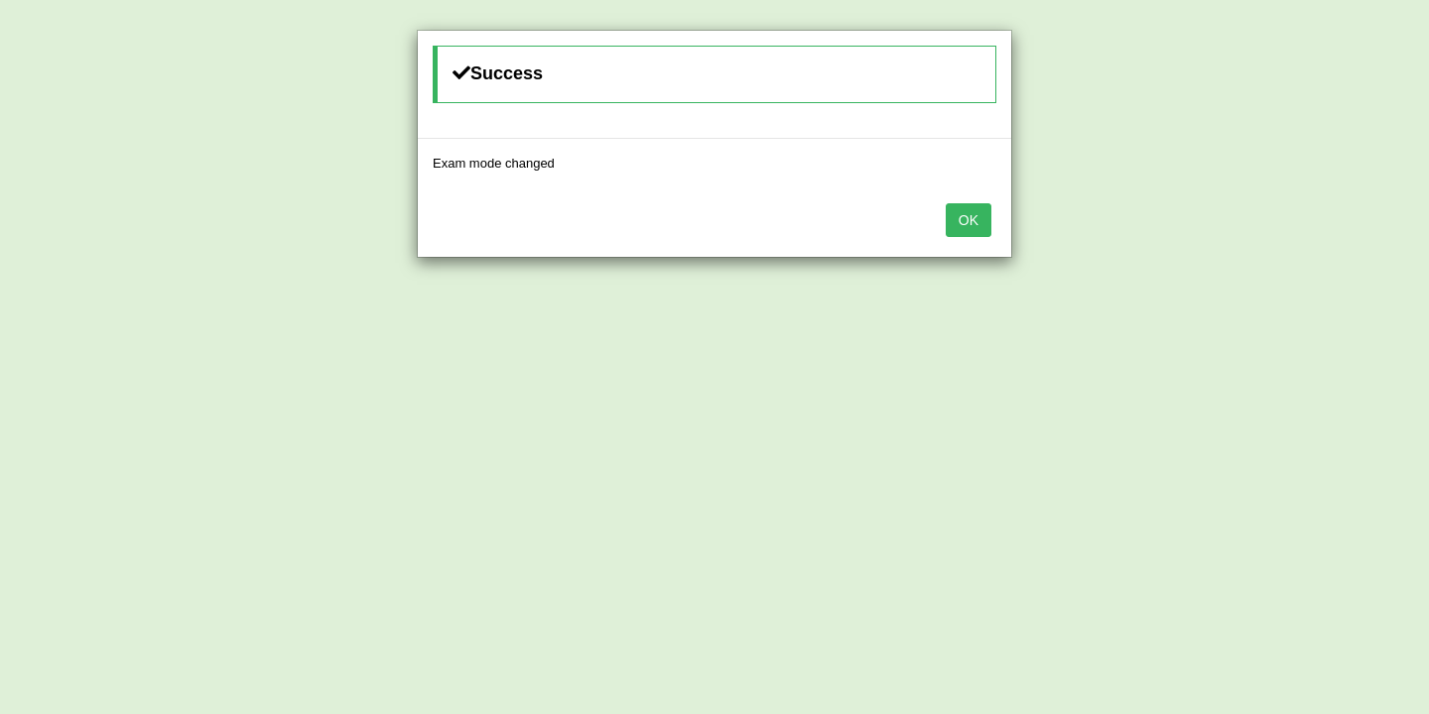
click at [971, 219] on button "OK" at bounding box center [969, 220] width 46 height 34
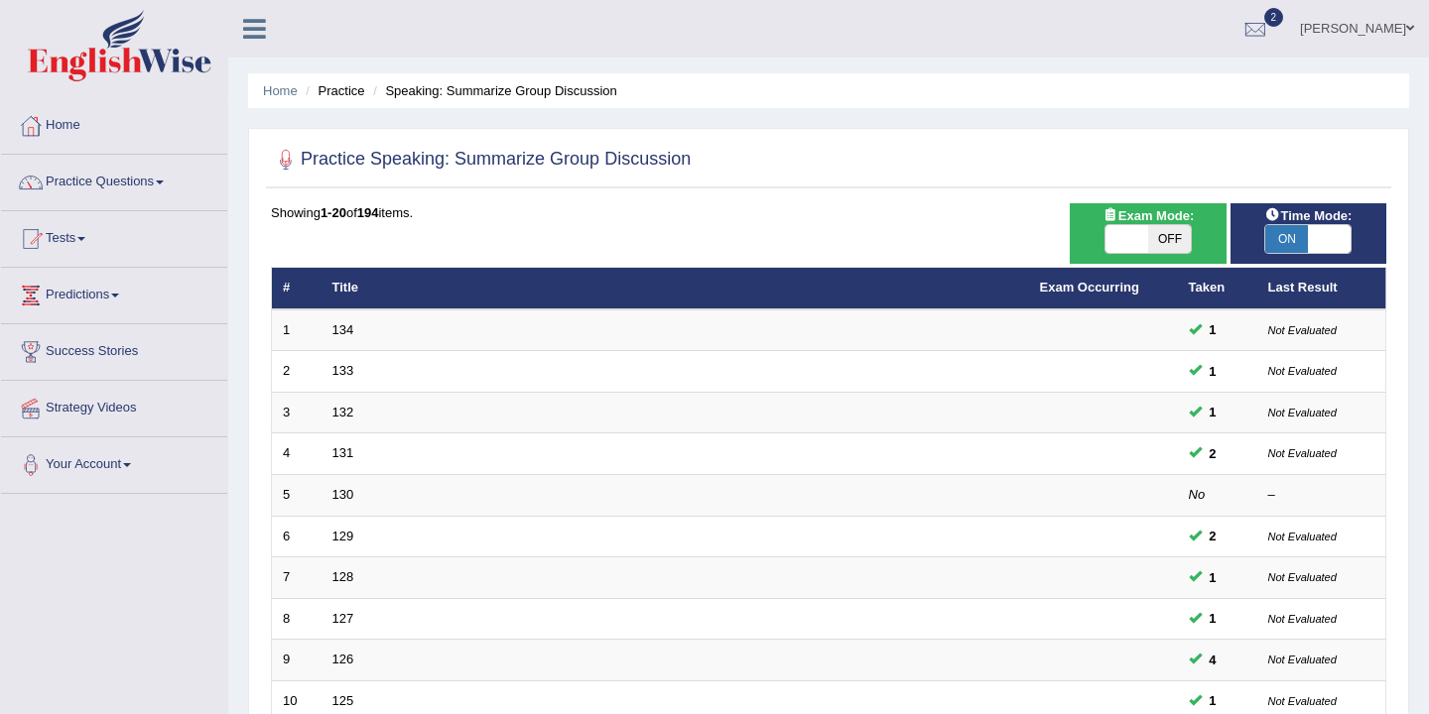
click at [1290, 242] on span "ON" at bounding box center [1286, 239] width 43 height 28
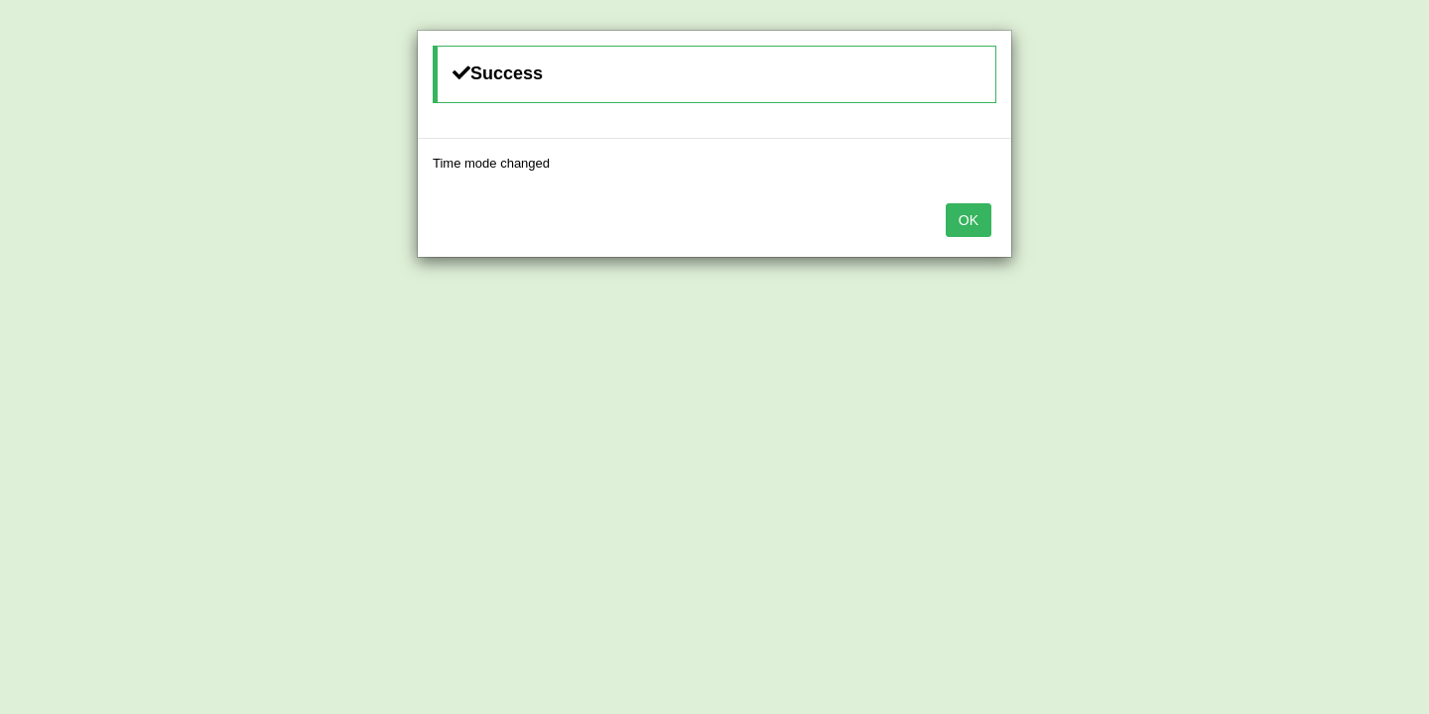
click at [984, 220] on button "OK" at bounding box center [969, 220] width 46 height 34
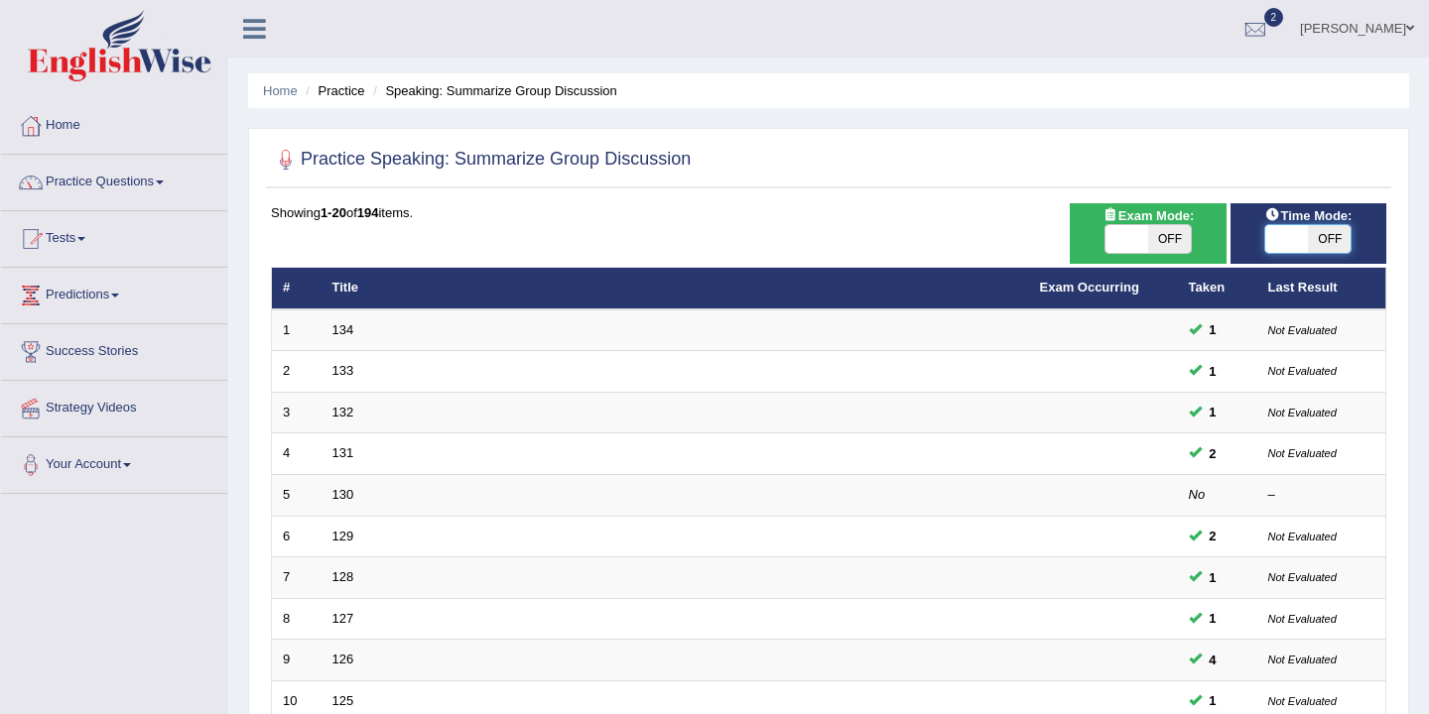
click at [1293, 241] on span at bounding box center [1286, 239] width 43 height 28
checkbox input "true"
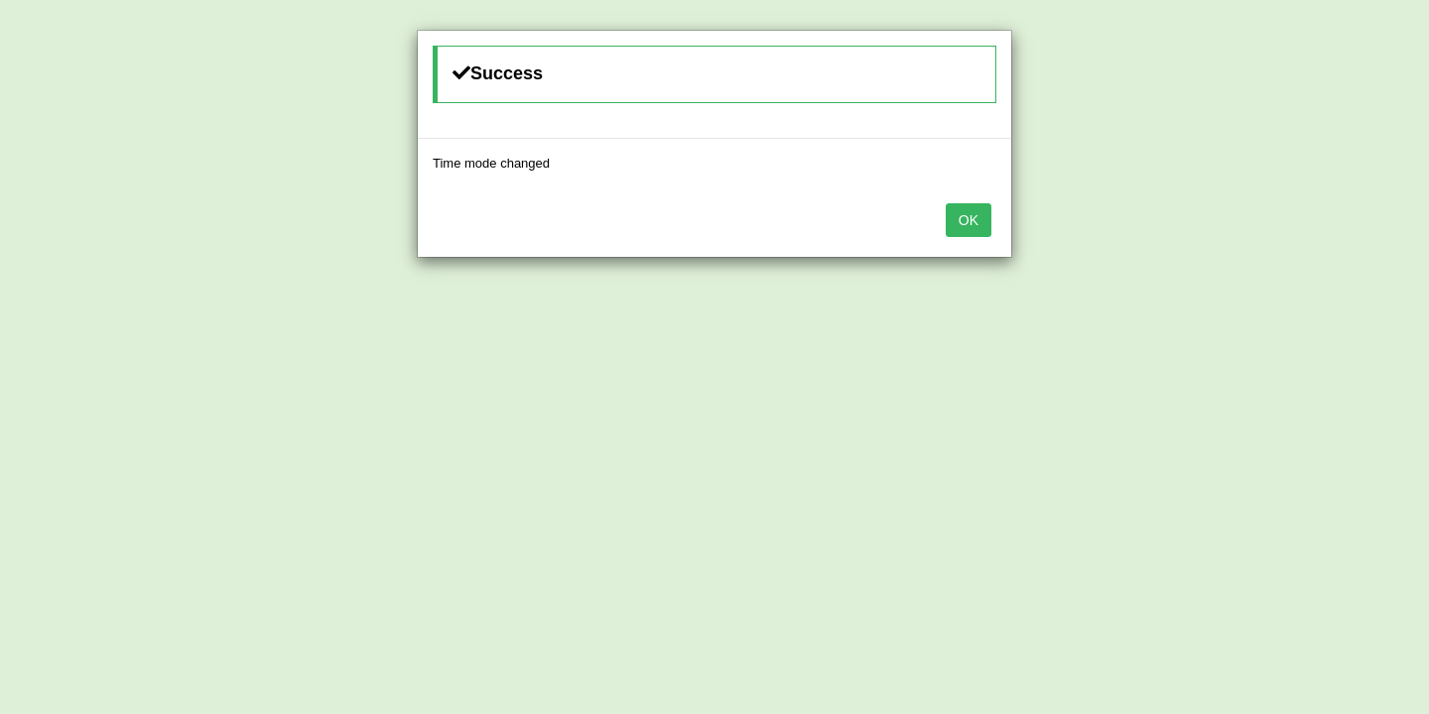
click at [976, 228] on button "OK" at bounding box center [969, 220] width 46 height 34
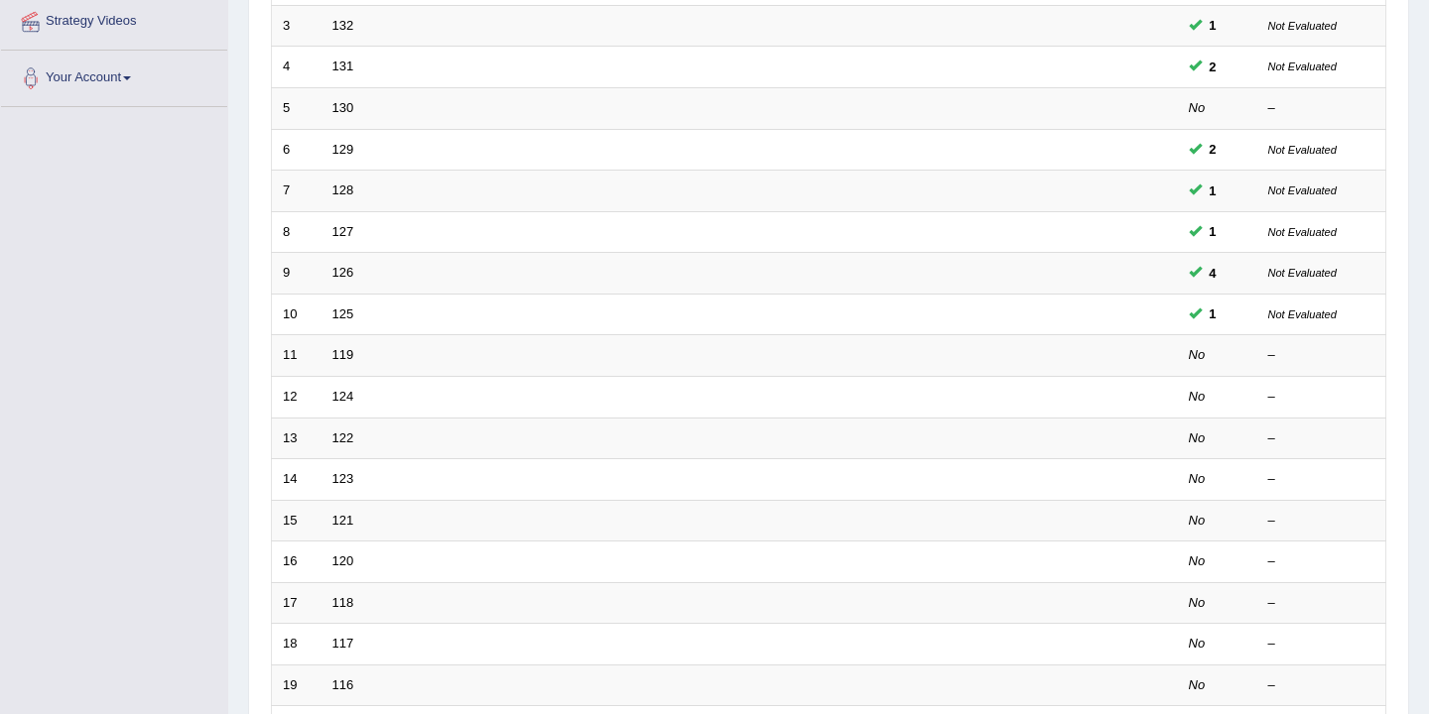
scroll to position [404, 0]
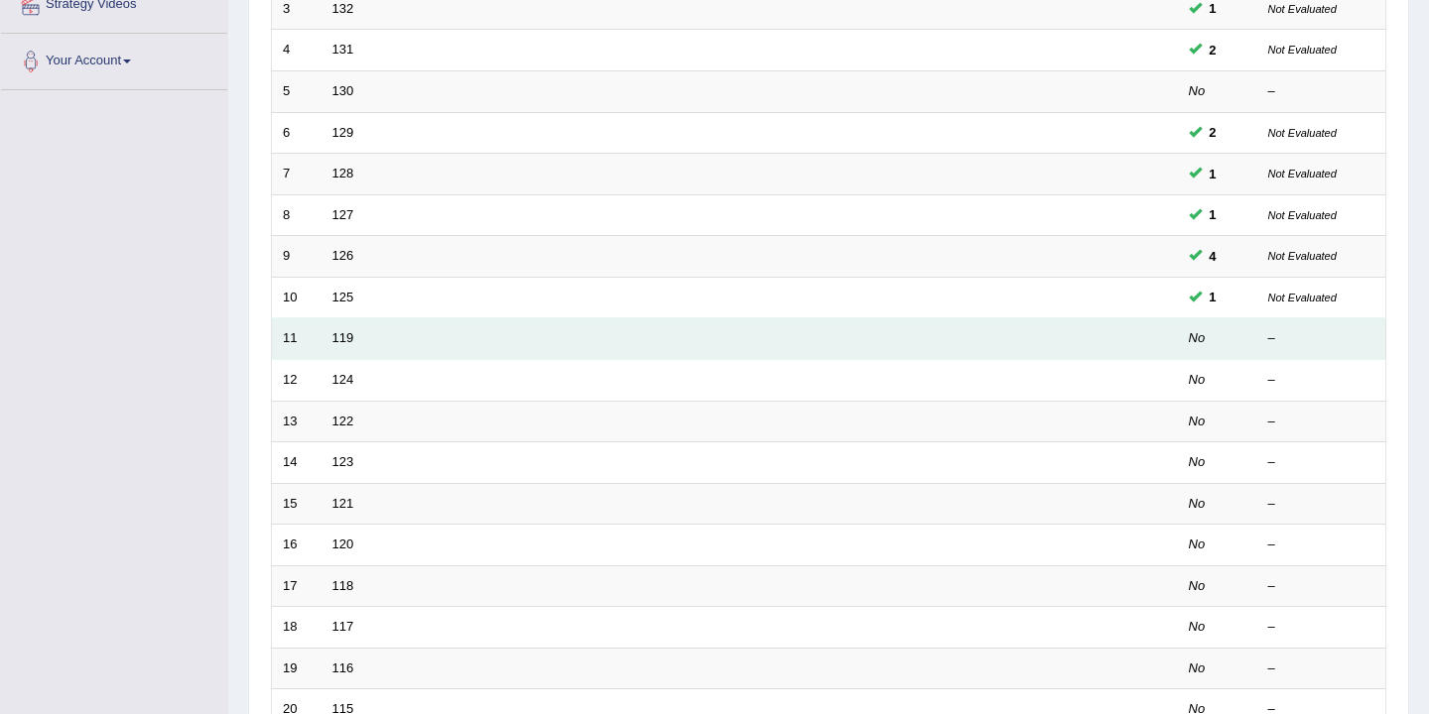
click at [658, 336] on td "119" at bounding box center [674, 340] width 707 height 42
click at [337, 344] on link "119" at bounding box center [343, 337] width 22 height 15
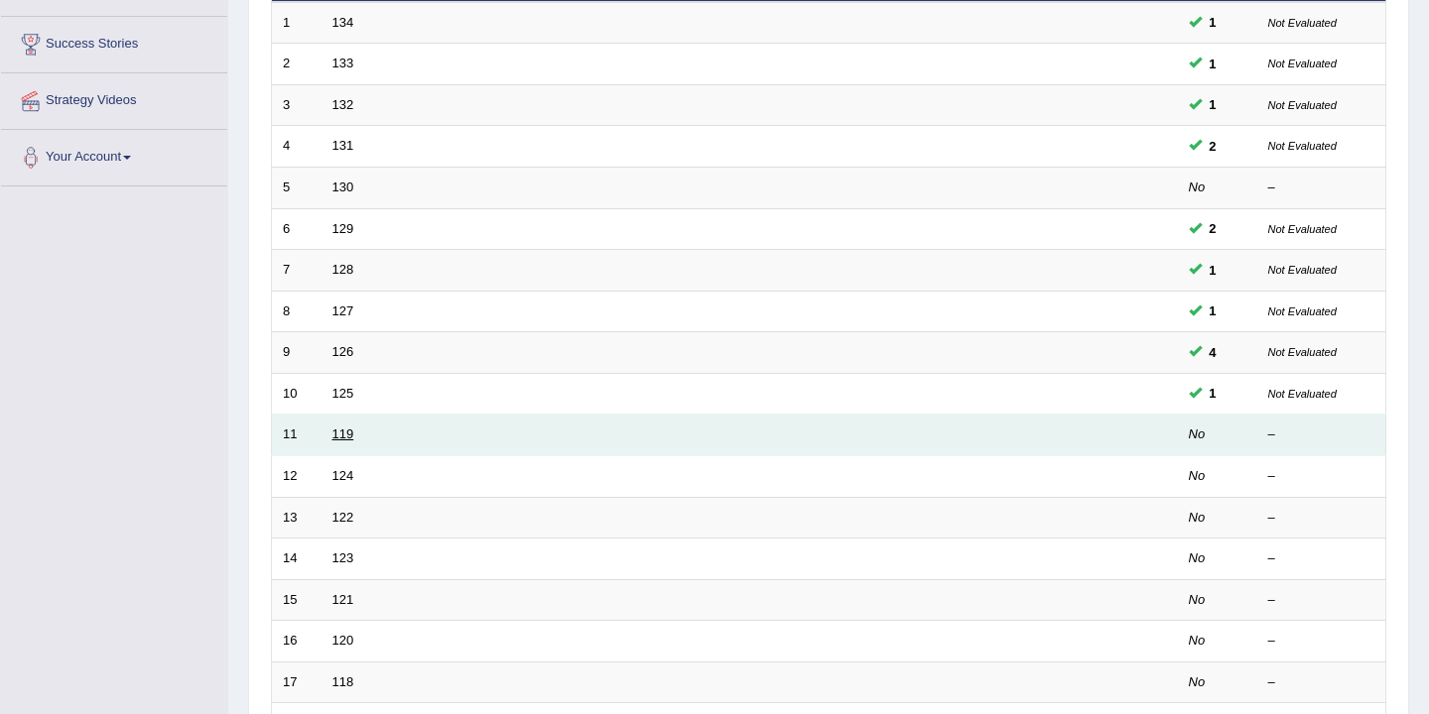
scroll to position [0, 0]
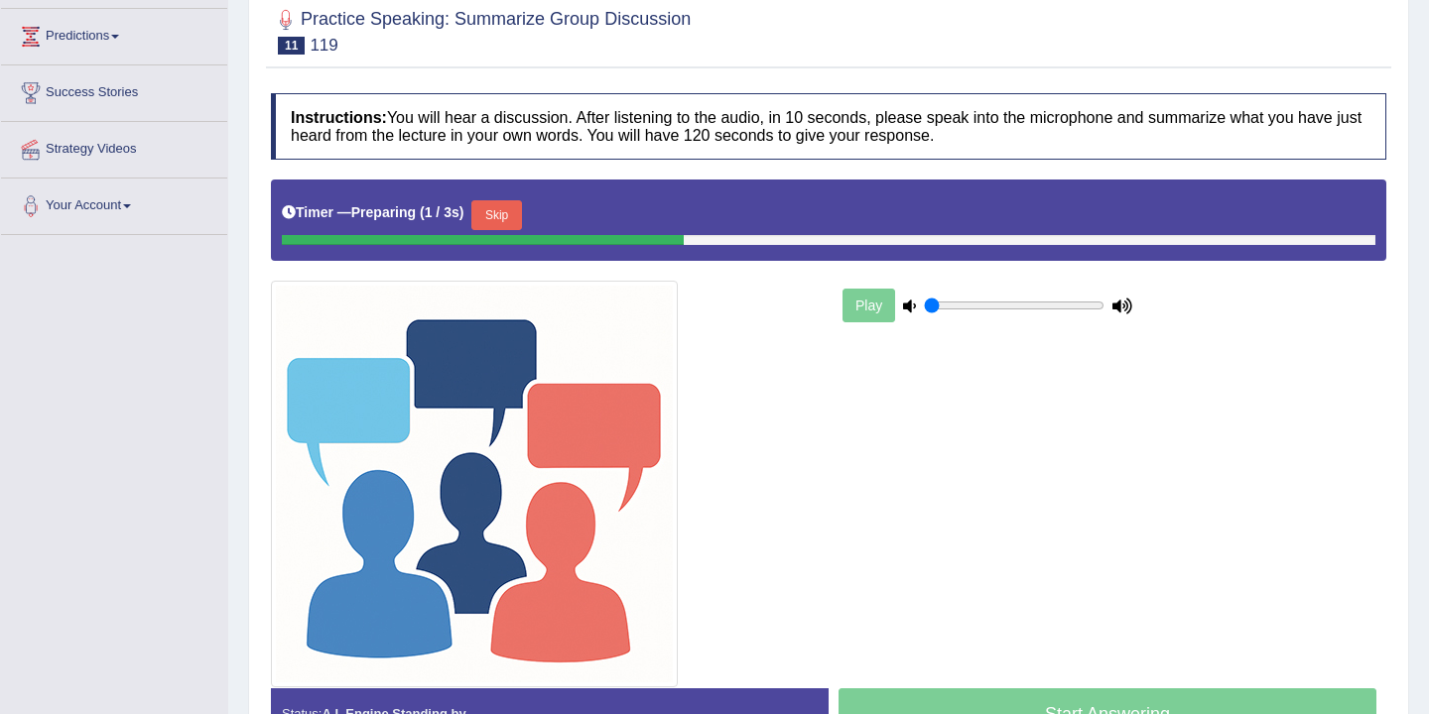
scroll to position [279, 0]
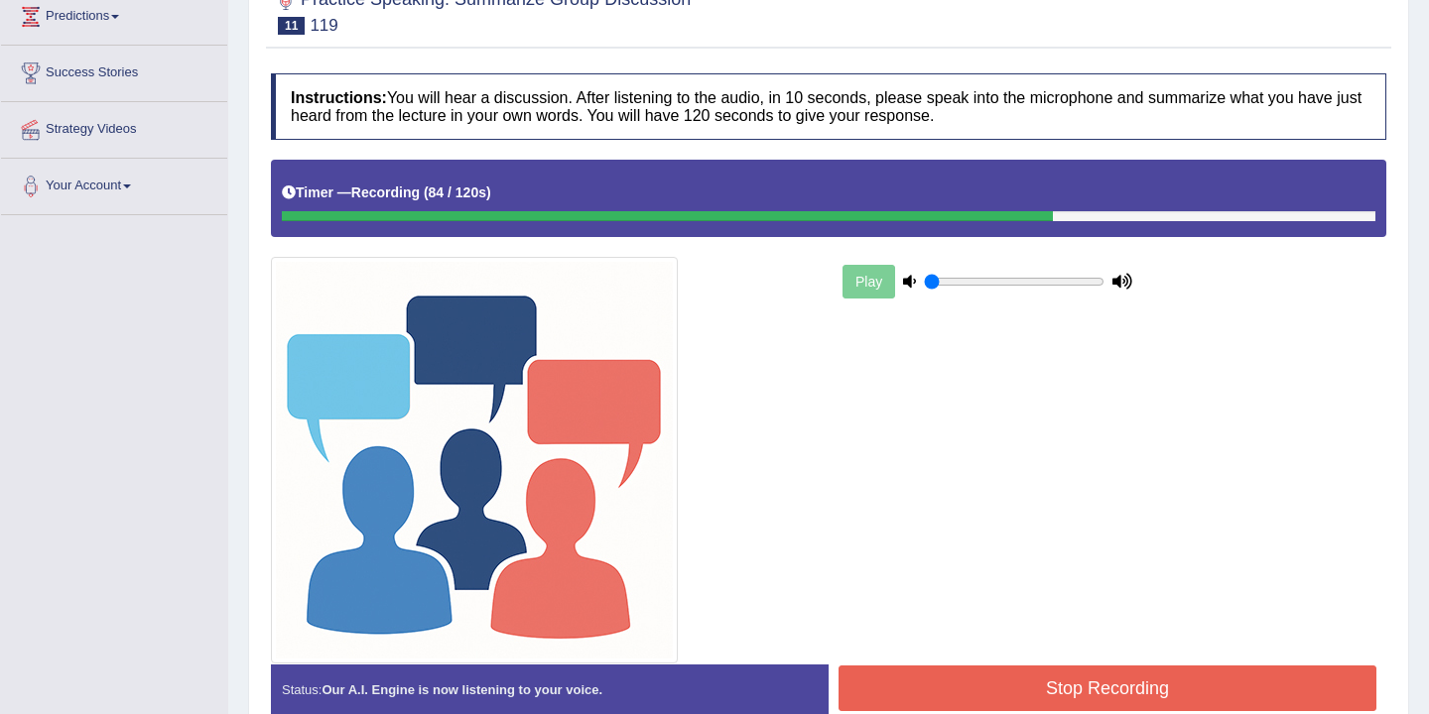
click at [1044, 689] on button "Stop Recording" at bounding box center [1107, 689] width 538 height 46
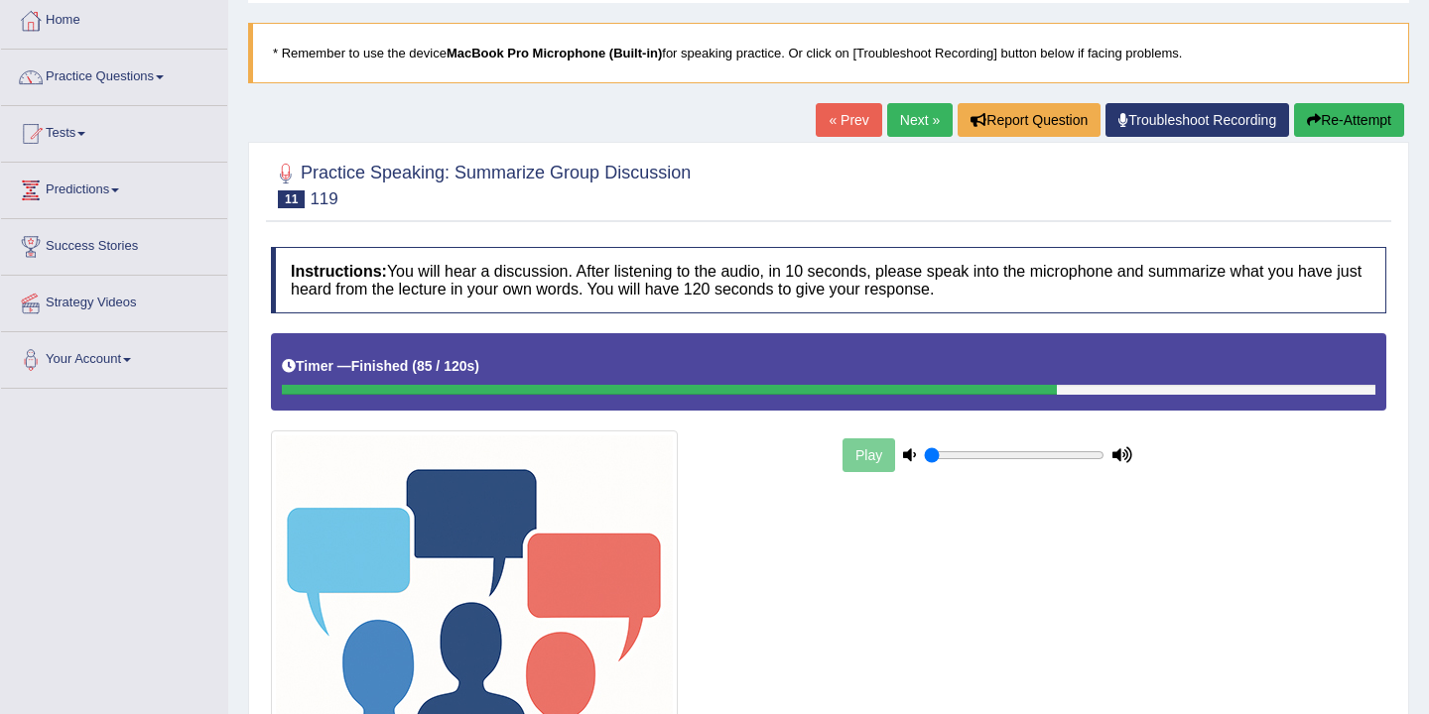
scroll to position [100, 0]
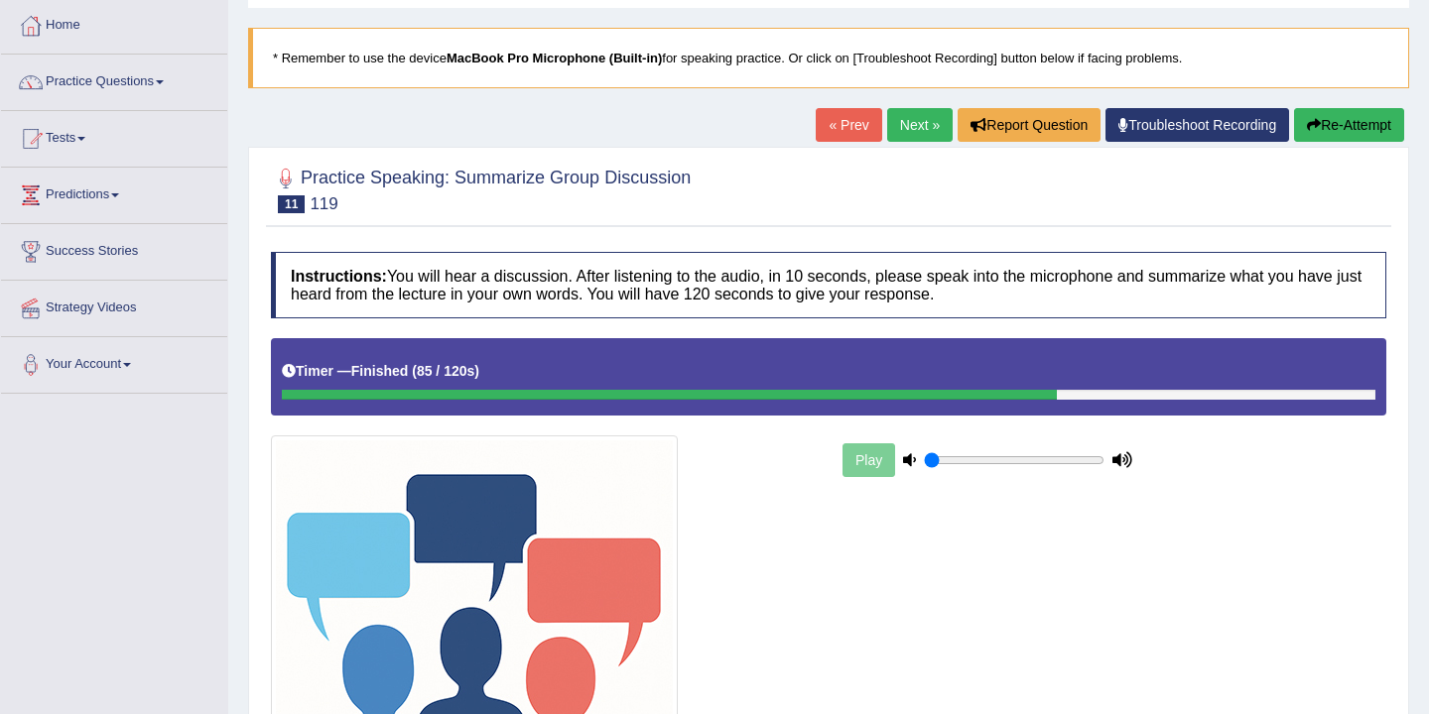
click at [900, 128] on link "Next »" at bounding box center [919, 125] width 65 height 34
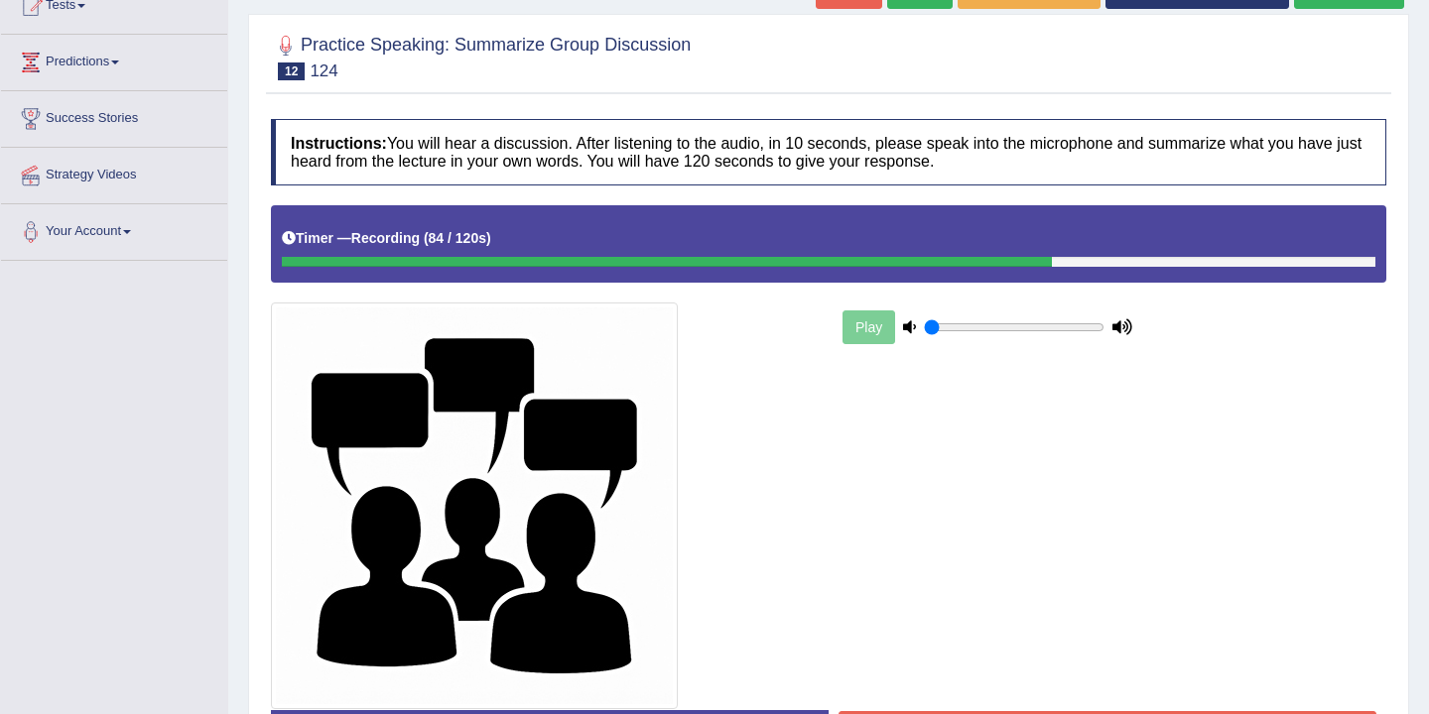
scroll to position [381, 0]
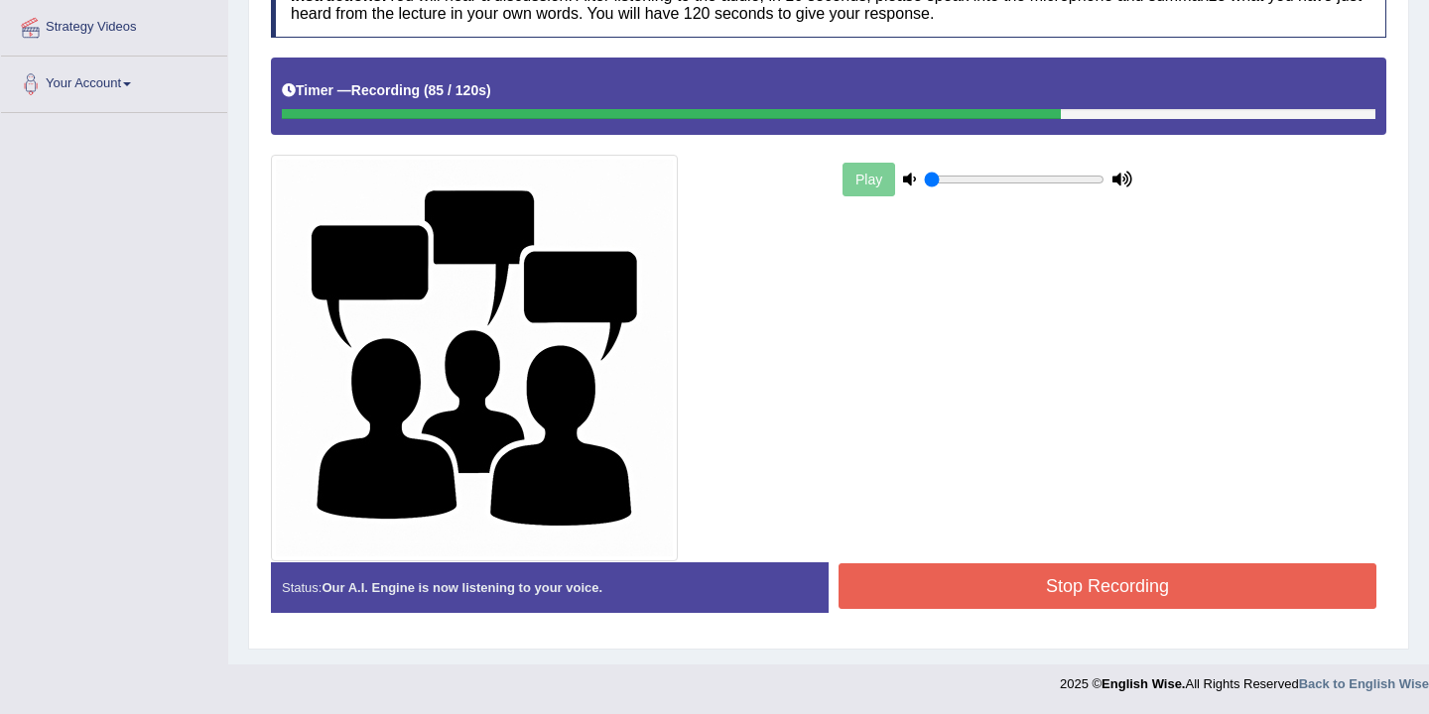
click at [976, 582] on button "Stop Recording" at bounding box center [1107, 587] width 538 height 46
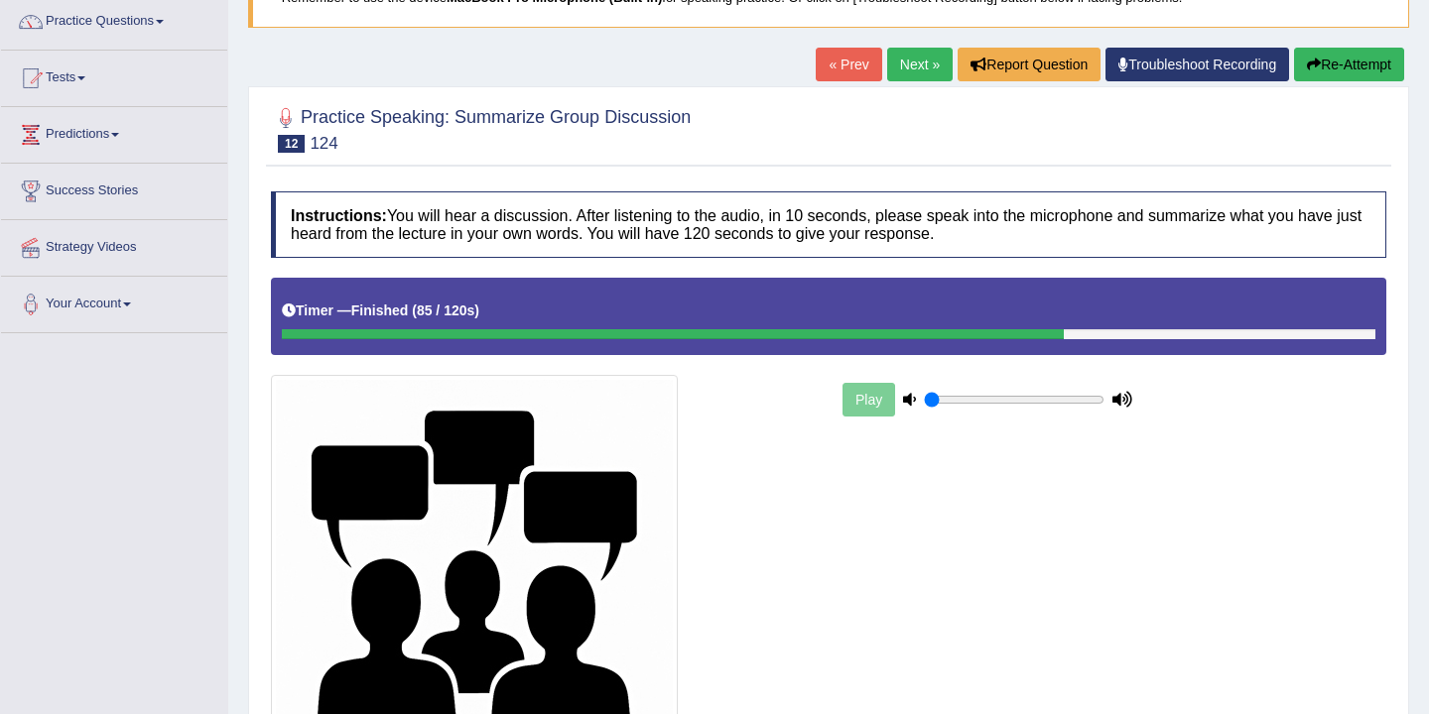
scroll to position [0, 0]
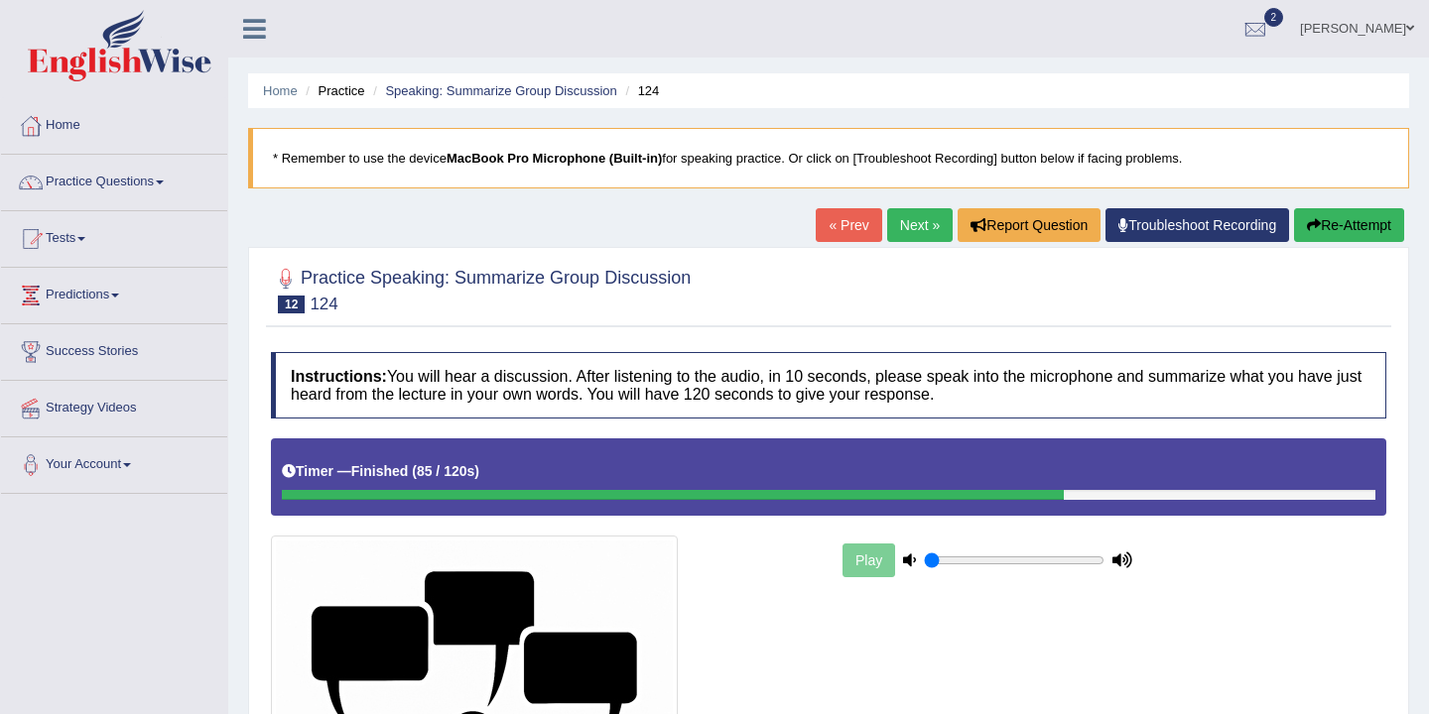
click at [908, 227] on link "Next »" at bounding box center [919, 225] width 65 height 34
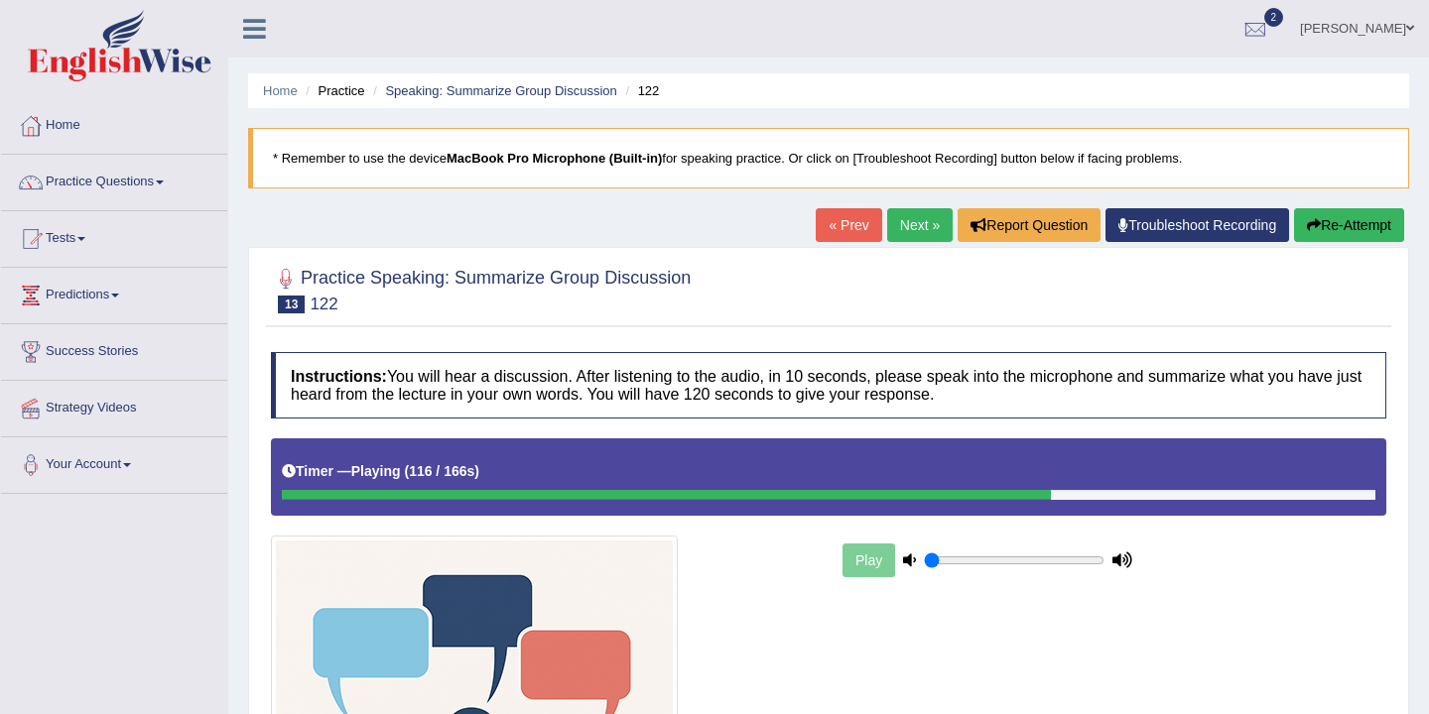
click at [908, 227] on link "Next »" at bounding box center [919, 225] width 65 height 34
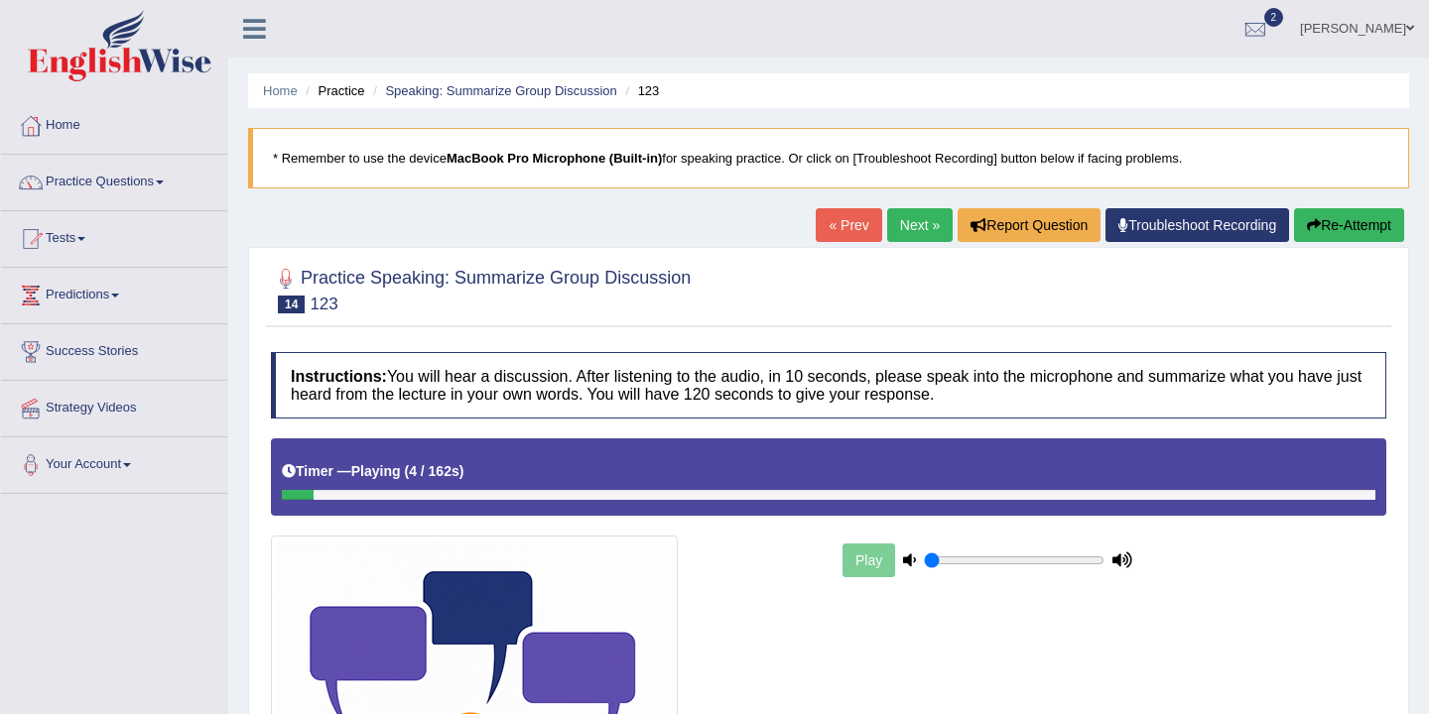
click at [831, 227] on link "« Prev" at bounding box center [848, 225] width 65 height 34
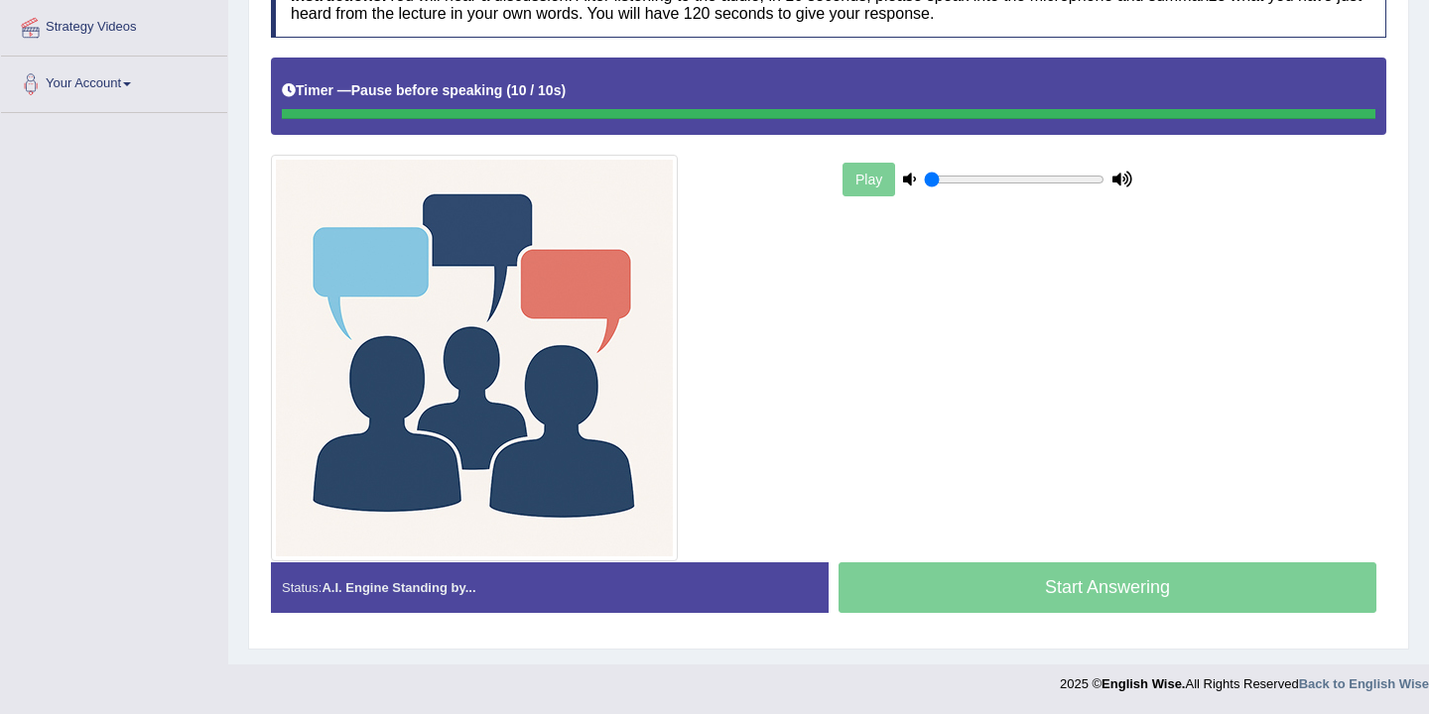
scroll to position [381, 0]
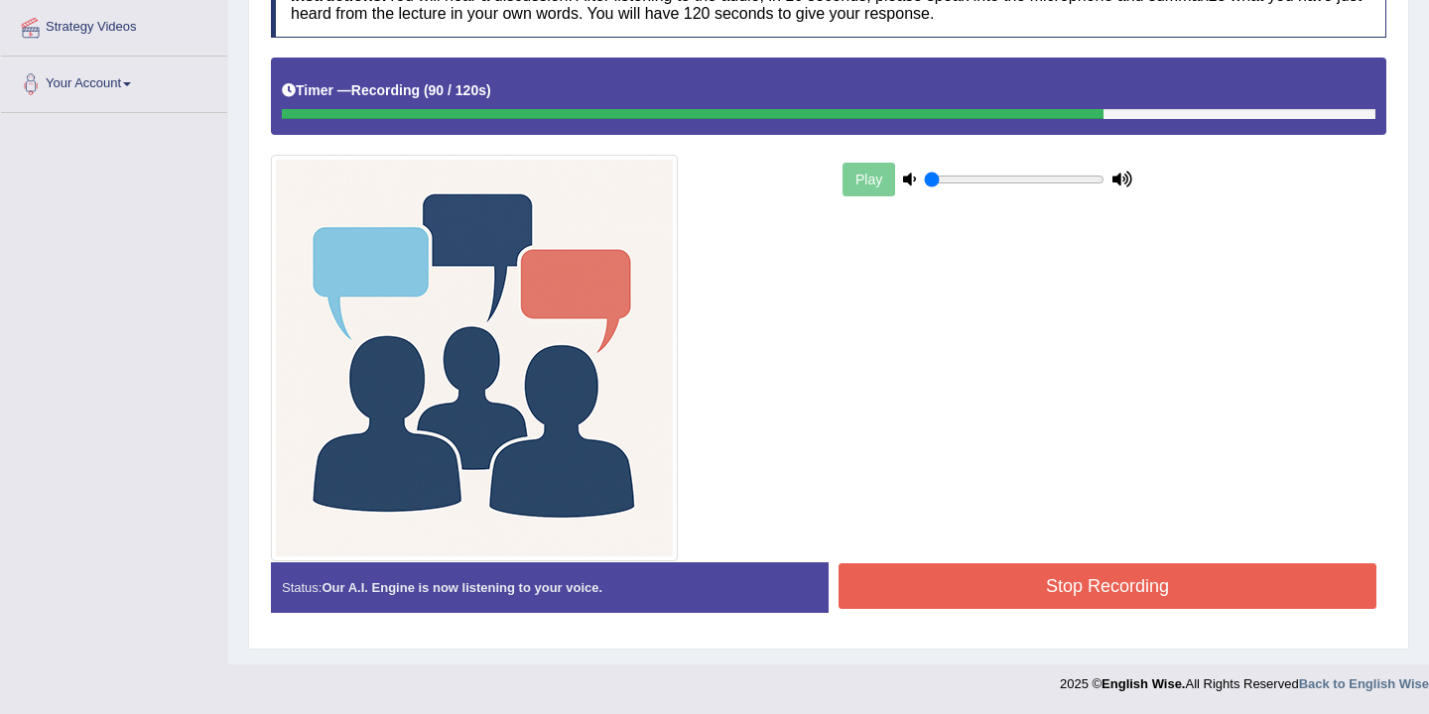
click at [1073, 593] on button "Stop Recording" at bounding box center [1107, 587] width 538 height 46
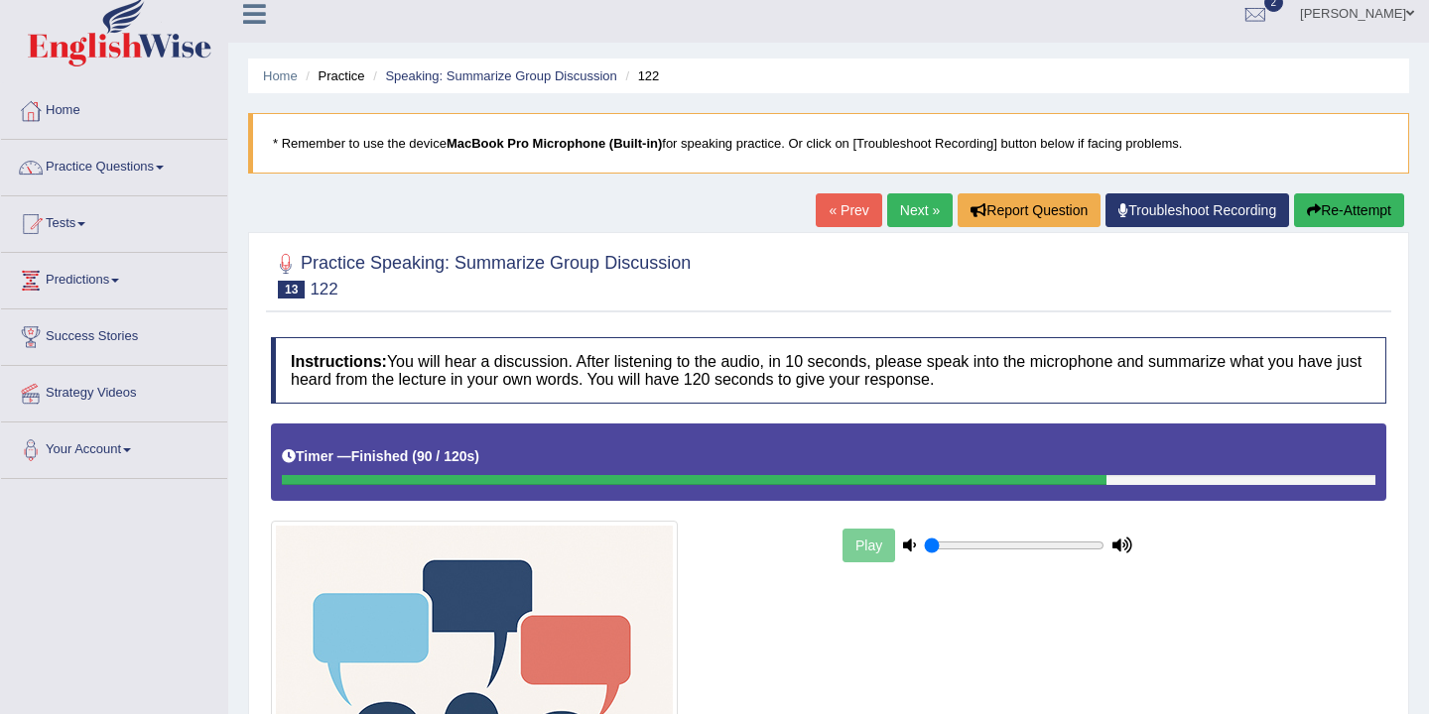
scroll to position [0, 0]
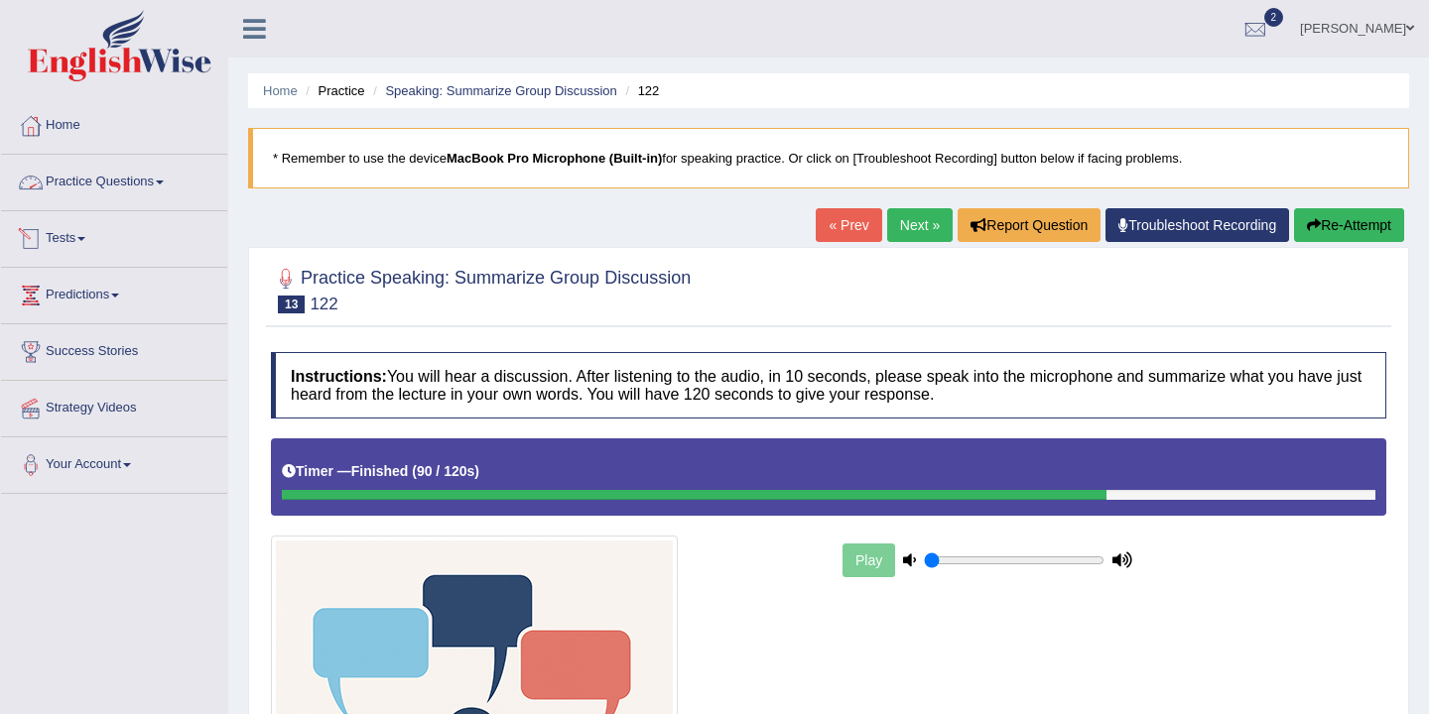
click at [128, 180] on link "Practice Questions" at bounding box center [114, 180] width 226 height 50
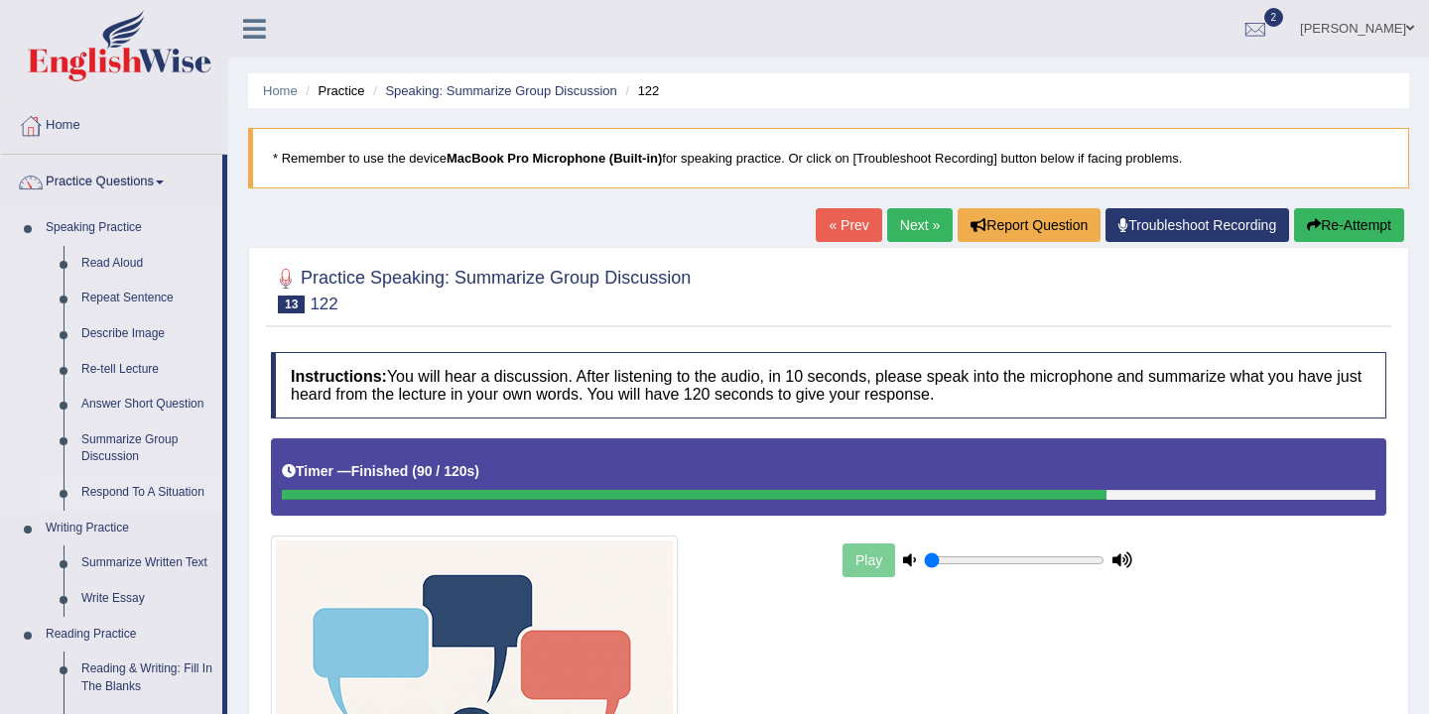
click at [119, 500] on link "Respond To A Situation" at bounding box center [147, 493] width 150 height 36
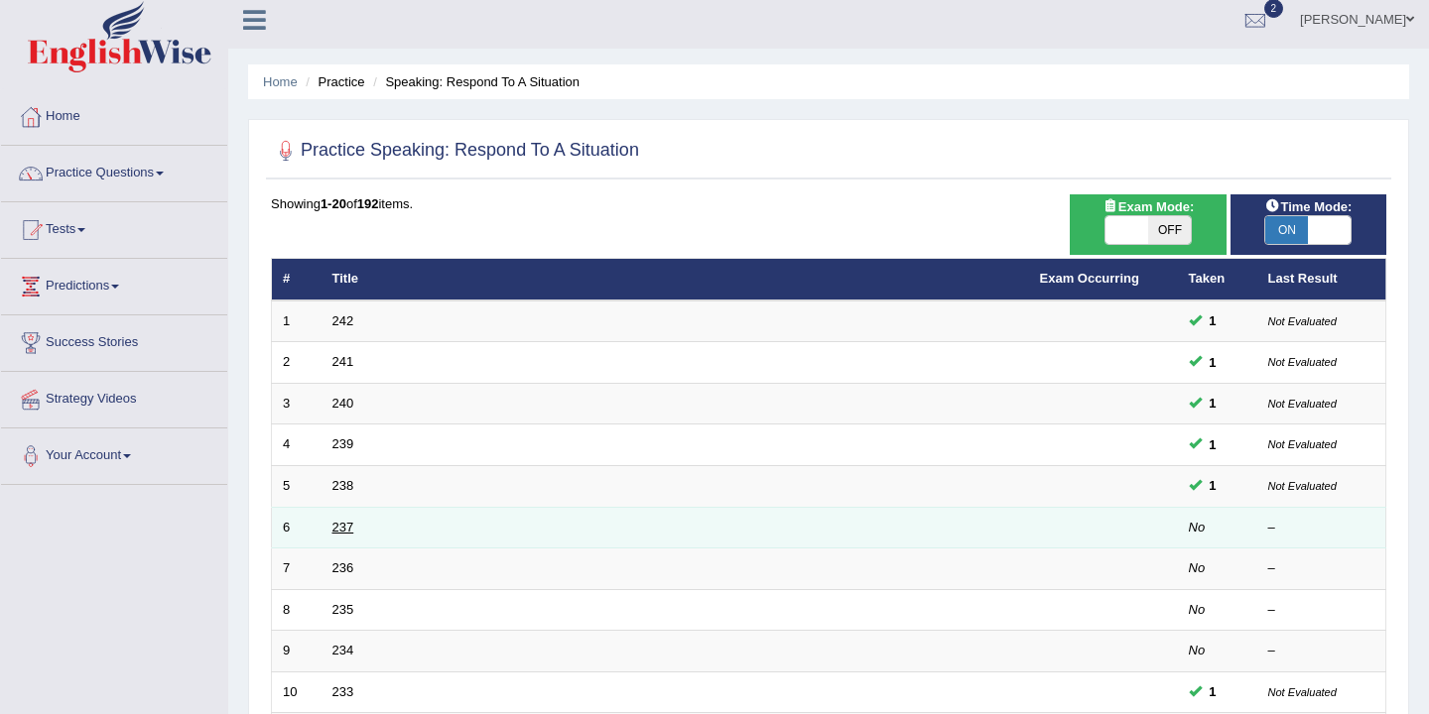
click at [348, 532] on link "237" at bounding box center [343, 527] width 22 height 15
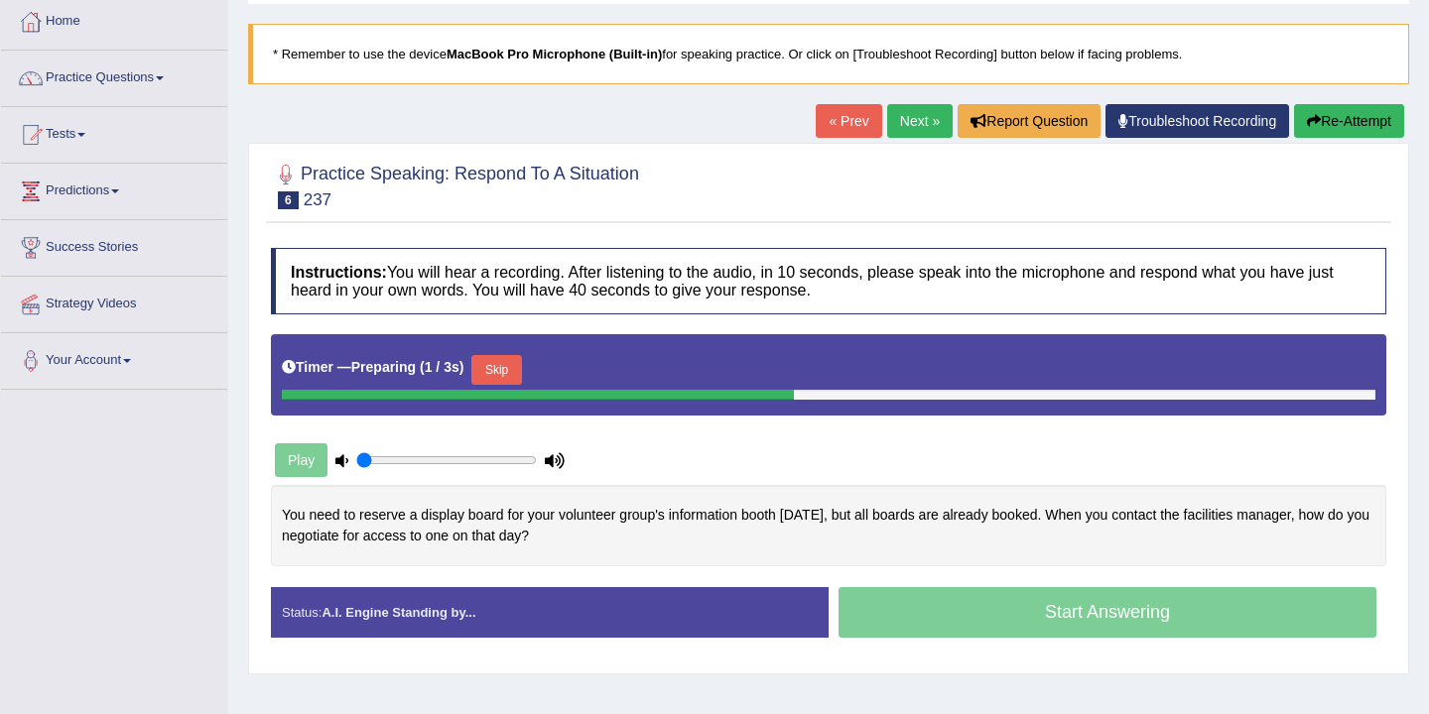
scroll to position [134, 0]
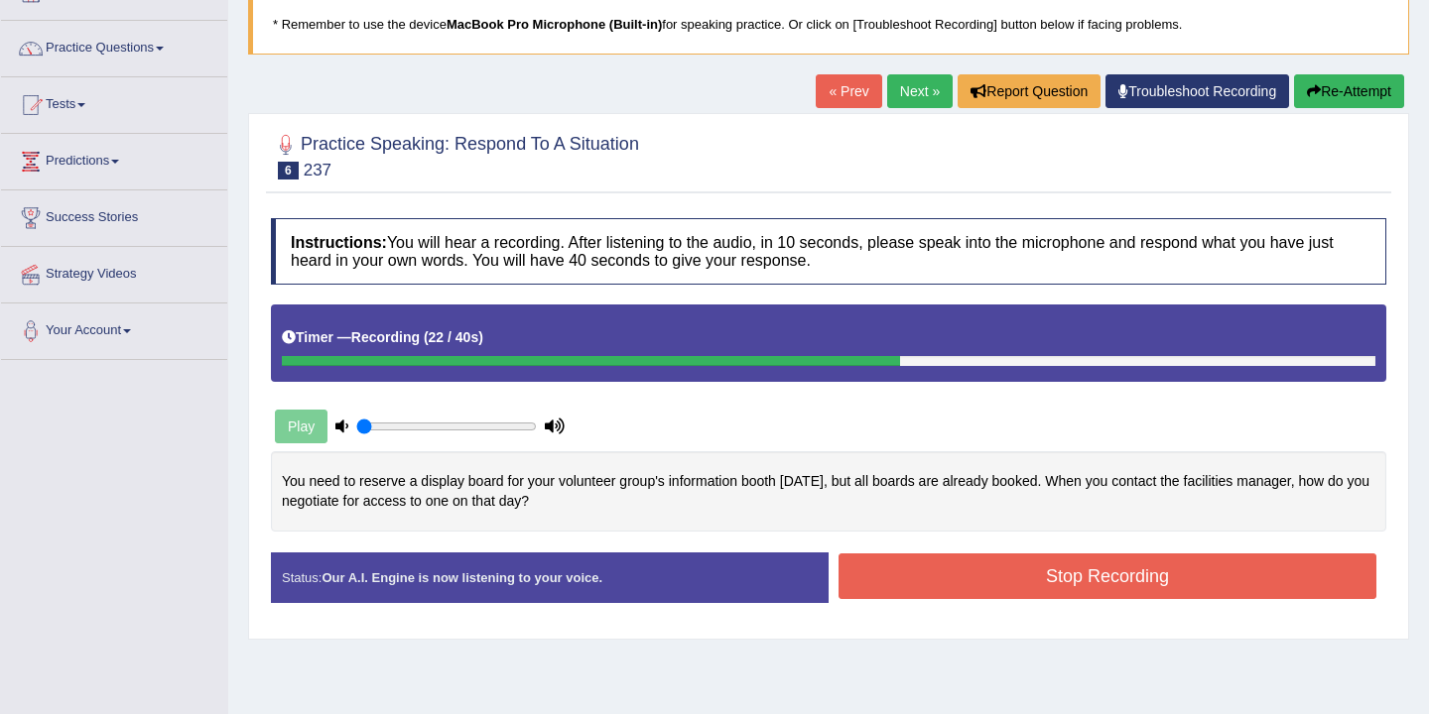
click at [1346, 95] on button "Re-Attempt" at bounding box center [1349, 91] width 110 height 34
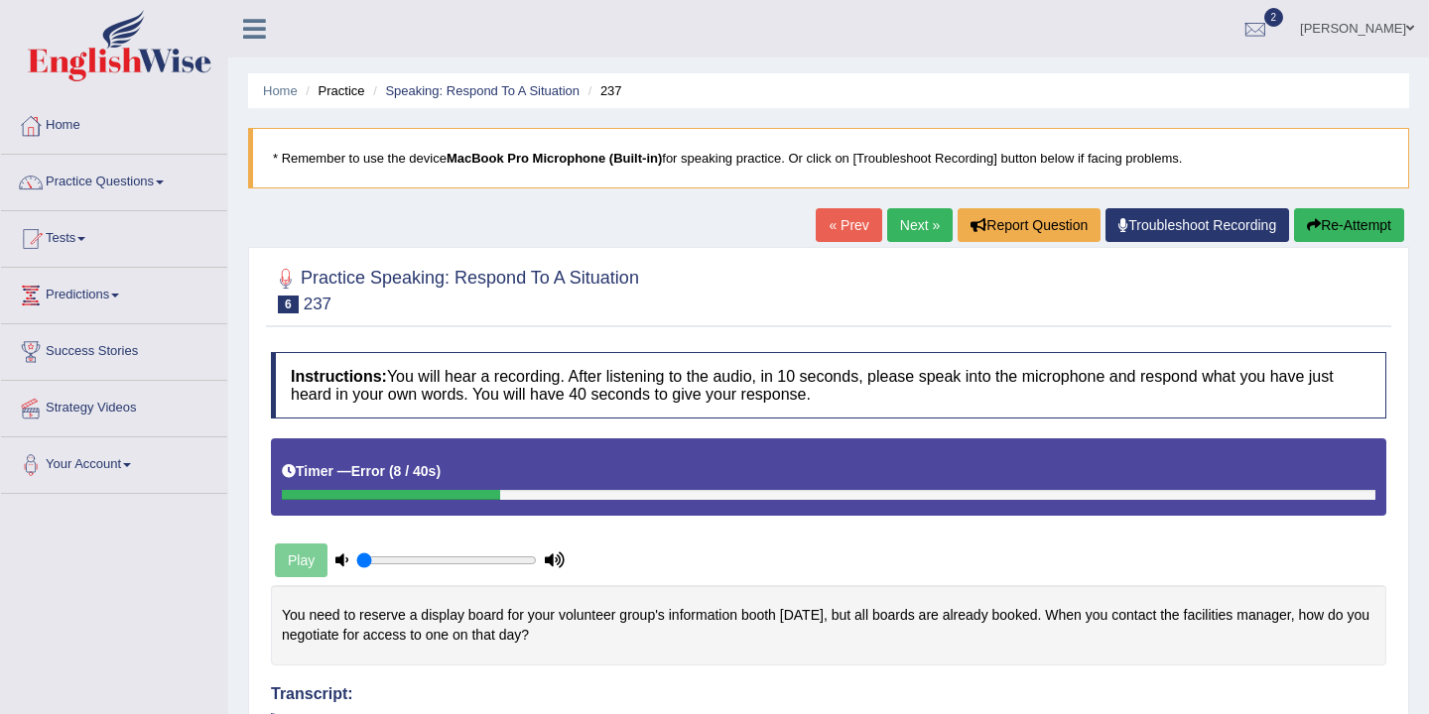
click at [1324, 226] on button "Re-Attempt" at bounding box center [1349, 225] width 110 height 34
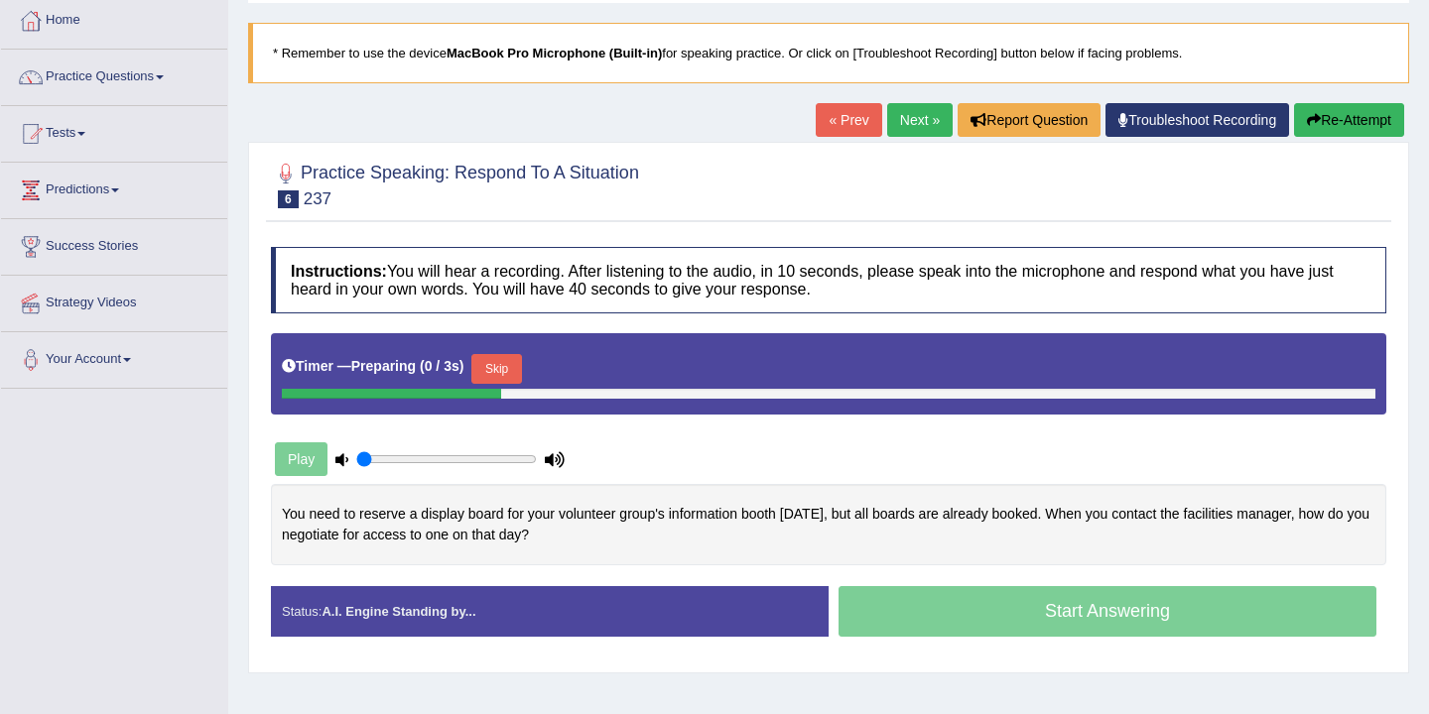
scroll to position [327, 0]
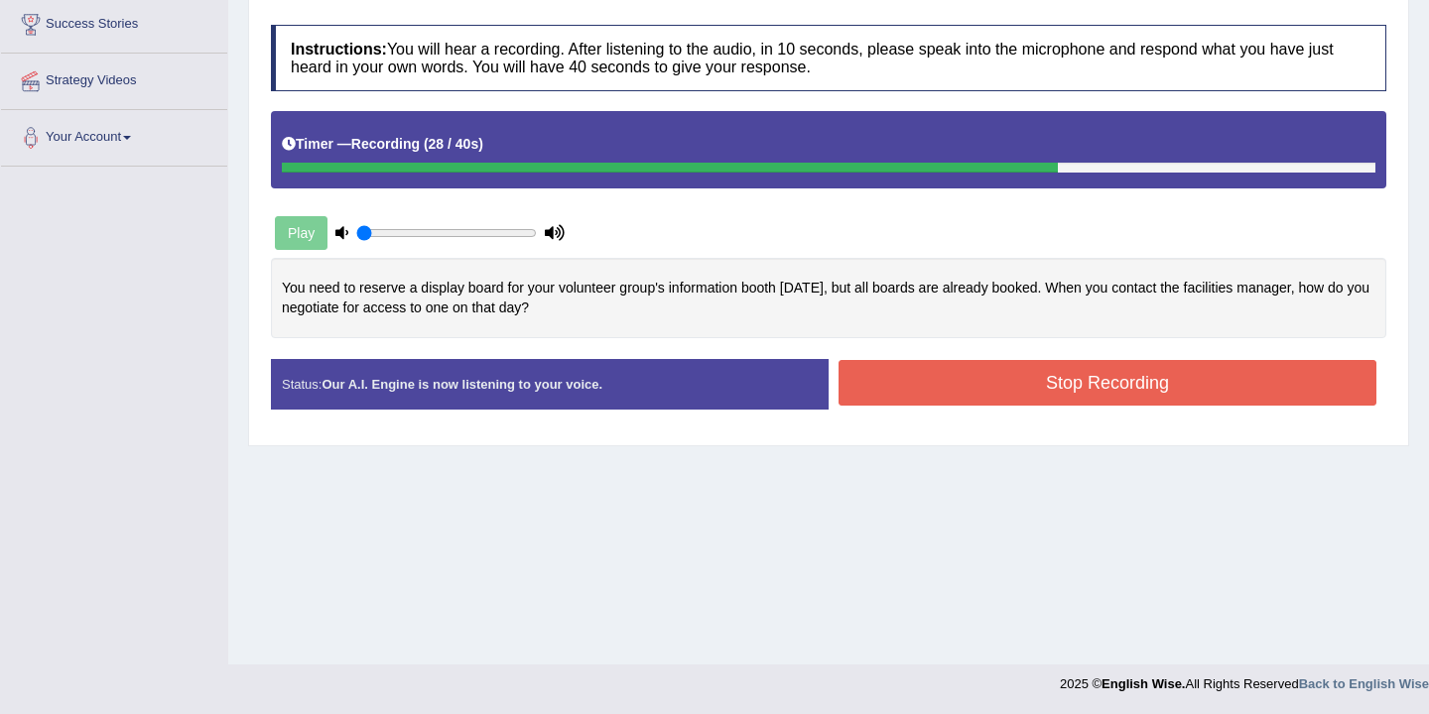
click at [1035, 387] on button "Stop Recording" at bounding box center [1107, 383] width 538 height 46
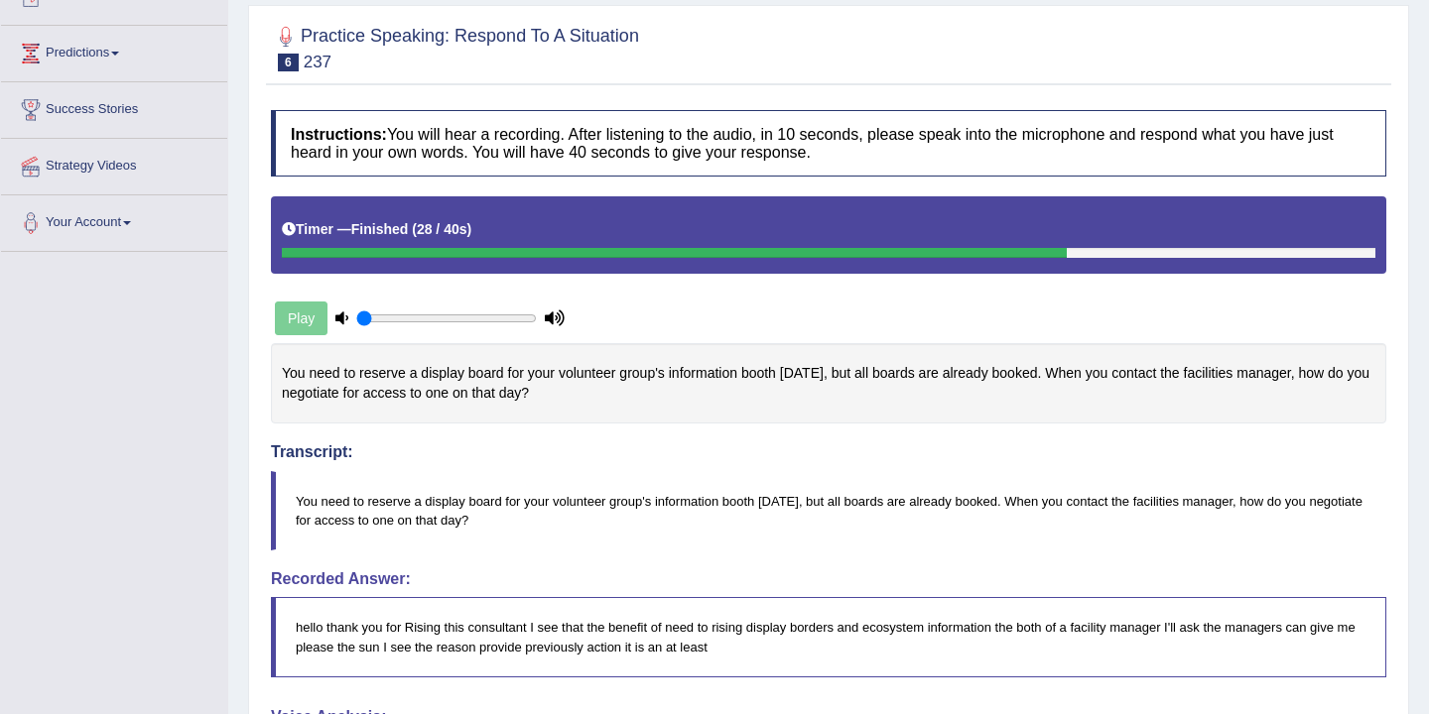
scroll to position [0, 0]
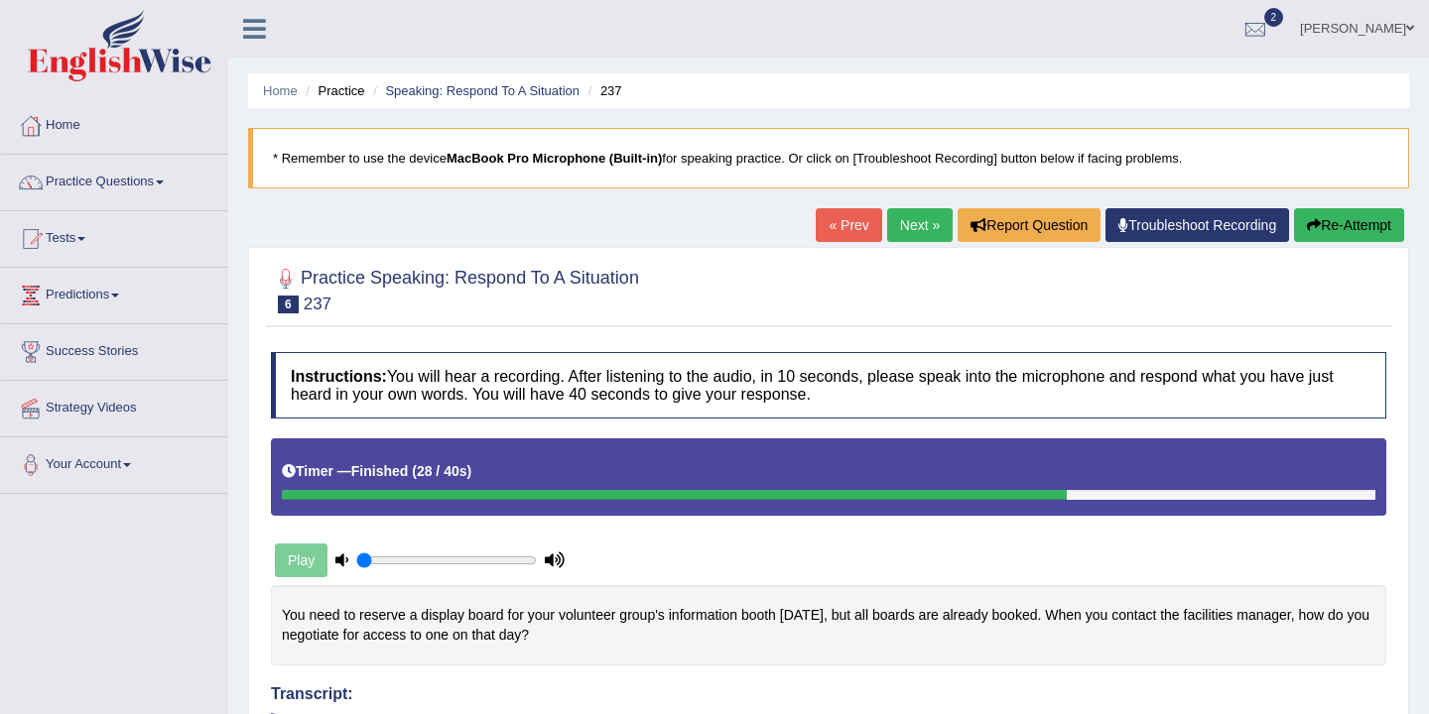
click at [907, 230] on link "Next »" at bounding box center [919, 225] width 65 height 34
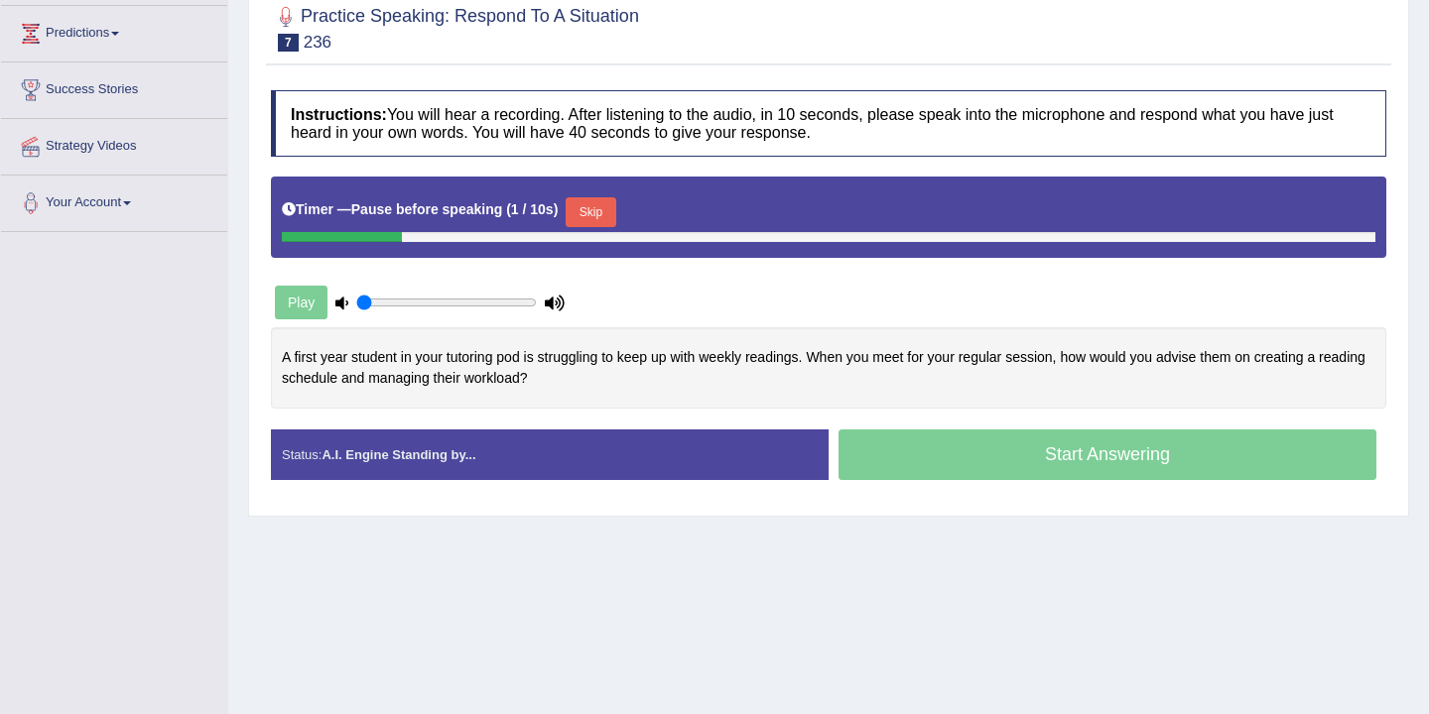
scroll to position [259, 0]
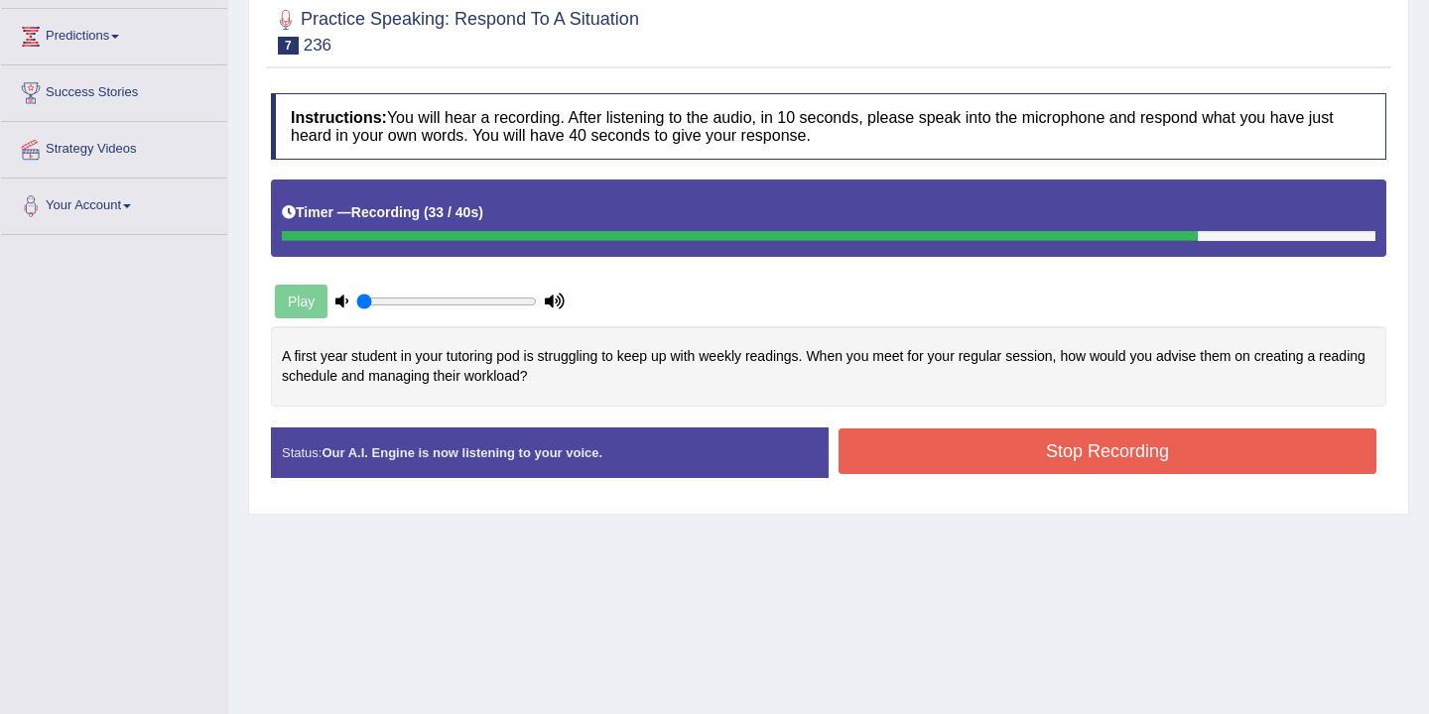
click at [982, 453] on button "Stop Recording" at bounding box center [1107, 452] width 538 height 46
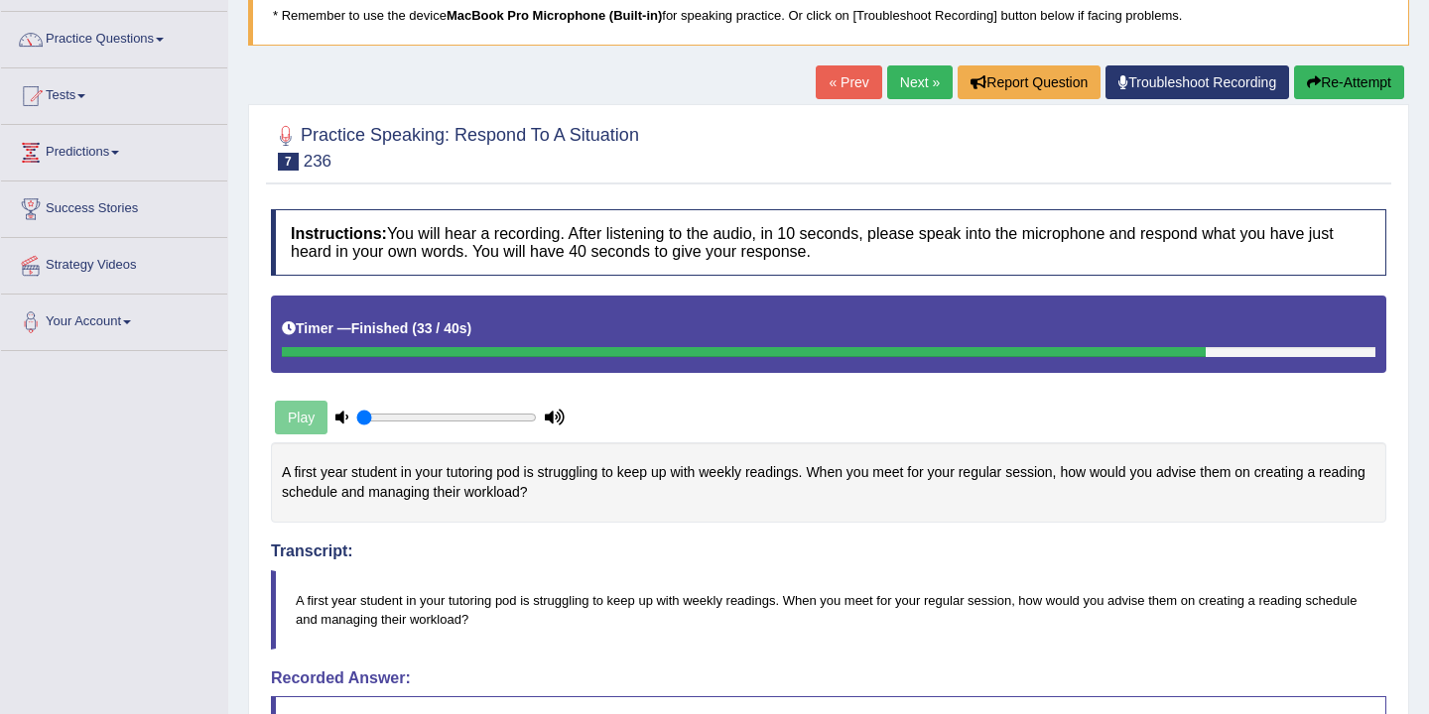
scroll to position [0, 0]
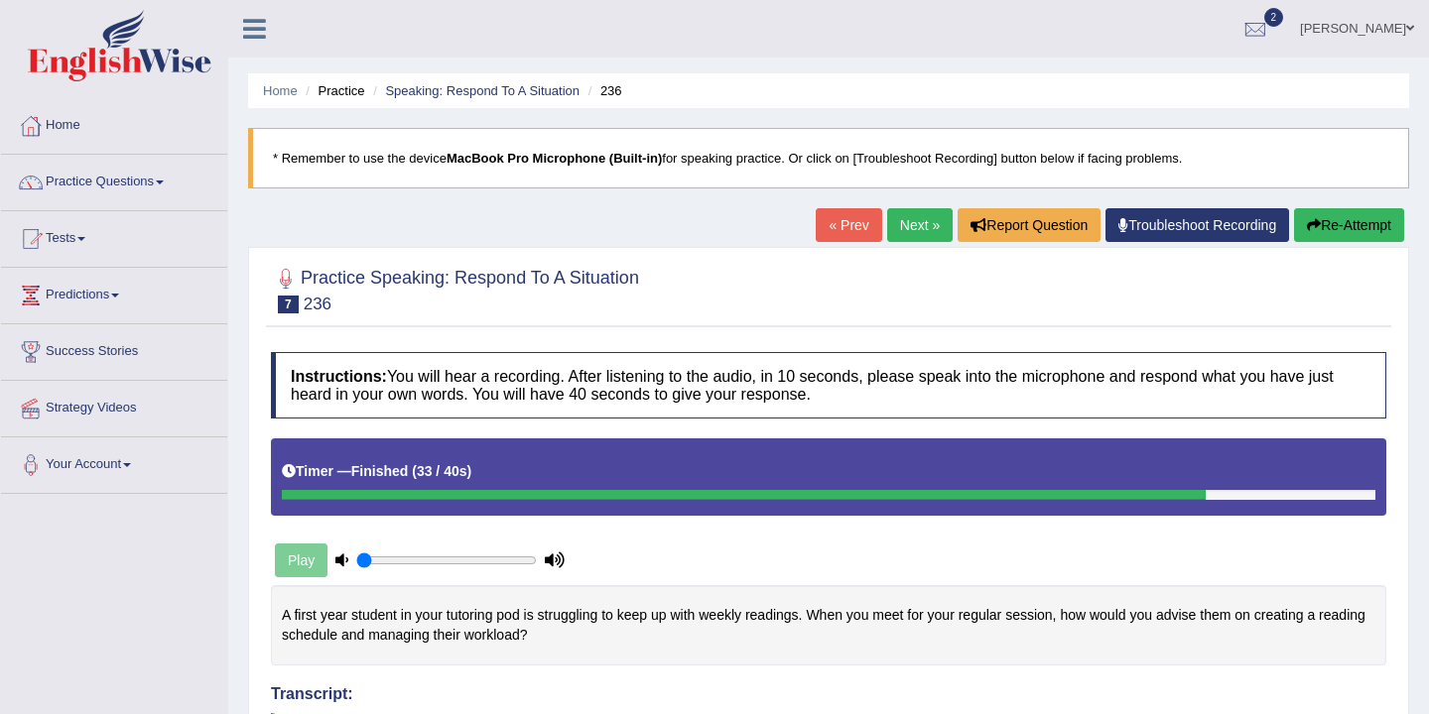
click at [912, 226] on link "Next »" at bounding box center [919, 225] width 65 height 34
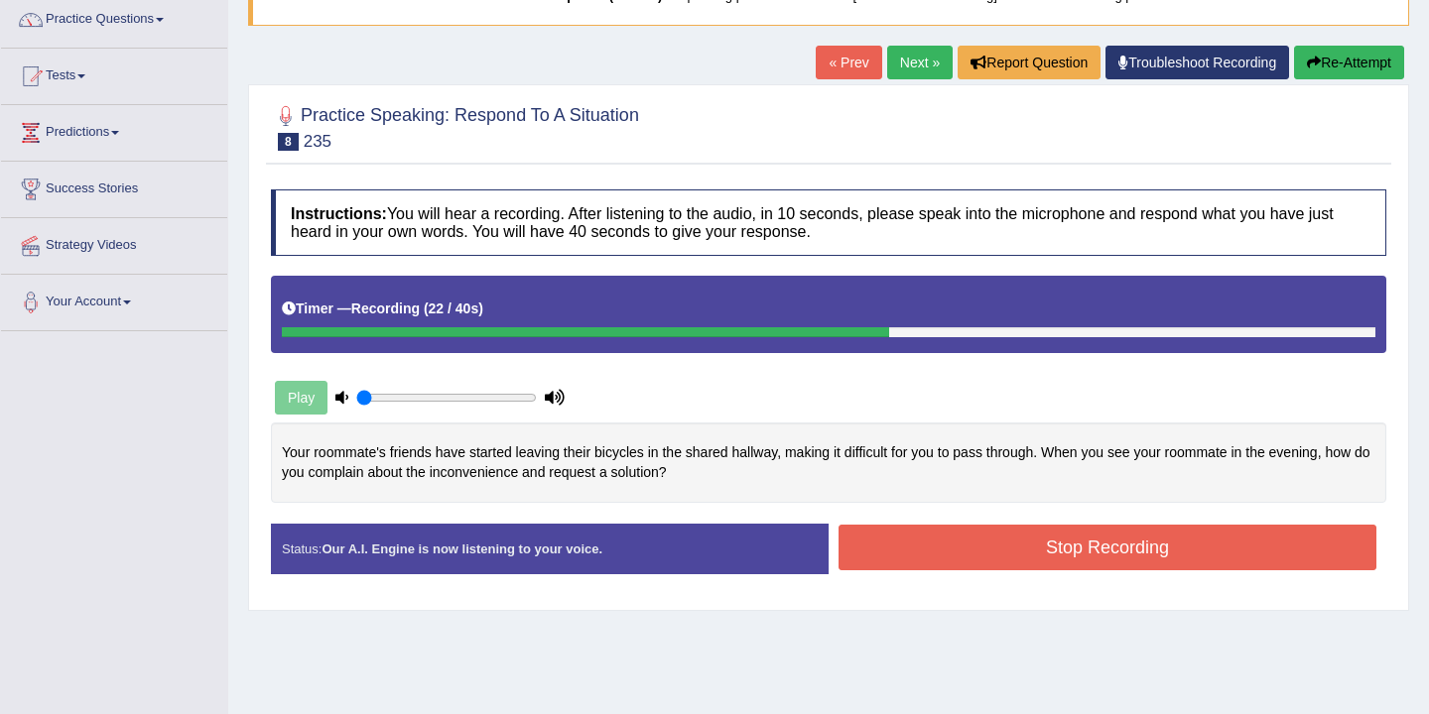
scroll to position [181, 0]
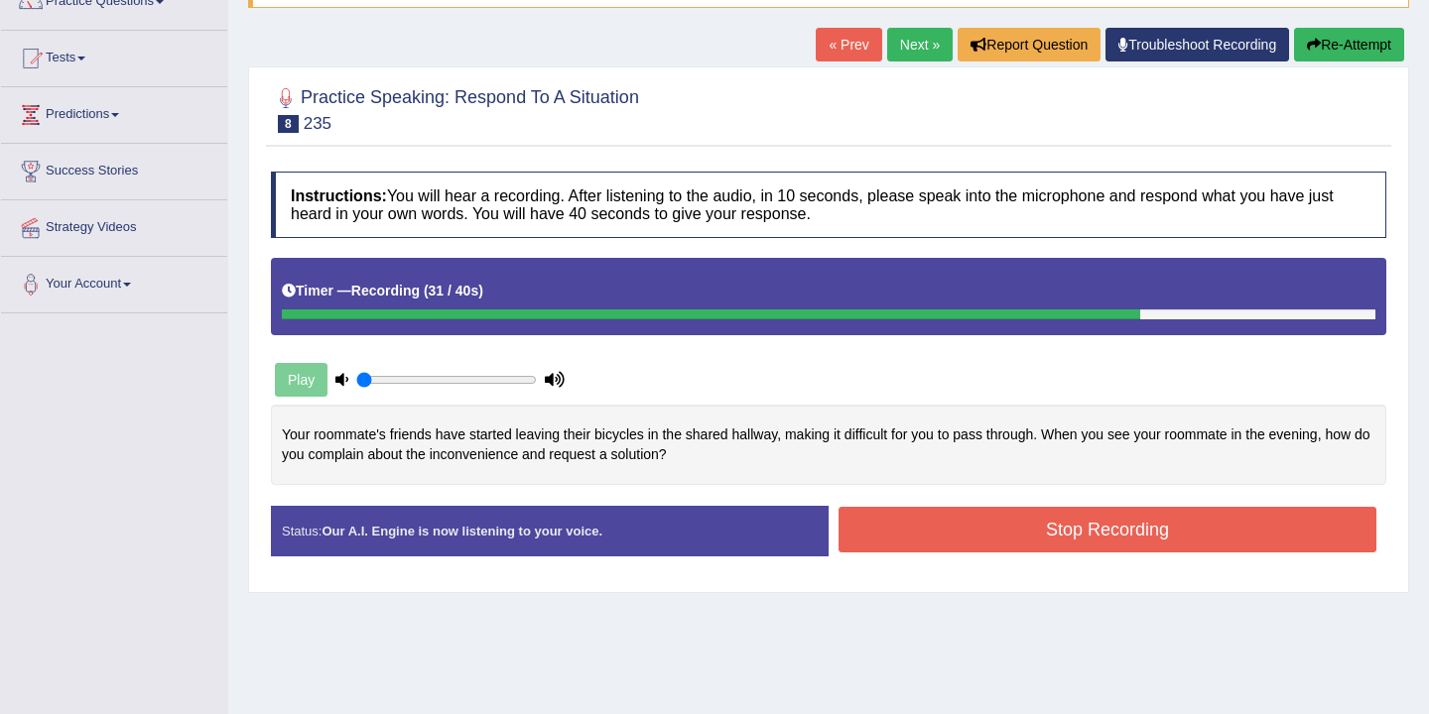
click at [1039, 535] on button "Stop Recording" at bounding box center [1107, 530] width 538 height 46
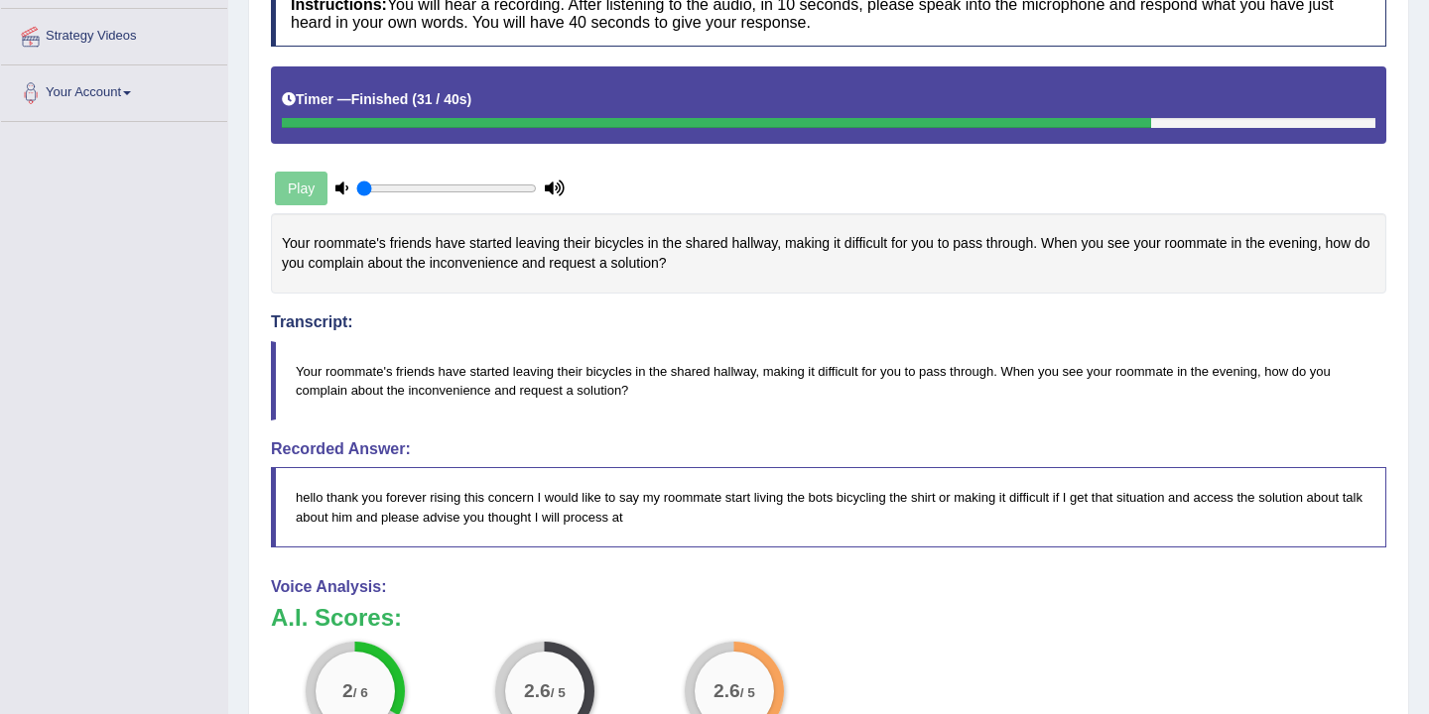
scroll to position [0, 0]
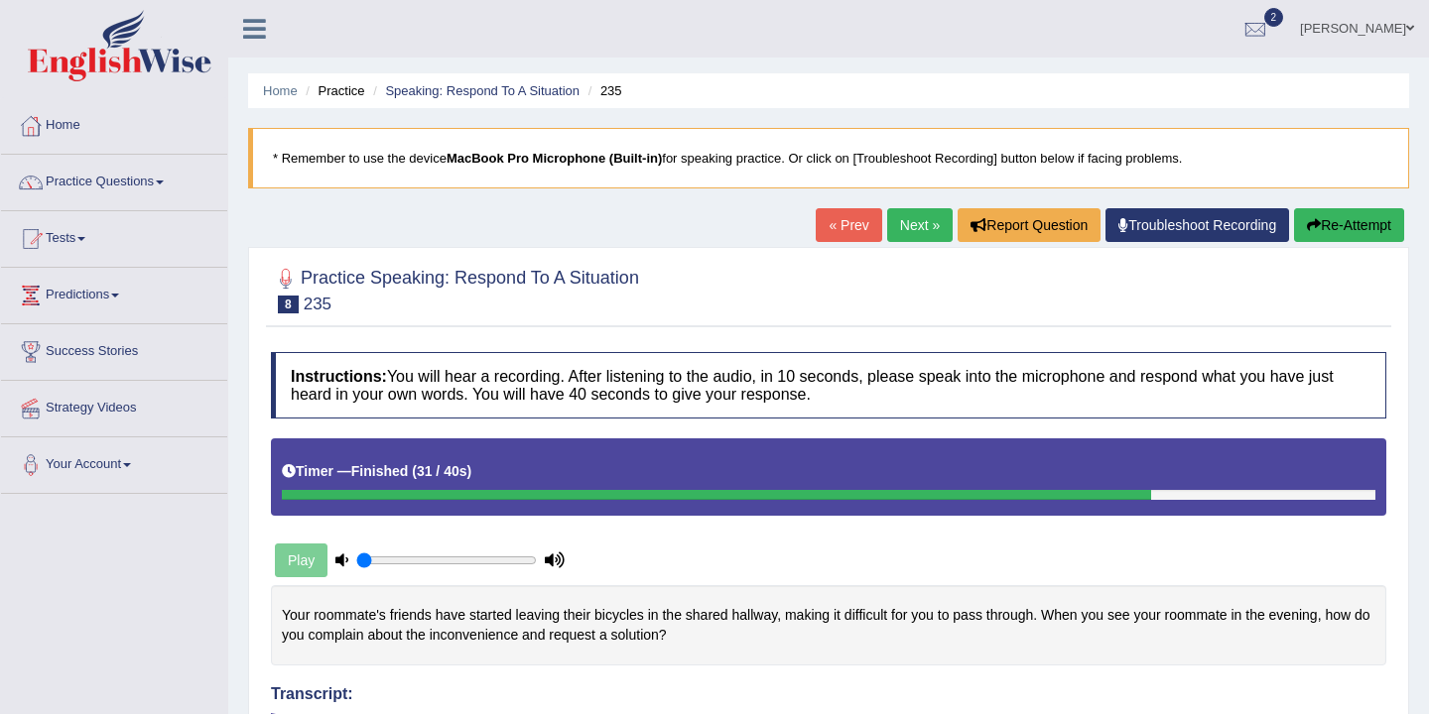
click at [1331, 230] on button "Re-Attempt" at bounding box center [1349, 225] width 110 height 34
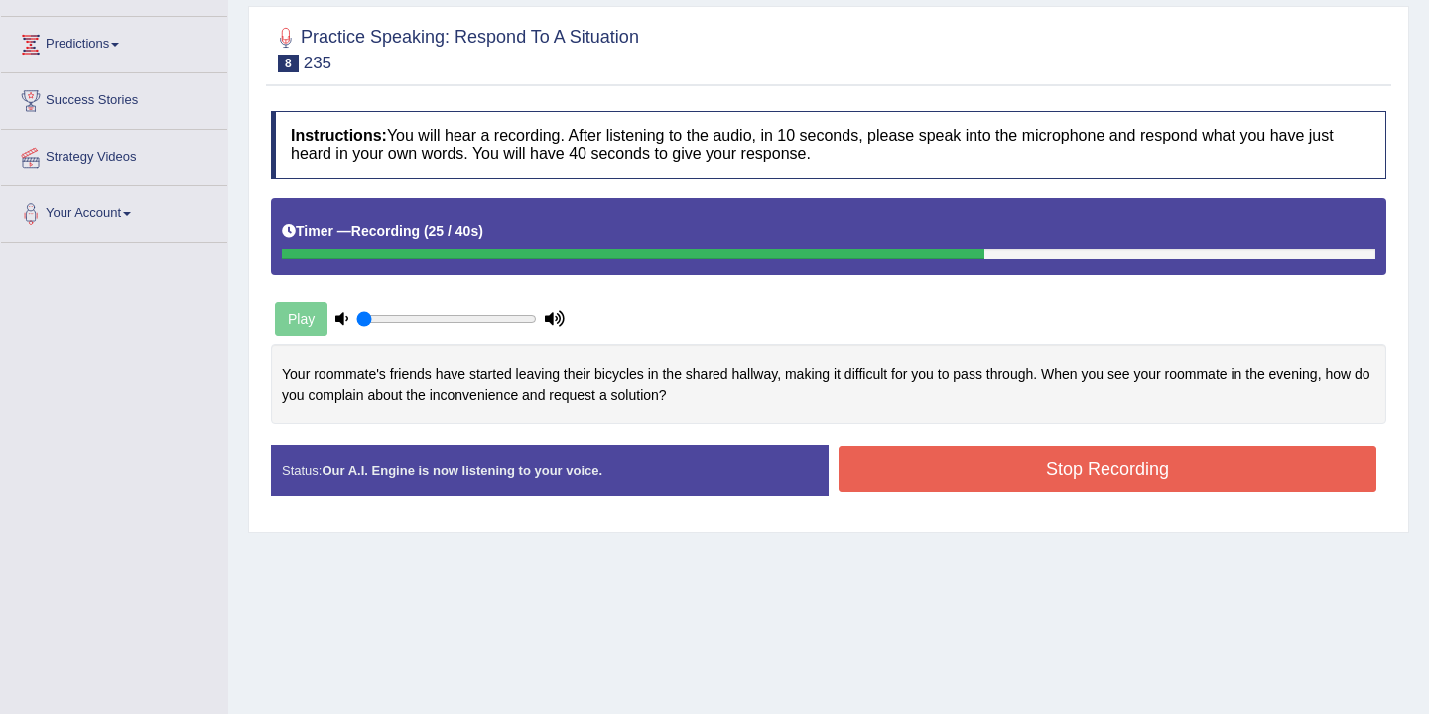
scroll to position [253, 0]
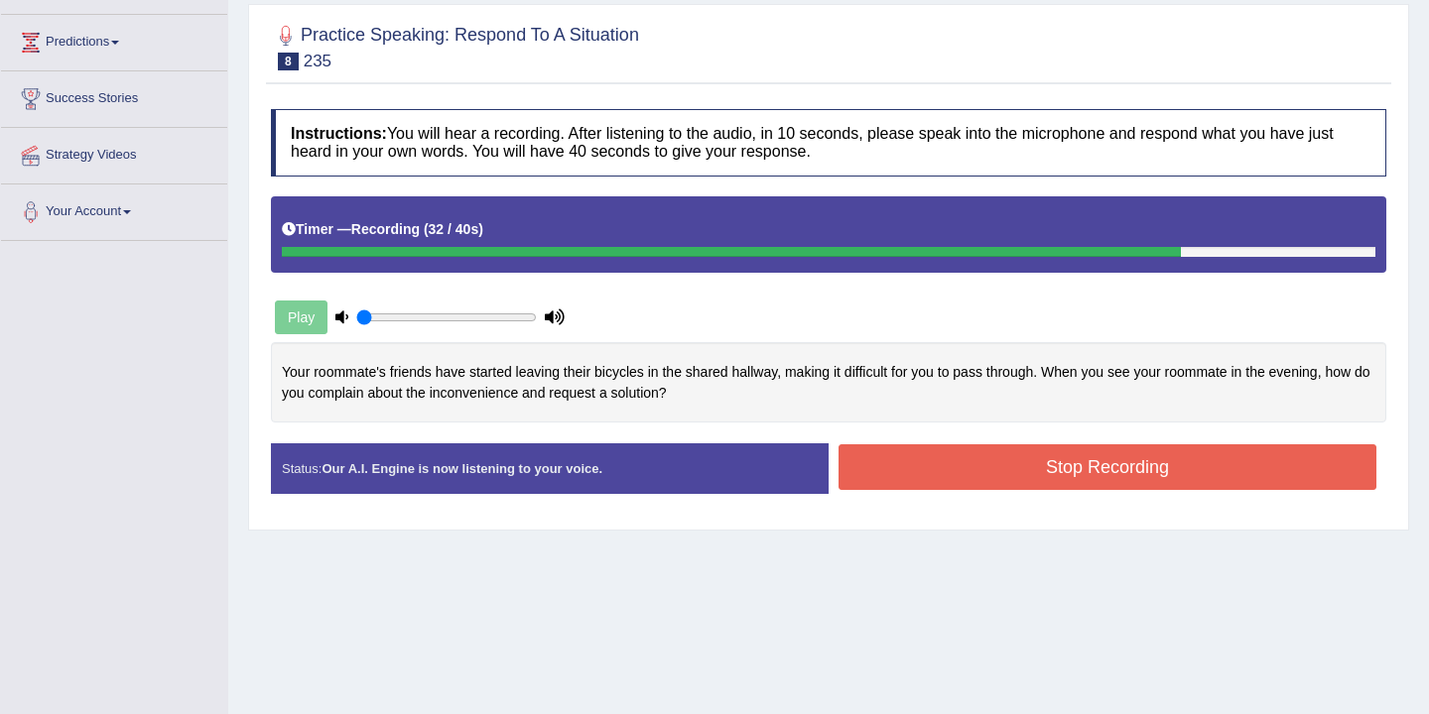
click at [1017, 472] on button "Stop Recording" at bounding box center [1107, 468] width 538 height 46
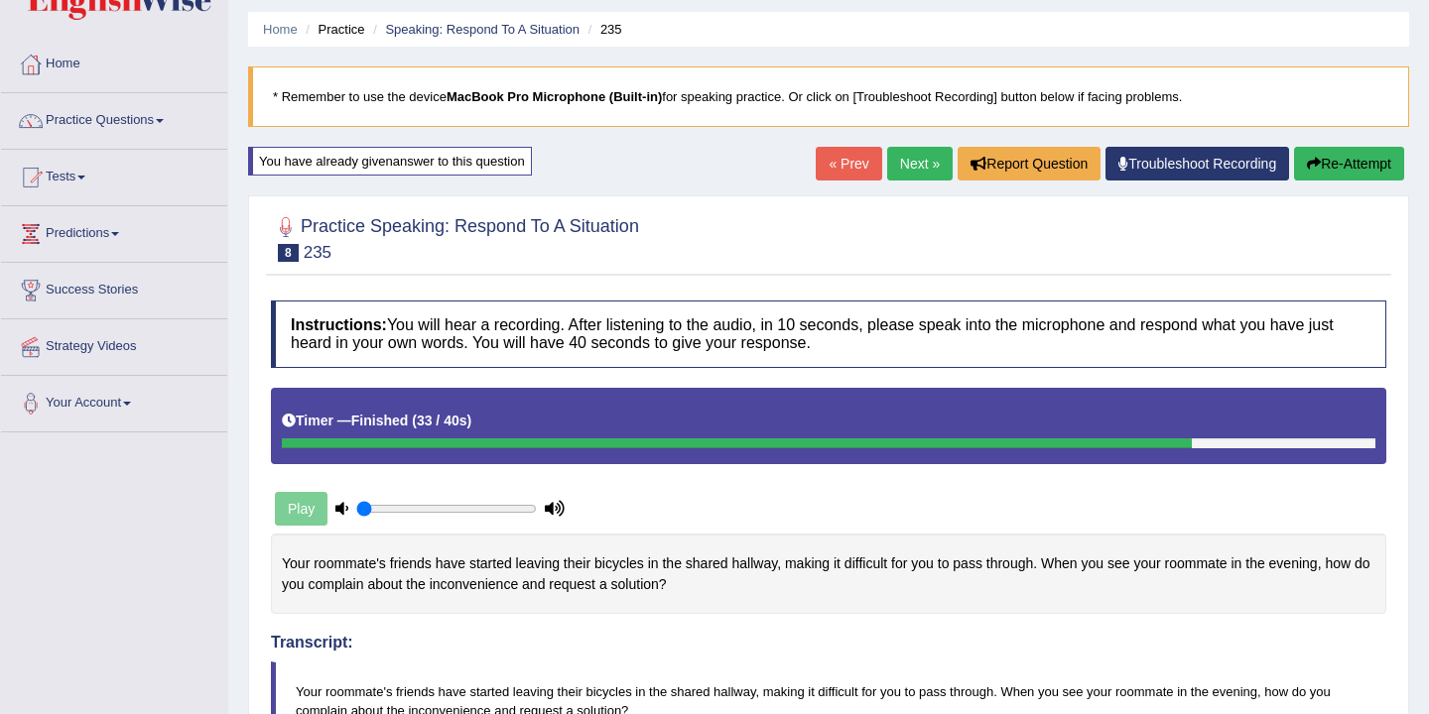
scroll to position [20, 0]
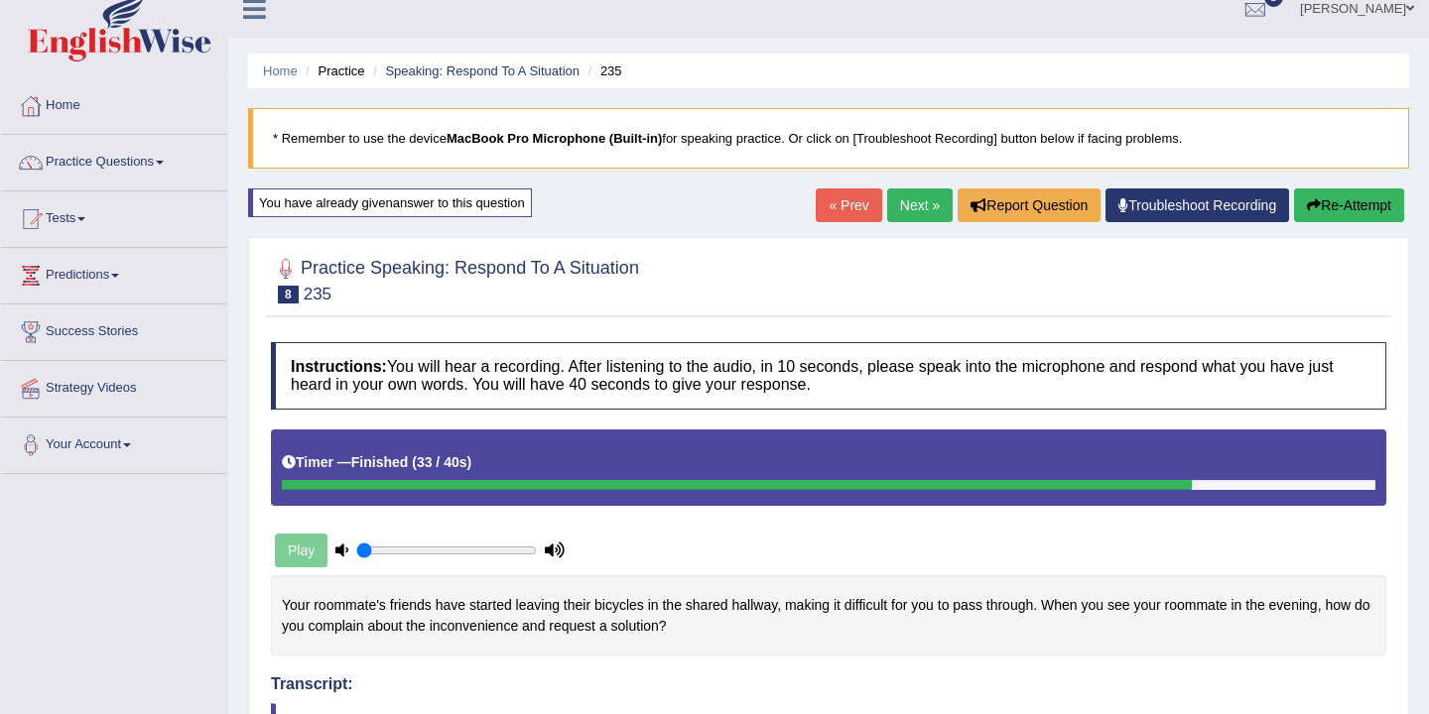
click at [906, 207] on link "Next »" at bounding box center [919, 206] width 65 height 34
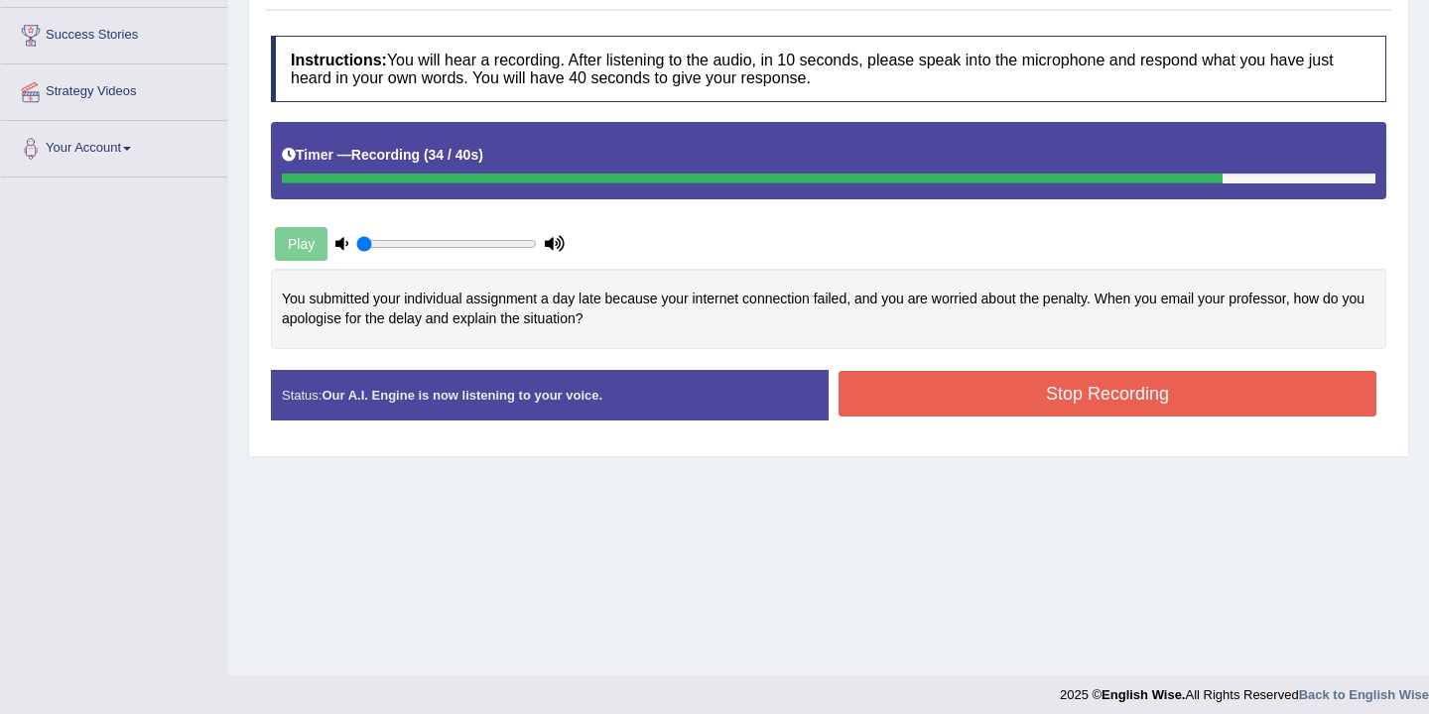
scroll to position [302, 0]
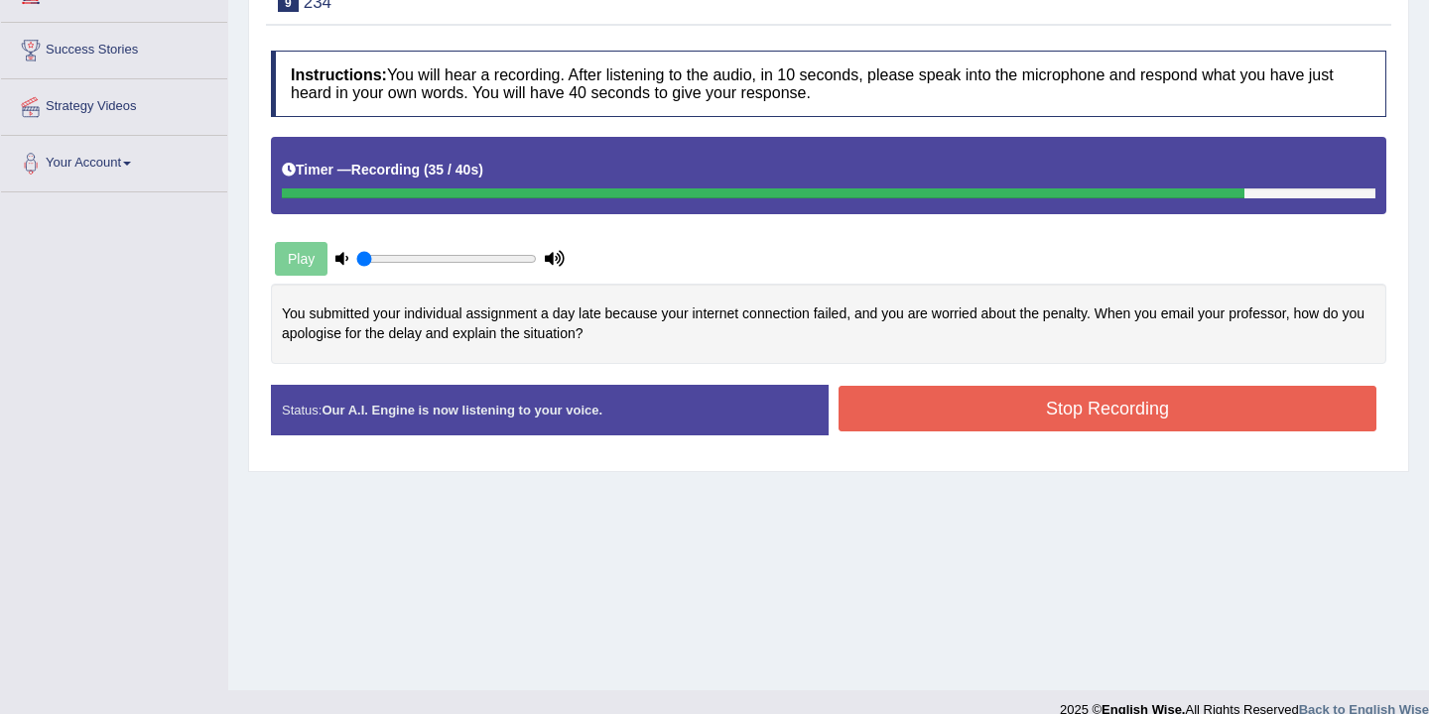
click at [986, 390] on button "Stop Recording" at bounding box center [1107, 409] width 538 height 46
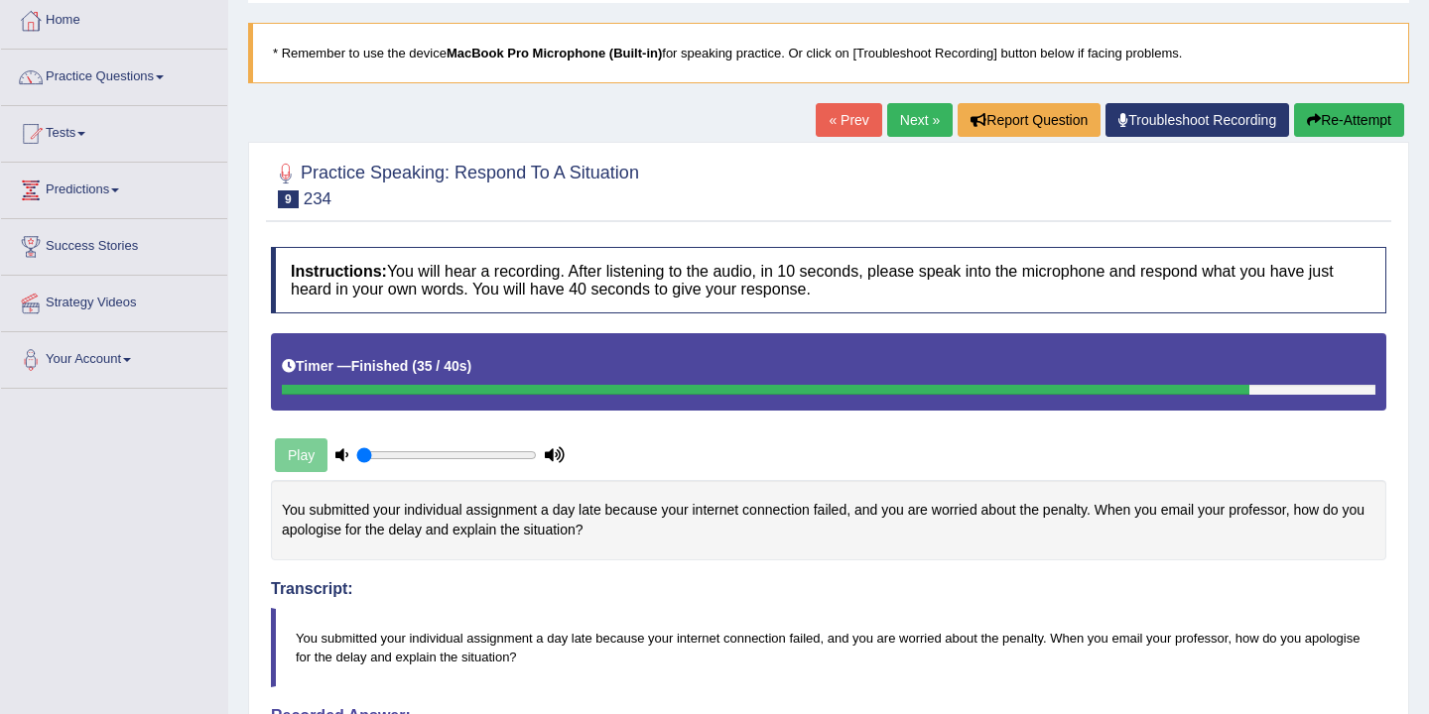
scroll to position [75, 0]
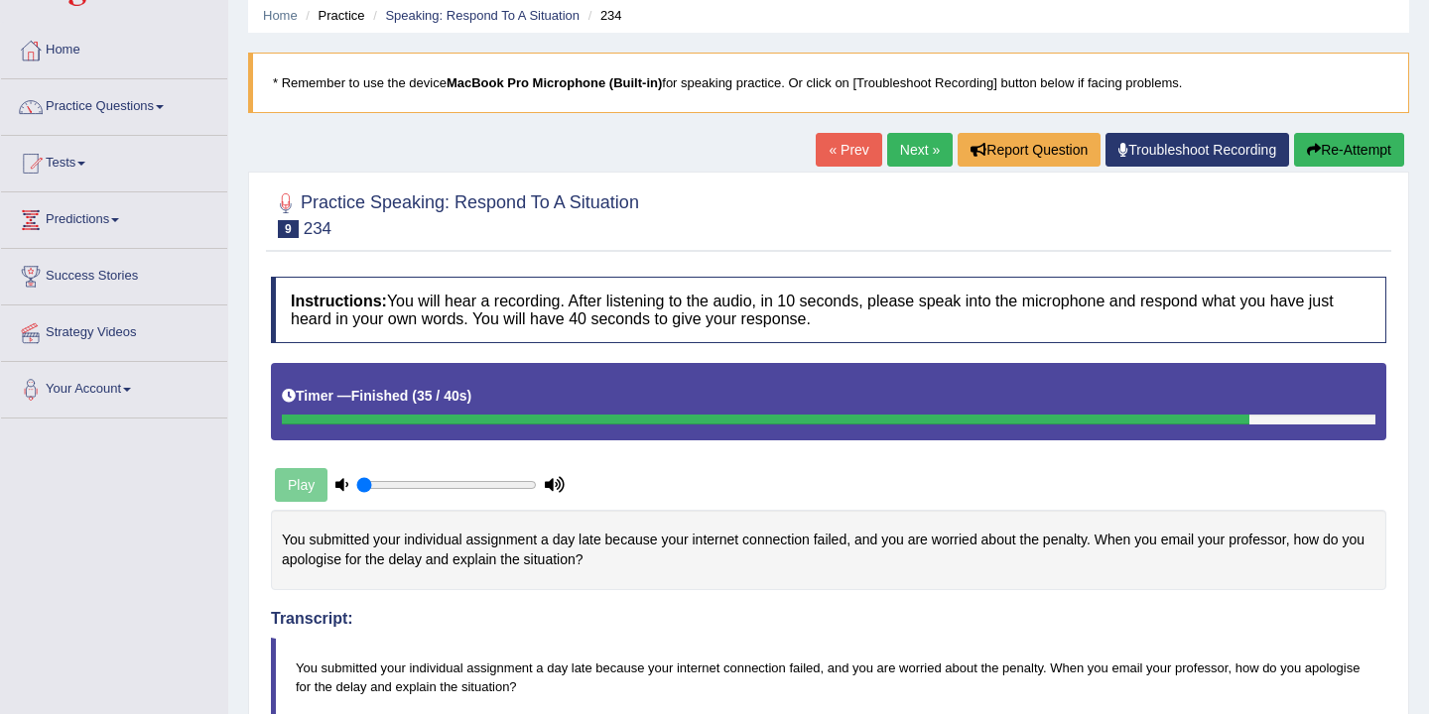
click at [901, 153] on link "Next »" at bounding box center [919, 150] width 65 height 34
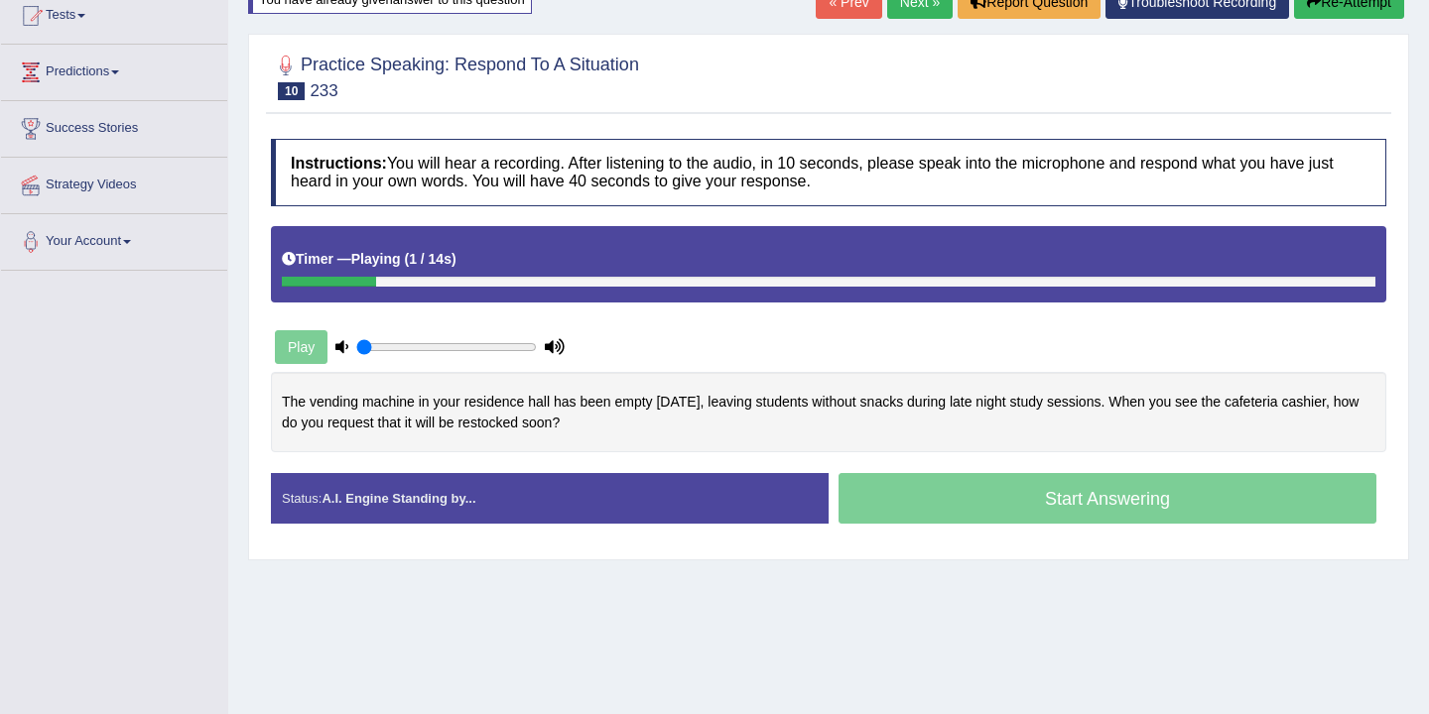
scroll to position [253, 0]
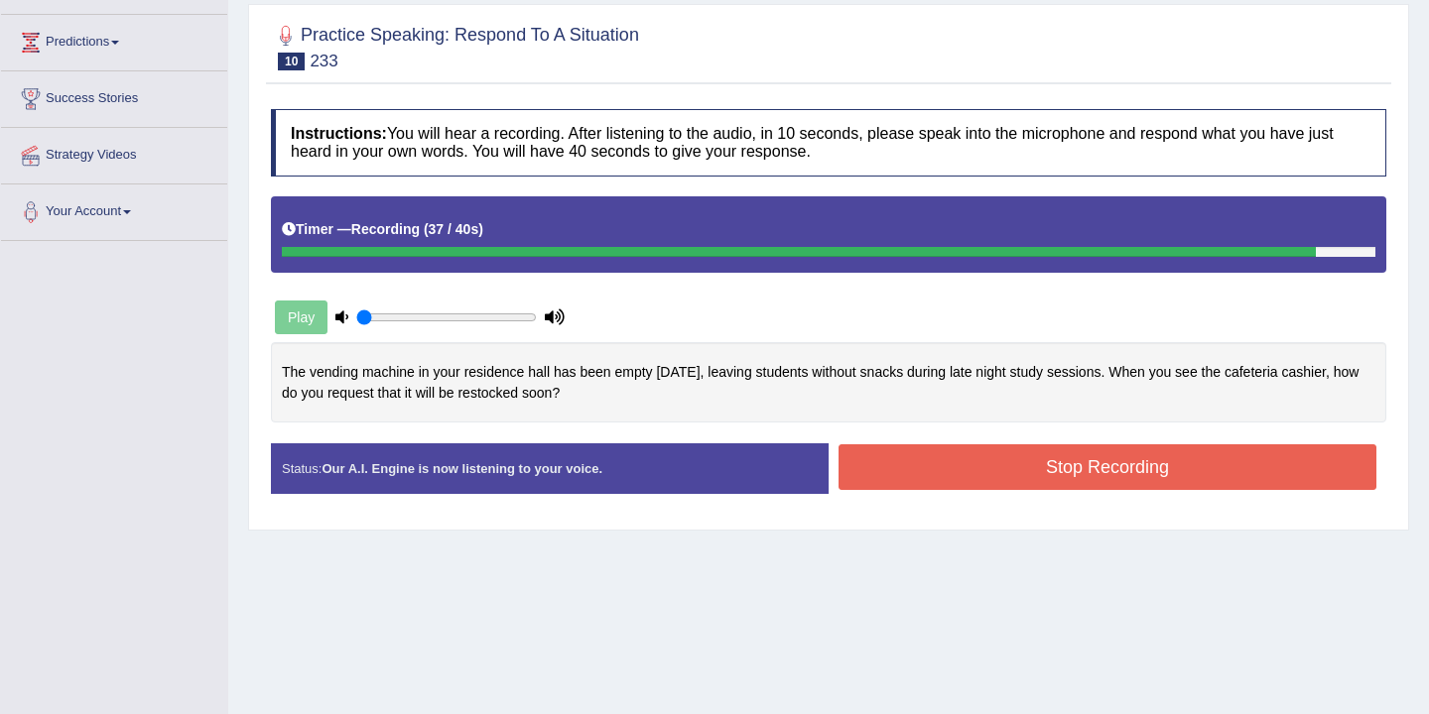
click at [1019, 469] on button "Stop Recording" at bounding box center [1107, 468] width 538 height 46
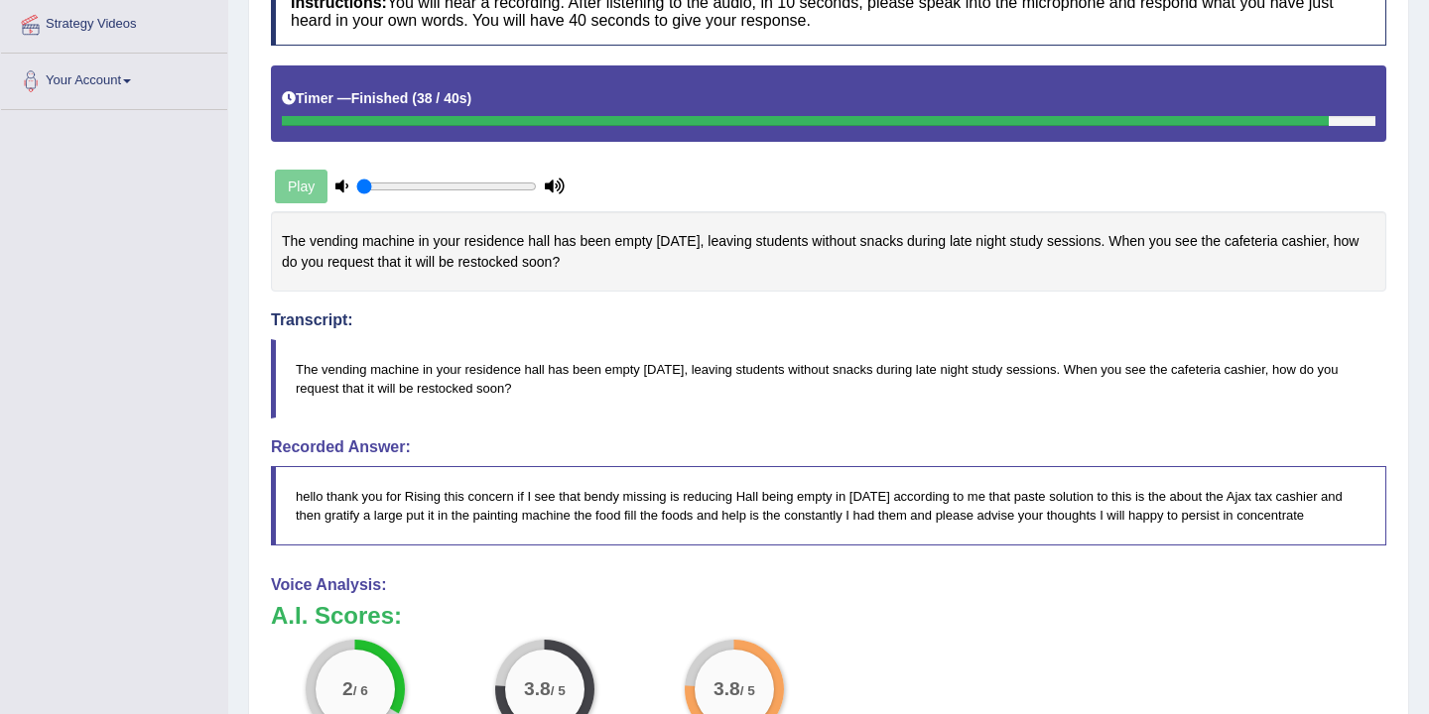
scroll to position [0, 0]
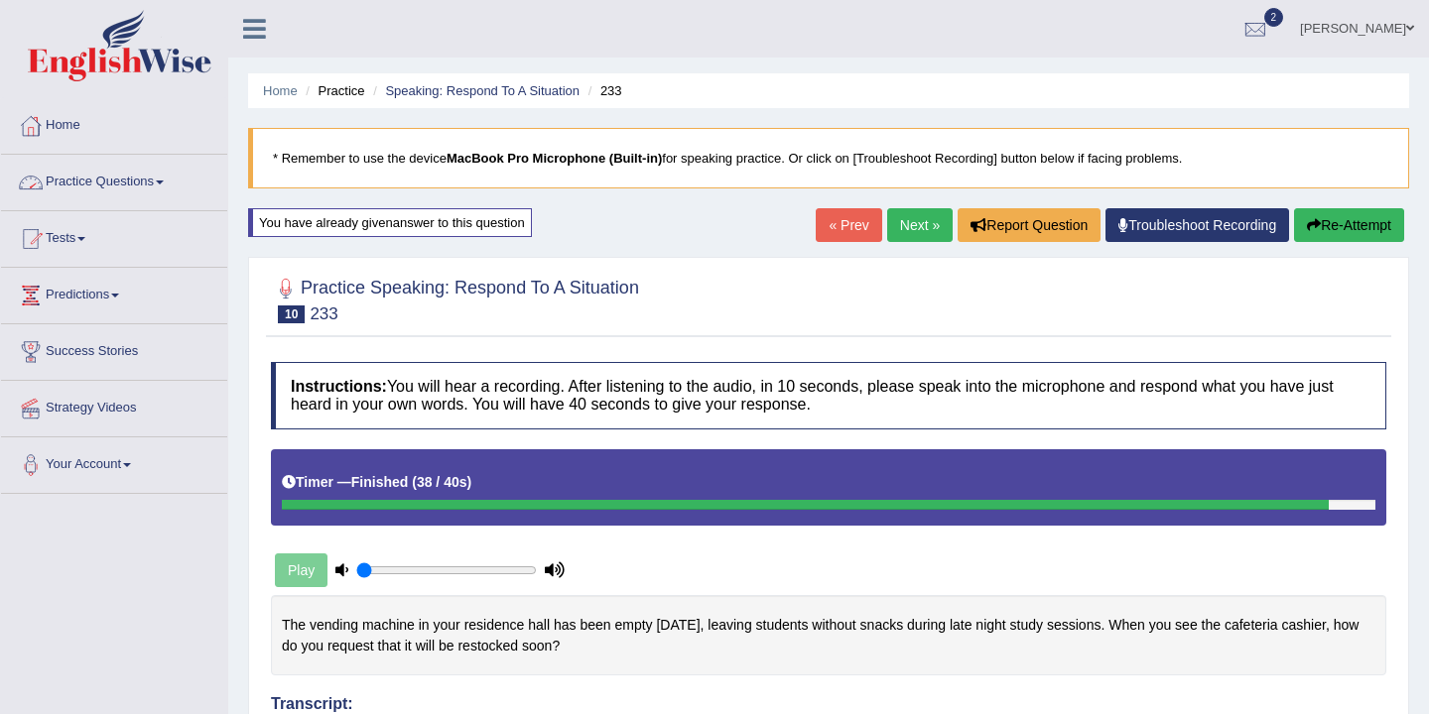
click at [164, 179] on link "Practice Questions" at bounding box center [114, 180] width 226 height 50
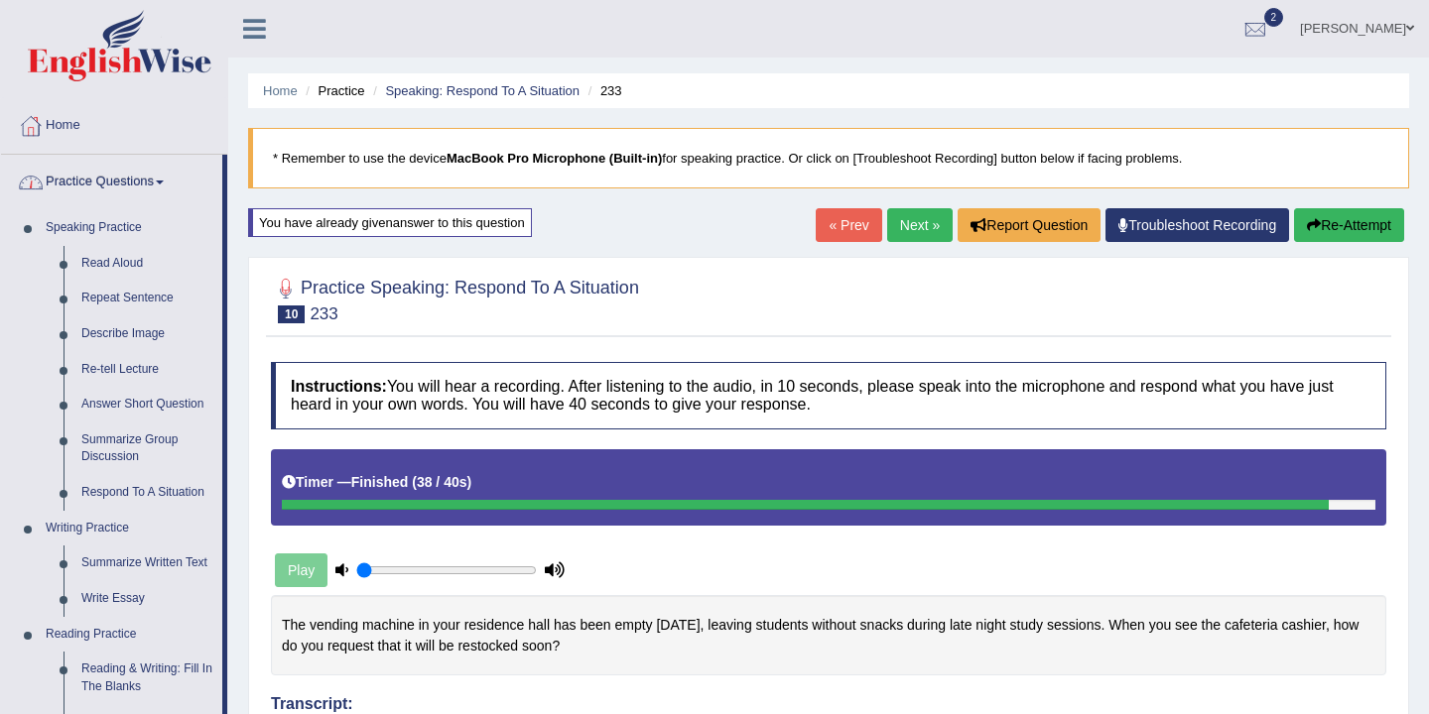
click at [913, 229] on link "Next »" at bounding box center [919, 225] width 65 height 34
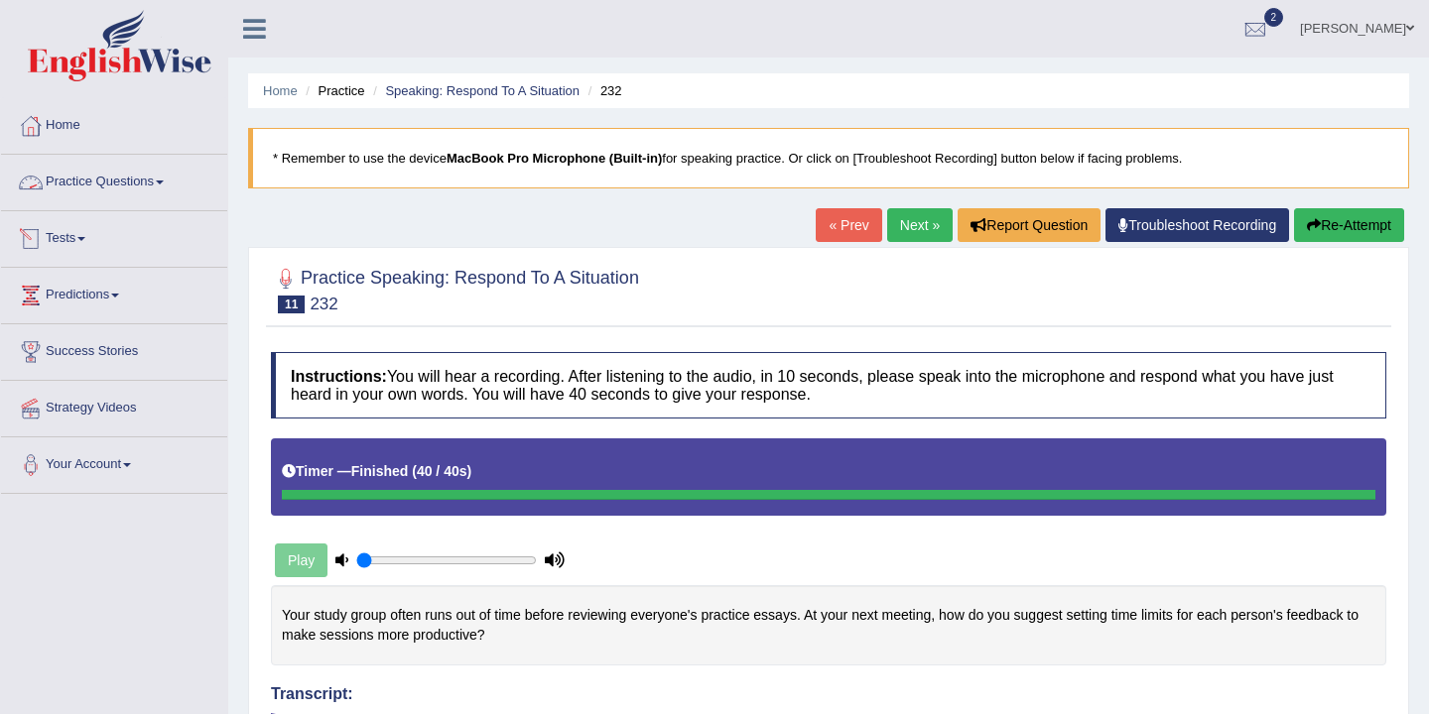
click at [152, 186] on link "Practice Questions" at bounding box center [114, 180] width 226 height 50
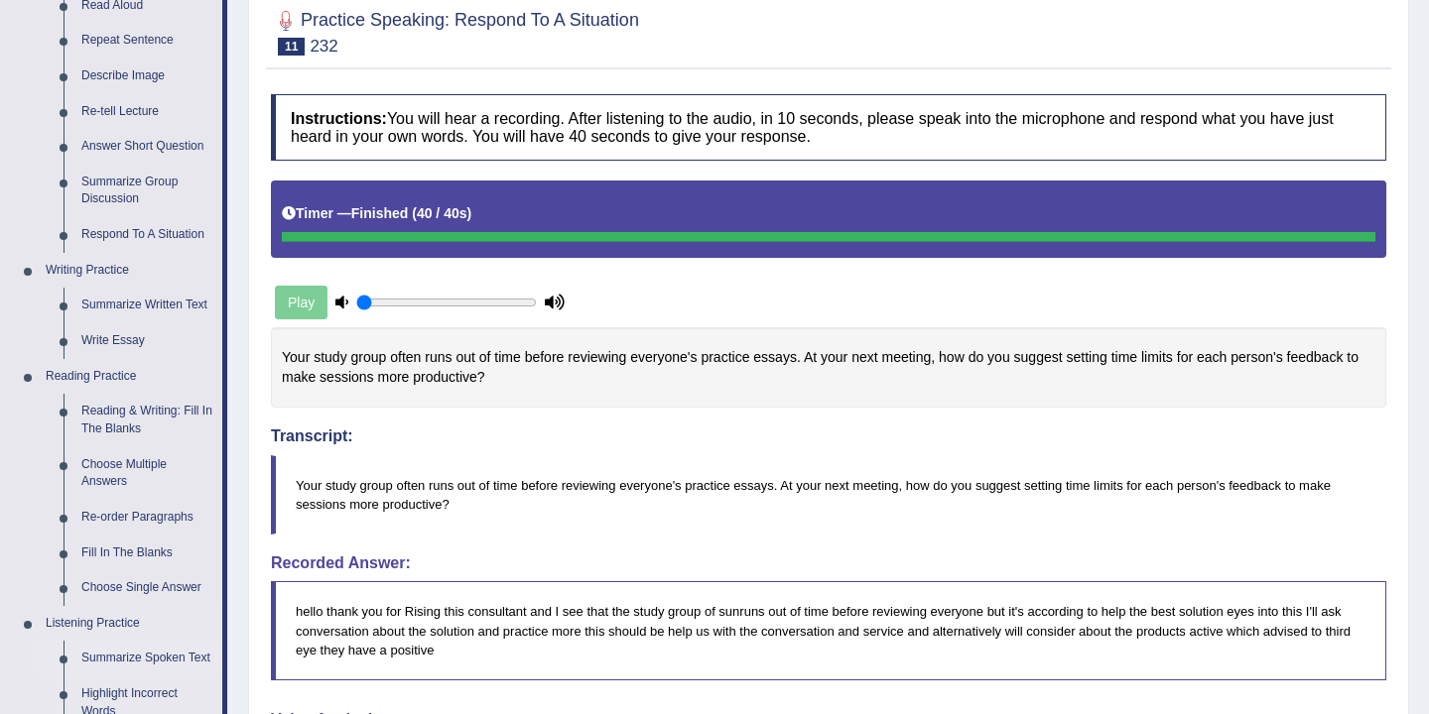
scroll to position [241, 0]
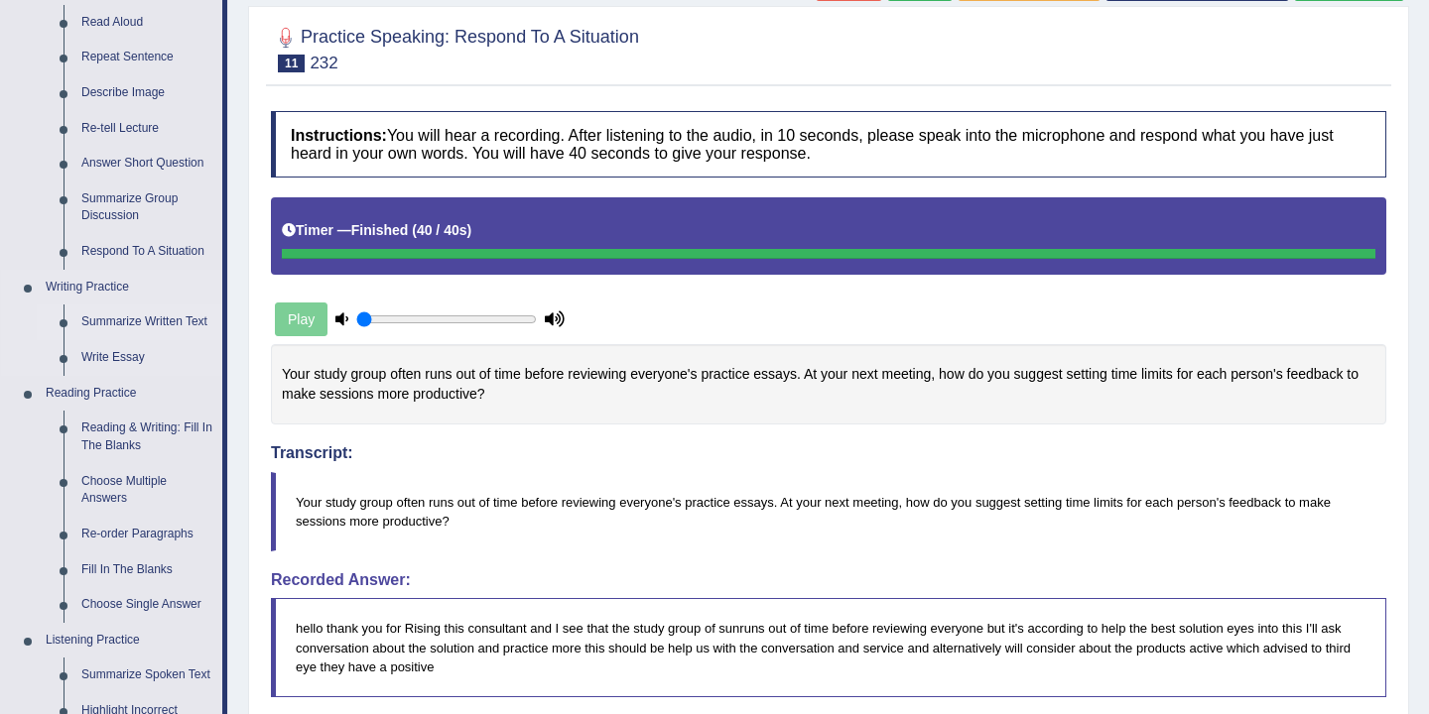
click at [171, 322] on link "Summarize Written Text" at bounding box center [147, 323] width 150 height 36
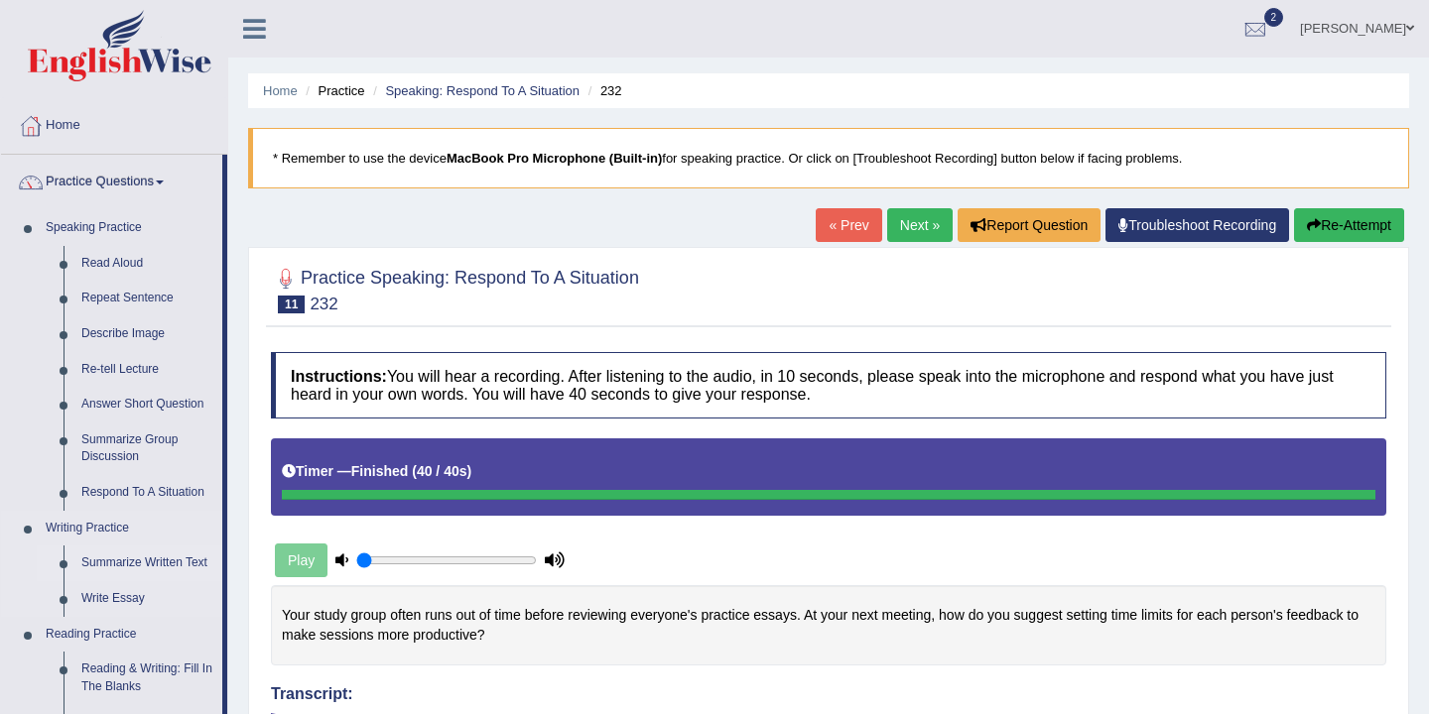
scroll to position [0, 0]
click at [151, 564] on link "Summarize Written Text" at bounding box center [147, 564] width 150 height 36
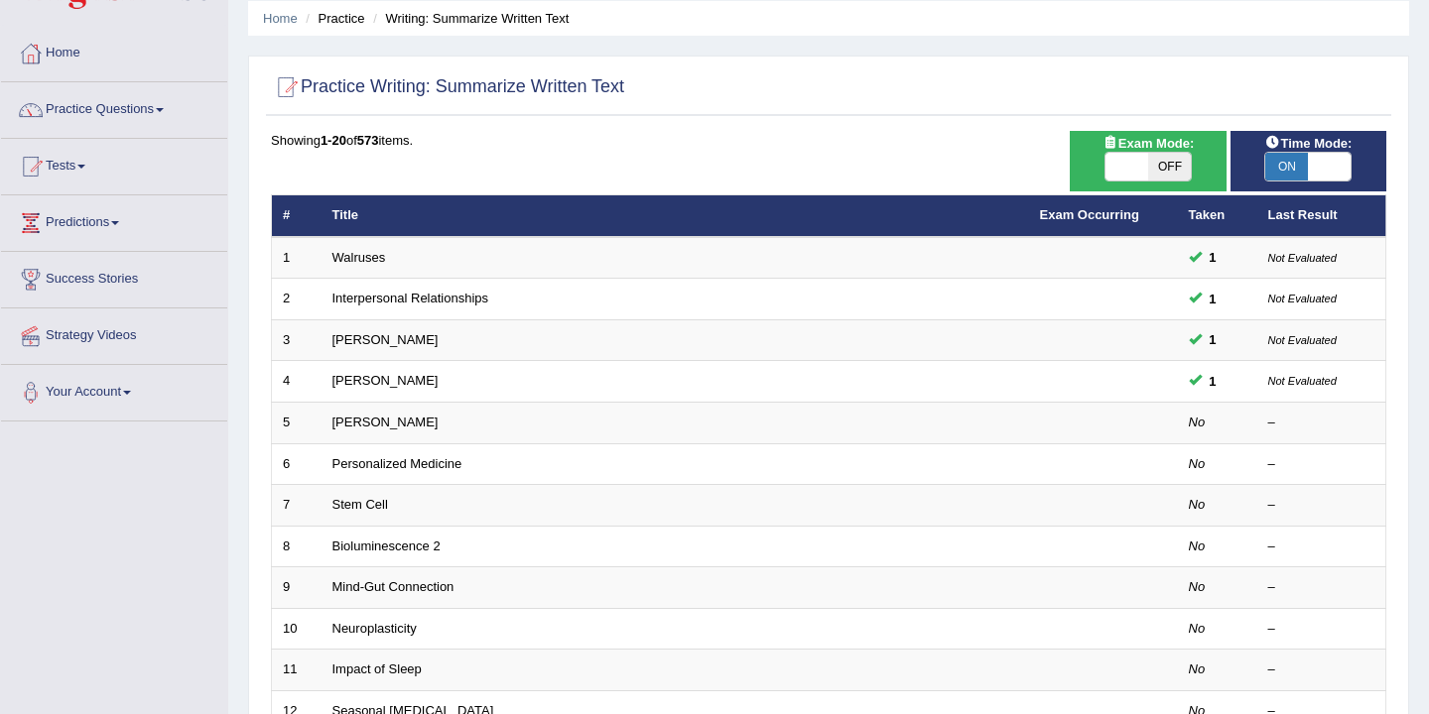
scroll to position [78, 0]
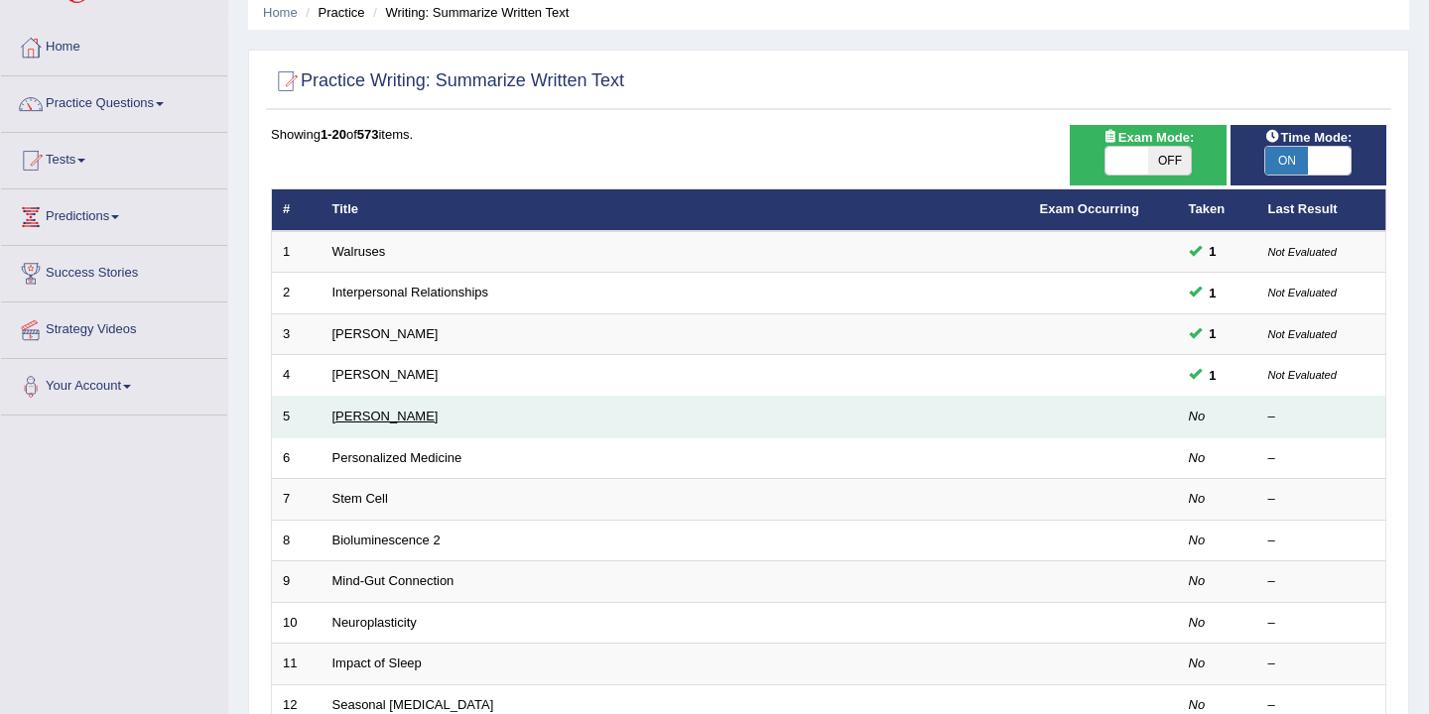
click at [396, 422] on link "Elizabeth Blackwell" at bounding box center [385, 416] width 106 height 15
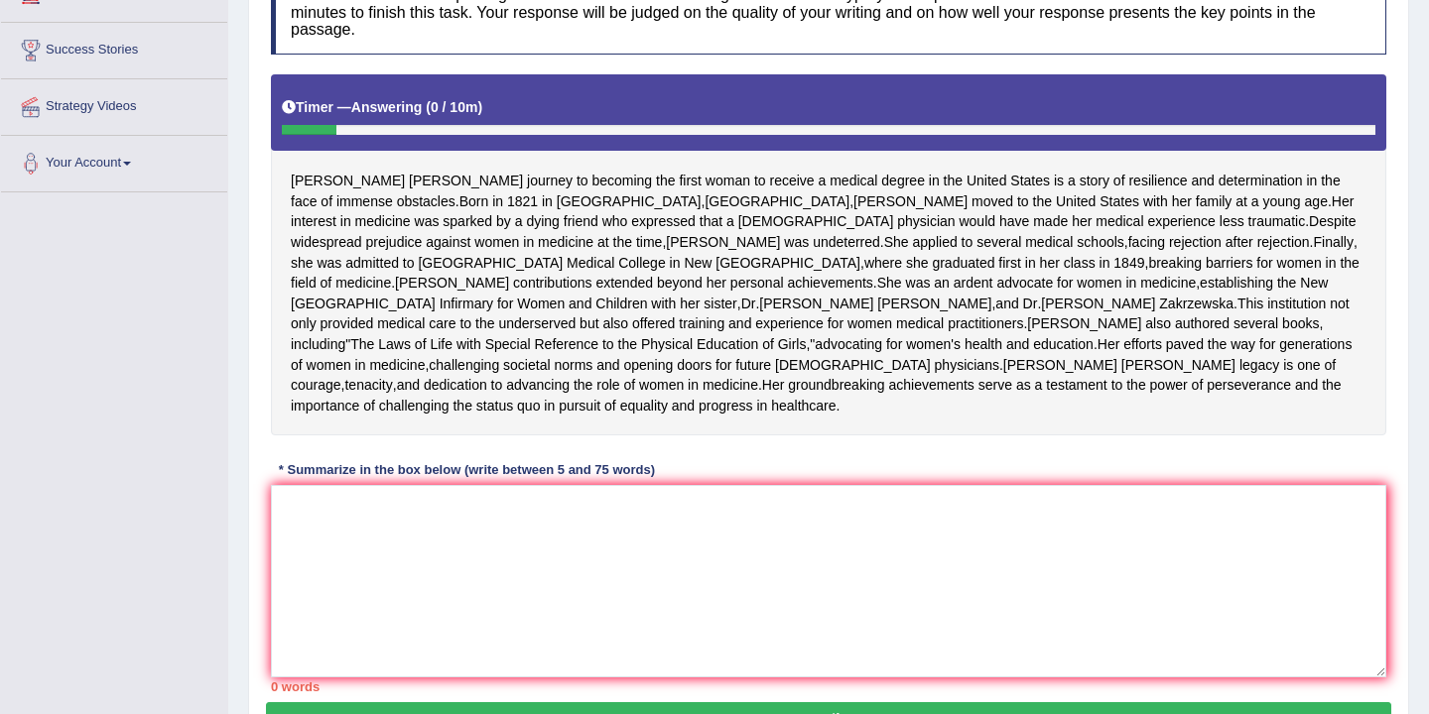
scroll to position [322, 0]
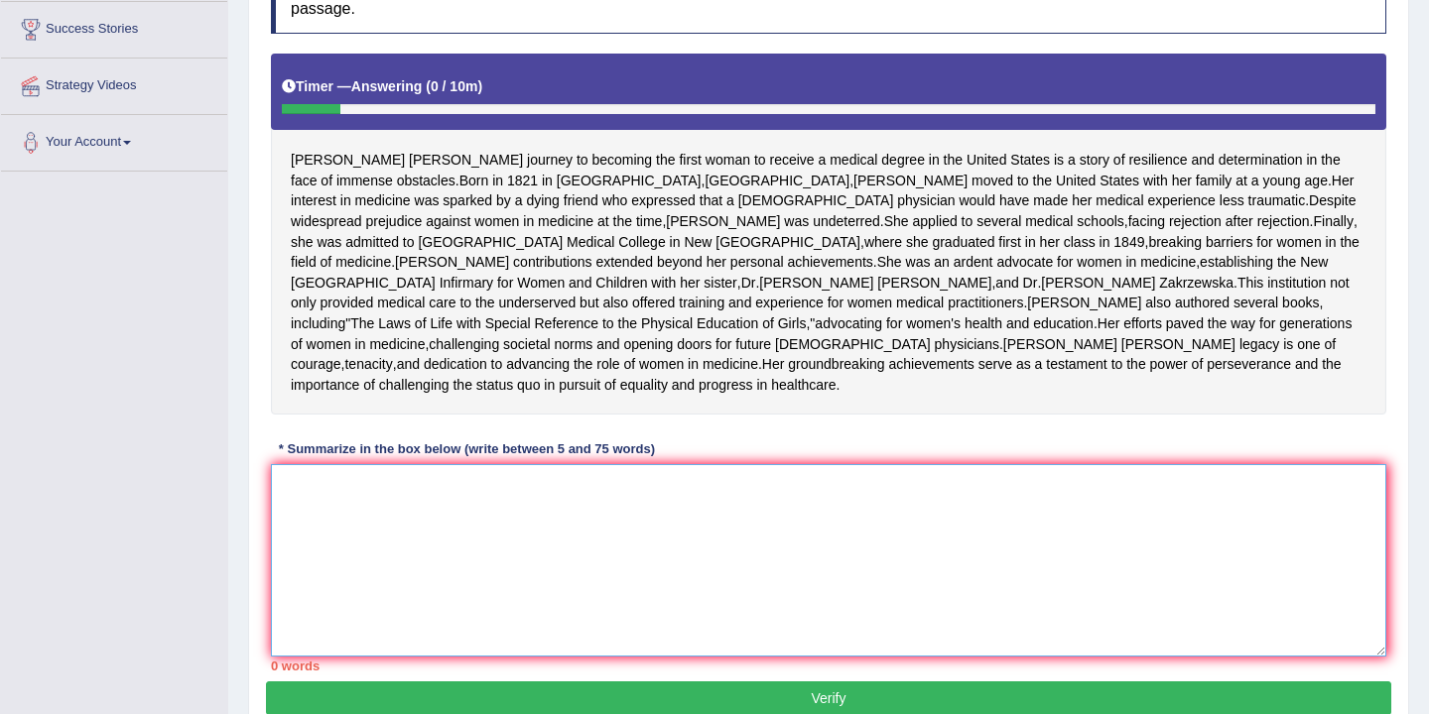
click at [385, 562] on textarea at bounding box center [828, 560] width 1115 height 192
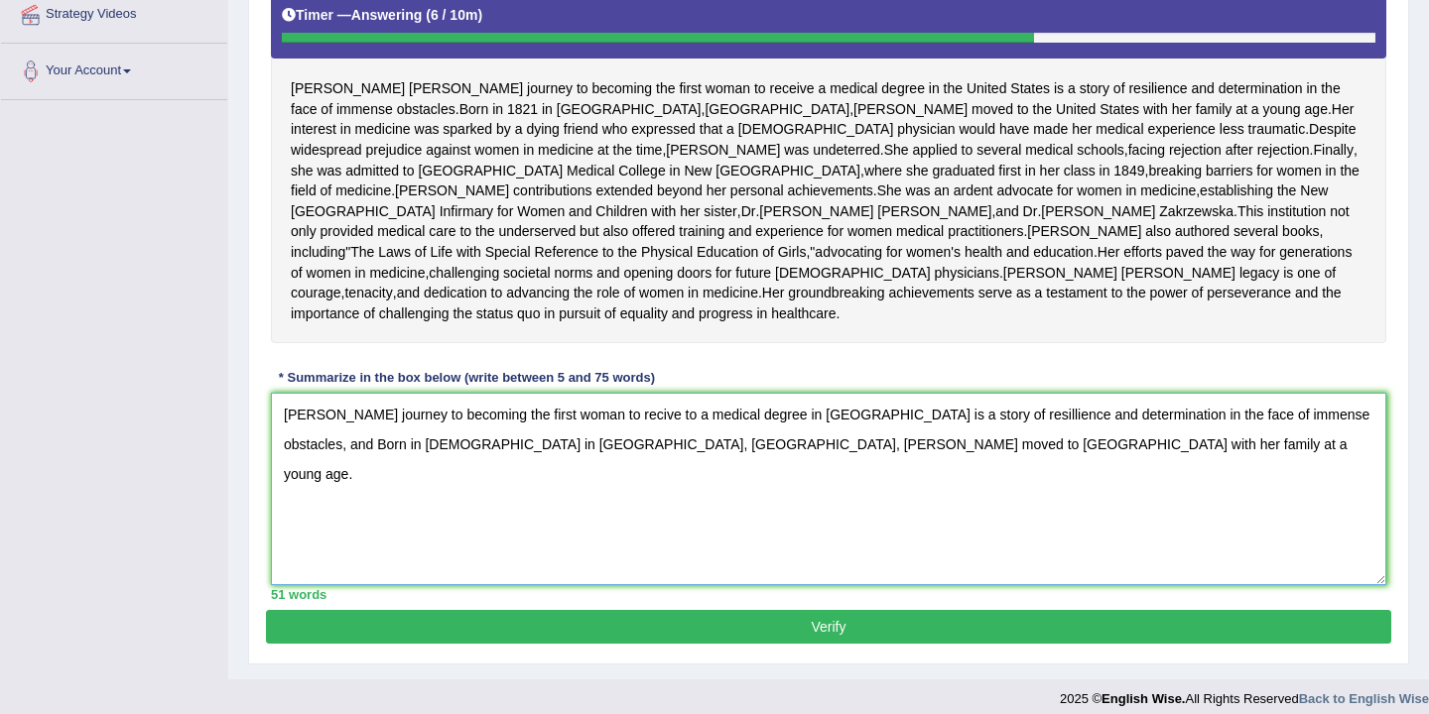
scroll to position [402, 0]
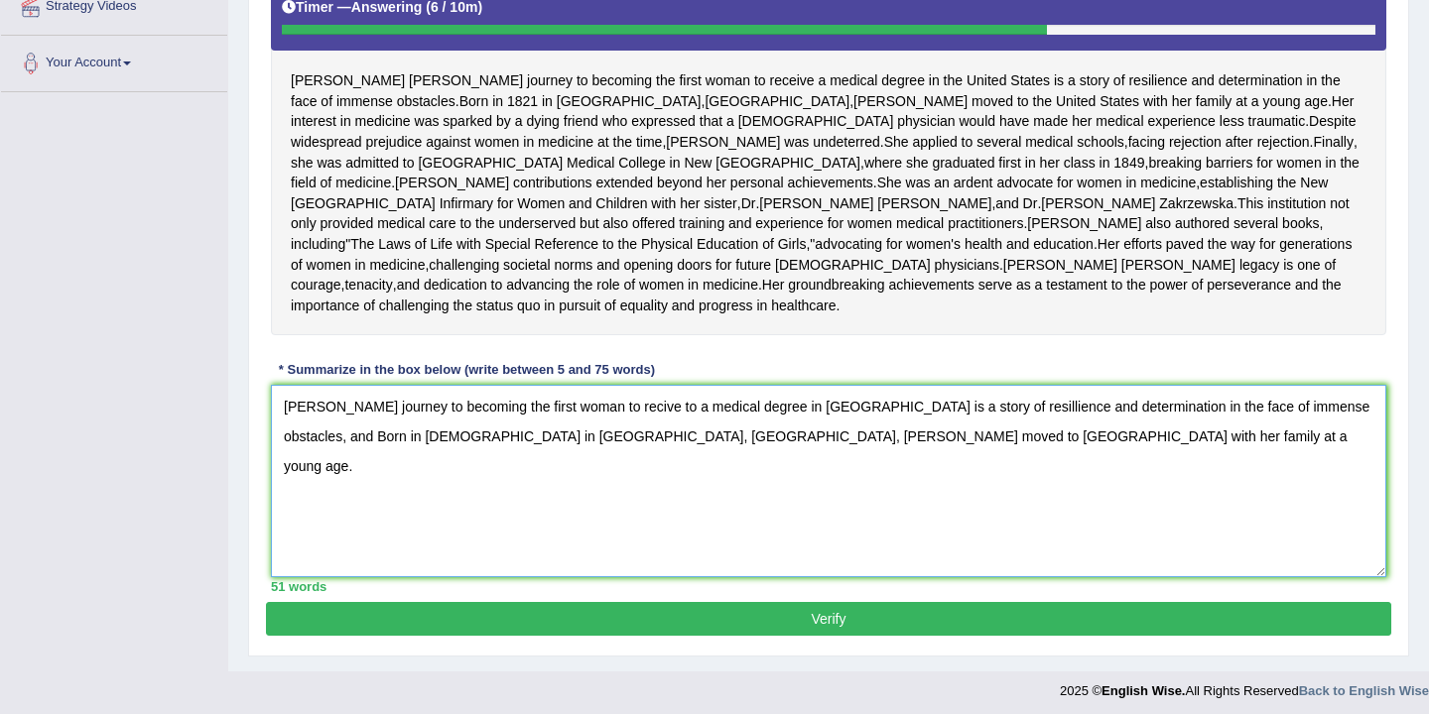
click at [310, 489] on textarea "Elizebeth Blackwell's journey to becoming the first woman to recive to a medica…" at bounding box center [828, 481] width 1115 height 192
click at [473, 491] on textarea "Elizabeth Blackwell's journey to becoming the first woman to recive to a medica…" at bounding box center [828, 481] width 1115 height 192
click at [685, 489] on textarea "Elizabeth Blackwell's journey to becoming the first woman to recive to a medica…" at bounding box center [828, 481] width 1115 height 192
click at [931, 493] on textarea "Elizabeth Blackwell's journey to becoming the first woman to receive to a medic…" at bounding box center [828, 481] width 1115 height 192
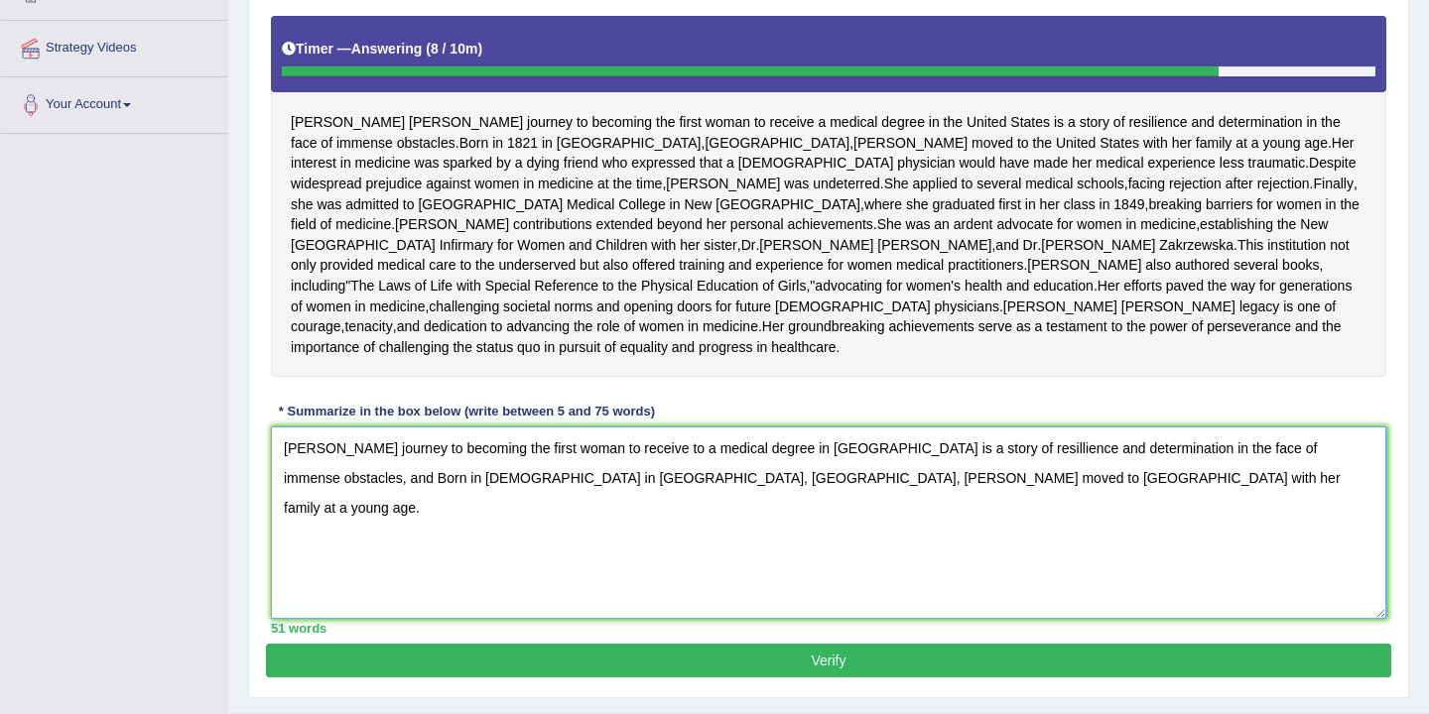
scroll to position [491, 0]
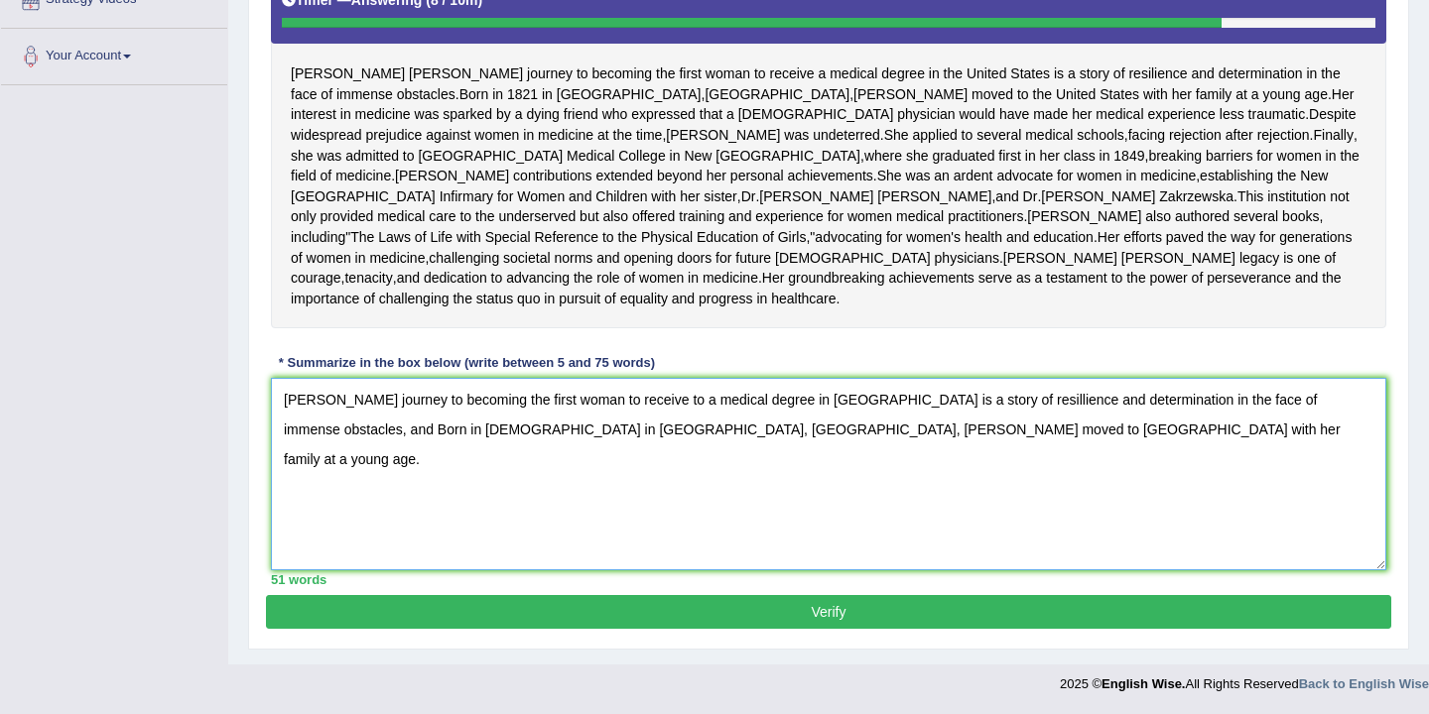
type textarea "Elizabeth Blackwell's journey to becoming the first woman to receive to a medic…"
click at [825, 612] on button "Verify" at bounding box center [828, 612] width 1125 height 34
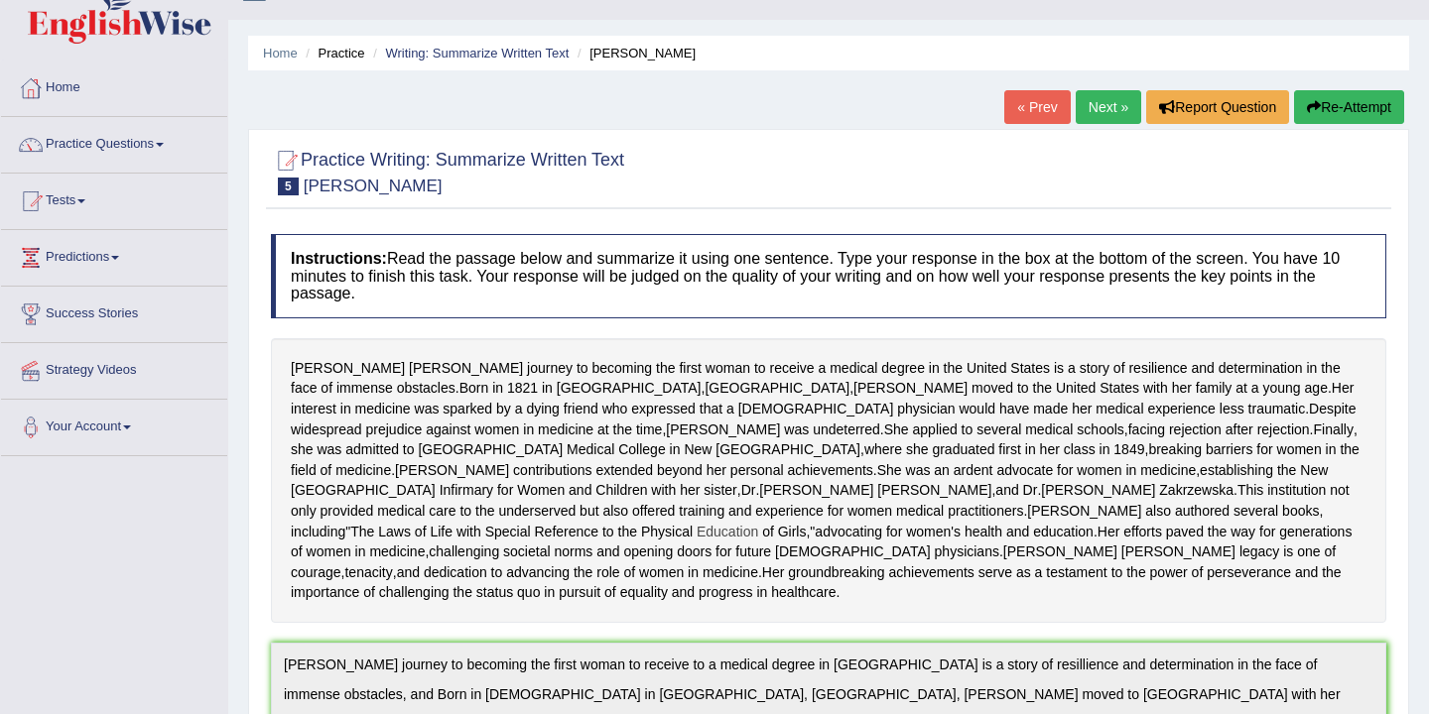
scroll to position [0, 0]
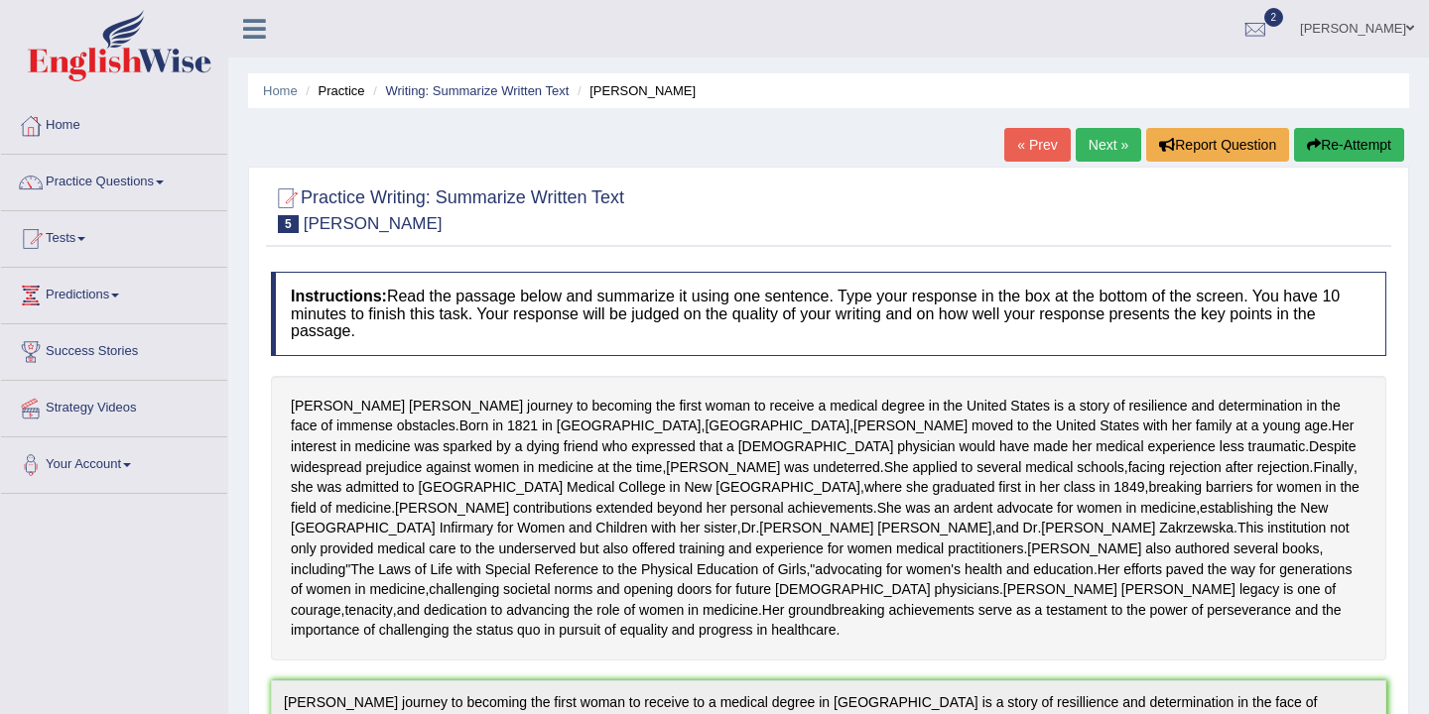
click at [1338, 142] on button "Re-Attempt" at bounding box center [1349, 145] width 110 height 34
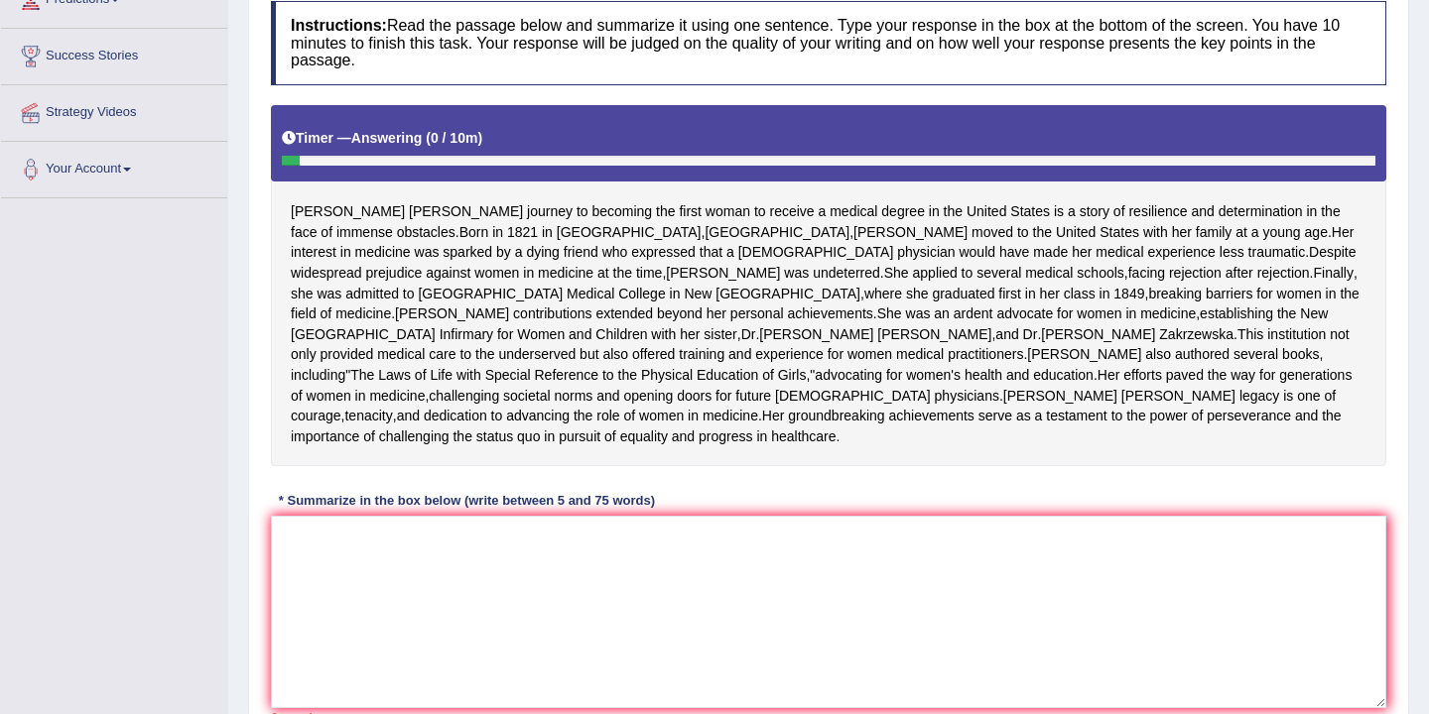
scroll to position [297, 0]
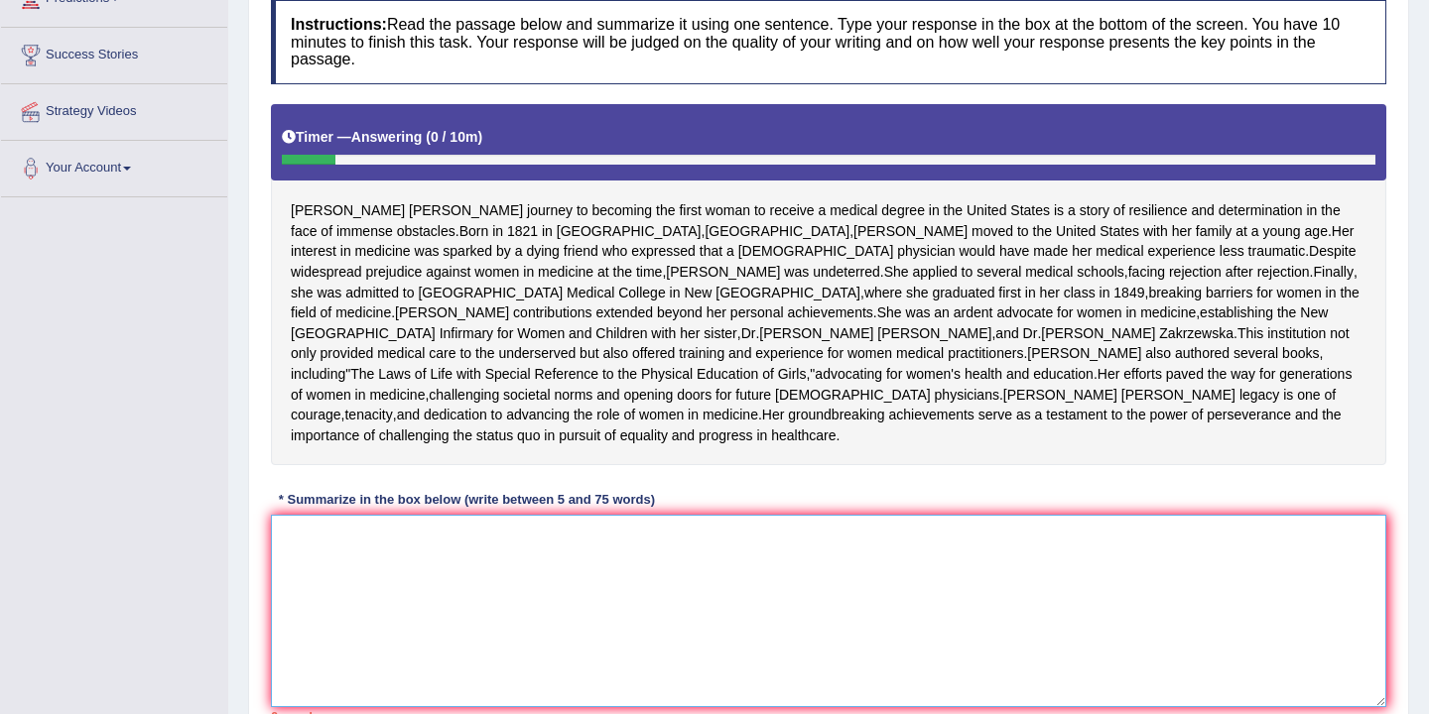
click at [343, 646] on textarea at bounding box center [828, 611] width 1115 height 192
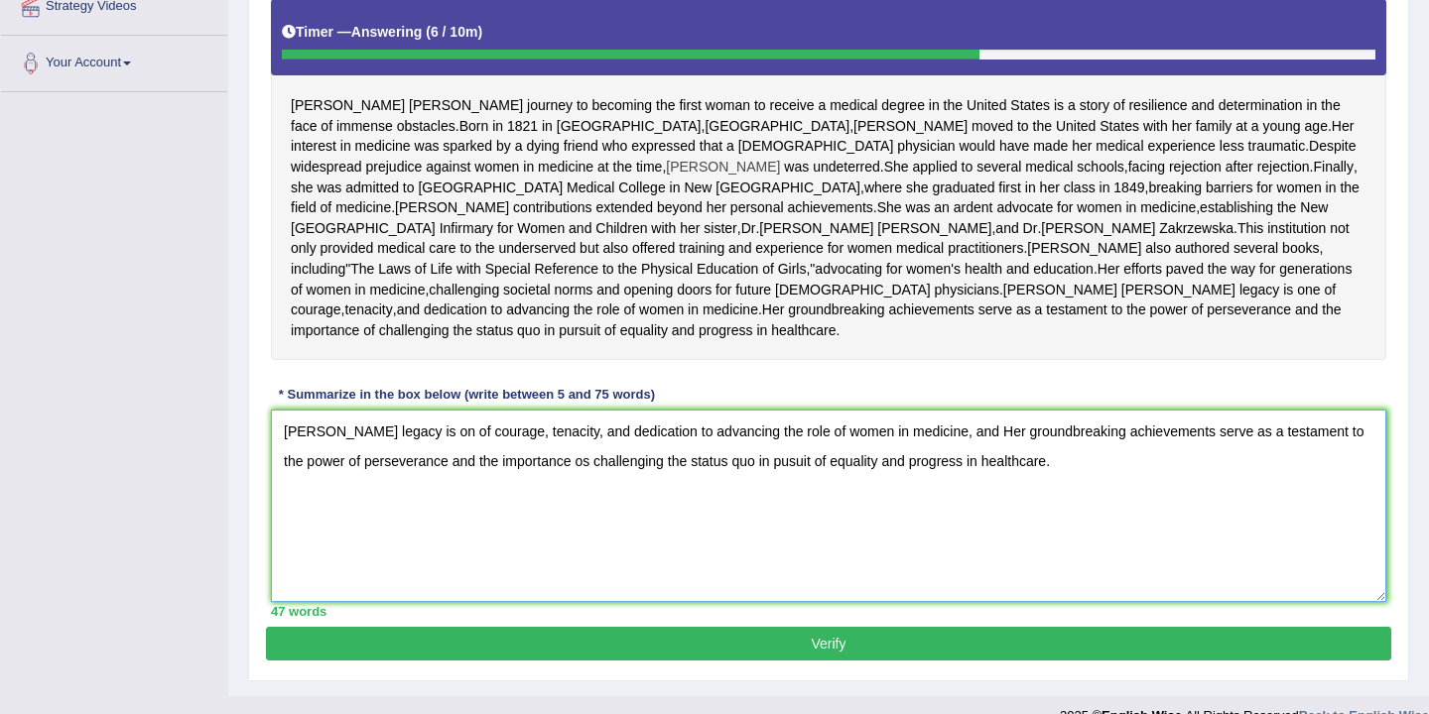
scroll to position [401, 0]
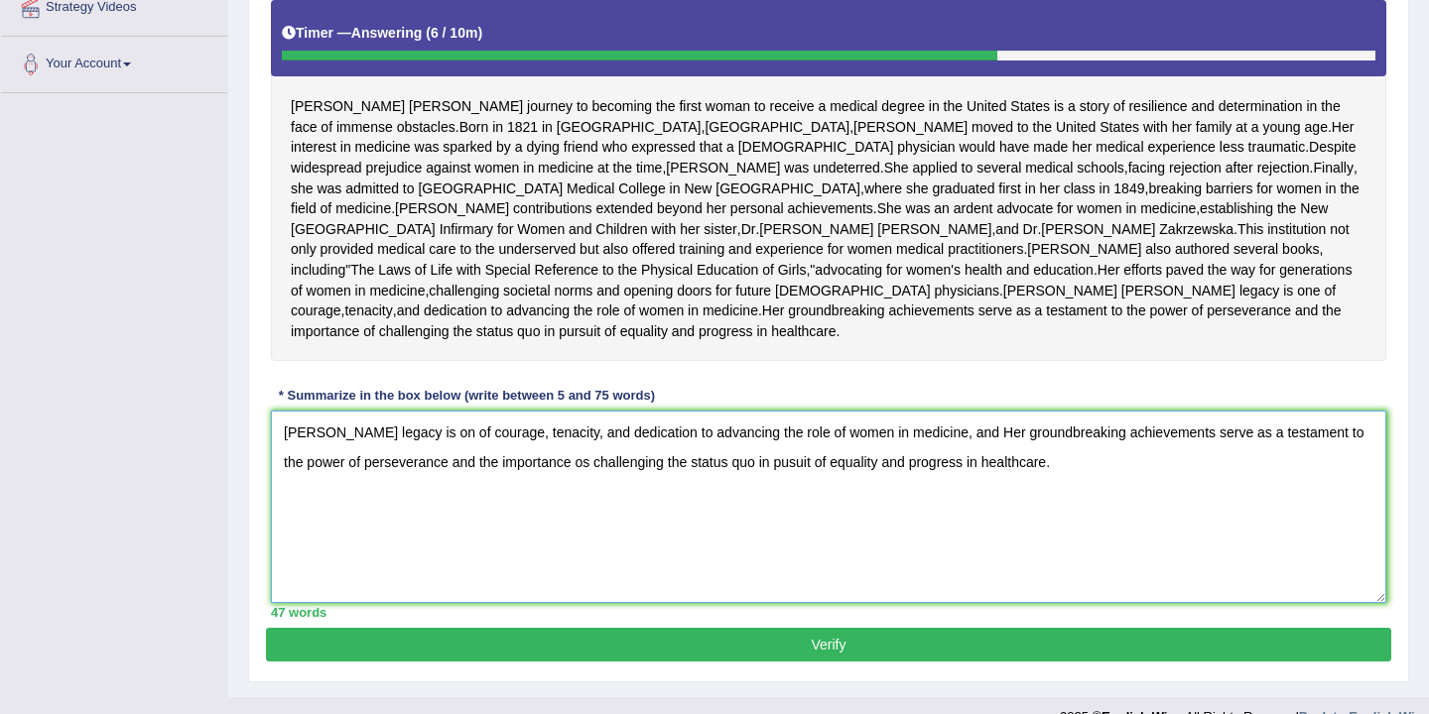
click at [281, 509] on textarea "[PERSON_NAME] legacy is on of courage, tenacity, and dedication to advancing th…" at bounding box center [828, 507] width 1115 height 192
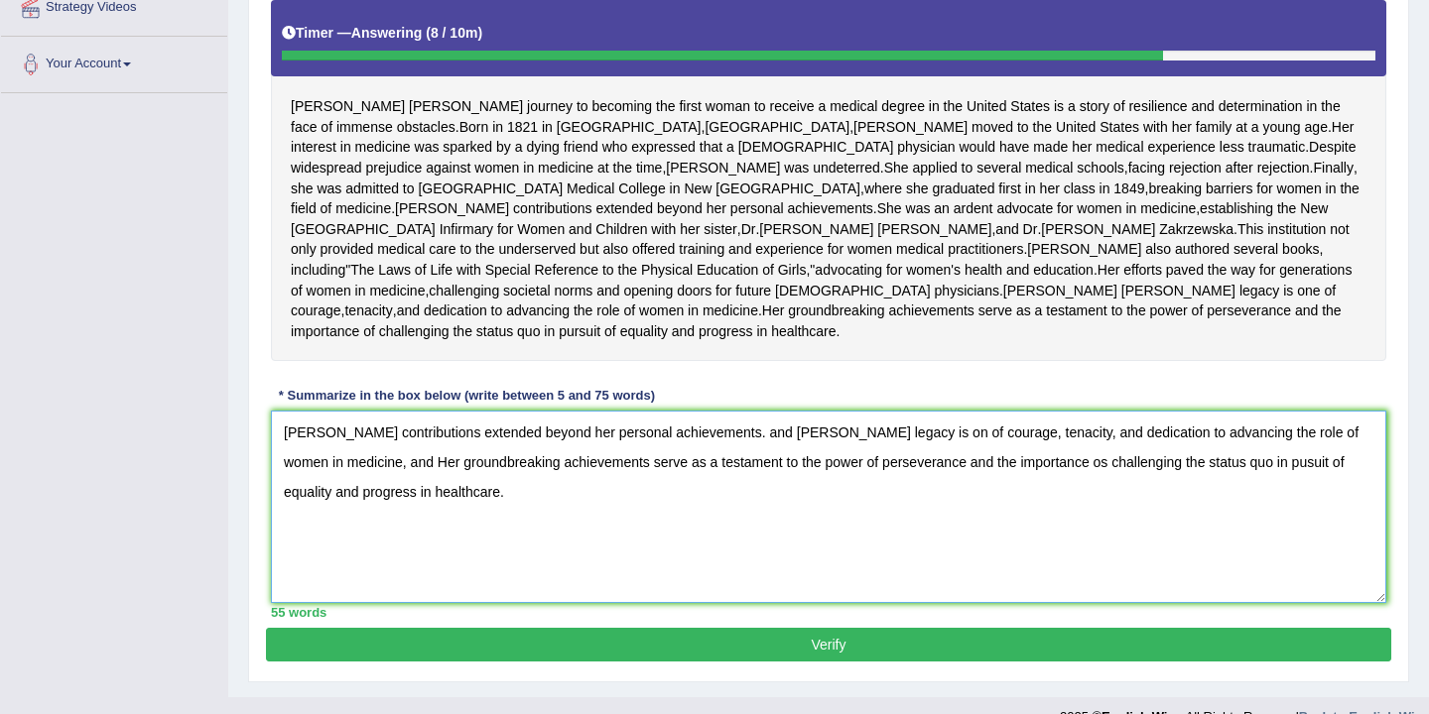
click at [431, 545] on textarea "Blackwell's contributions extended beyond her personal achievements. and Elizab…" at bounding box center [828, 507] width 1115 height 192
click at [436, 545] on textarea "Blackwell's contributions extended beyond her personal achievements. and Elizab…" at bounding box center [828, 507] width 1115 height 192
click at [572, 576] on textarea "Blackwell's contributions extended beyond her personal achievements. and Elizab…" at bounding box center [828, 507] width 1115 height 192
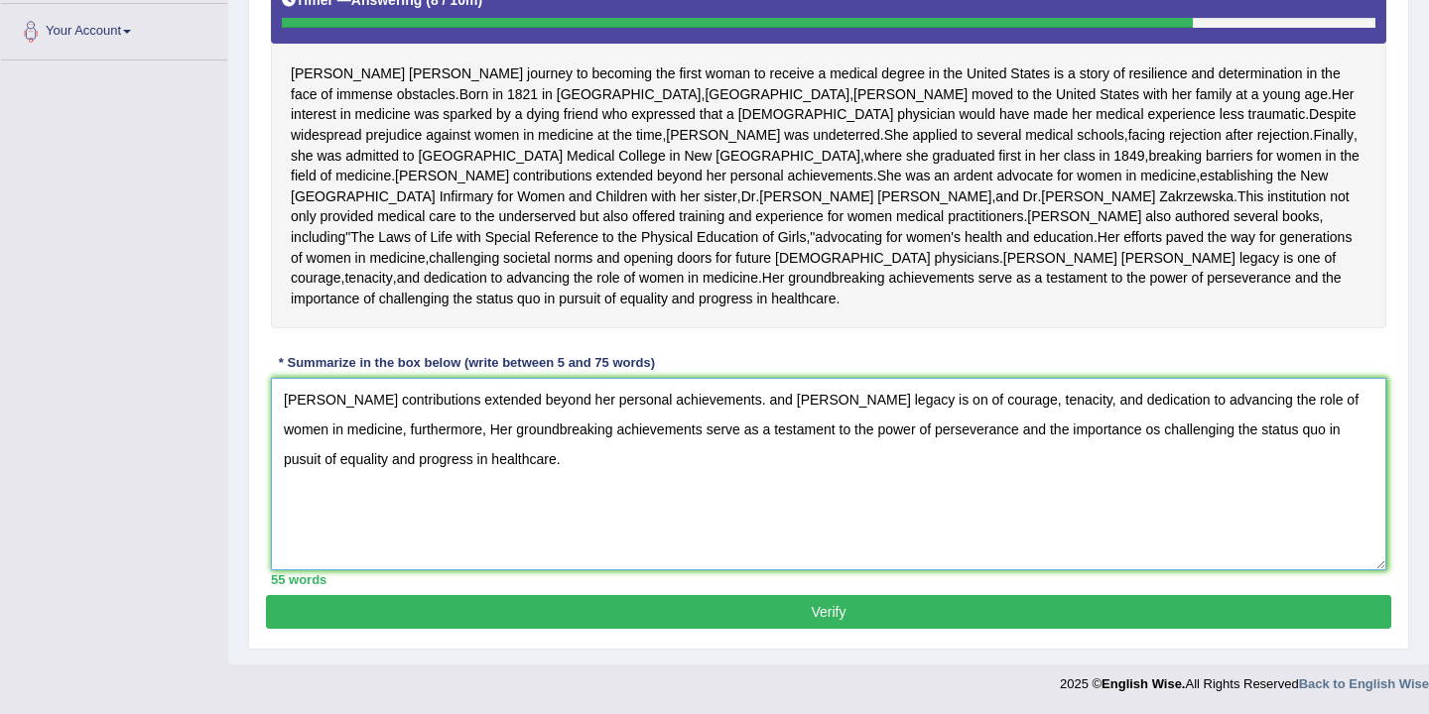
scroll to position [516, 0]
type textarea "Blackwell's contributions extended beyond her personal achievements. and Elizab…"
click at [592, 610] on button "Verify" at bounding box center [828, 612] width 1125 height 34
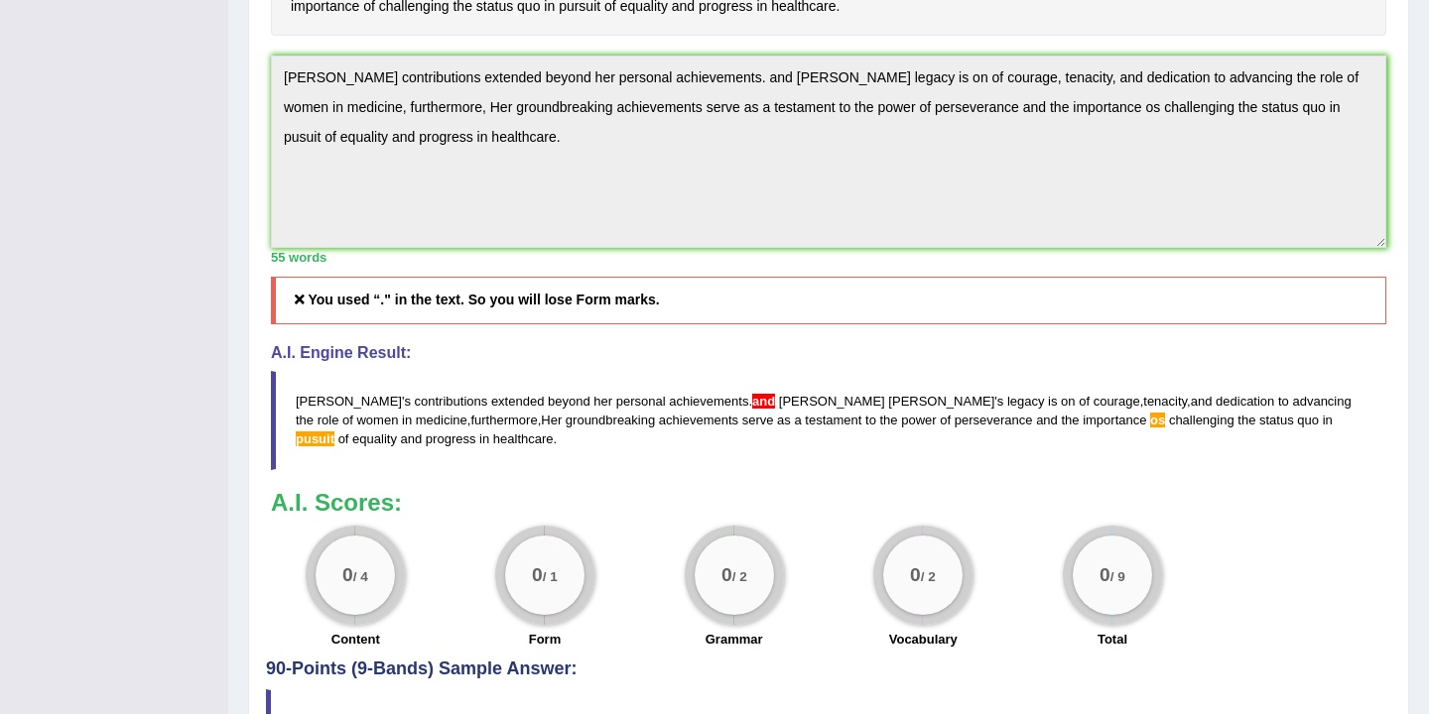
scroll to position [0, 0]
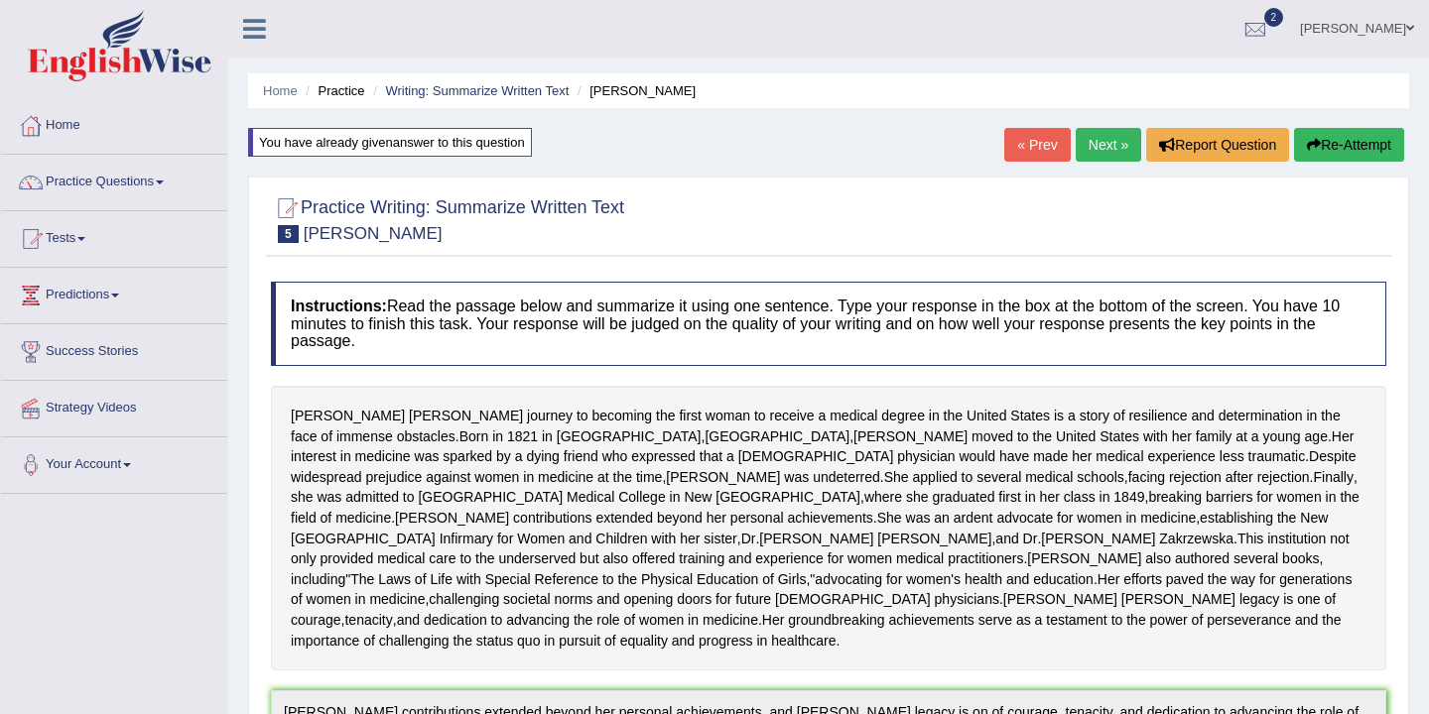
click at [1099, 141] on link "Next »" at bounding box center [1108, 145] width 65 height 34
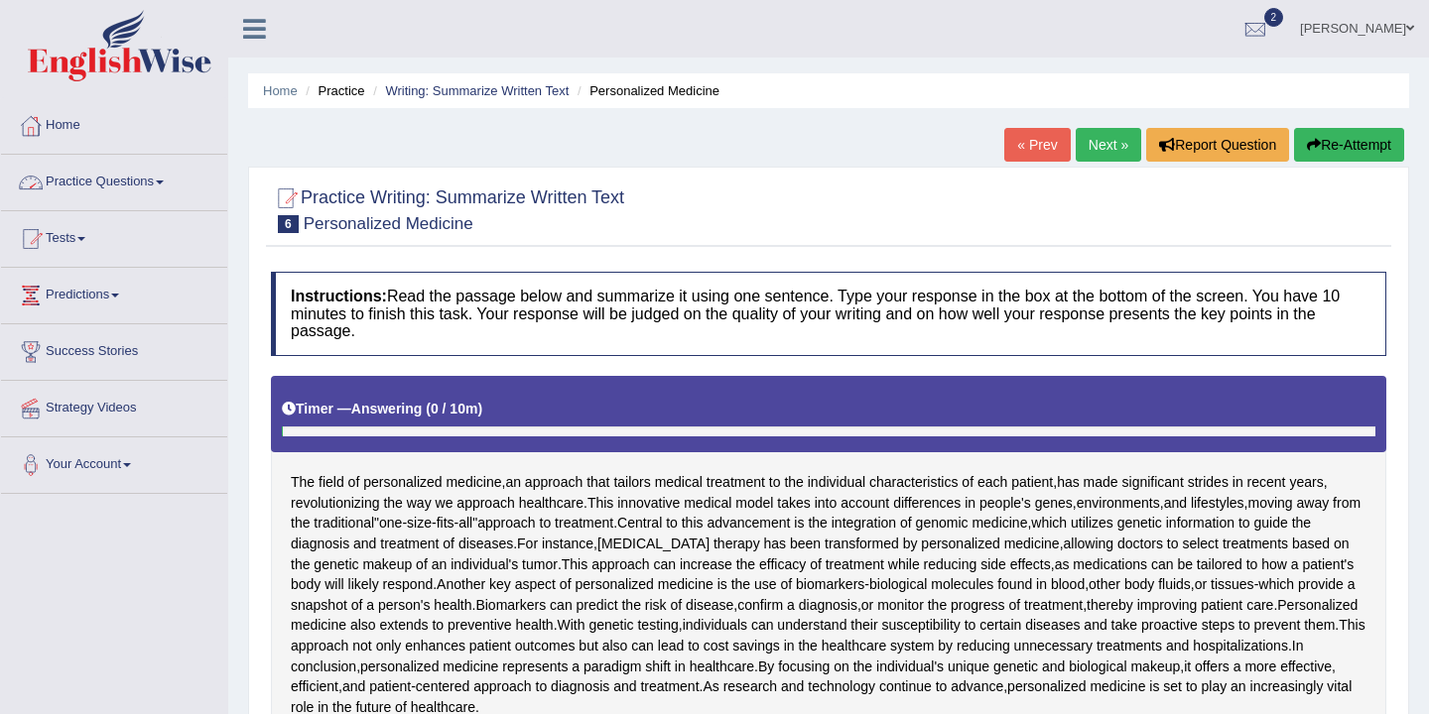
click at [143, 182] on link "Practice Questions" at bounding box center [114, 180] width 226 height 50
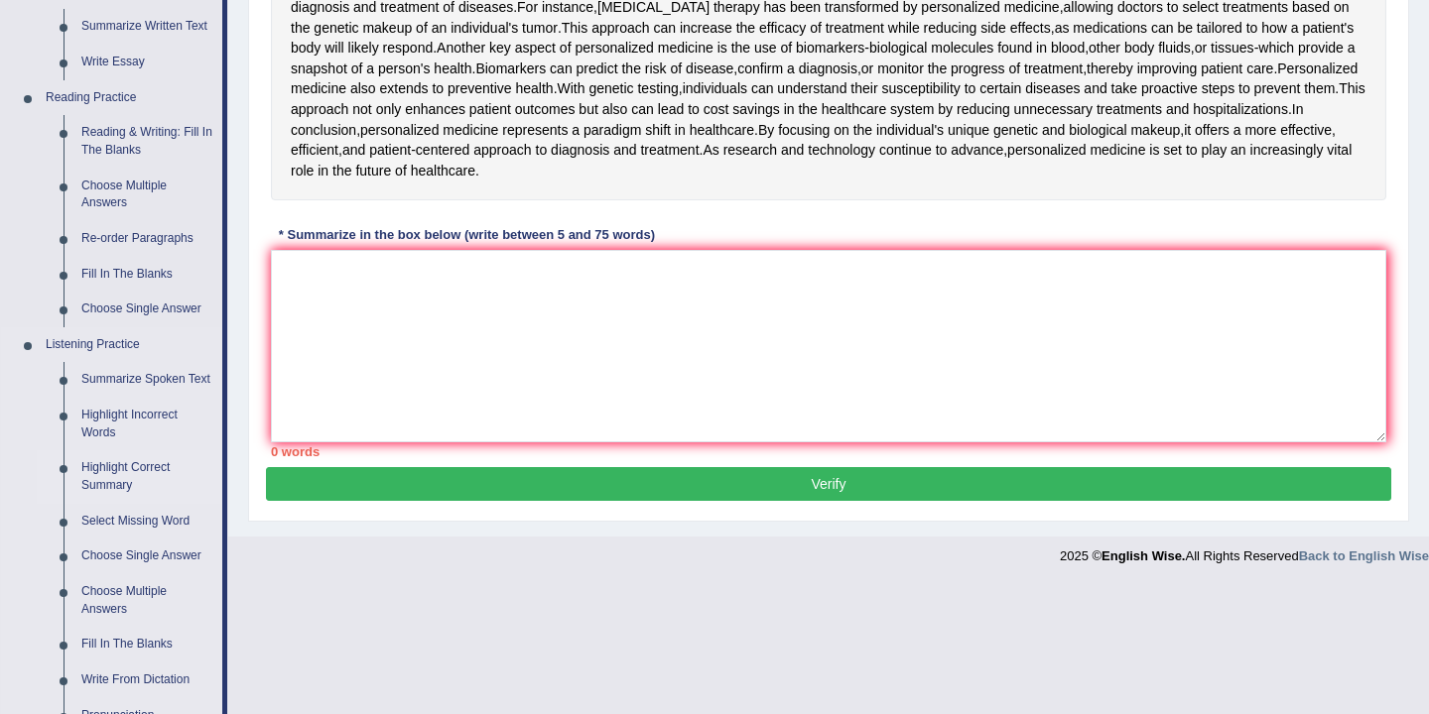
scroll to position [532, 0]
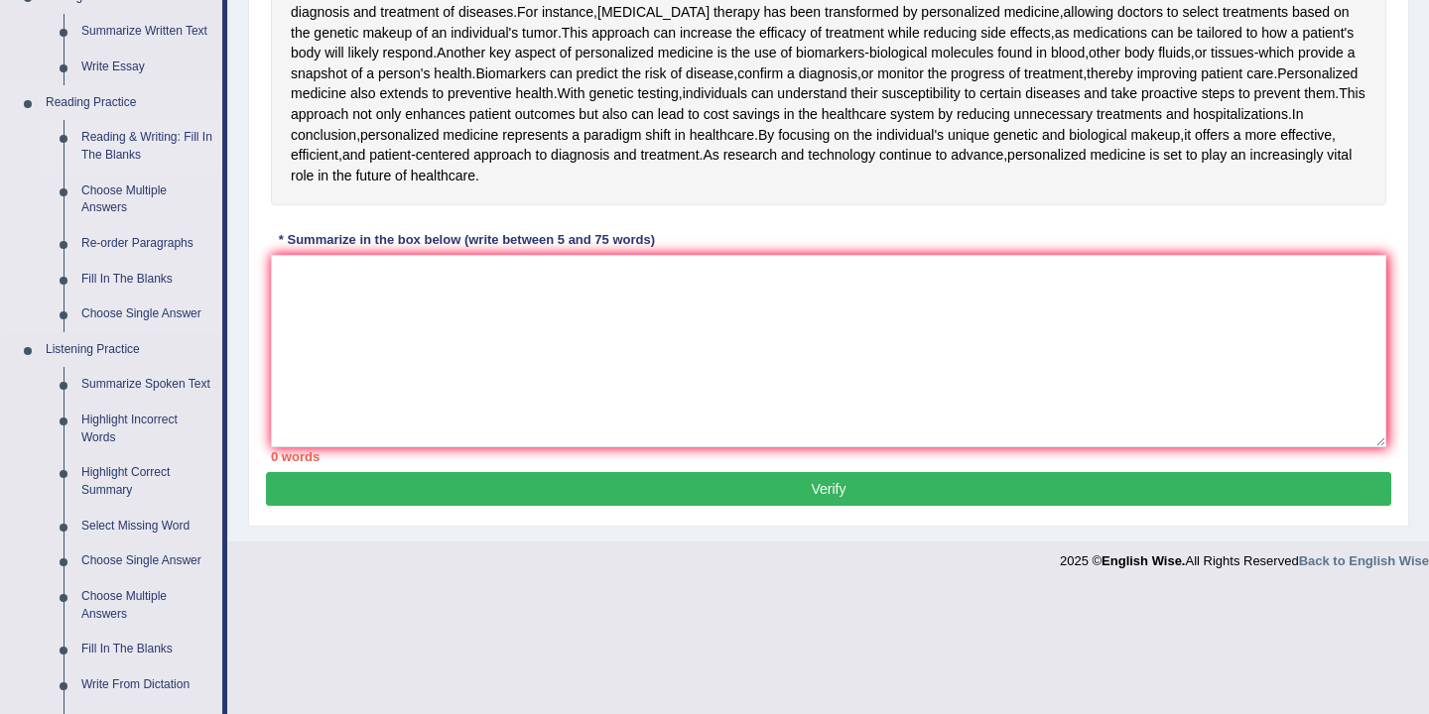
click at [156, 139] on link "Reading & Writing: Fill In The Blanks" at bounding box center [147, 146] width 150 height 53
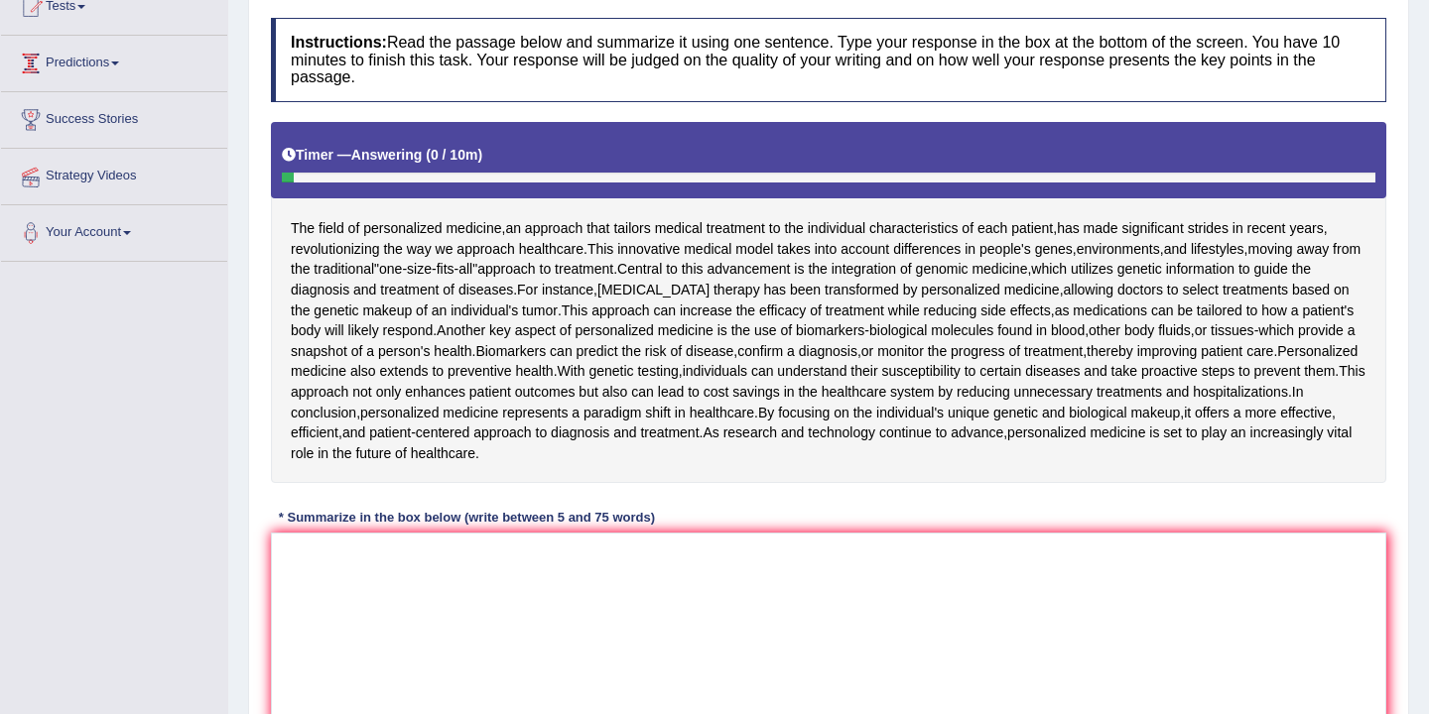
scroll to position [409, 0]
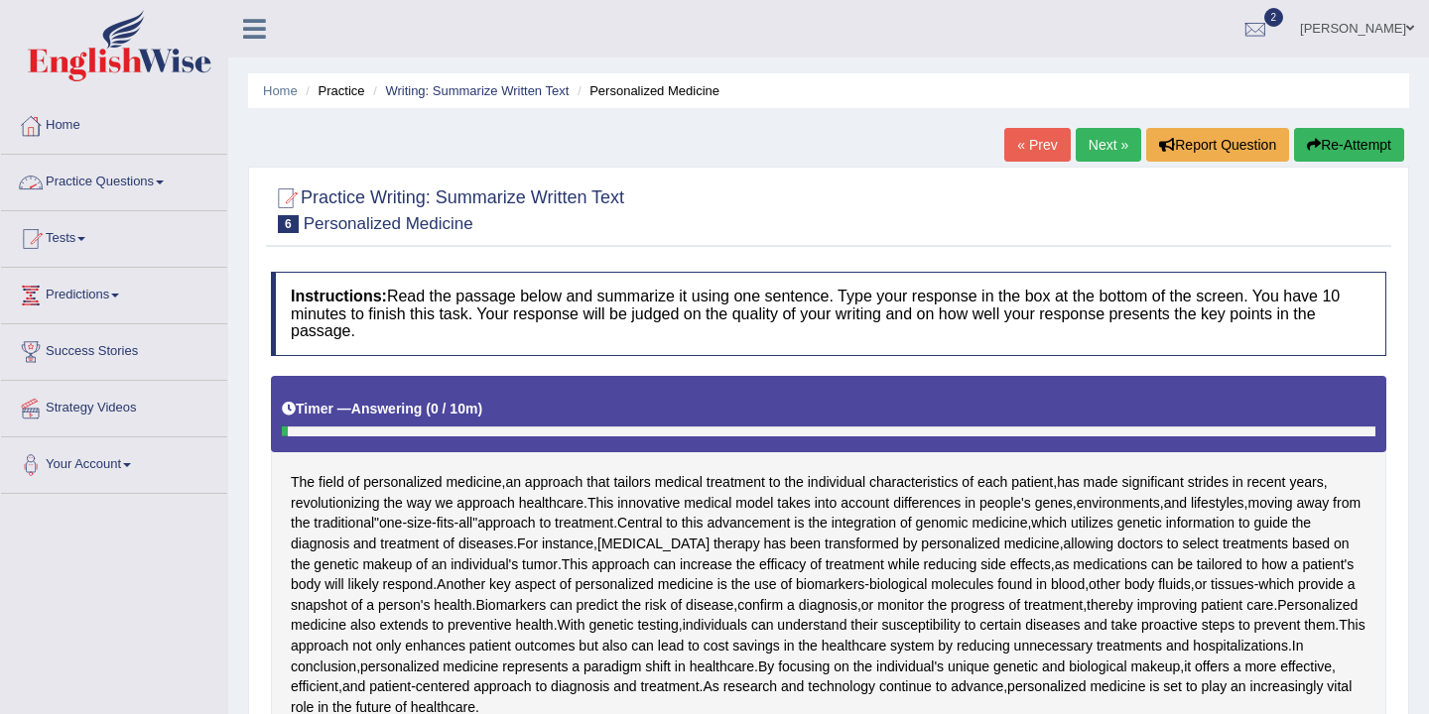
click at [154, 189] on link "Practice Questions" at bounding box center [114, 180] width 226 height 50
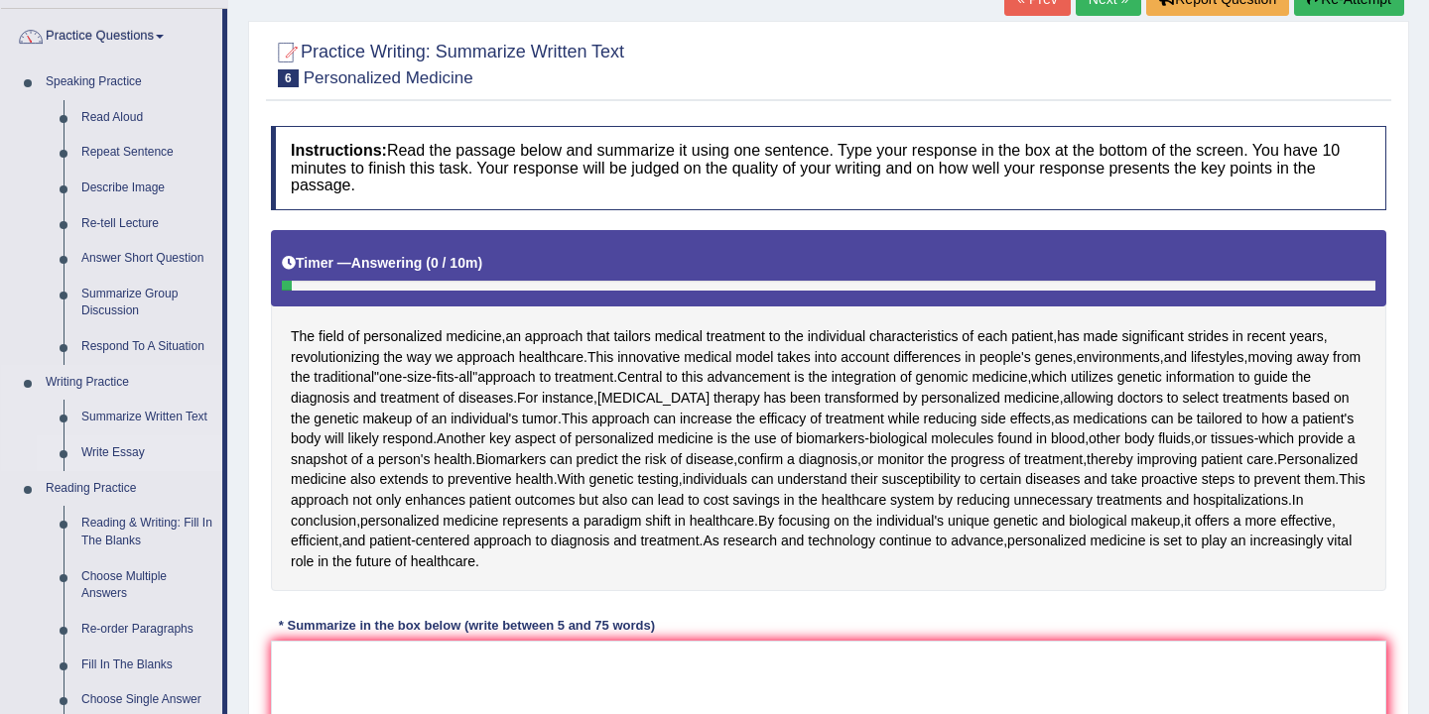
scroll to position [162, 0]
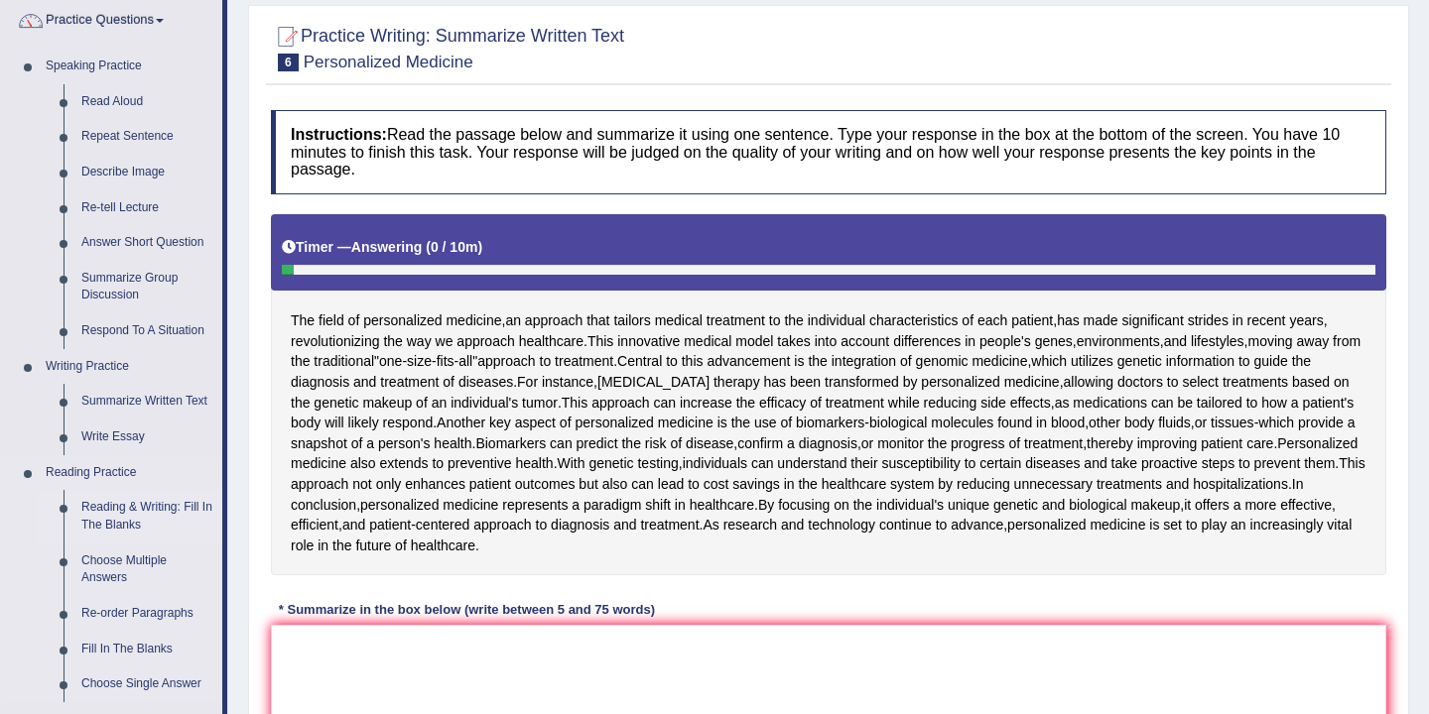
click at [153, 510] on link "Reading & Writing: Fill In The Blanks" at bounding box center [147, 516] width 150 height 53
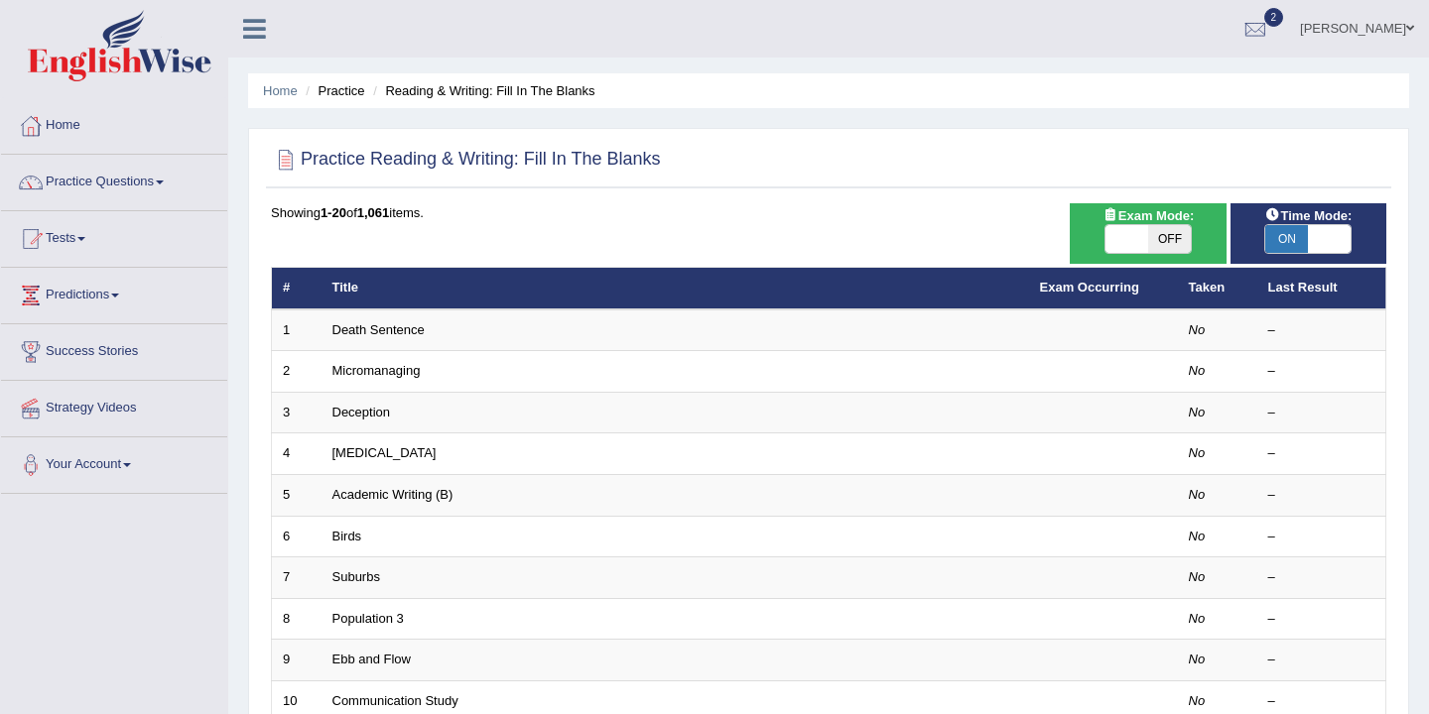
click at [1297, 242] on span "ON" at bounding box center [1286, 239] width 43 height 28
checkbox input "false"
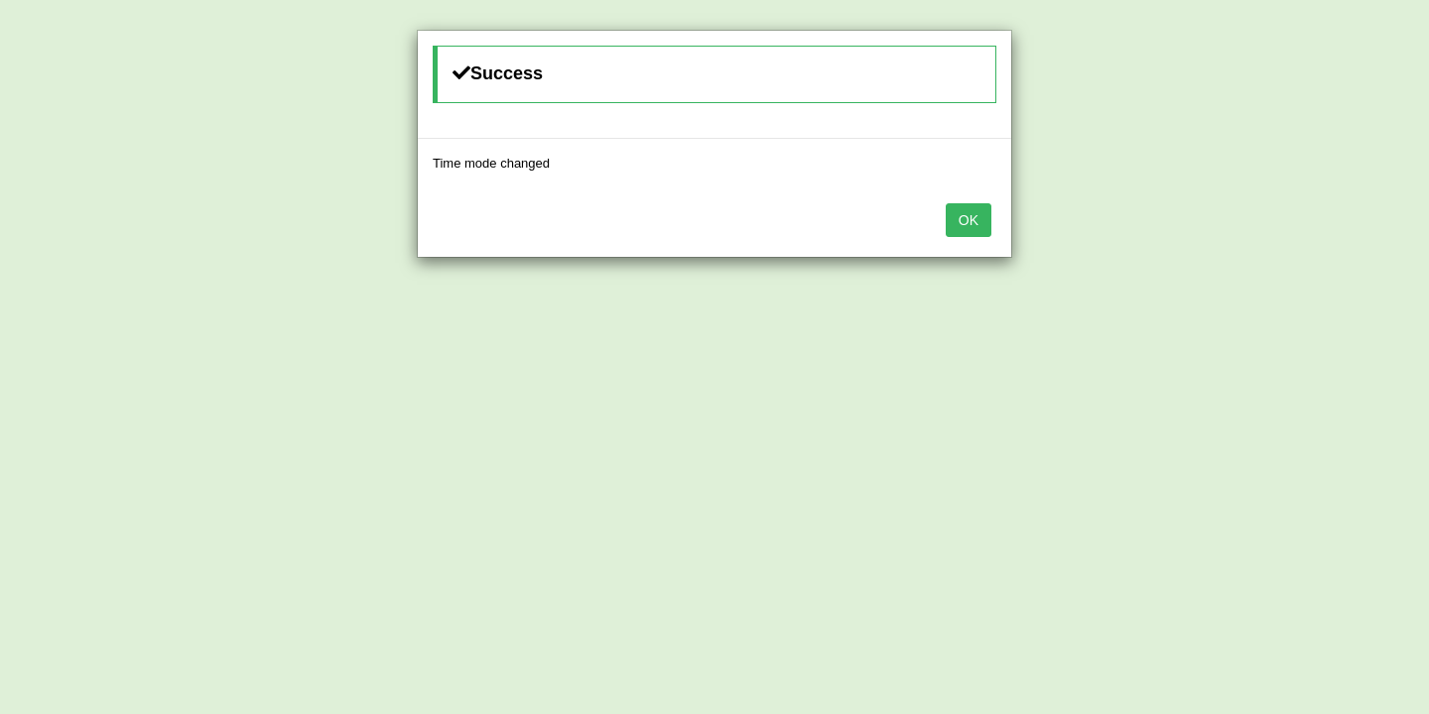
click at [973, 219] on button "OK" at bounding box center [969, 220] width 46 height 34
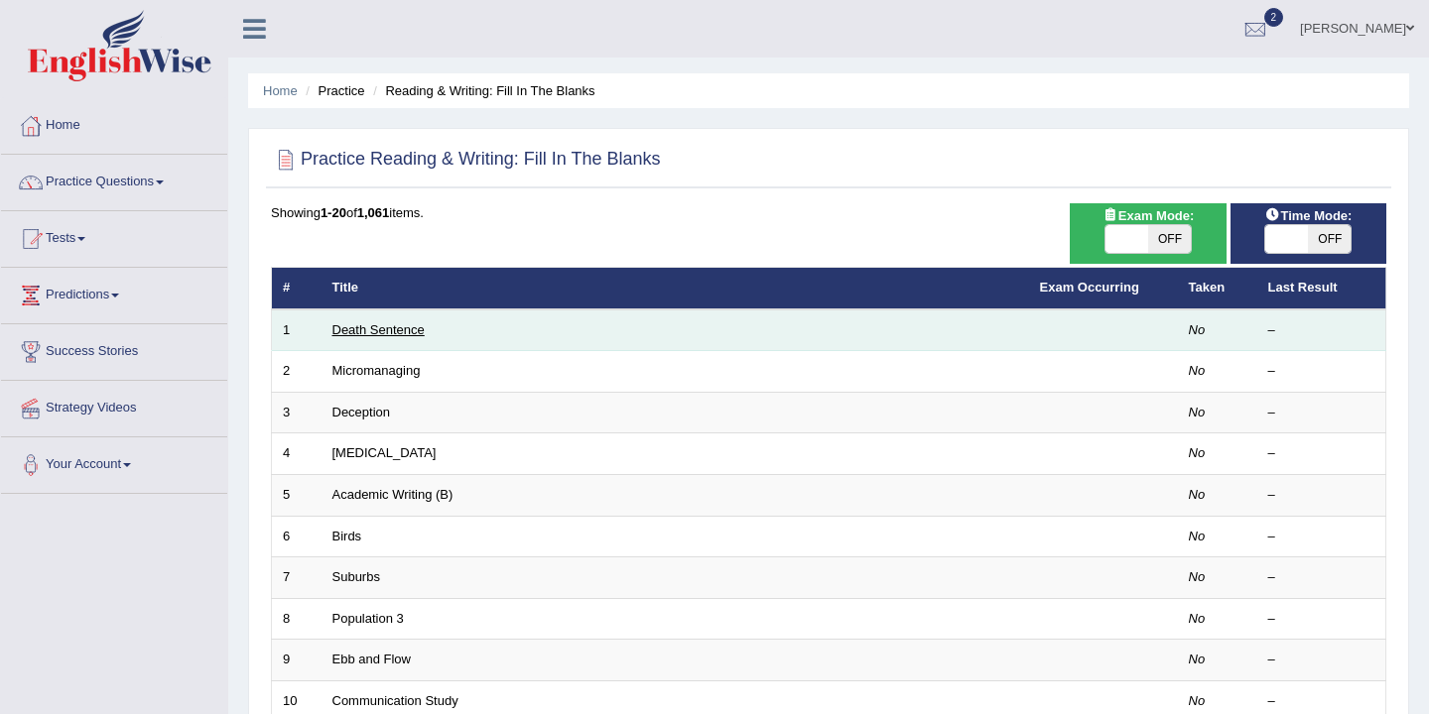
click at [390, 331] on link "Death Sentence" at bounding box center [378, 329] width 92 height 15
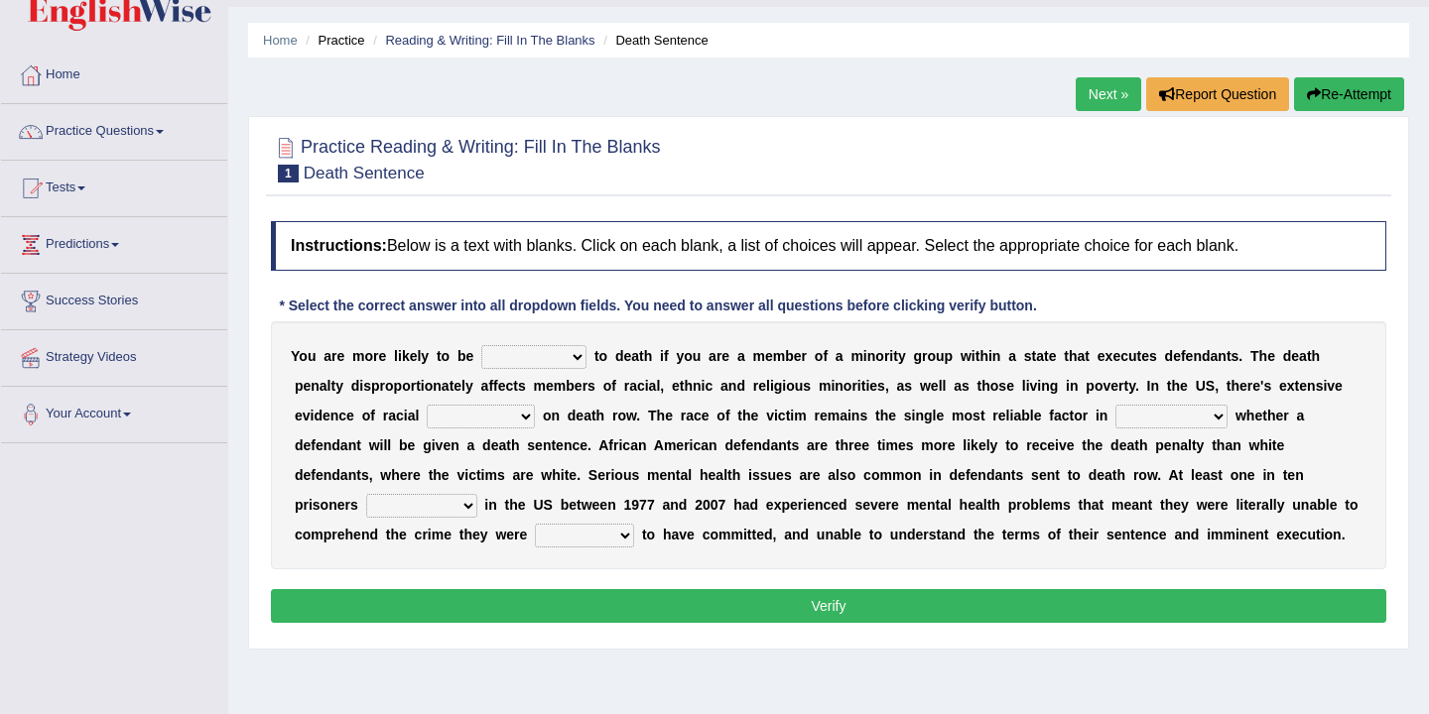
scroll to position [55, 0]
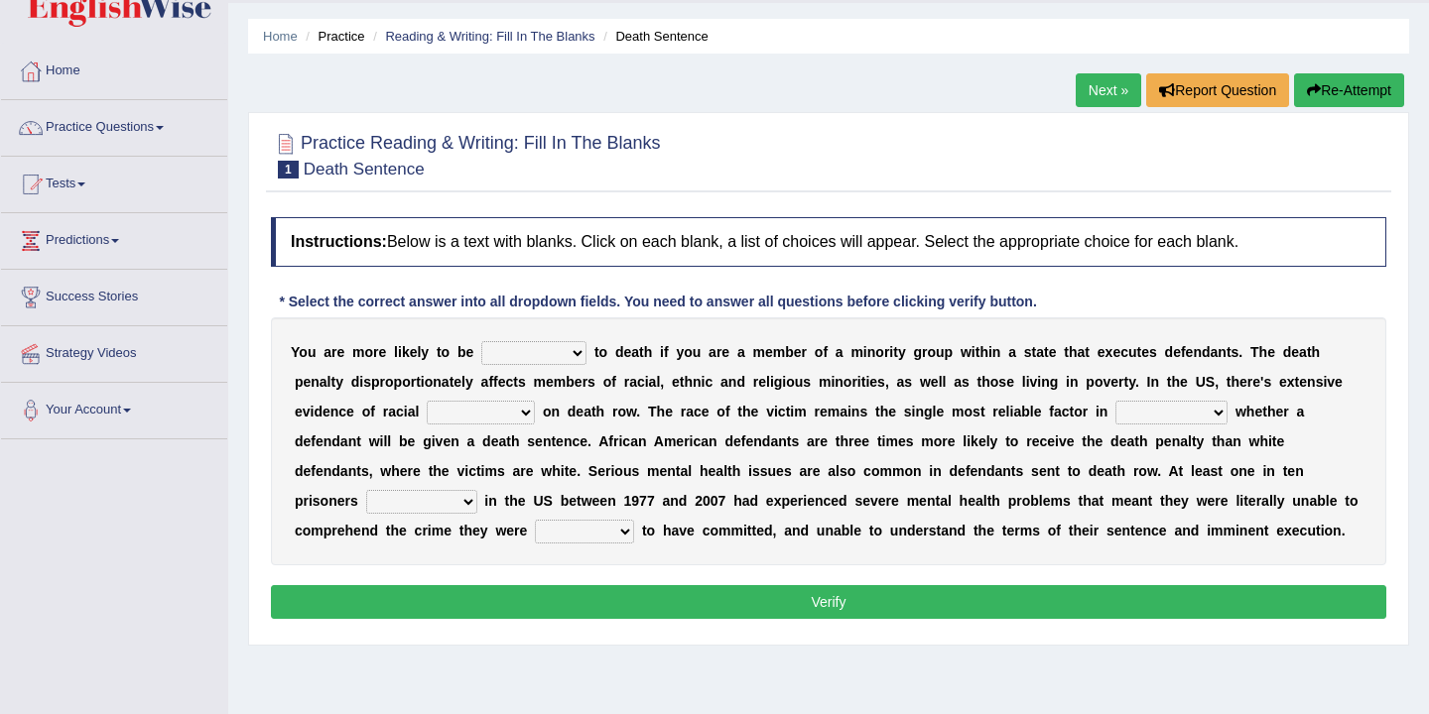
click at [575, 359] on select "penalized blamed complained sentenced" at bounding box center [533, 353] width 105 height 24
select select "sentenced"
click at [523, 412] on select "bias equality appearance background" at bounding box center [481, 413] width 108 height 24
click at [514, 414] on select "bias equality appearance background" at bounding box center [481, 413] width 108 height 24
select select "appearance"
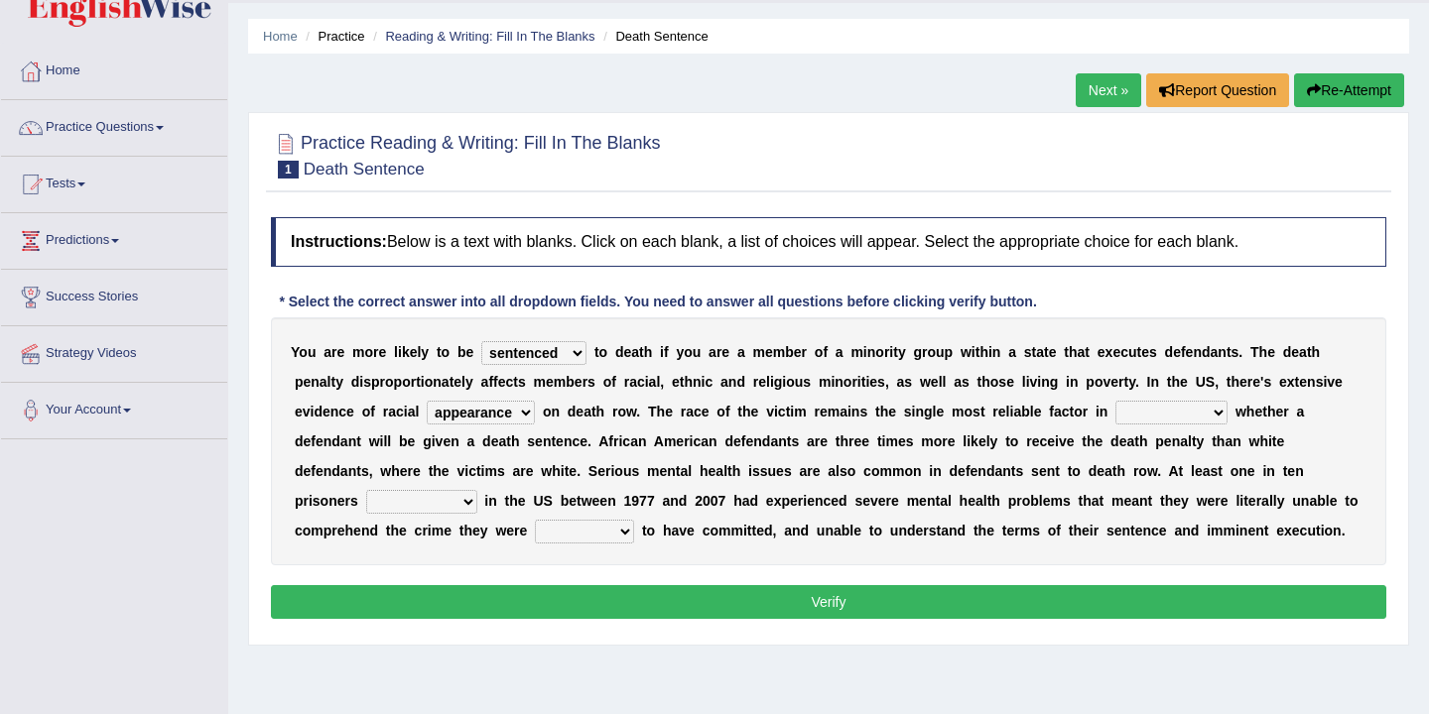
click at [1213, 412] on select "determining adjoining undermining examining" at bounding box center [1171, 413] width 112 height 24
select select "determining"
click at [1187, 407] on select "determining adjoining undermining examining" at bounding box center [1171, 413] width 112 height 24
click at [462, 501] on select "electrocuted persecuted executed captured" at bounding box center [421, 502] width 111 height 24
select select "captured"
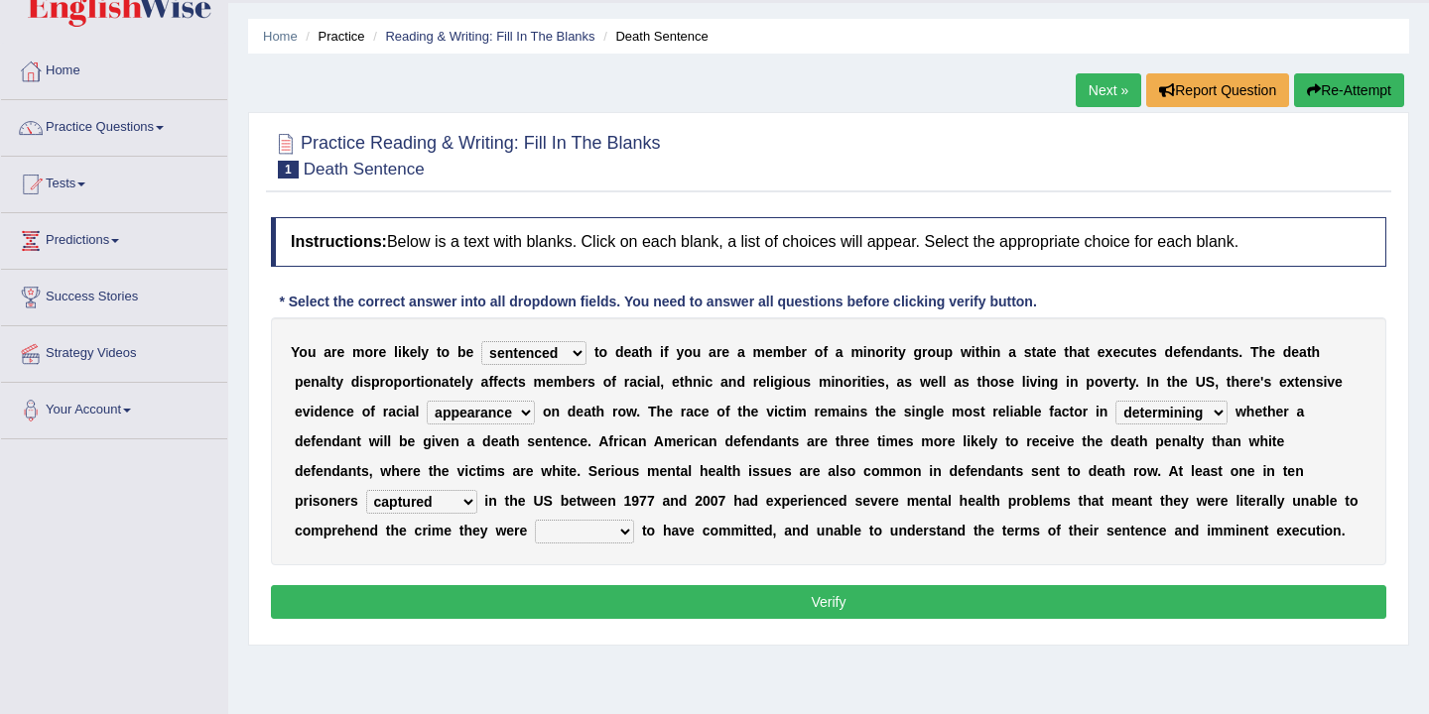
click at [621, 530] on select "alleged acclaimed persuaded claimed" at bounding box center [584, 532] width 99 height 24
select select "claimed"
click at [794, 609] on button "Verify" at bounding box center [828, 602] width 1115 height 34
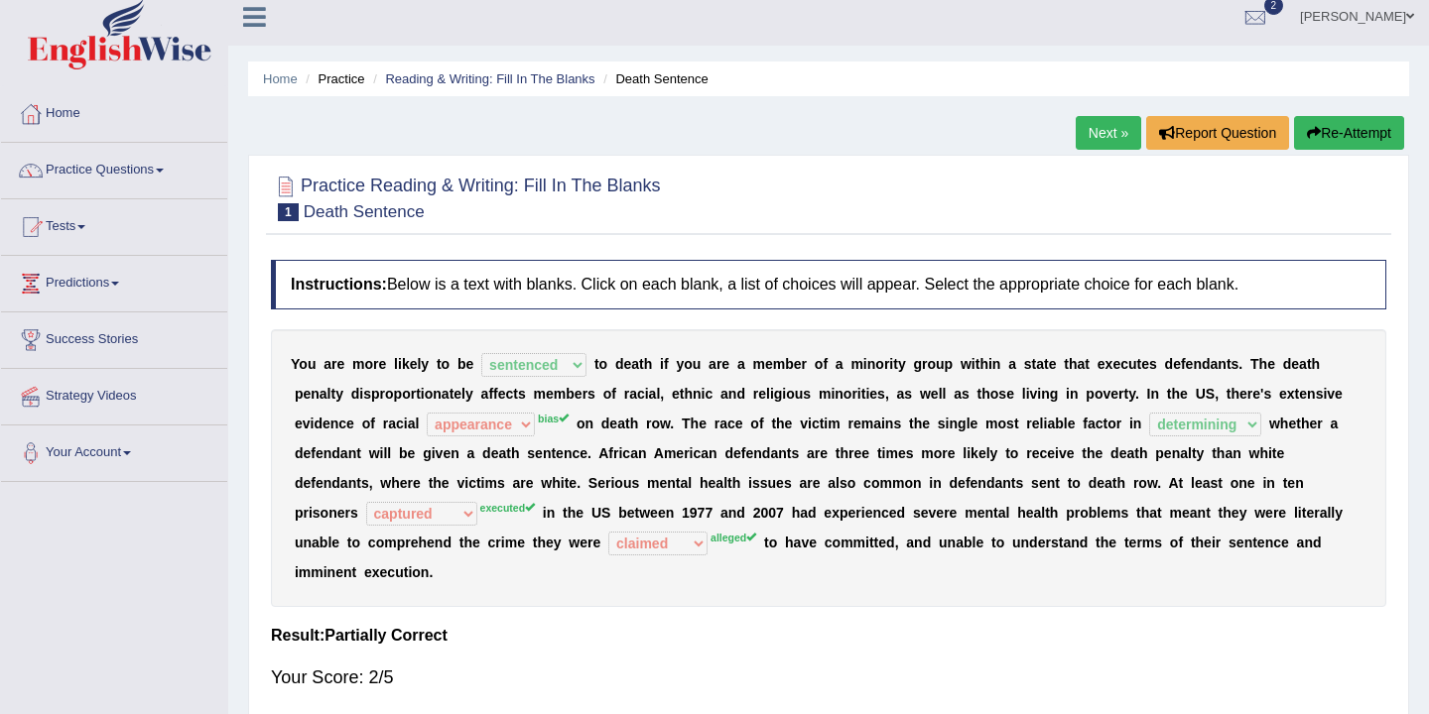
scroll to position [10, 0]
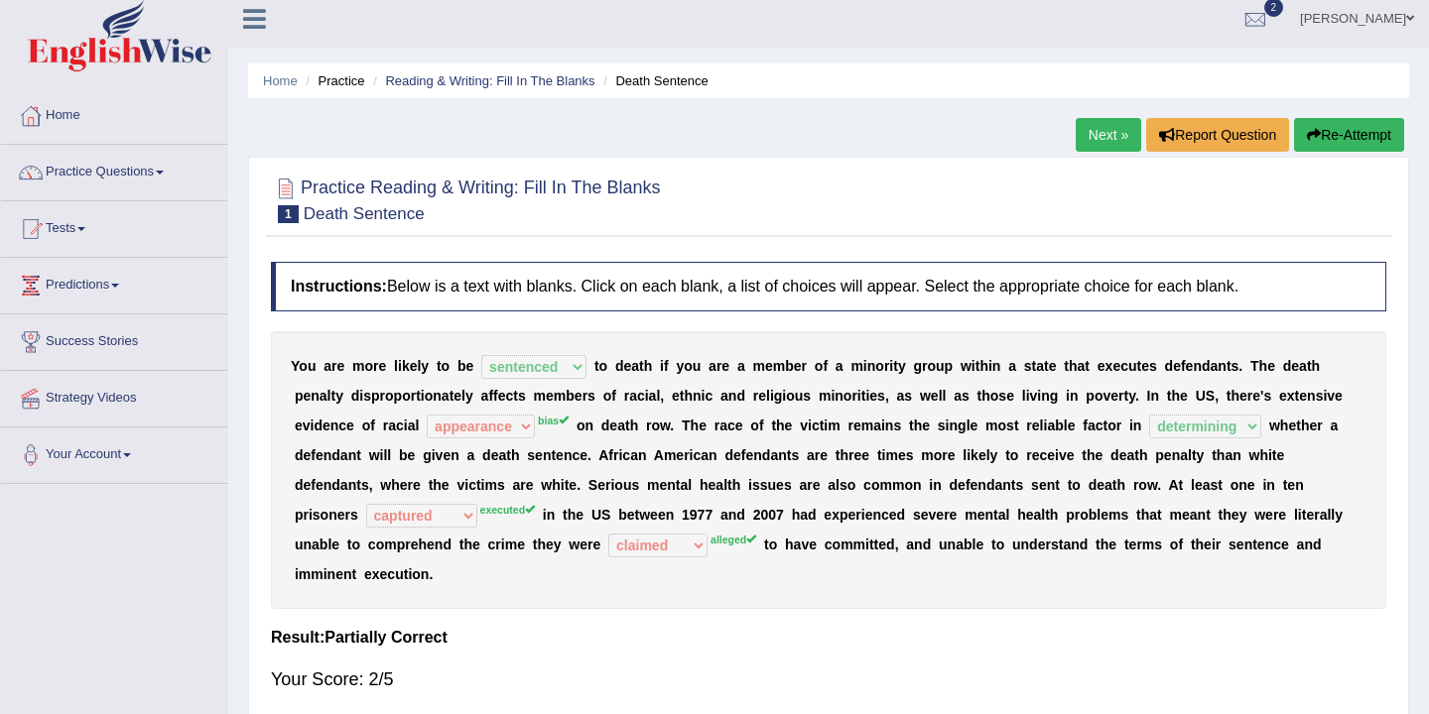
click at [1106, 142] on link "Next »" at bounding box center [1108, 135] width 65 height 34
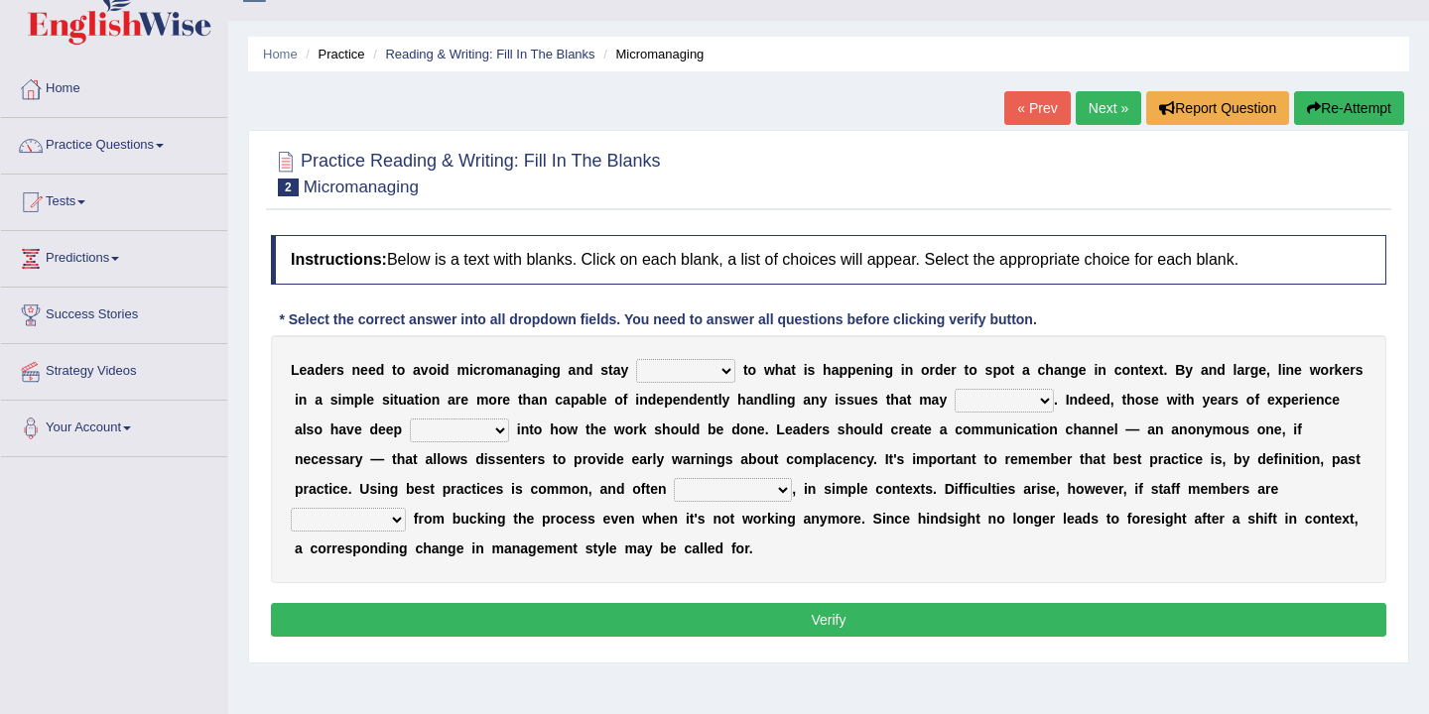
scroll to position [66, 0]
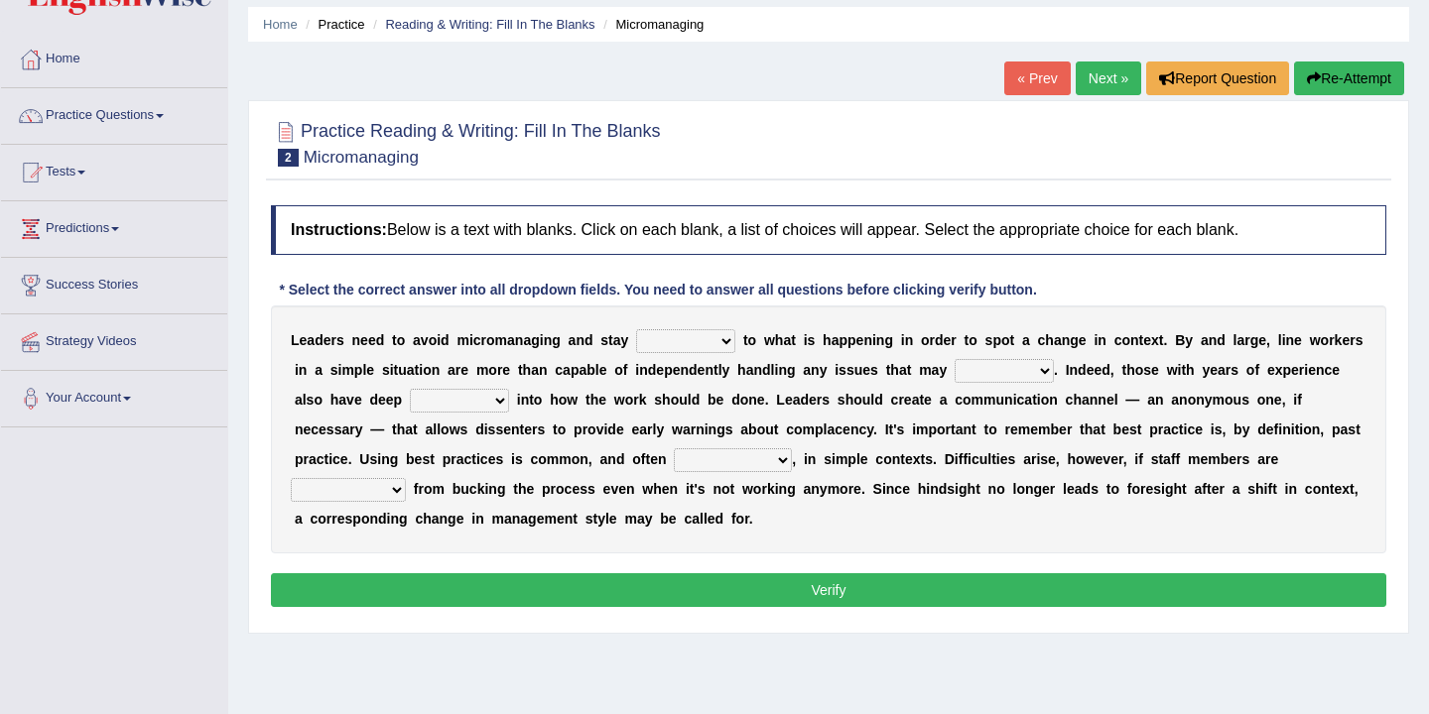
click at [1035, 80] on link "« Prev" at bounding box center [1036, 79] width 65 height 34
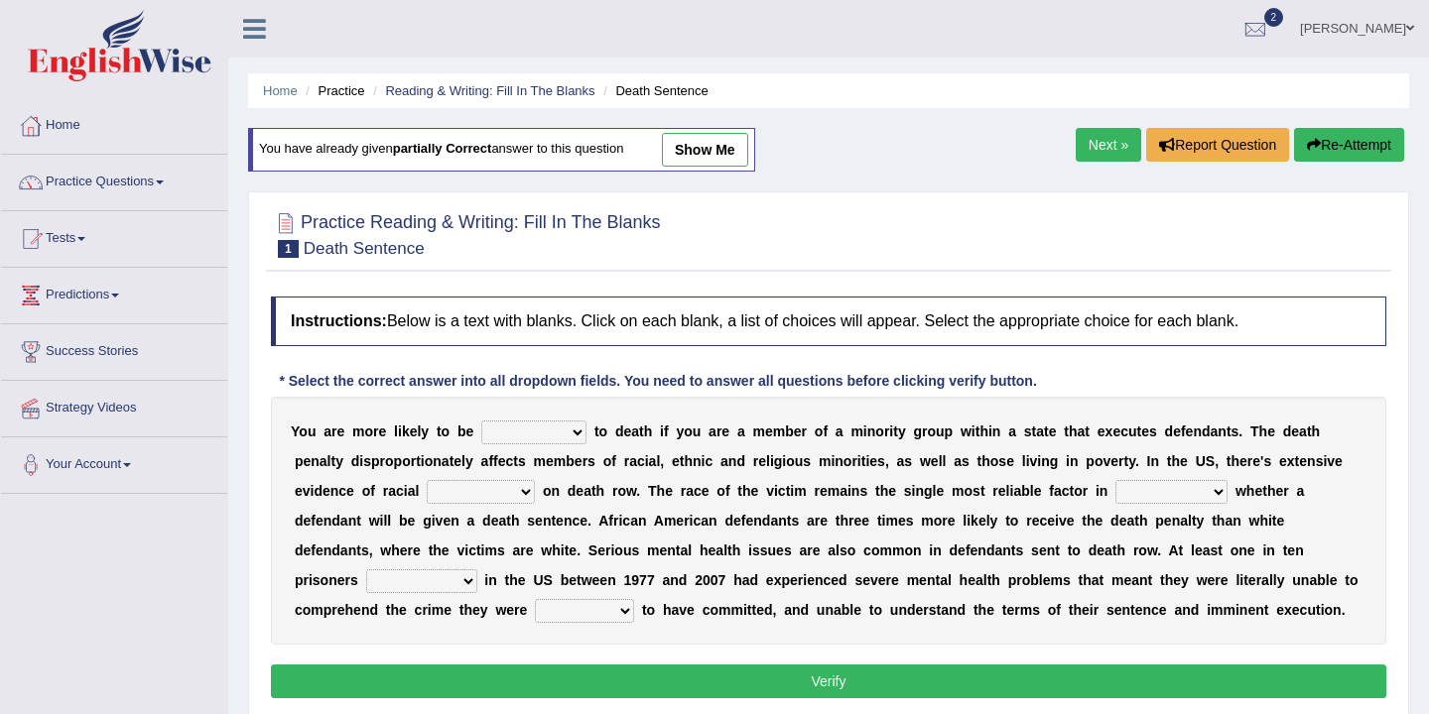
click at [715, 145] on link "show me" at bounding box center [705, 150] width 86 height 34
select select "sentenced"
select select "appearance"
select select "determining"
select select "captured"
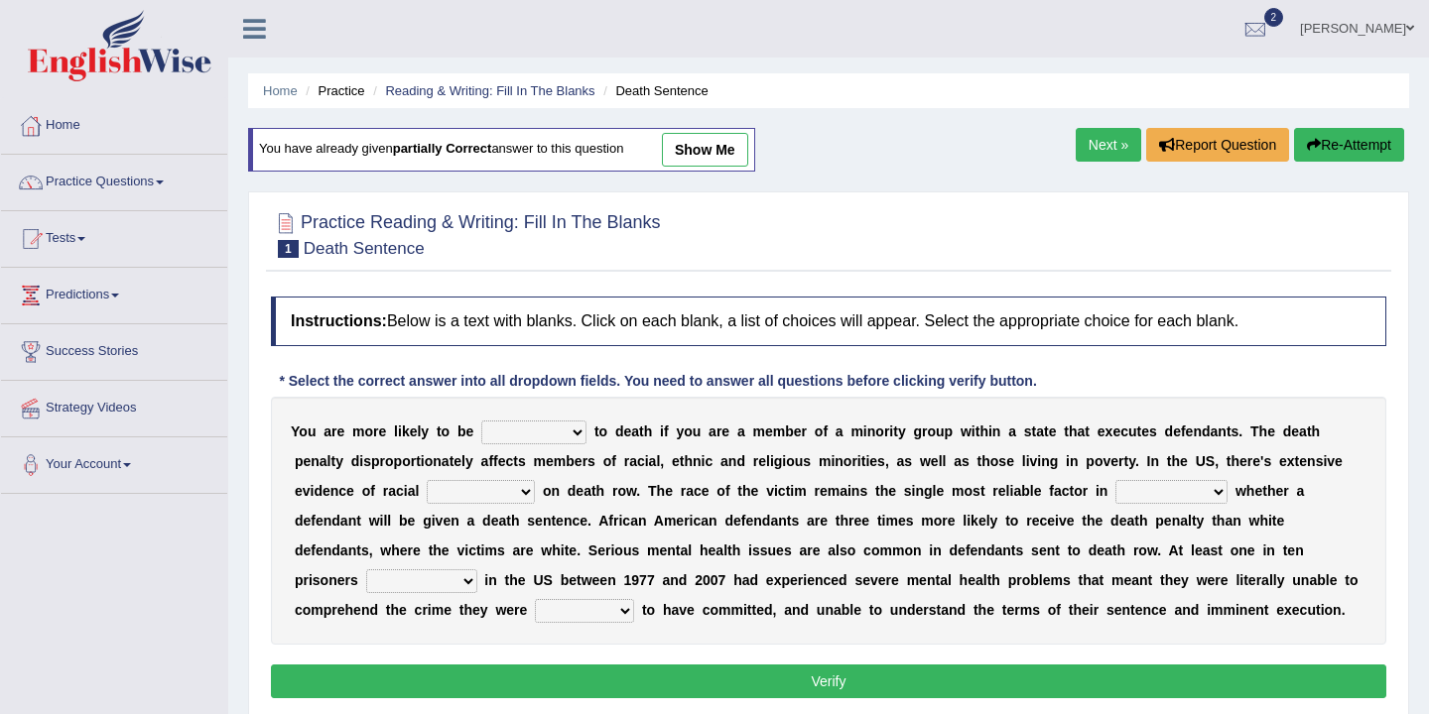
select select "claimed"
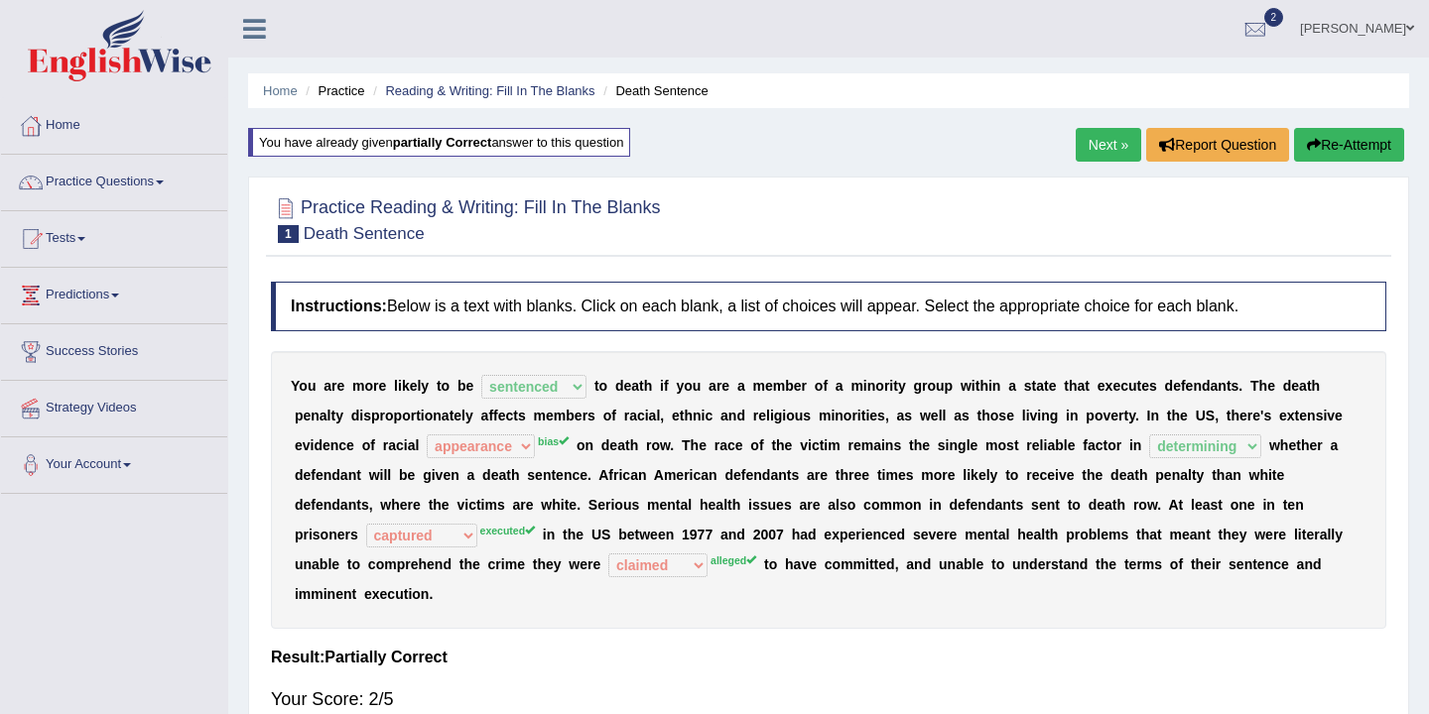
scroll to position [56, 0]
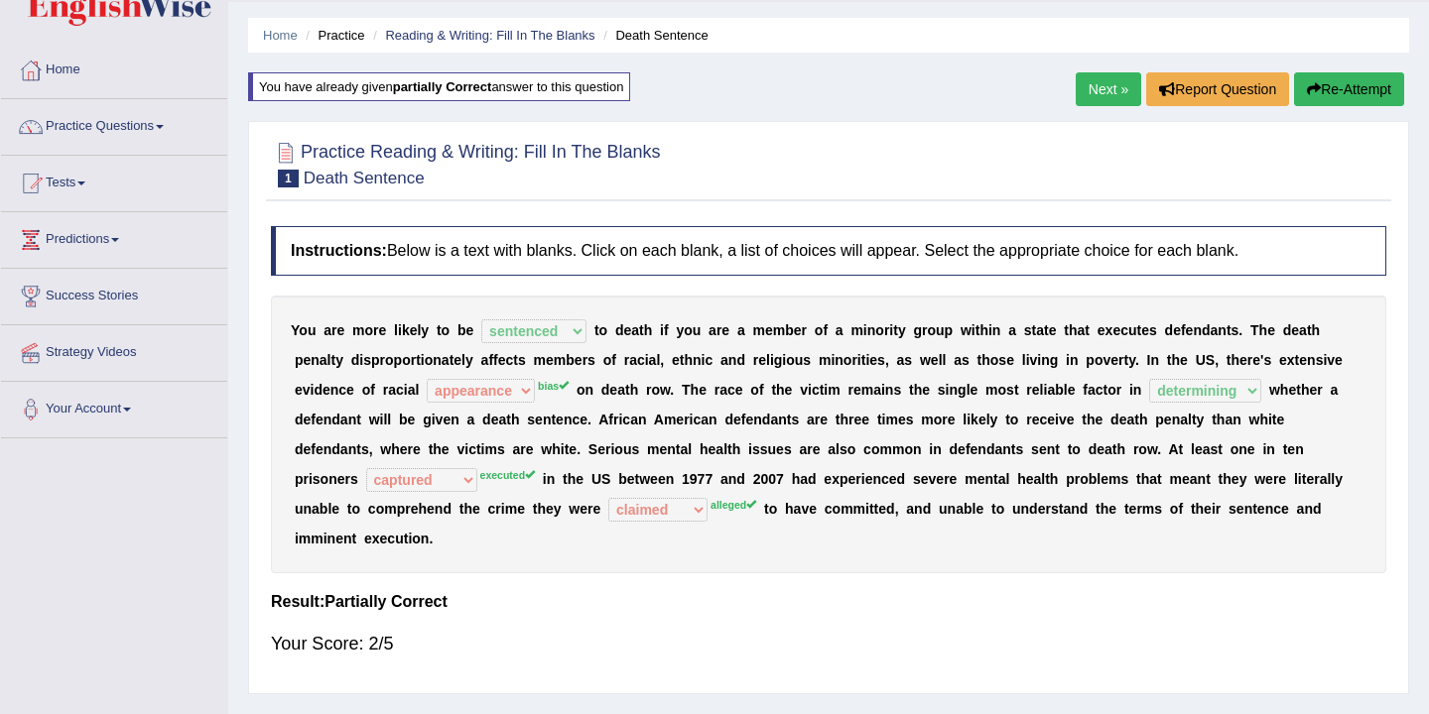
click at [1086, 82] on link "Next »" at bounding box center [1108, 89] width 65 height 34
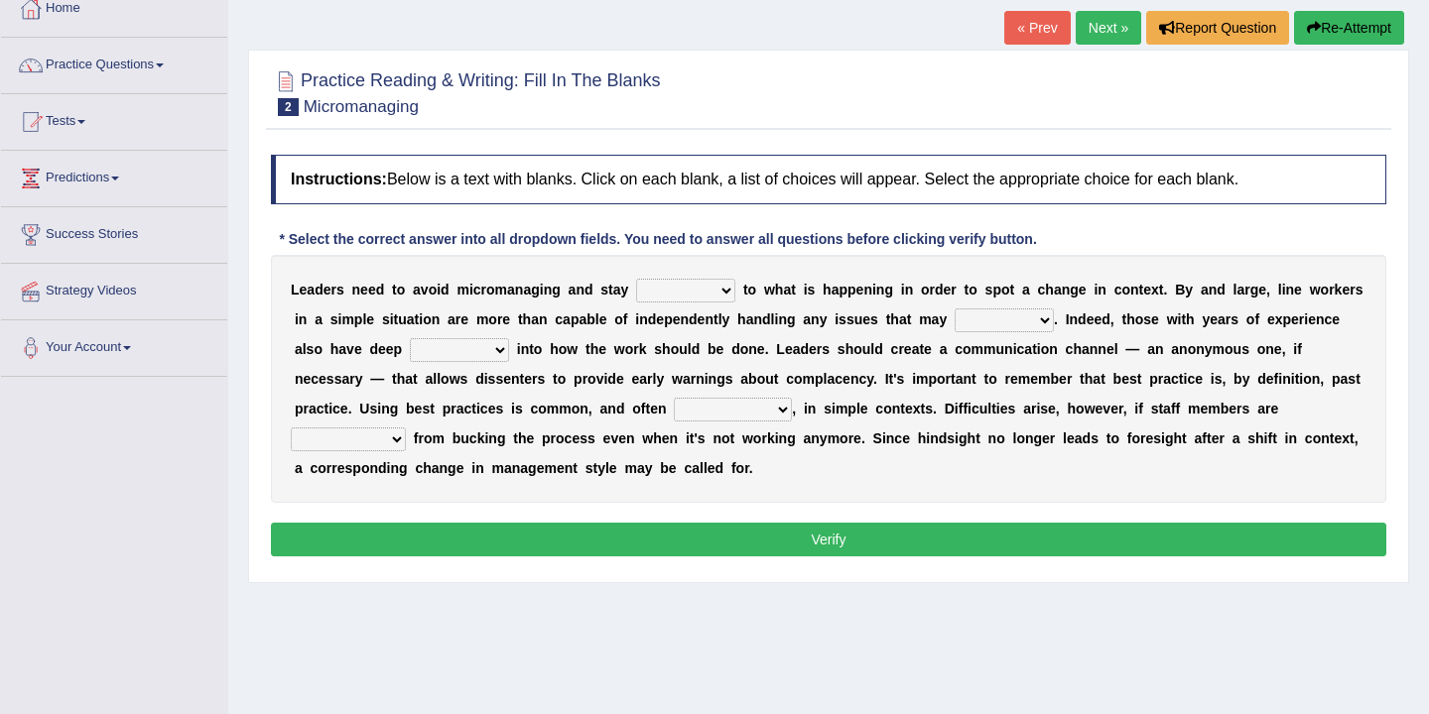
scroll to position [119, 0]
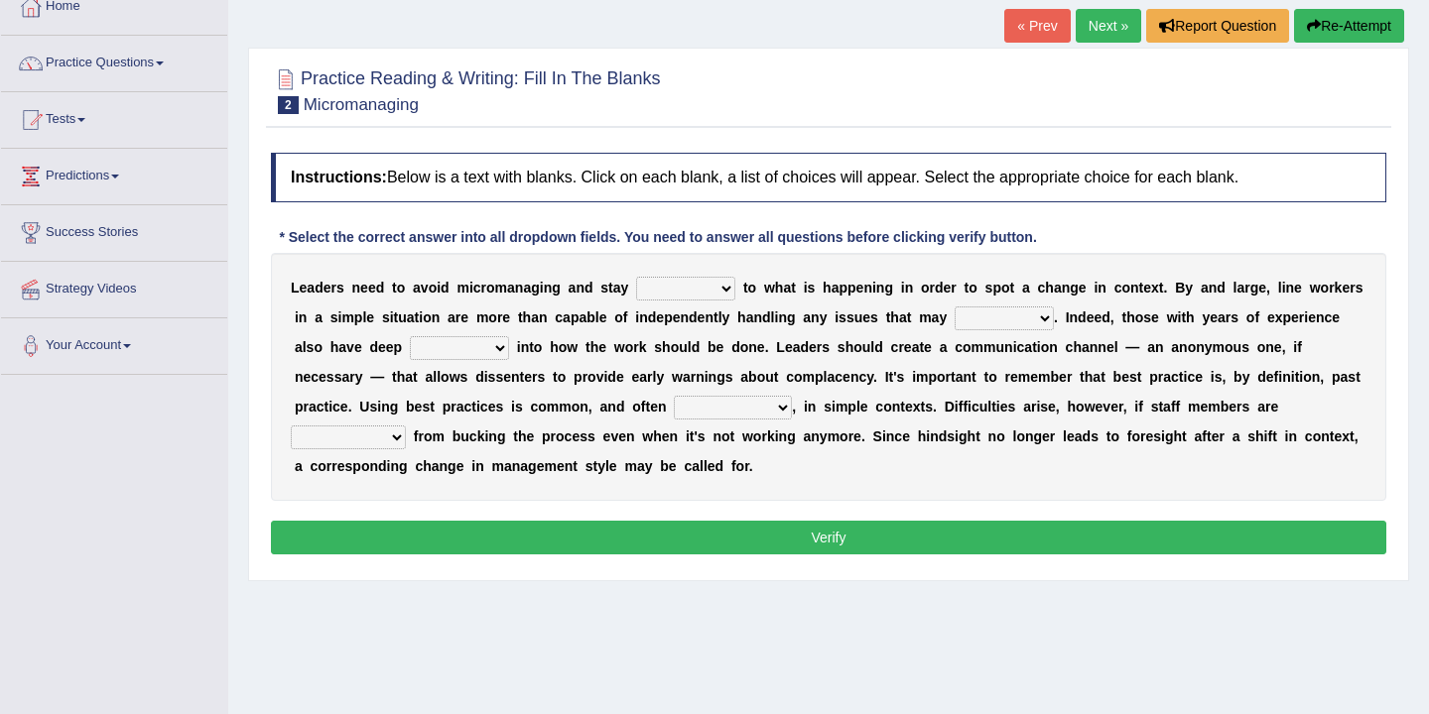
click at [730, 286] on select "complied connected precise concise" at bounding box center [685, 289] width 99 height 24
select select "concise"
click at [1034, 321] on select "apprise rise encounter arise" at bounding box center [1004, 319] width 99 height 24
select select "arise"
click at [497, 349] on select "incursion insight indignity indication" at bounding box center [459, 348] width 99 height 24
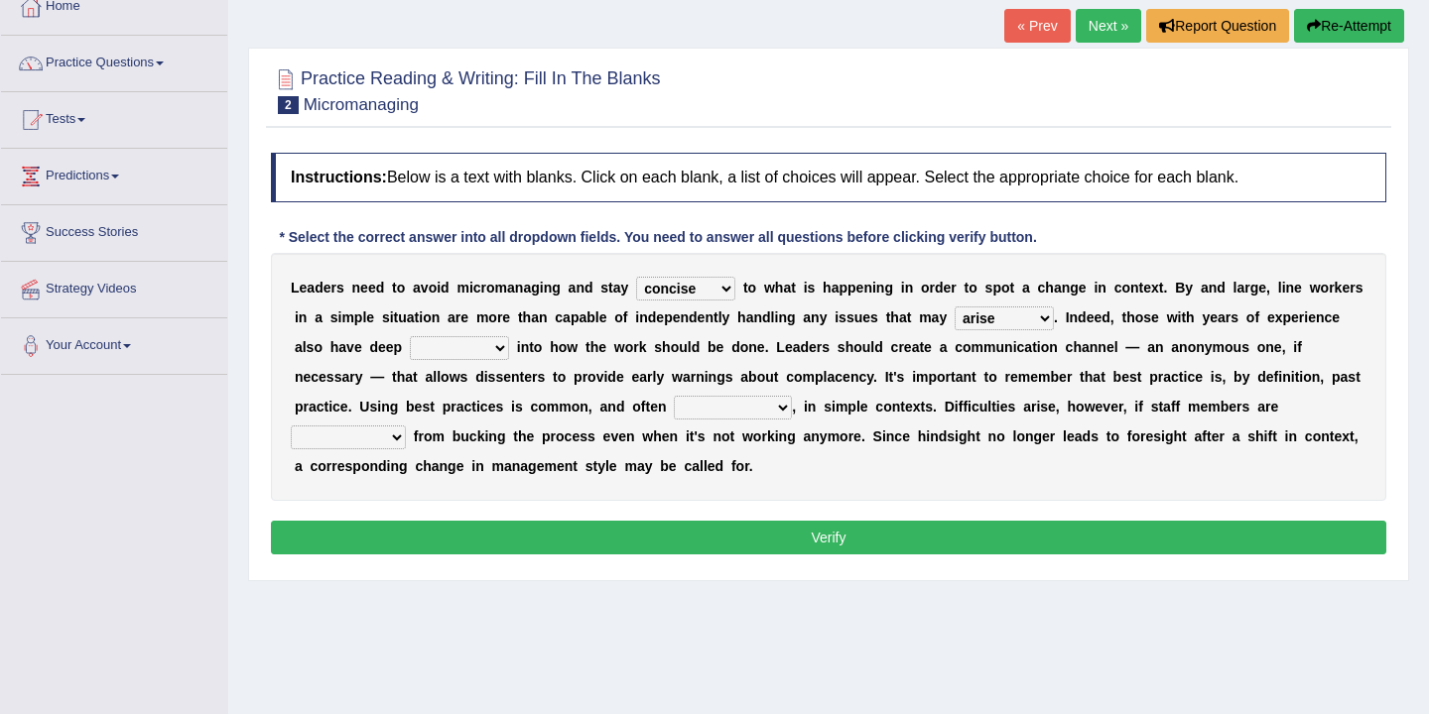
select select "insight"
click at [779, 411] on select "inappropriate apprehensive appropriate forbidden" at bounding box center [733, 408] width 118 height 24
click at [782, 408] on select "inappropriate apprehensive appropriate forbidden" at bounding box center [733, 408] width 118 height 24
select select "inappropriate"
click at [394, 441] on select "disarranged disinclined discouraged disintegrated" at bounding box center [348, 438] width 115 height 24
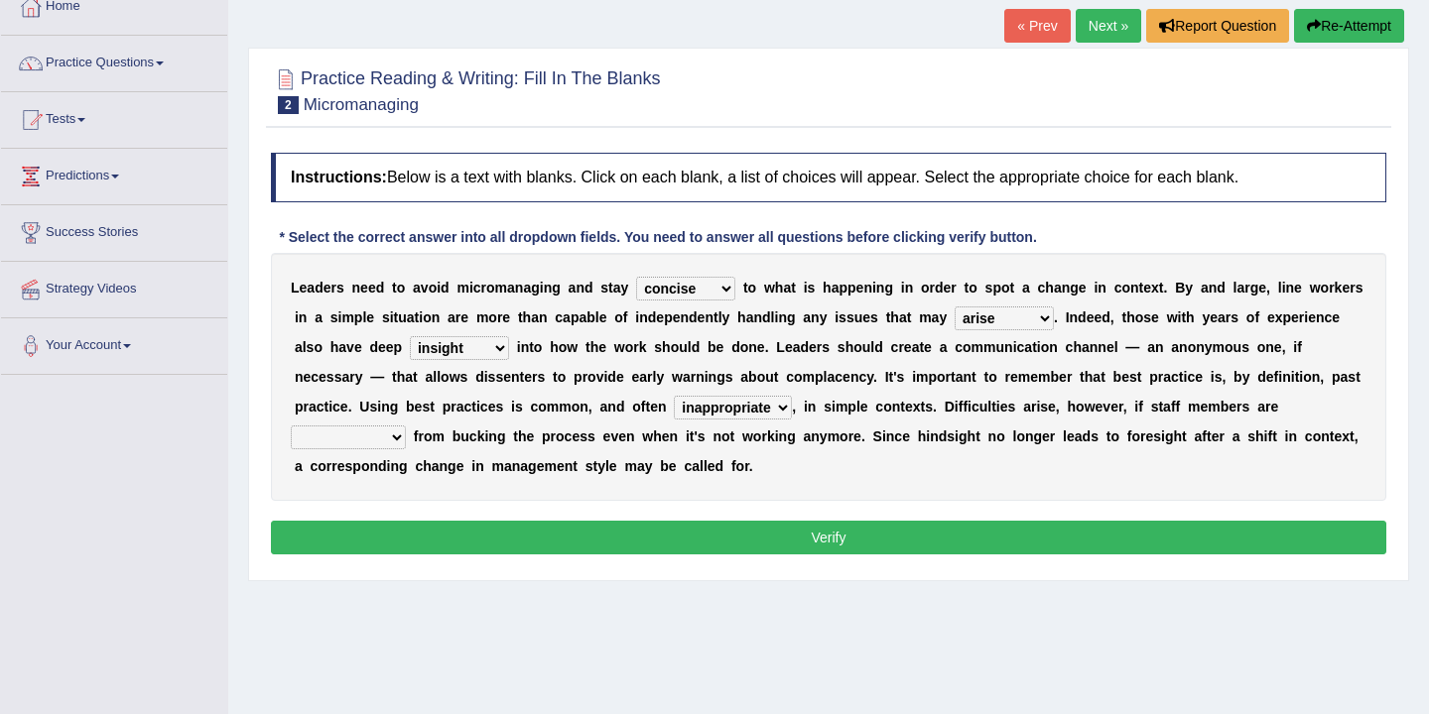
click at [388, 434] on select "disarranged disinclined discouraged disintegrated" at bounding box center [348, 438] width 115 height 24
select select "disarranged"
click at [783, 548] on button "Verify" at bounding box center [828, 538] width 1115 height 34
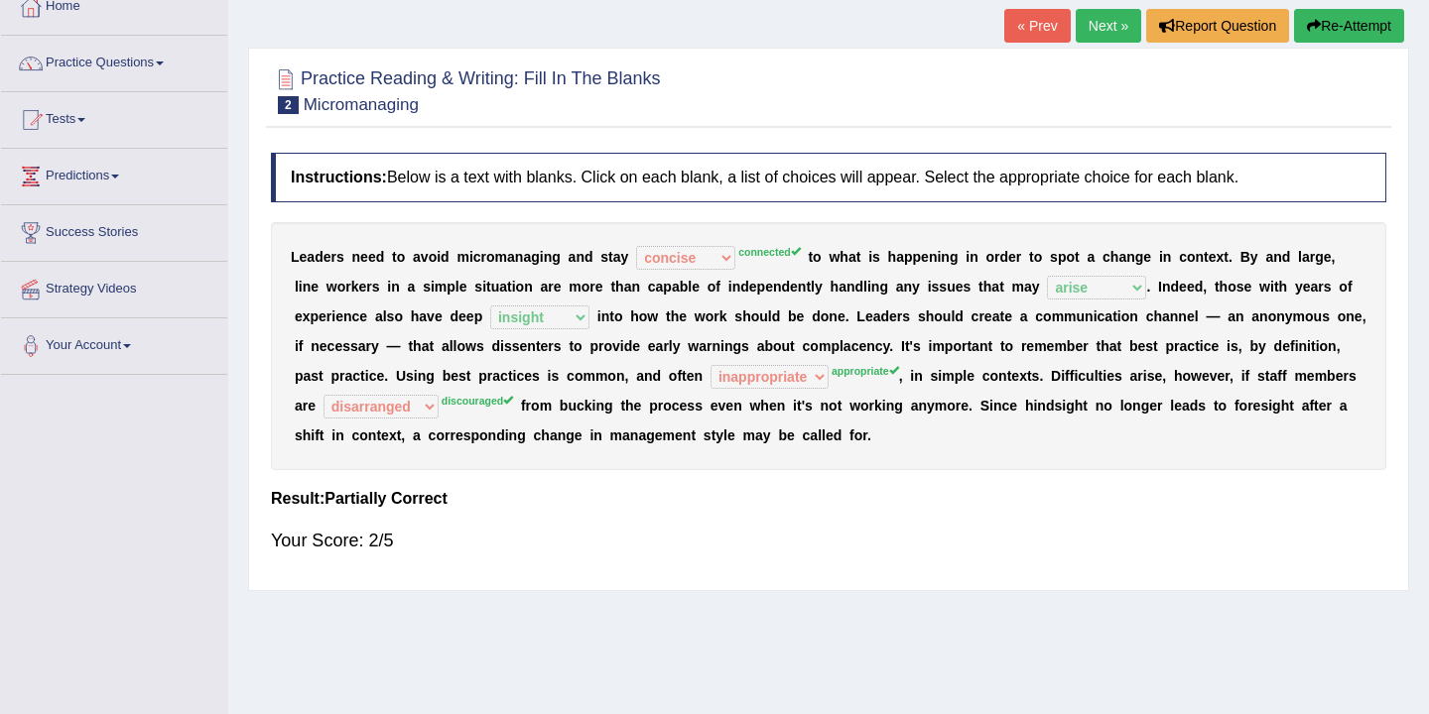
click at [483, 405] on sup "discouraged" at bounding box center [477, 401] width 71 height 12
drag, startPoint x: 483, startPoint y: 405, endPoint x: 430, endPoint y: 405, distance: 53.6
click at [483, 405] on sup "discouraged" at bounding box center [477, 401] width 71 height 12
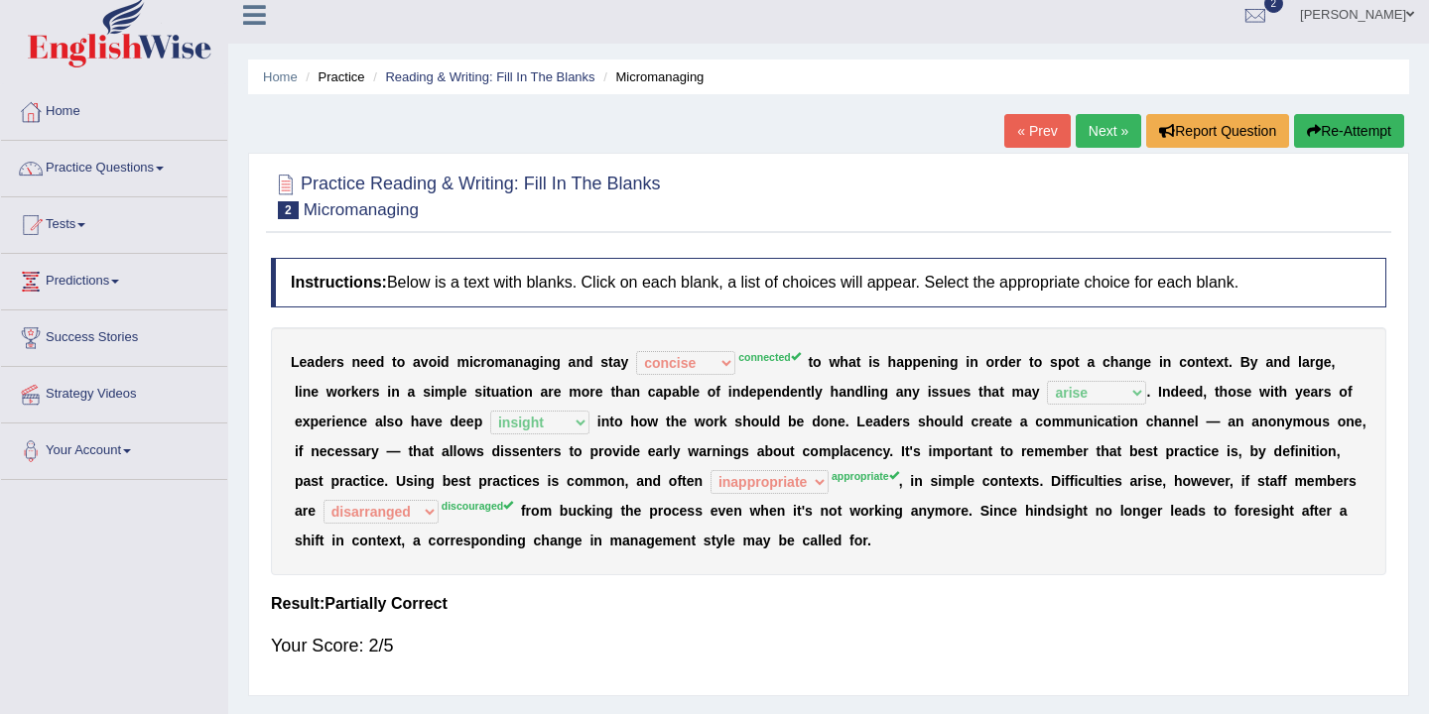
scroll to position [0, 0]
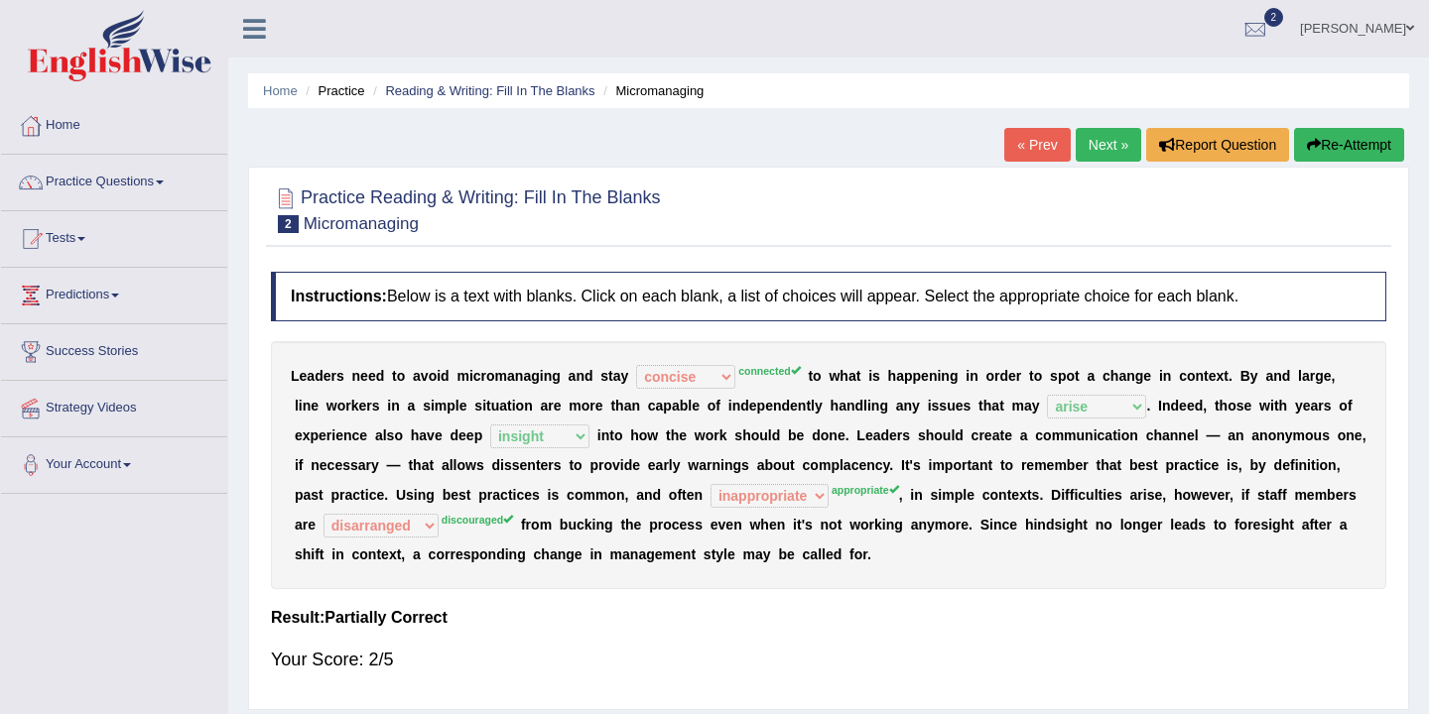
click at [1092, 165] on div "« Prev Next » Report Question Re-Attempt" at bounding box center [1206, 147] width 405 height 39
click at [1100, 142] on link "Next »" at bounding box center [1108, 145] width 65 height 34
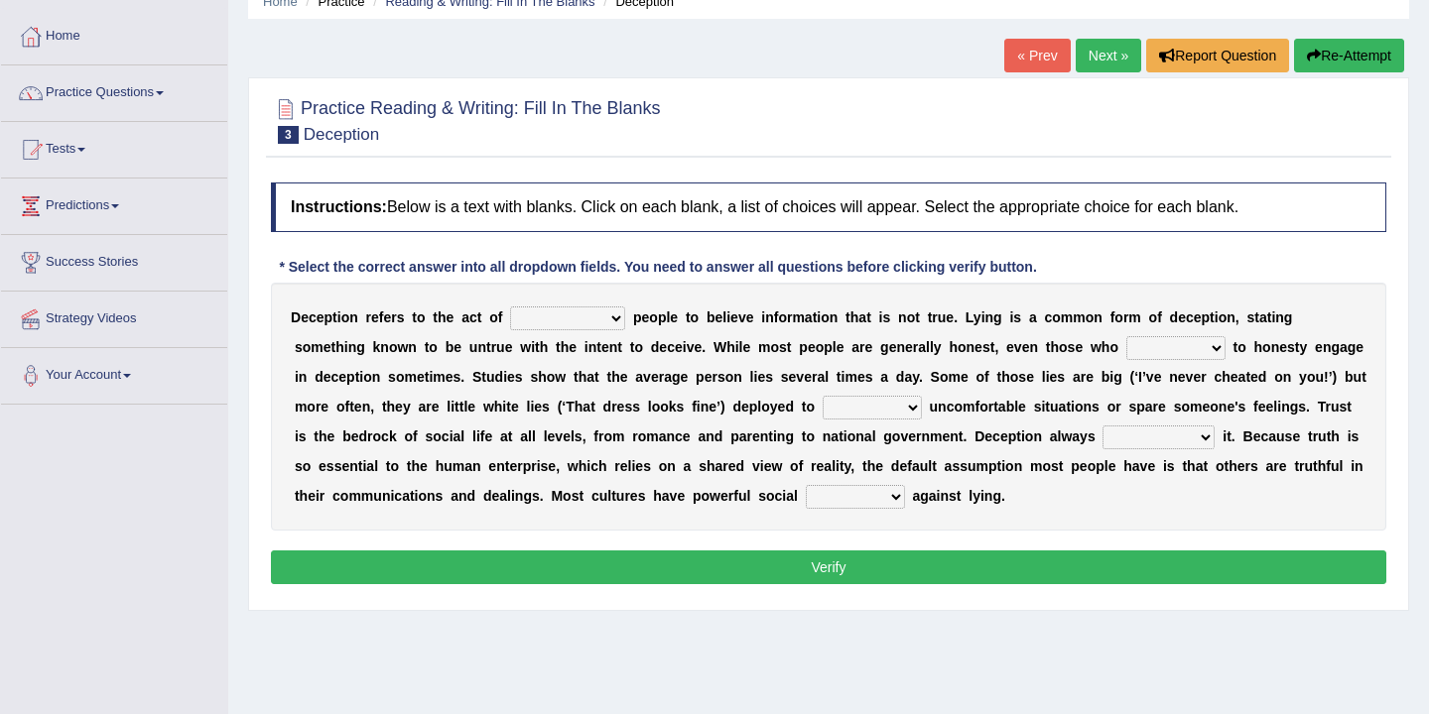
scroll to position [90, 0]
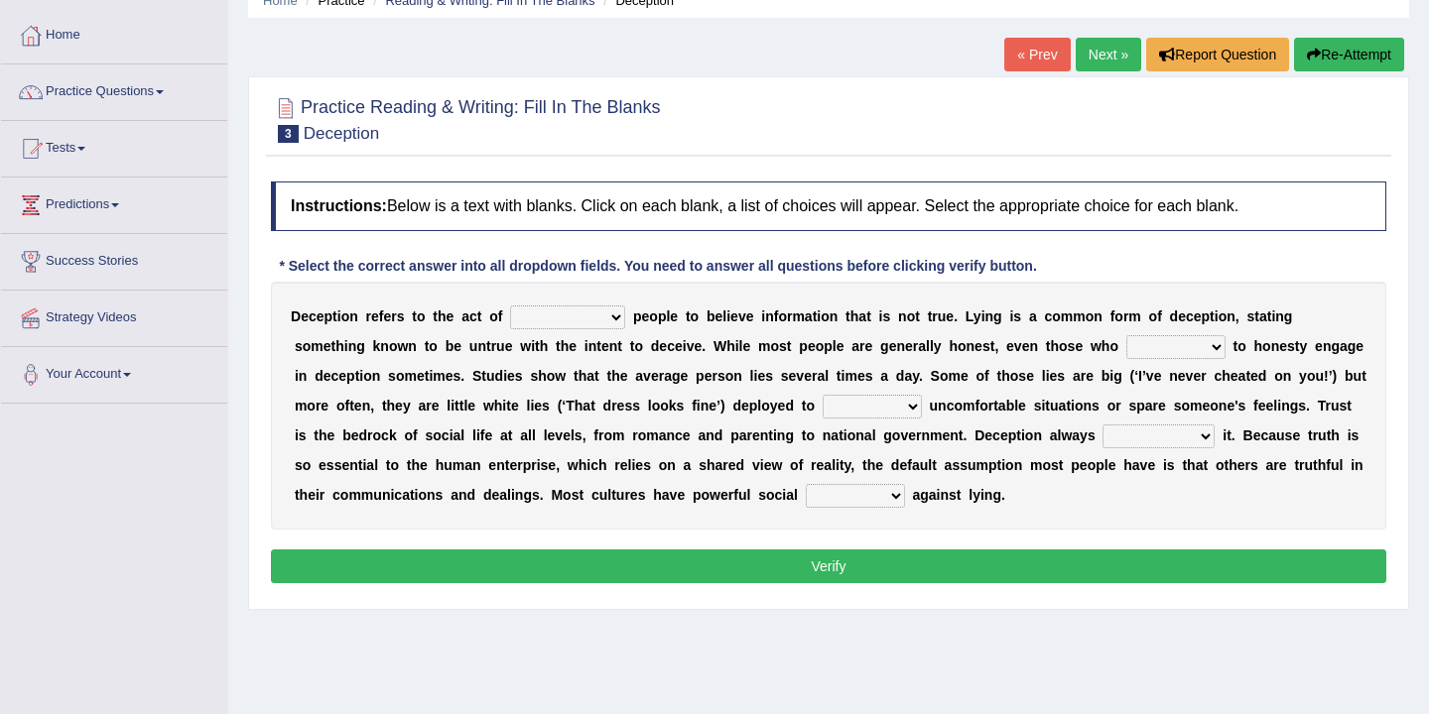
click at [611, 318] on select "discouraging forbidding detecting encouraging" at bounding box center [567, 318] width 115 height 24
select select "discouraging"
click at [1211, 345] on select "describe prescribe inscribe subscribe" at bounding box center [1175, 347] width 99 height 24
click at [1198, 348] on select "describe prescribe inscribe subscribe" at bounding box center [1175, 347] width 99 height 24
click at [1205, 352] on select "describe prescribe inscribe subscribe" at bounding box center [1175, 347] width 99 height 24
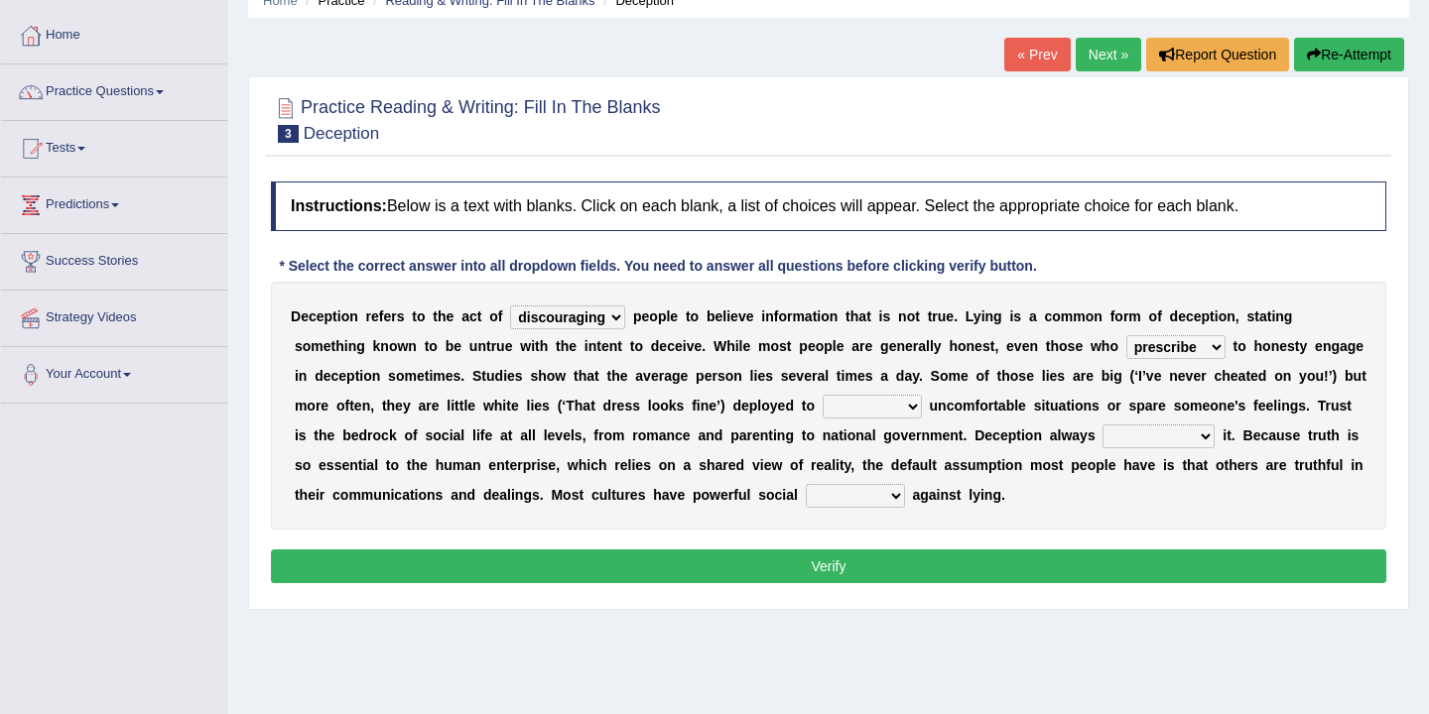
click at [1220, 348] on select "describe prescribe inscribe subscribe" at bounding box center [1175, 347] width 99 height 24
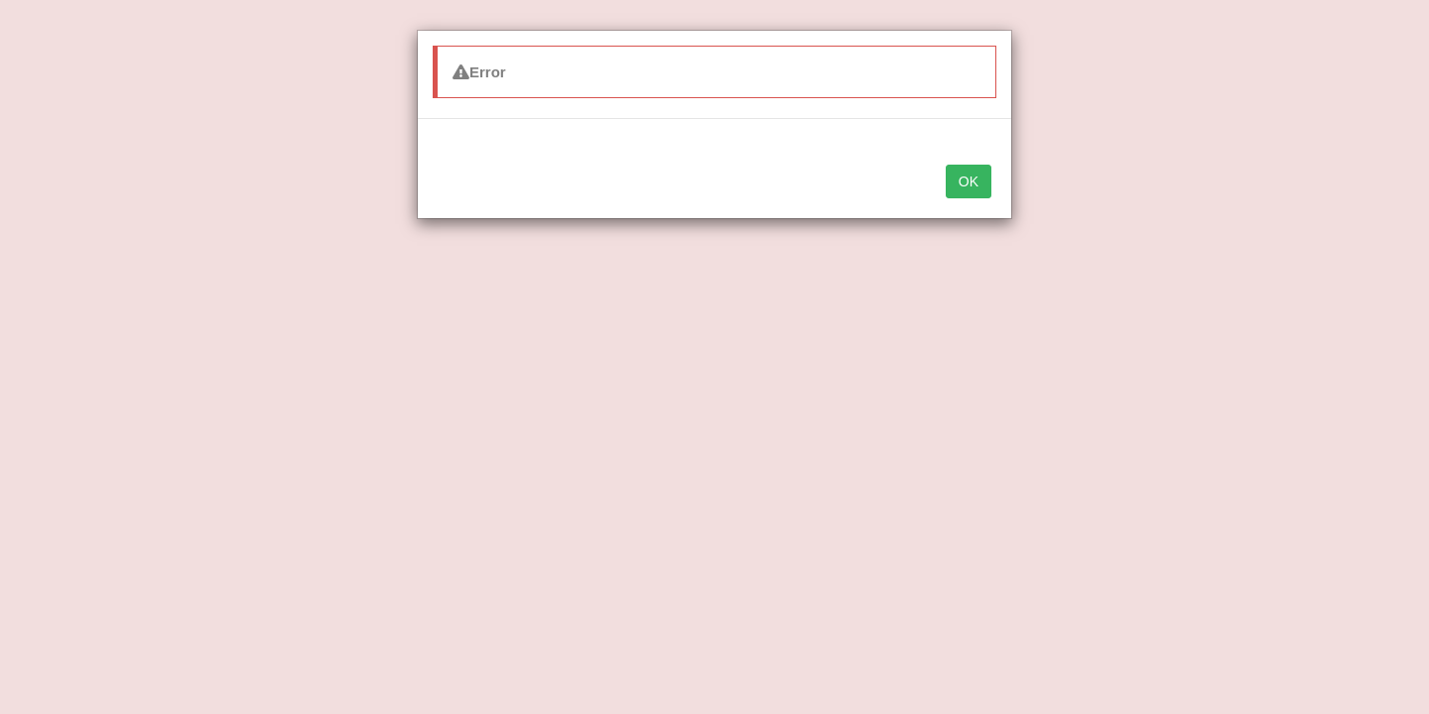
click at [972, 188] on button "OK" at bounding box center [969, 182] width 46 height 34
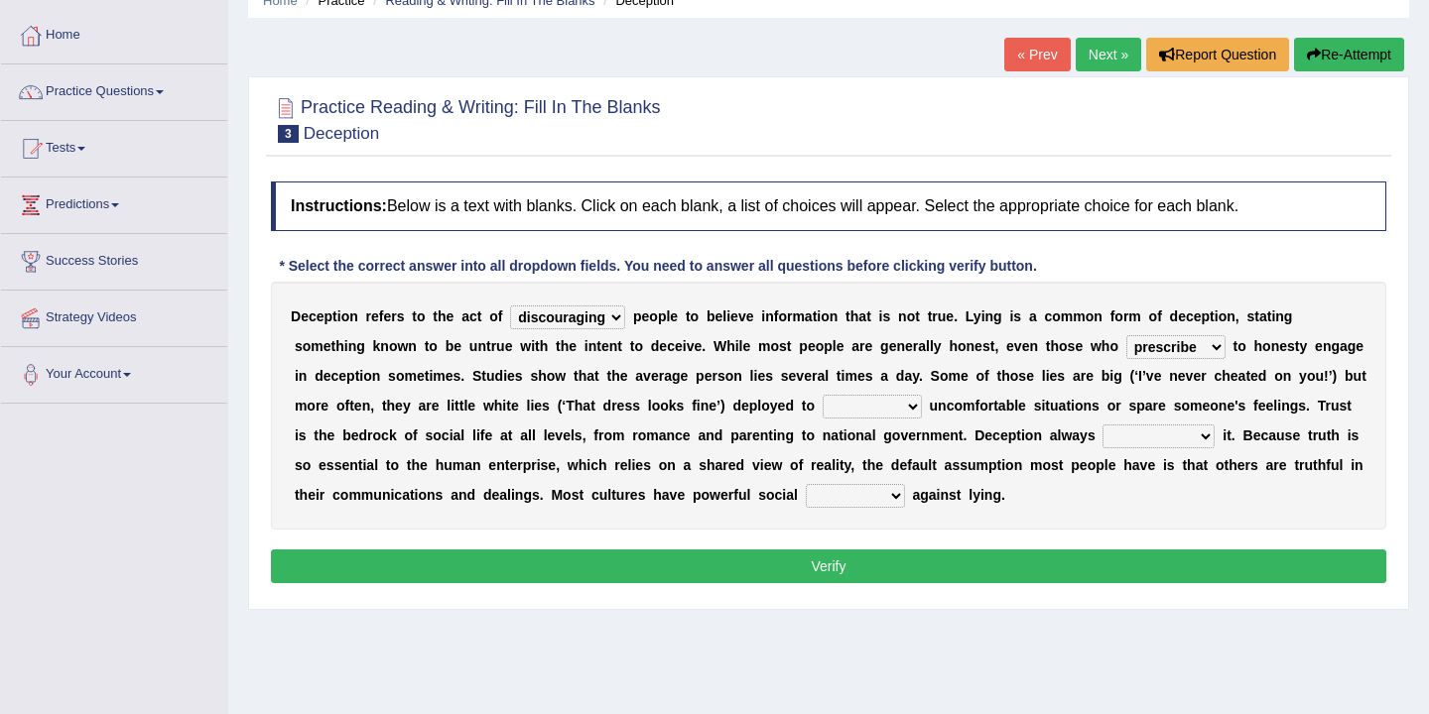
click at [1214, 346] on select "describe prescribe inscribe subscribe" at bounding box center [1175, 347] width 99 height 24
select select "describe"
click at [902, 412] on select "contest illuminate disguise avoid" at bounding box center [872, 407] width 99 height 24
select select "disguise"
click at [1194, 436] on select "undermines underscores undertakes underwrites" at bounding box center [1158, 437] width 112 height 24
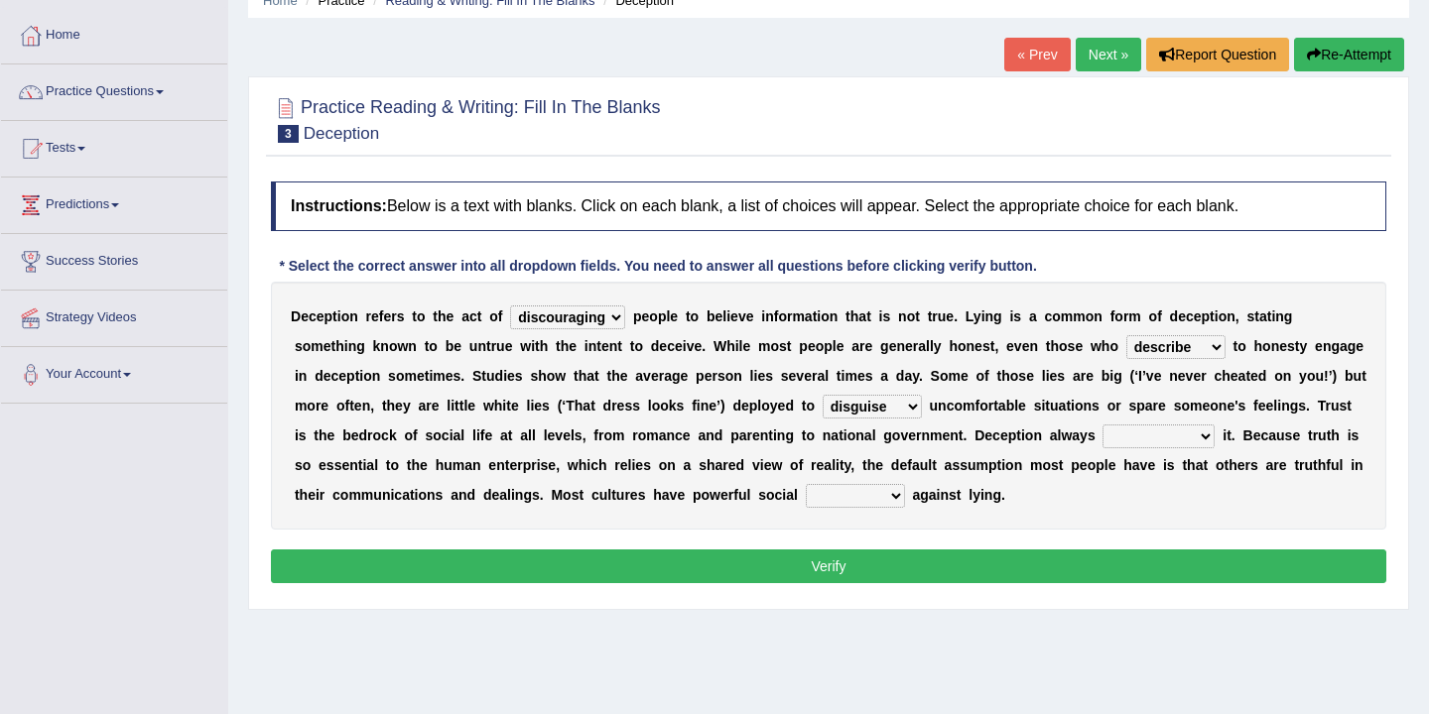
select select "underwrites"
click at [885, 493] on select "ejections sanctions fractions inductions" at bounding box center [855, 496] width 99 height 24
select select "ejections"
click at [831, 563] on button "Verify" at bounding box center [828, 567] width 1115 height 34
